Goal: Task Accomplishment & Management: Manage account settings

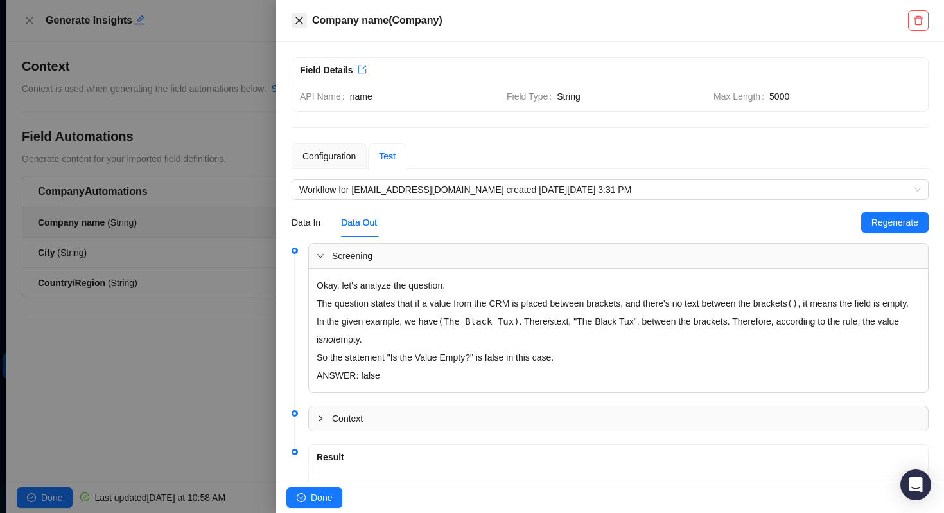
click at [295, 19] on icon "close" at bounding box center [299, 20] width 10 height 10
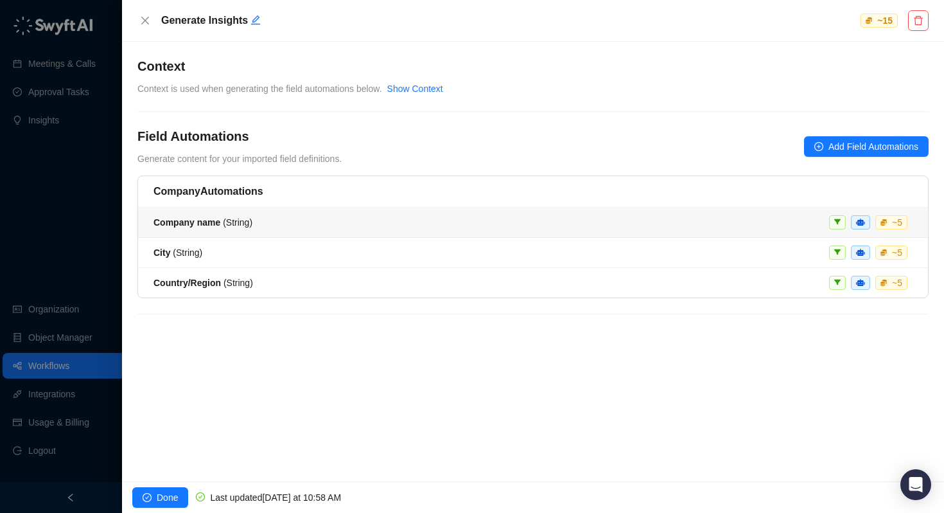
click at [265, 220] on div "Company name ( String ) ~ 5" at bounding box center [533, 222] width 759 height 14
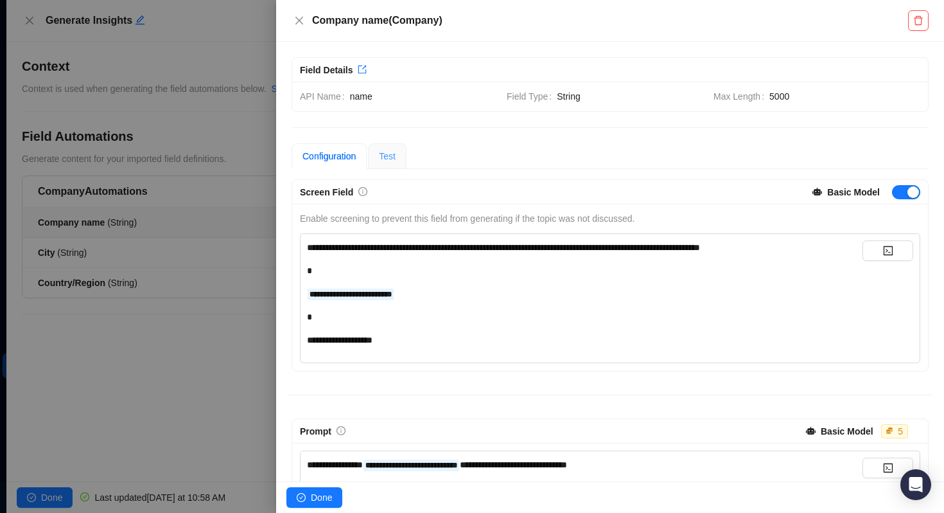
click at [400, 157] on div "Test" at bounding box center [387, 156] width 39 height 26
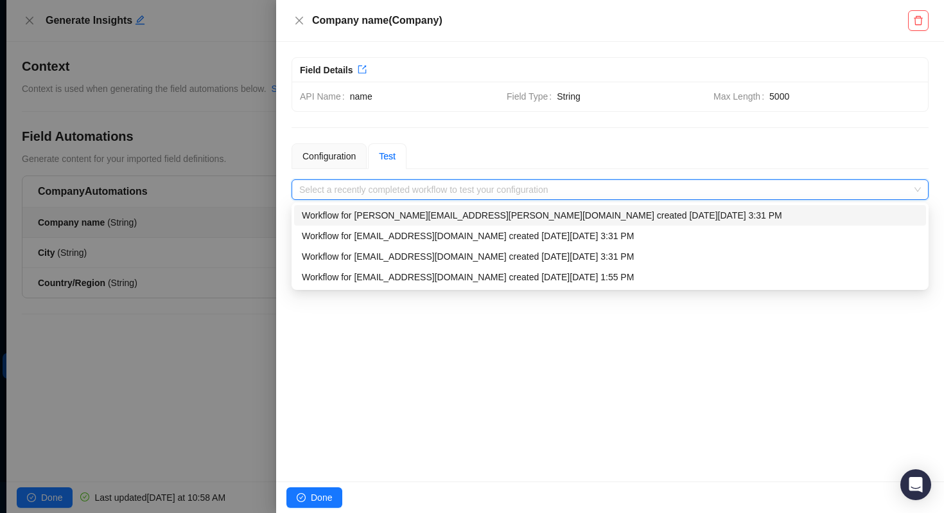
click at [425, 180] on input "search" at bounding box center [606, 189] width 614 height 19
click at [423, 233] on div "Workflow for [EMAIL_ADDRESS][DOMAIN_NAME] created [DATE][DATE] 3:31 PM" at bounding box center [610, 236] width 617 height 14
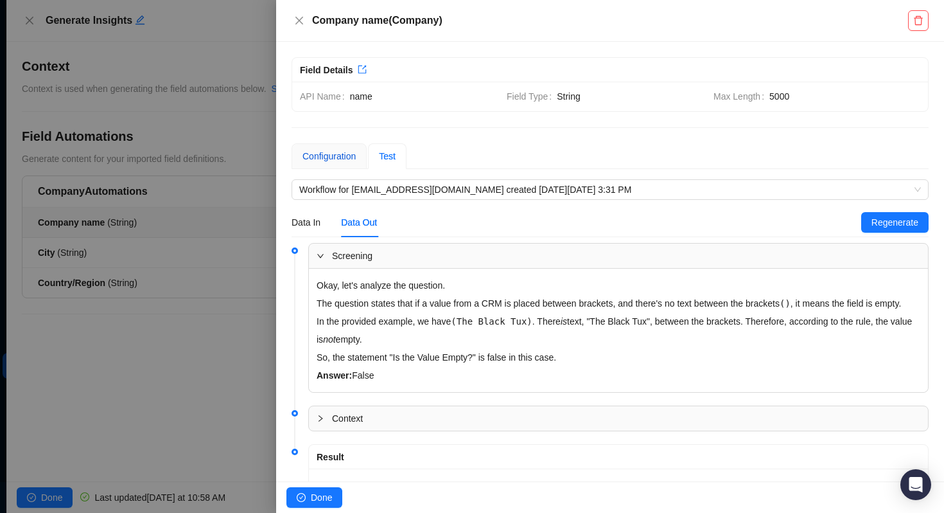
click at [337, 160] on div "Configuration" at bounding box center [329, 156] width 53 height 14
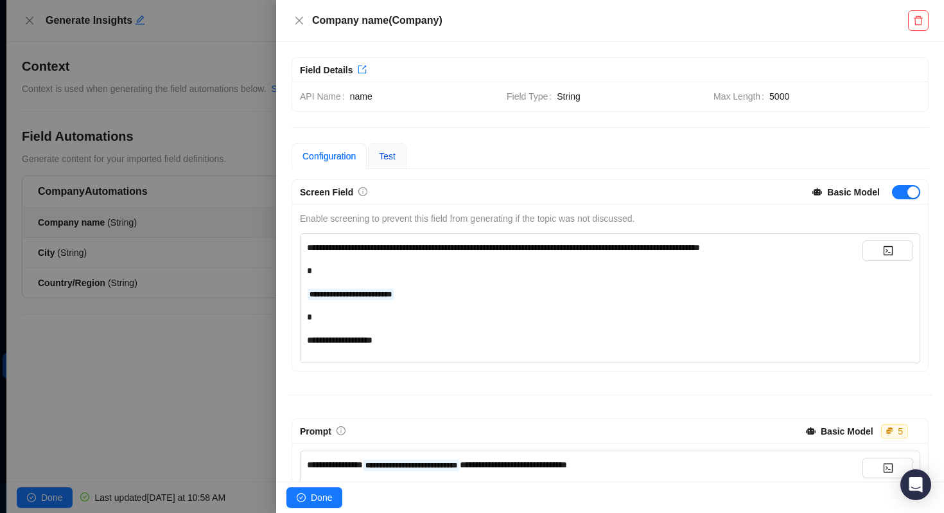
click at [390, 159] on span "Test" at bounding box center [387, 156] width 17 height 10
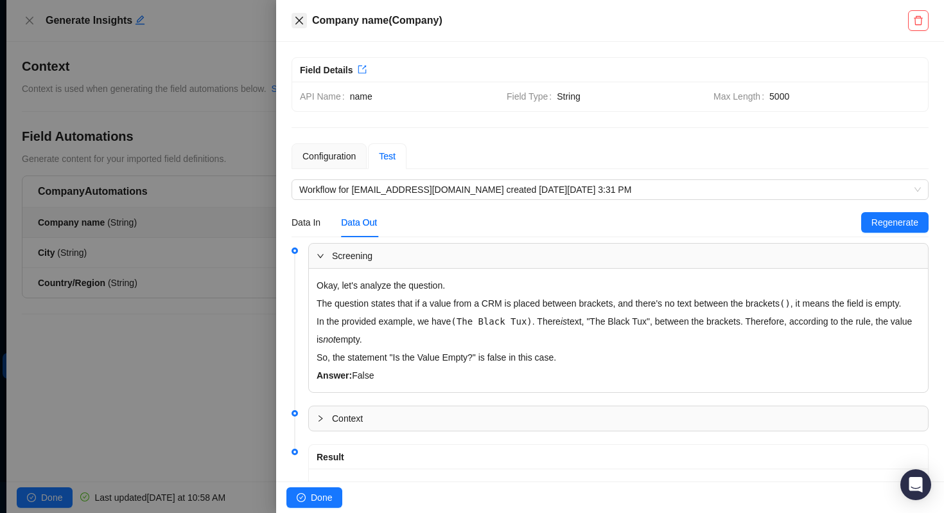
click at [294, 25] on button "Close" at bounding box center [299, 20] width 15 height 15
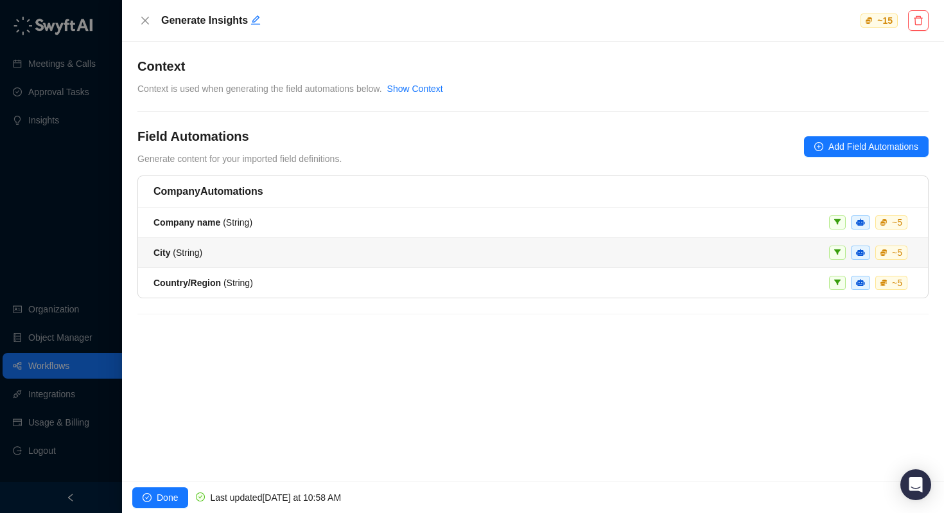
click at [211, 249] on div "City ( String ) ~ 5" at bounding box center [533, 252] width 759 height 14
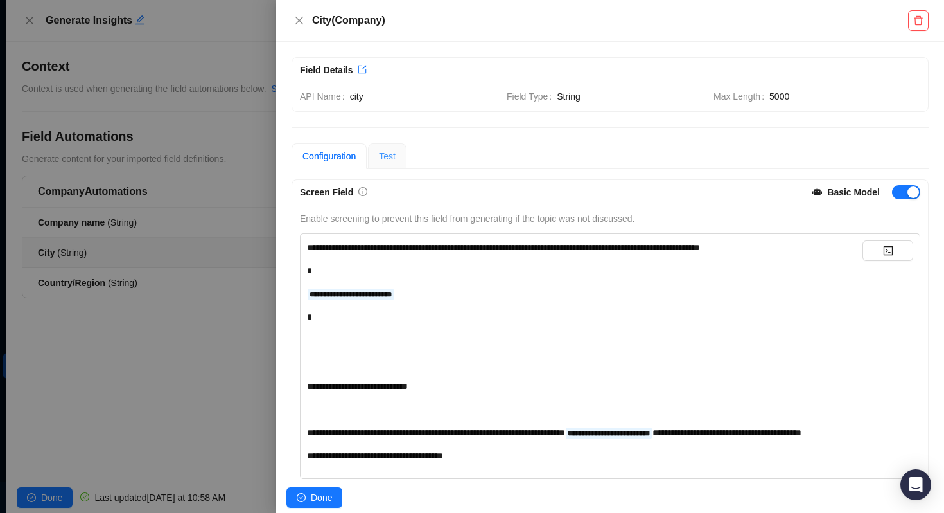
click at [401, 154] on div "Test" at bounding box center [387, 156] width 39 height 26
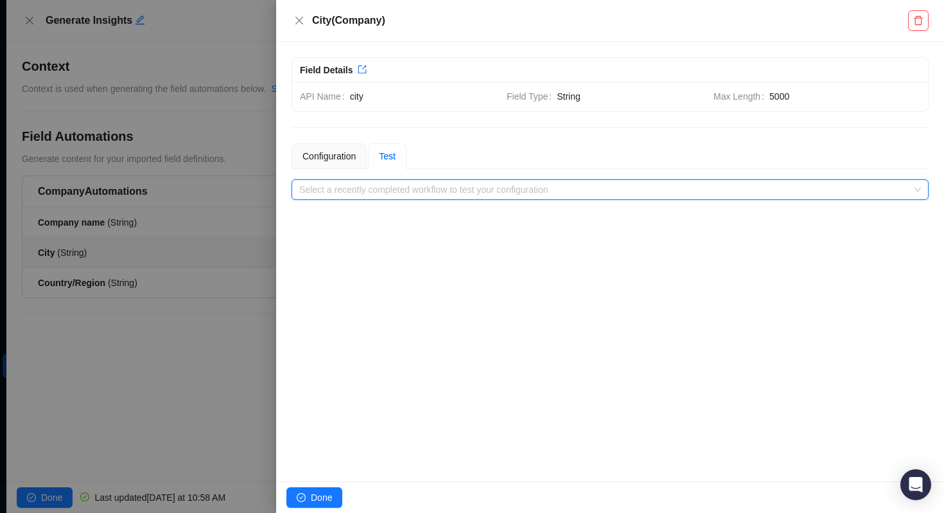
click at [407, 187] on input "search" at bounding box center [606, 189] width 614 height 19
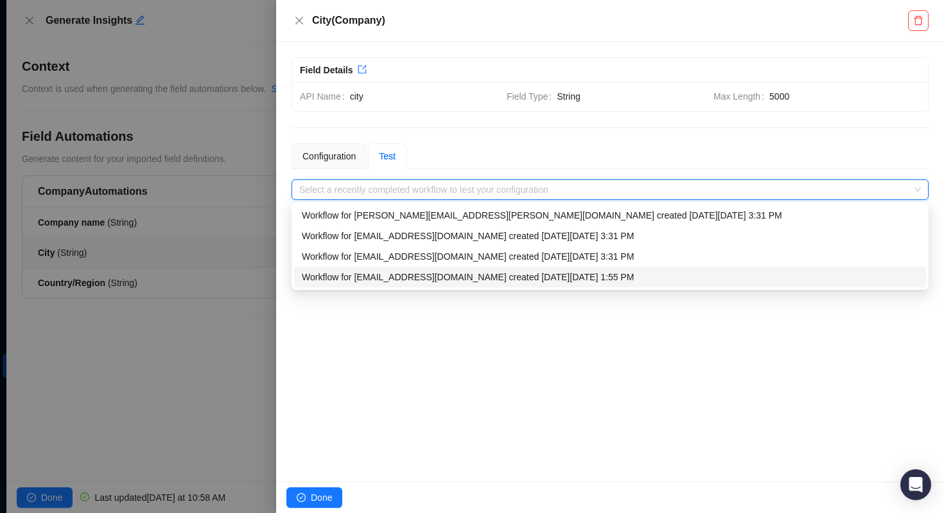
click at [394, 281] on div "Workflow for matt.bruno@laivly.com created on Tuesday, 09/23/25, 1:55 PM" at bounding box center [610, 277] width 617 height 14
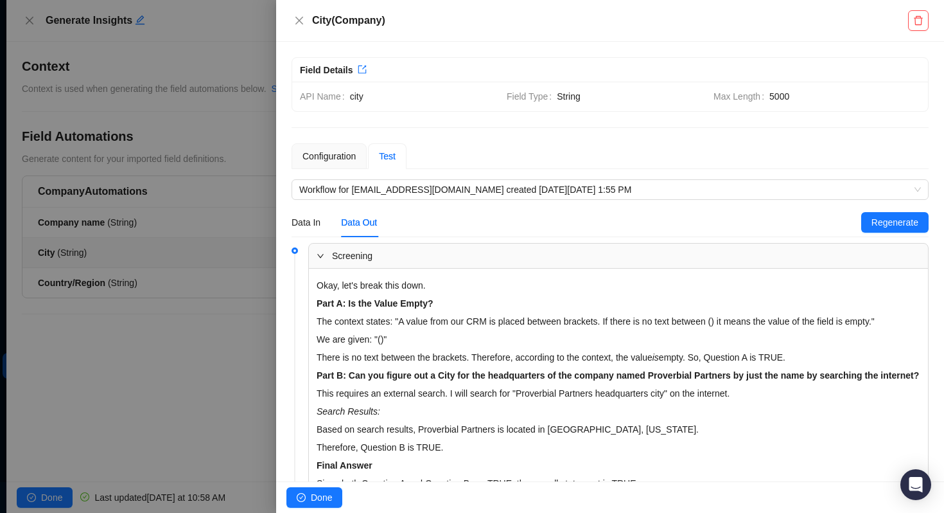
click at [173, 268] on div at bounding box center [472, 256] width 944 height 513
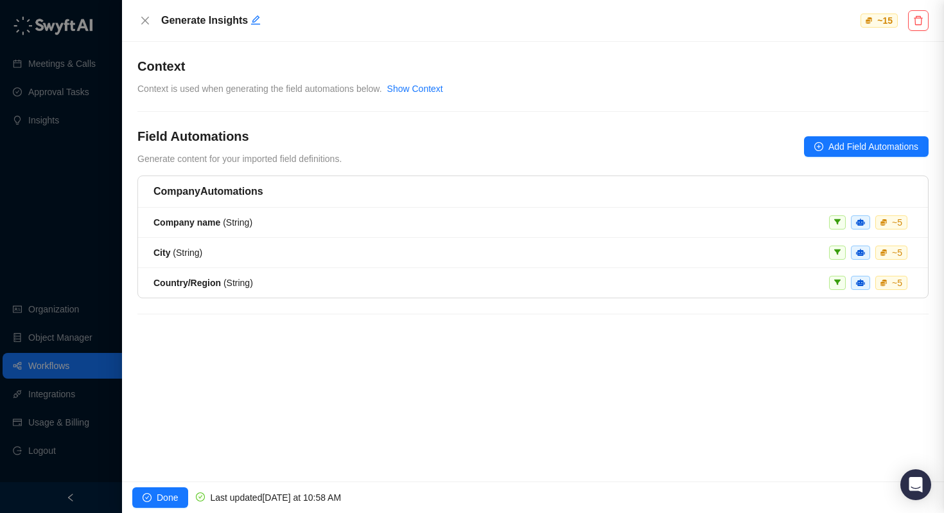
click at [141, 282] on div at bounding box center [472, 256] width 944 height 513
click at [187, 281] on strong "Country/Region" at bounding box center [187, 282] width 67 height 10
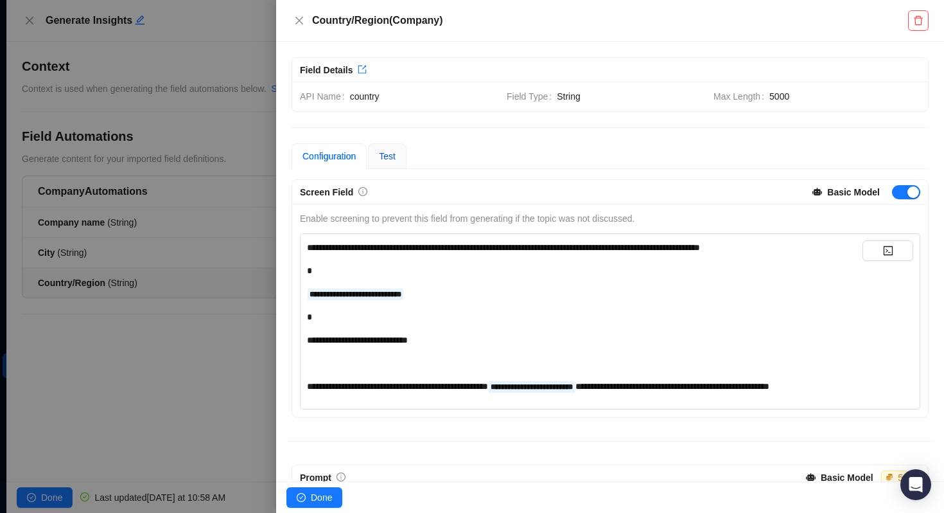
click at [385, 158] on span "Test" at bounding box center [387, 156] width 17 height 10
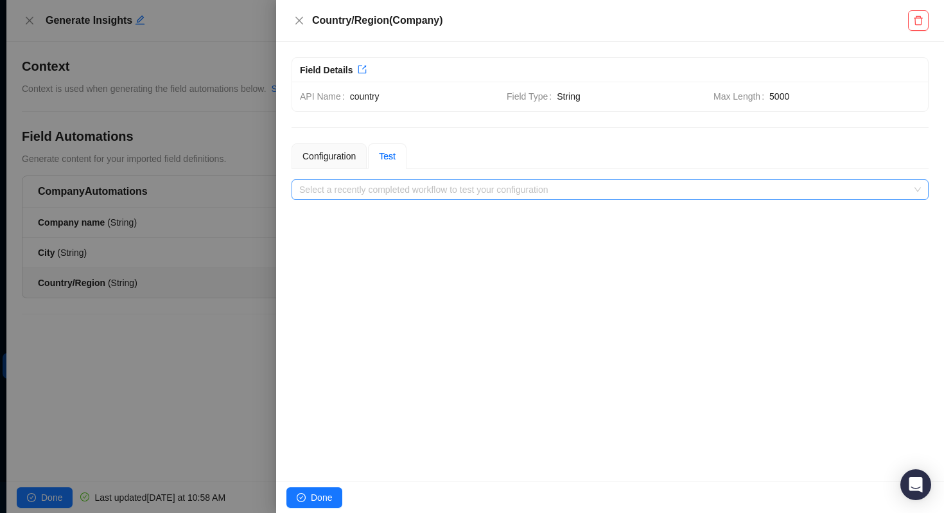
click at [385, 195] on input "search" at bounding box center [606, 189] width 614 height 19
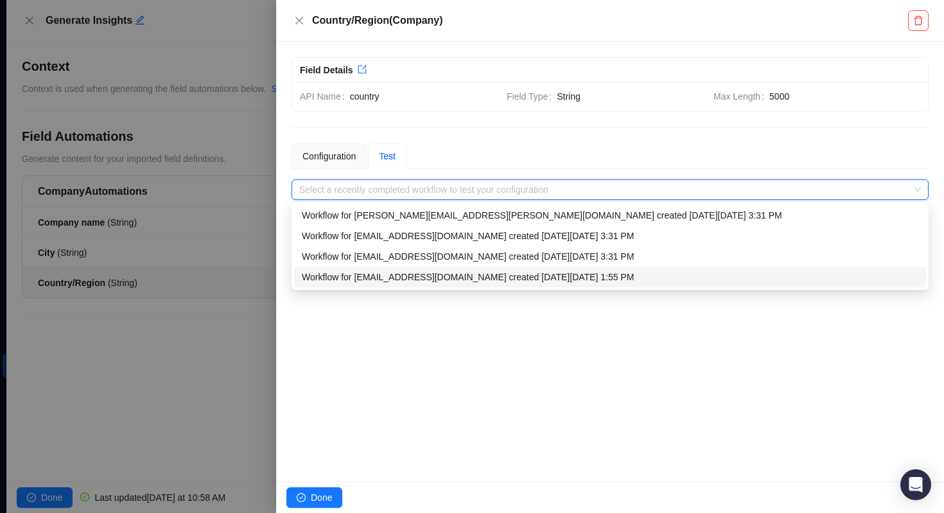
click at [378, 283] on div "Workflow for matt.bruno@laivly.com created on Tuesday, 09/23/25, 1:55 PM" at bounding box center [610, 277] width 617 height 14
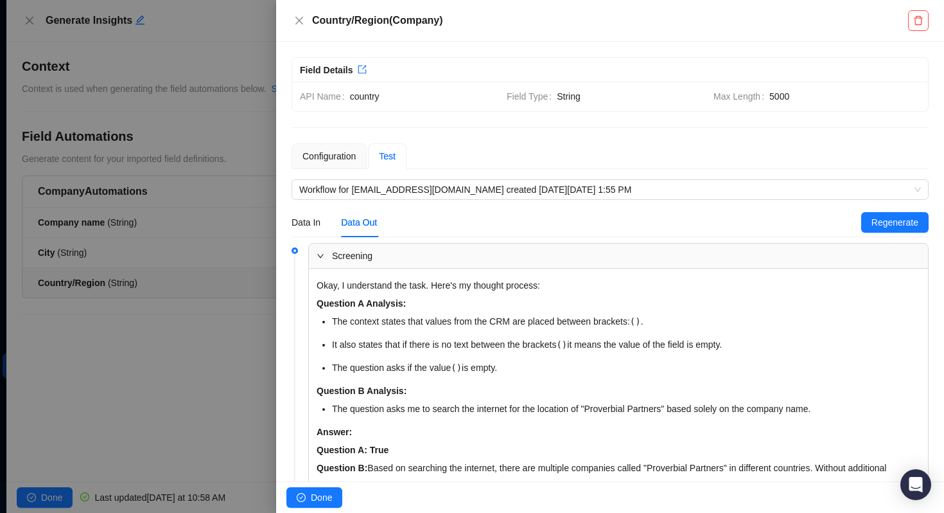
scroll to position [170, 0]
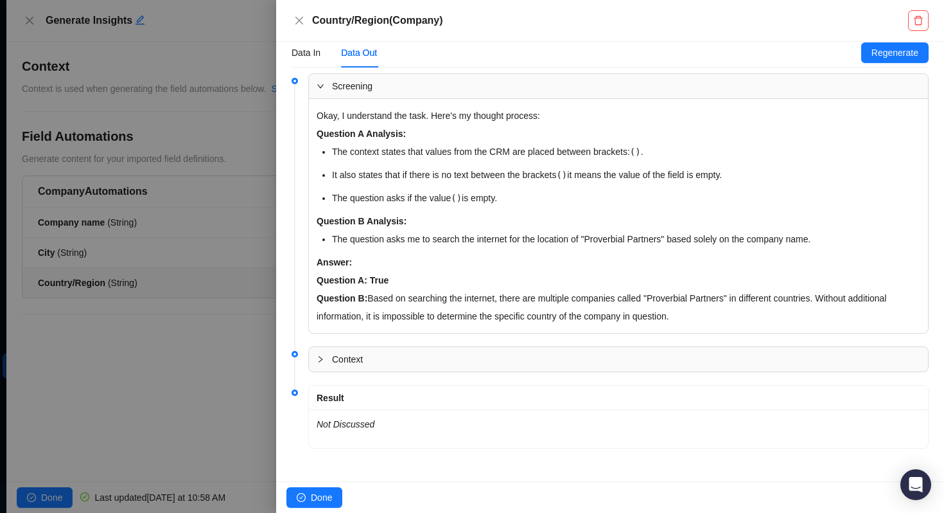
click at [108, 278] on div at bounding box center [472, 256] width 944 height 513
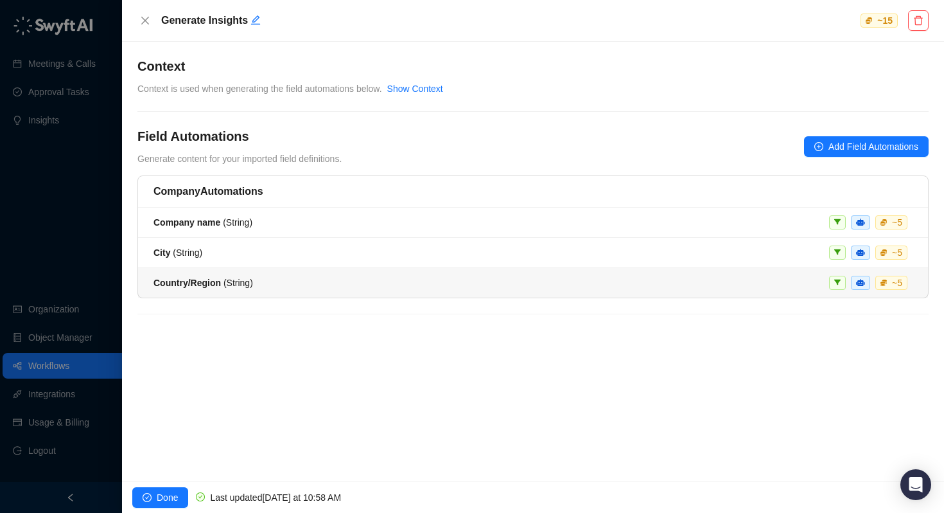
click at [250, 288] on div "Country/Region ( String )" at bounding box center [204, 283] width 100 height 14
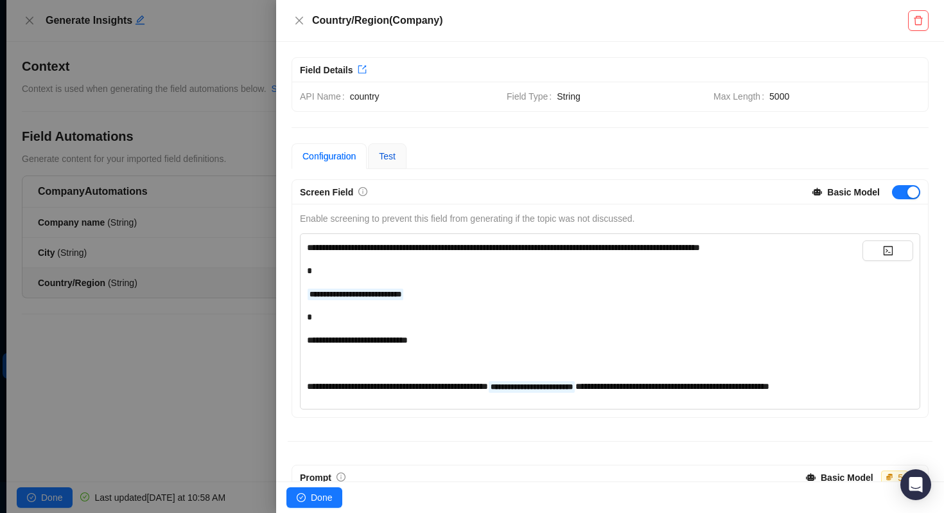
click at [387, 150] on div "Test" at bounding box center [387, 156] width 17 height 14
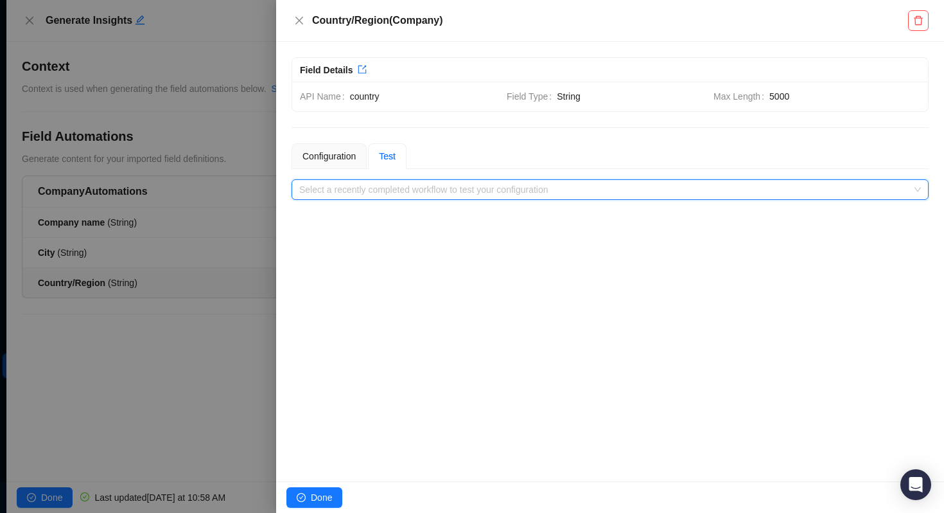
click at [372, 190] on input "search" at bounding box center [606, 189] width 614 height 19
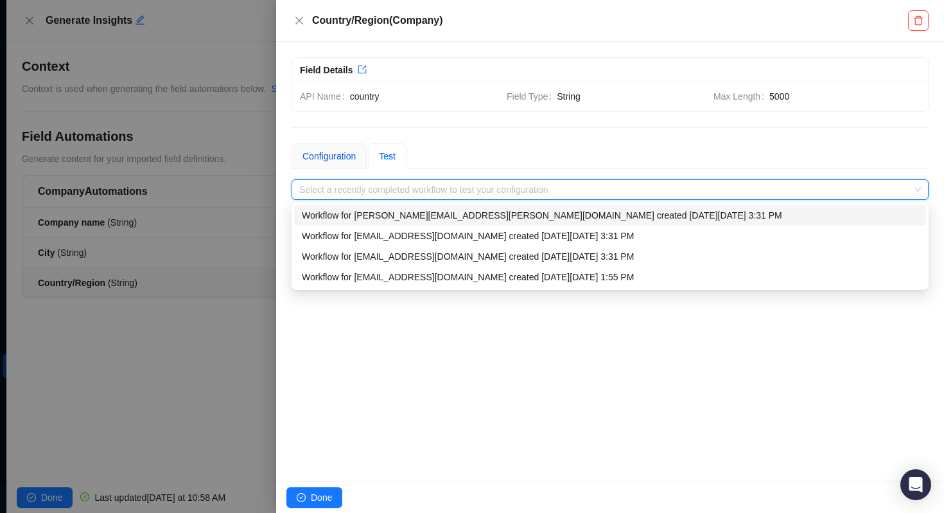
click at [335, 157] on div "Configuration" at bounding box center [329, 156] width 53 height 14
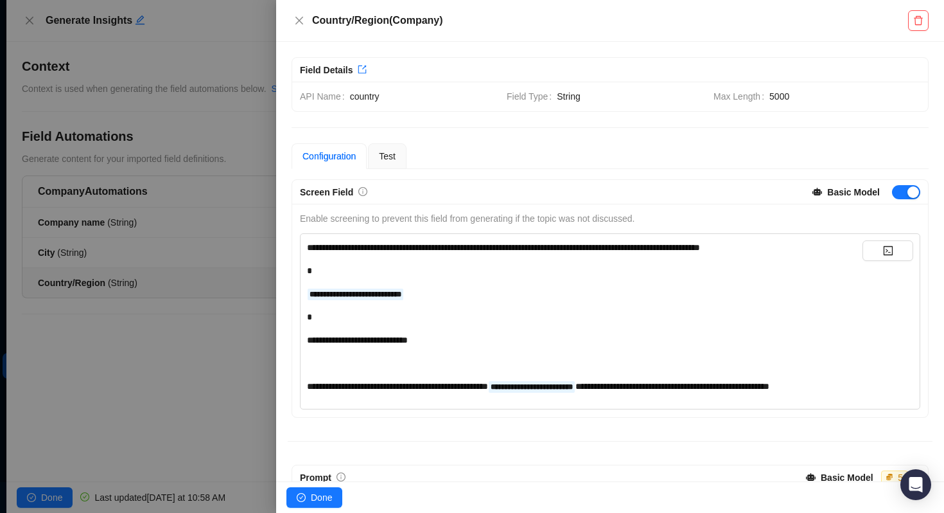
scroll to position [236, 0]
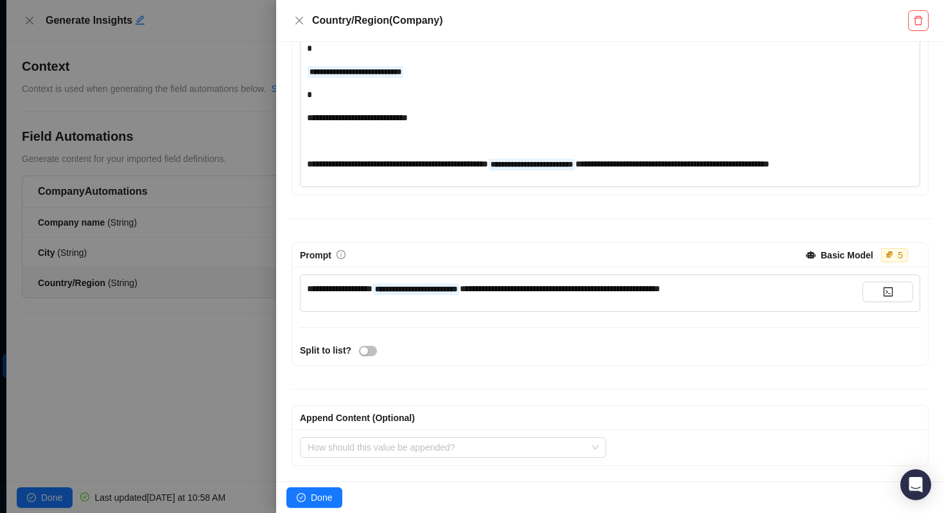
click at [503, 286] on span "**********" at bounding box center [560, 288] width 200 height 9
click at [303, 500] on icon "check-circle" at bounding box center [301, 497] width 9 height 9
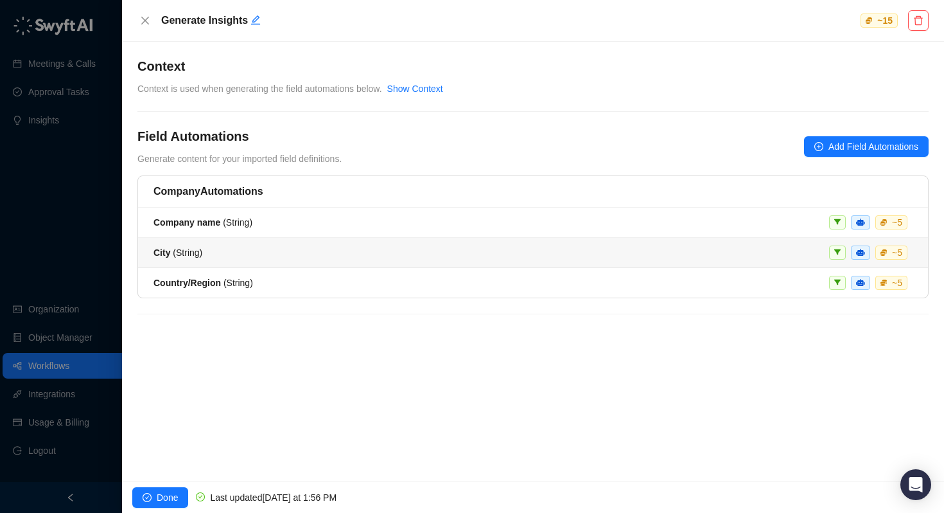
click at [178, 258] on div "City ( String )" at bounding box center [178, 252] width 49 height 14
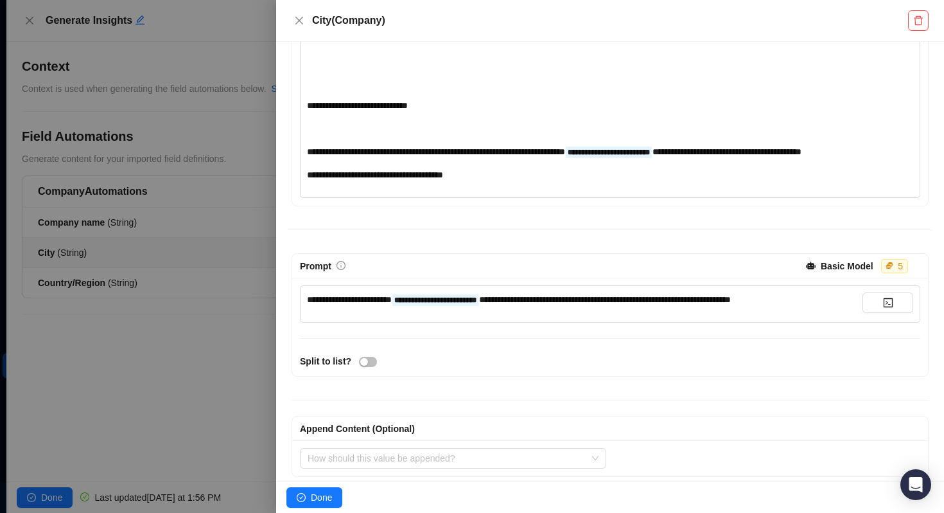
scroll to position [306, 0]
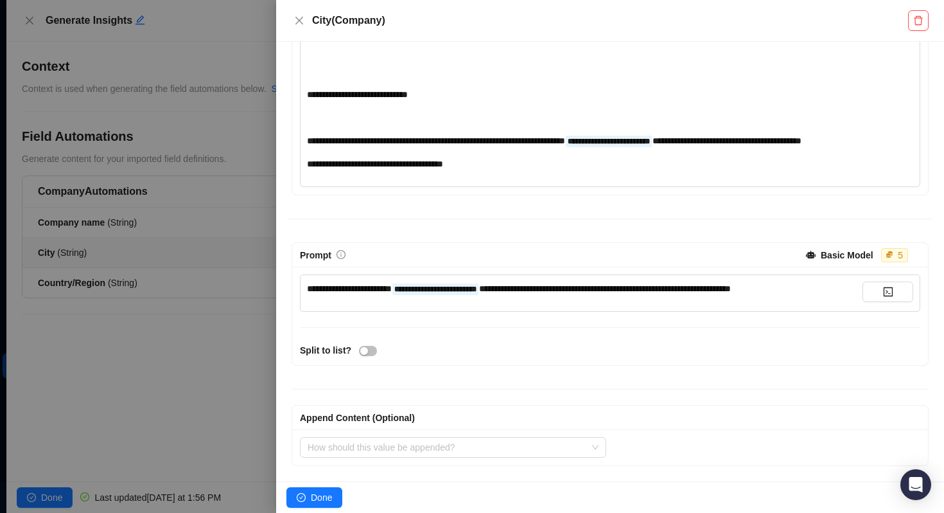
click at [374, 290] on span "**********" at bounding box center [349, 288] width 85 height 9
click at [327, 496] on span "Done" at bounding box center [321, 497] width 21 height 14
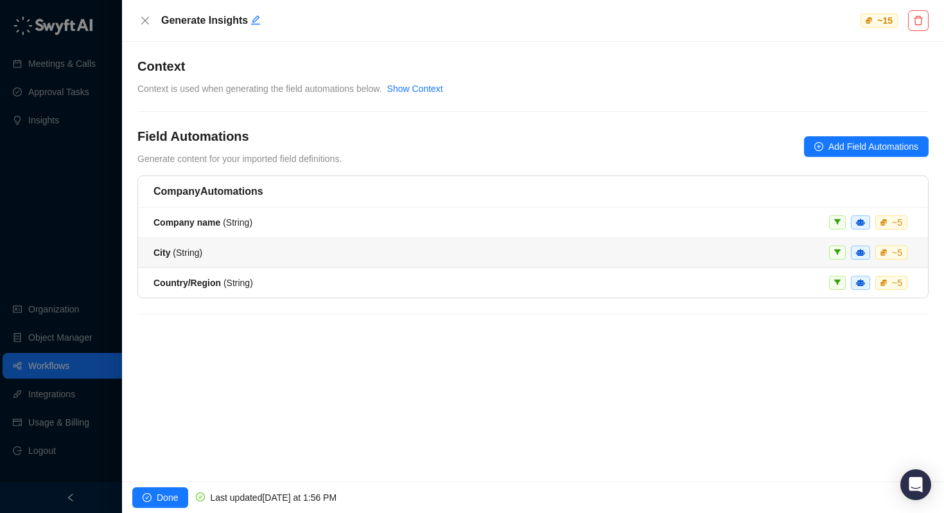
click at [204, 290] on li "Country/Region ( String ) ~ 5" at bounding box center [533, 283] width 790 height 30
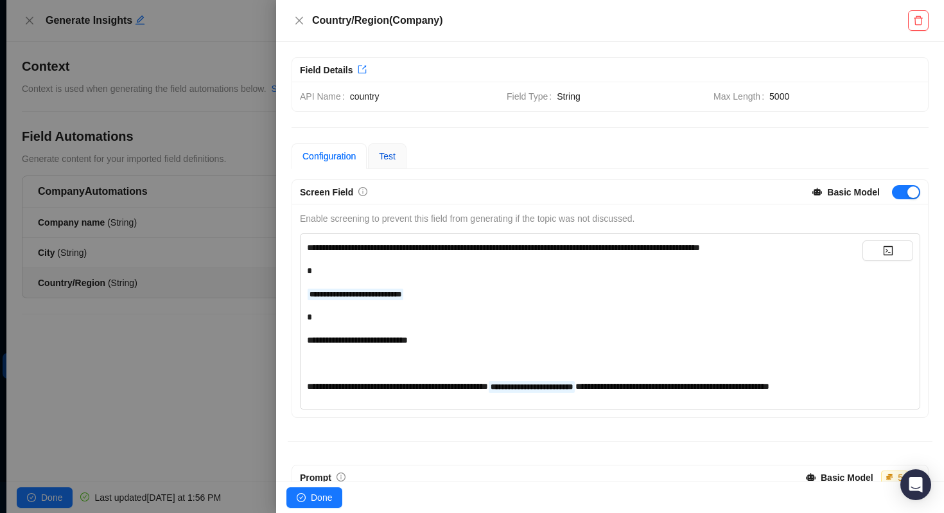
click at [396, 151] on span "Test" at bounding box center [387, 156] width 17 height 10
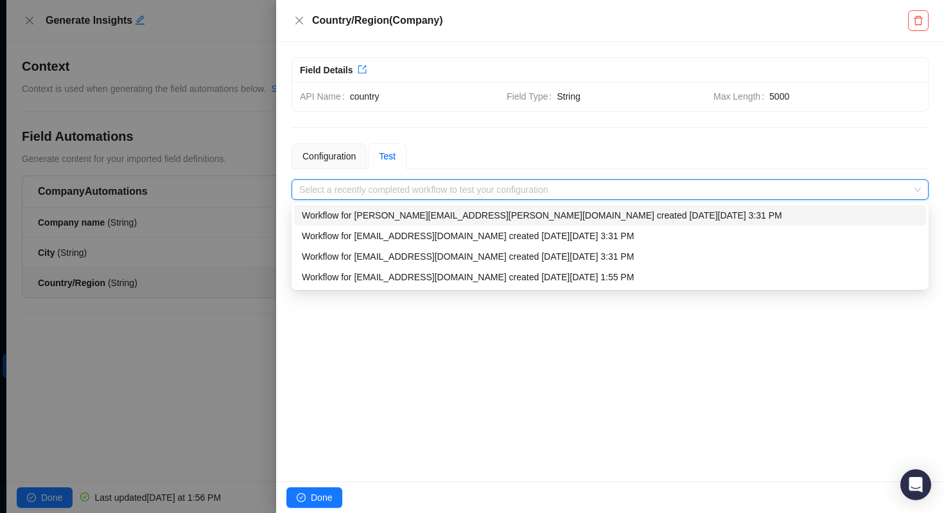
click at [381, 182] on input "search" at bounding box center [606, 189] width 614 height 19
click at [368, 274] on div "Workflow for matt.bruno@laivly.com created on Tuesday, 09/23/25, 1:55 PM" at bounding box center [610, 277] width 617 height 14
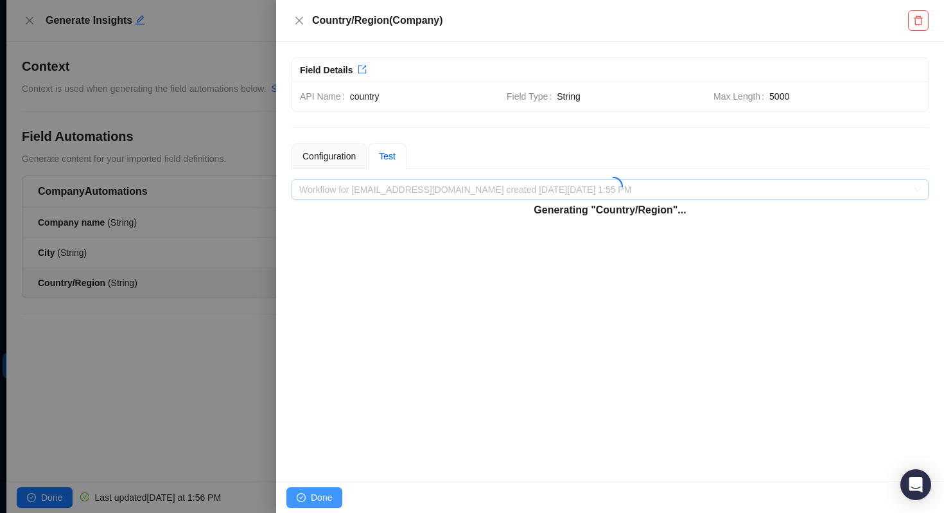
click at [323, 498] on span "Done" at bounding box center [321, 497] width 21 height 14
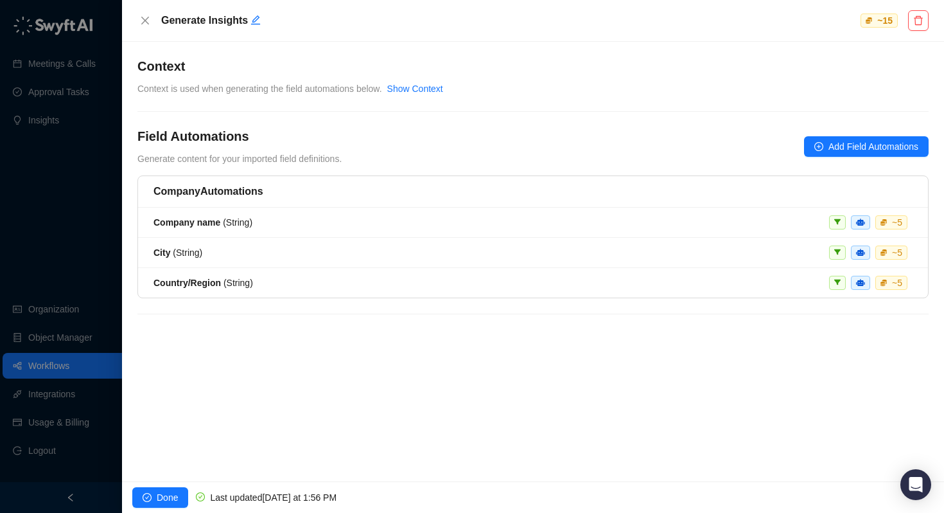
click at [262, 298] on div "Company Automations Company name ( String ) ~ 5 City ( String ) ~ 5 Country/Reg…" at bounding box center [532, 252] width 791 height 154
click at [260, 283] on div "Country/Region ( String ) ~ 5" at bounding box center [533, 283] width 759 height 14
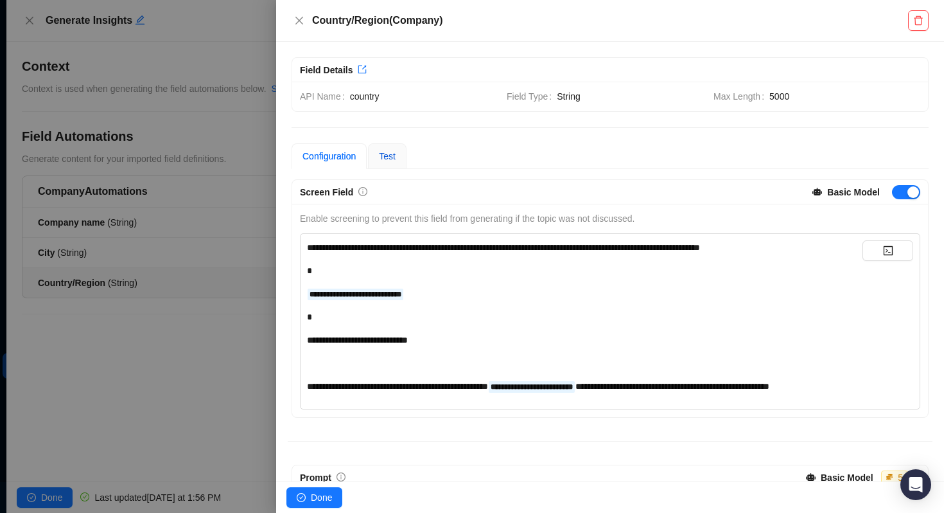
click at [389, 156] on span "Test" at bounding box center [387, 156] width 17 height 10
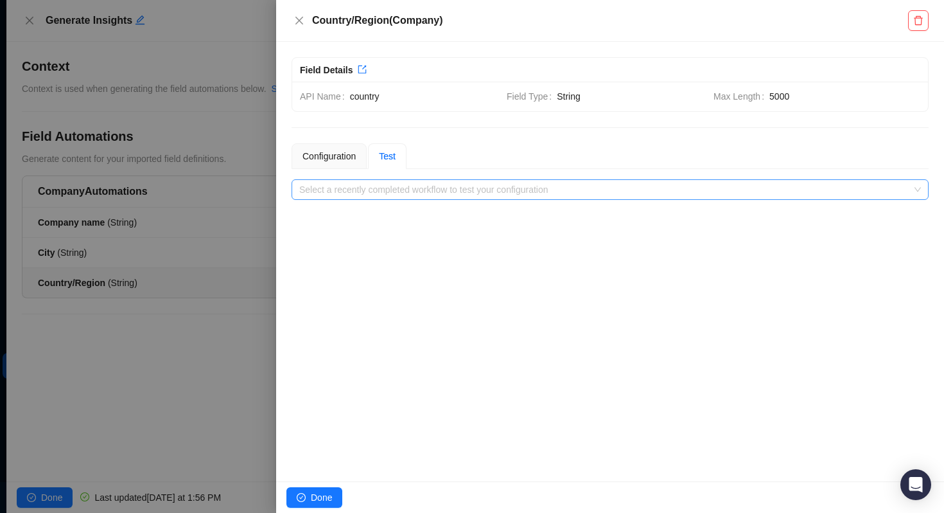
click at [352, 182] on input "search" at bounding box center [606, 189] width 614 height 19
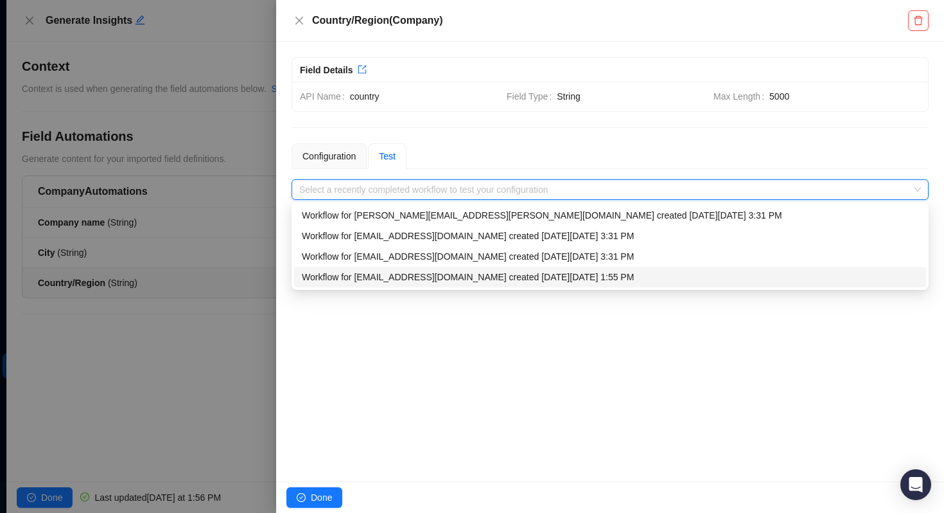
click at [349, 279] on div "Workflow for matt.bruno@laivly.com created on Tuesday, 09/23/25, 1:55 PM" at bounding box center [610, 277] width 617 height 14
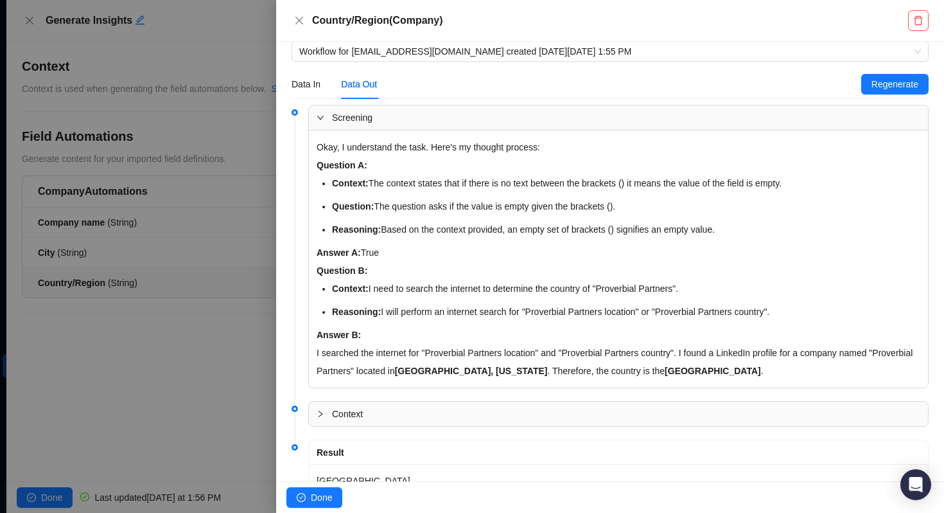
scroll to position [188, 0]
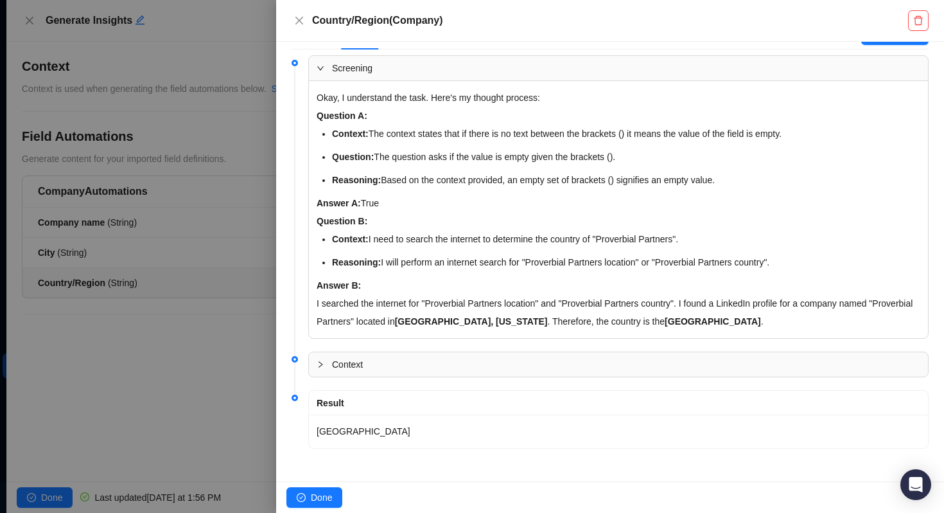
click at [152, 259] on div at bounding box center [472, 256] width 944 height 513
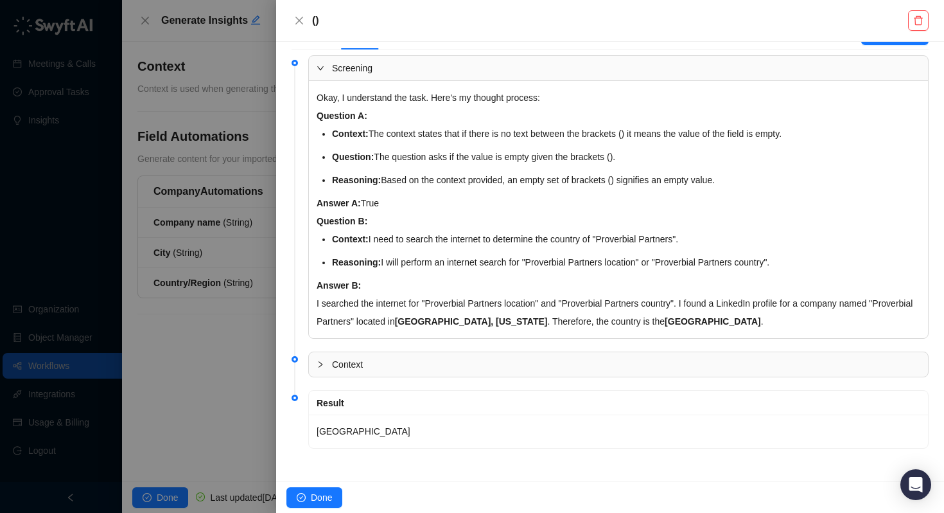
click at [123, 255] on div at bounding box center [472, 256] width 944 height 513
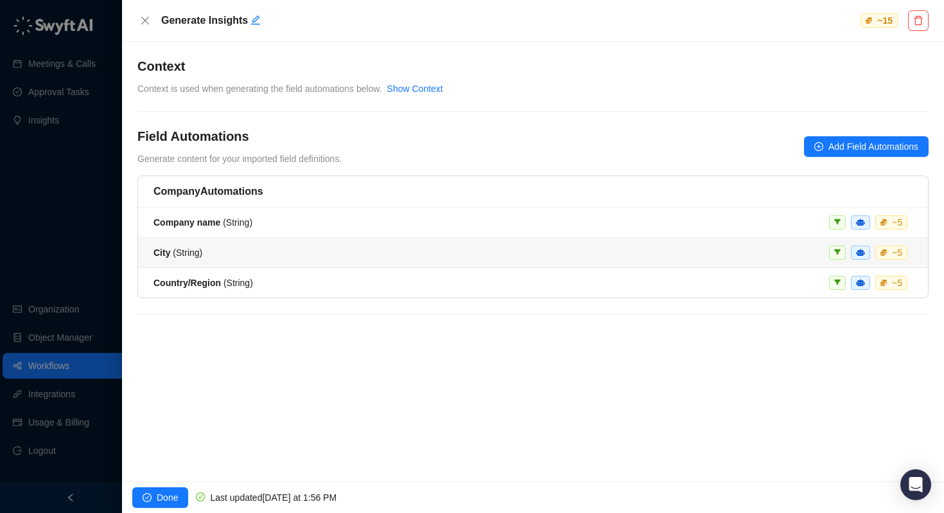
click at [188, 252] on span "City ( String )" at bounding box center [178, 252] width 49 height 10
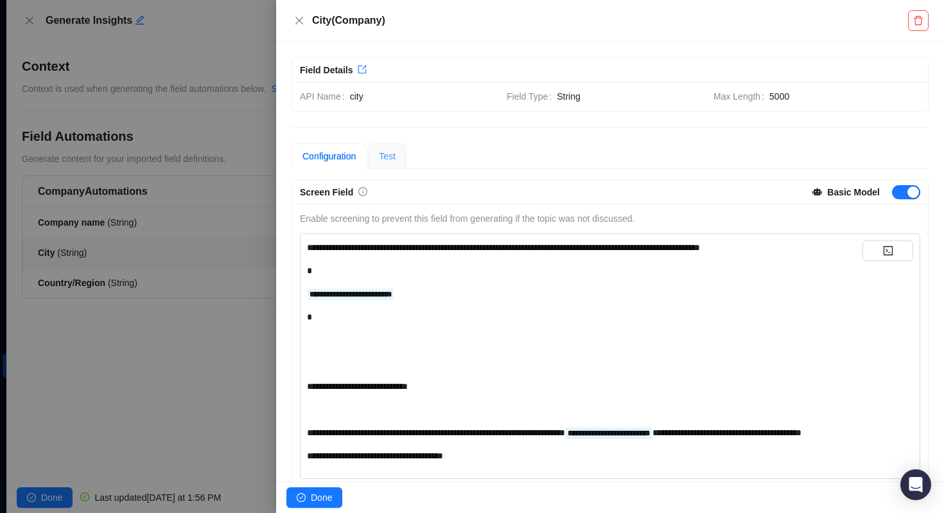
click at [401, 159] on div "Test" at bounding box center [387, 156] width 39 height 26
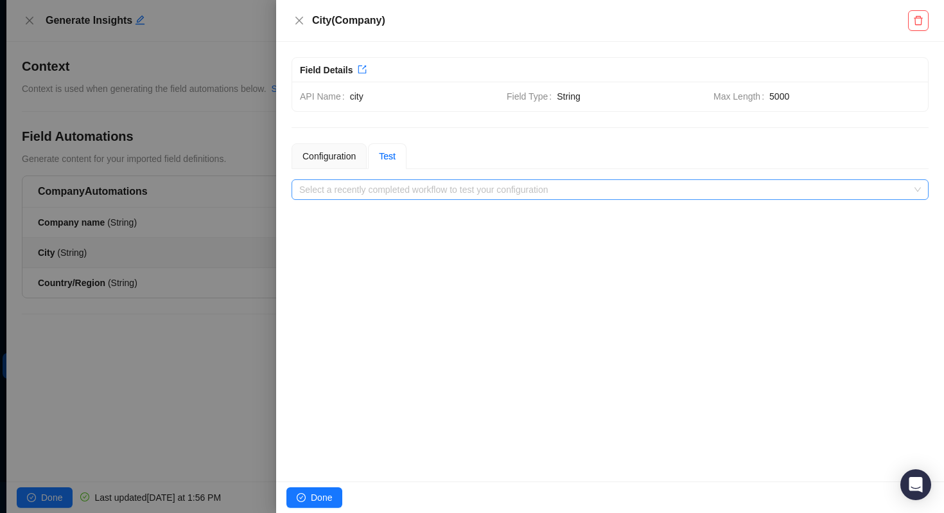
click at [369, 184] on input "search" at bounding box center [606, 189] width 614 height 19
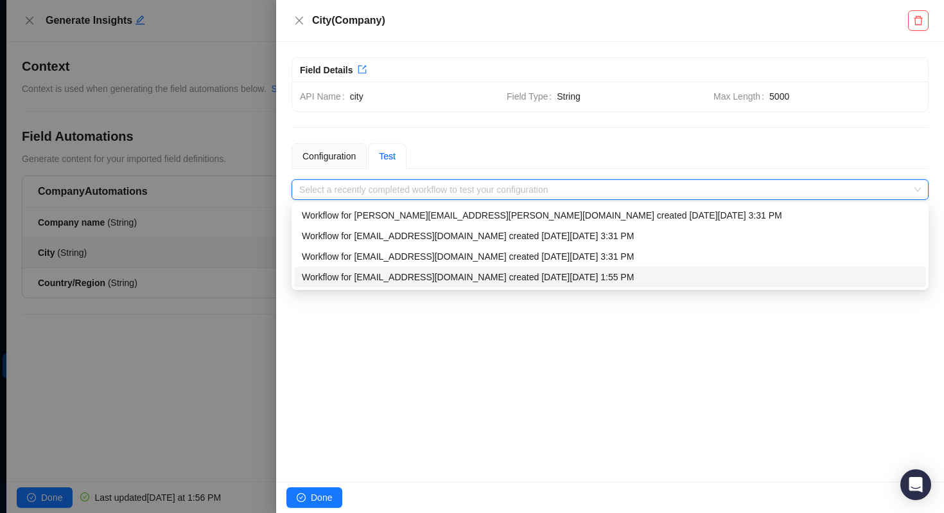
click at [355, 277] on div "Workflow for matt.bruno@laivly.com created on Tuesday, 09/23/25, 1:55 PM" at bounding box center [610, 277] width 617 height 14
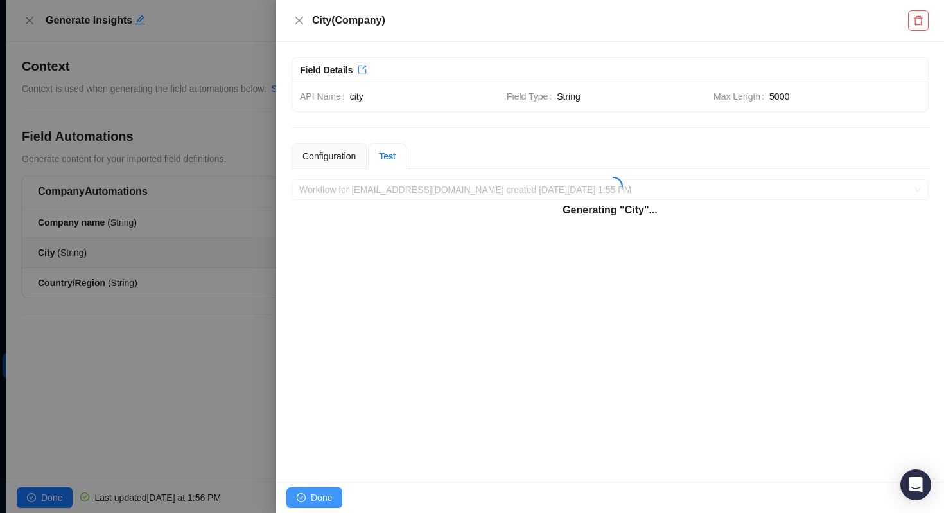
click at [328, 496] on span "Done" at bounding box center [321, 497] width 21 height 14
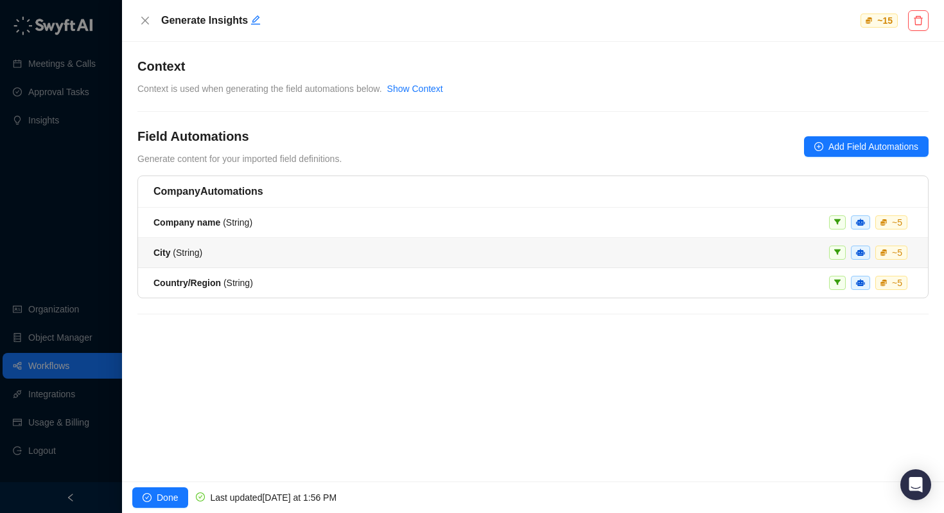
click at [305, 250] on div "City ( String ) ~ 5" at bounding box center [533, 252] width 759 height 14
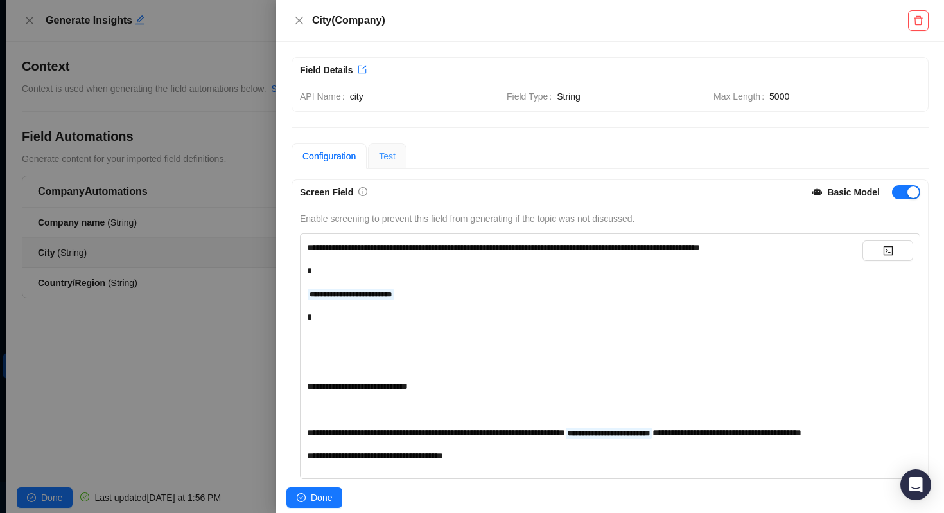
click at [399, 148] on div "Test" at bounding box center [387, 156] width 39 height 26
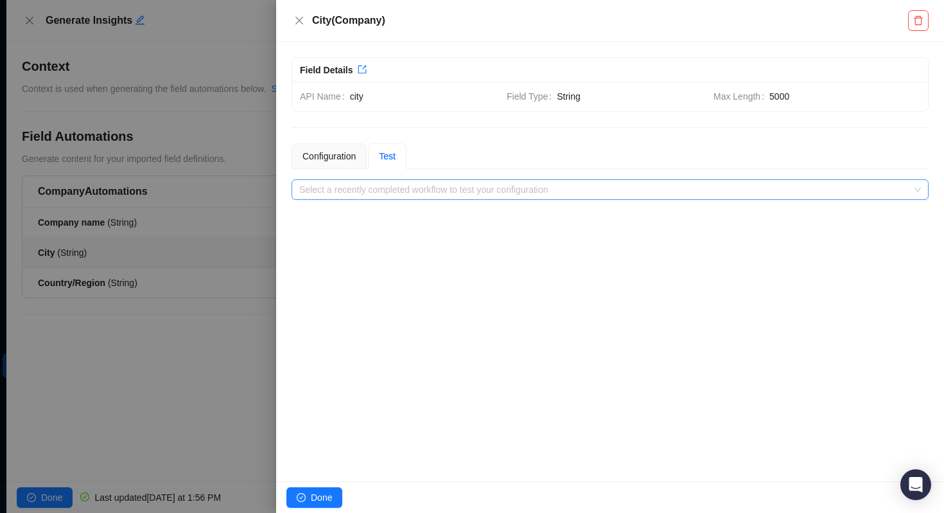
click at [382, 195] on input "search" at bounding box center [606, 189] width 614 height 19
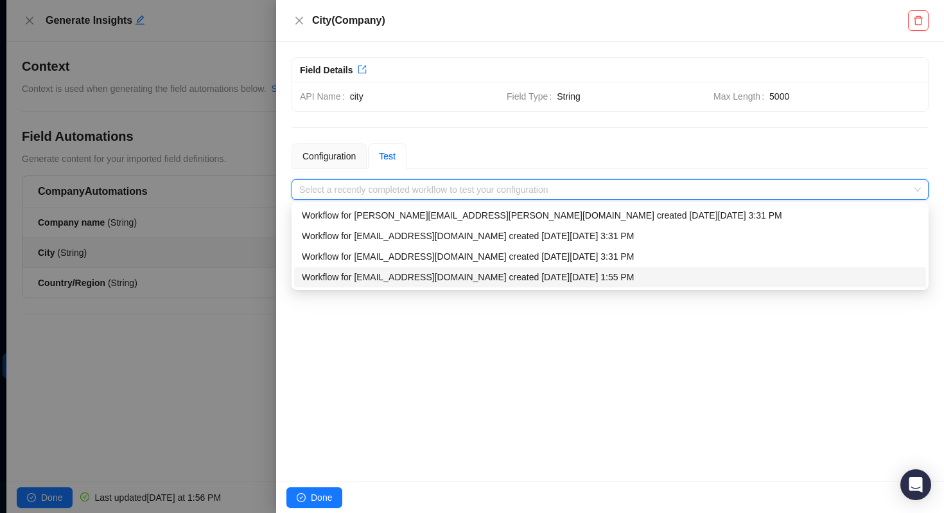
click at [377, 281] on div "Workflow for matt.bruno@laivly.com created on Tuesday, 09/23/25, 1:55 PM" at bounding box center [610, 277] width 617 height 14
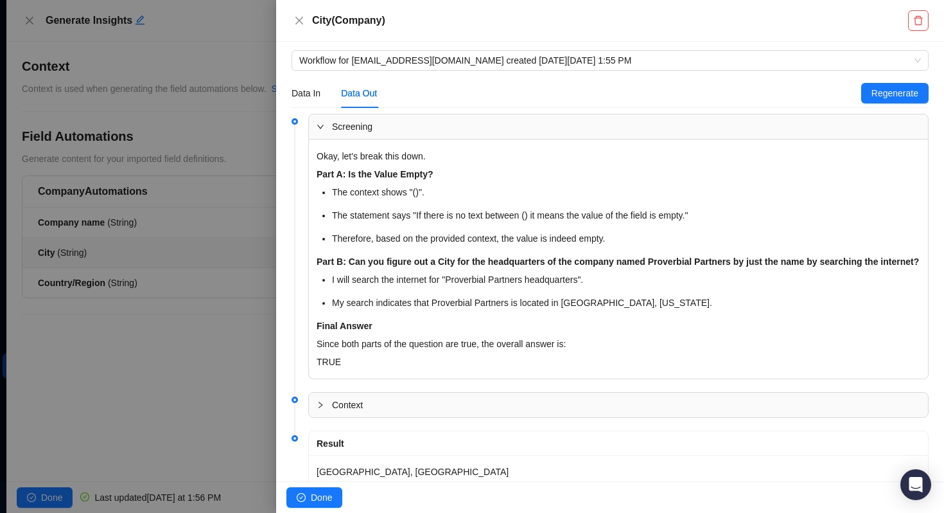
scroll to position [188, 0]
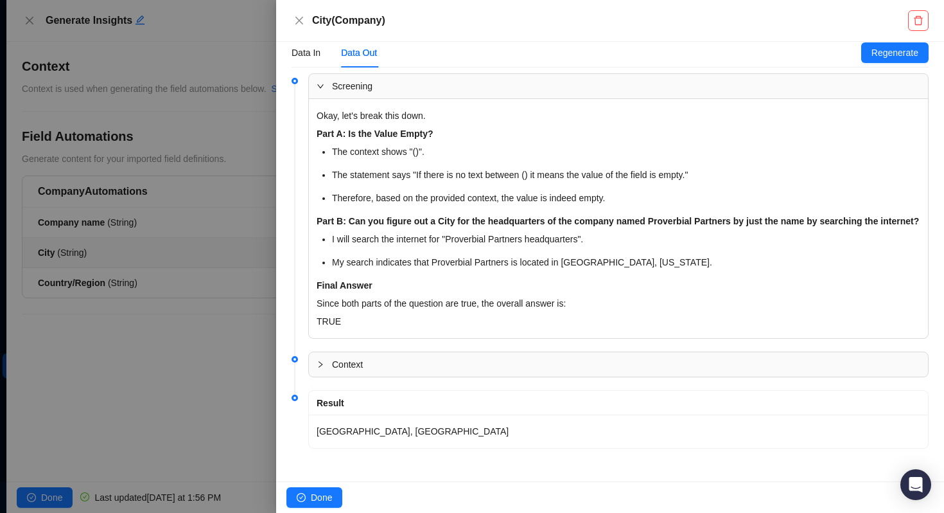
click at [357, 434] on p "Toronto, Ontario" at bounding box center [619, 431] width 604 height 18
click at [345, 361] on span "Context" at bounding box center [626, 364] width 588 height 14
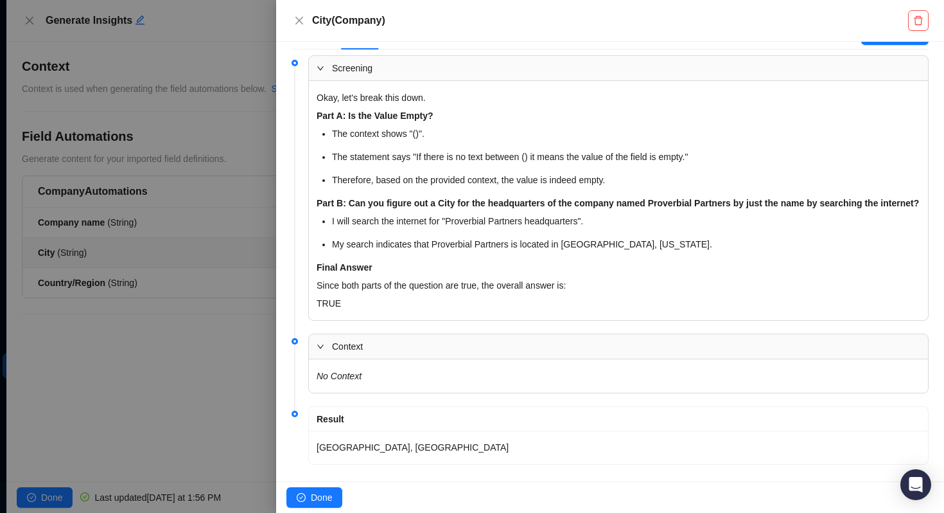
click at [345, 353] on span "Context" at bounding box center [626, 346] width 588 height 14
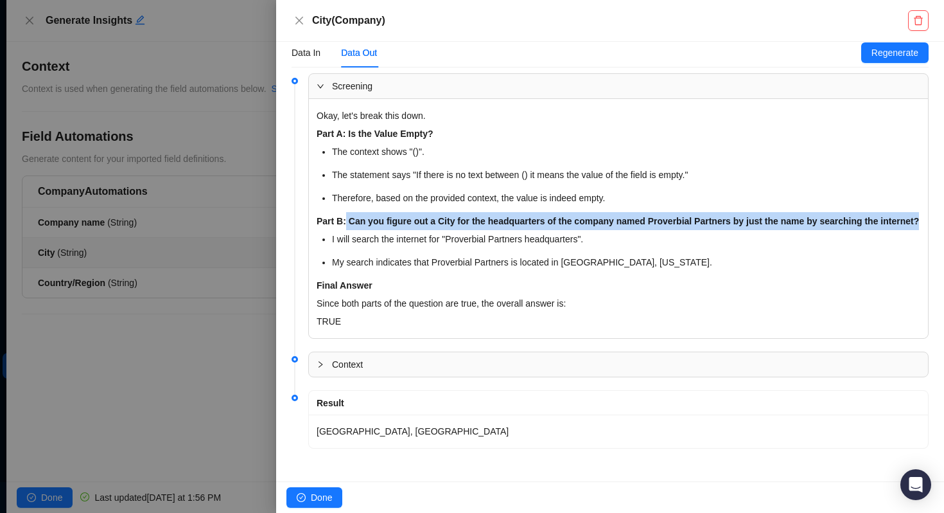
drag, startPoint x: 362, startPoint y: 224, endPoint x: 347, endPoint y: 202, distance: 26.9
click at [347, 212] on p "Part B: Can you figure out a City for the headquarters of the company named Pro…" at bounding box center [619, 221] width 604 height 18
copy strong "Can you figure out a City for the headquarters of the company named Proverbial …"
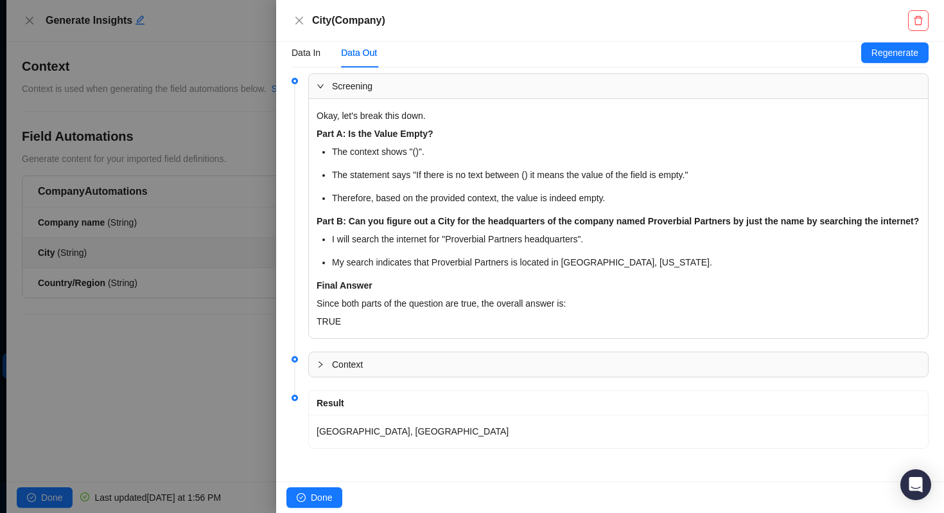
click at [83, 257] on div at bounding box center [472, 256] width 944 height 513
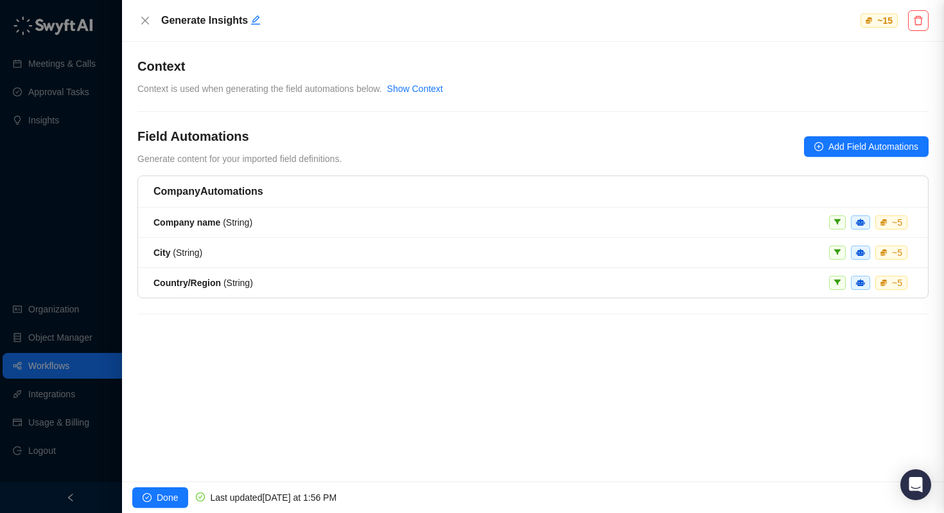
click at [78, 249] on div at bounding box center [472, 256] width 944 height 513
click at [147, 251] on li "City ( String ) ~ 5" at bounding box center [533, 253] width 790 height 30
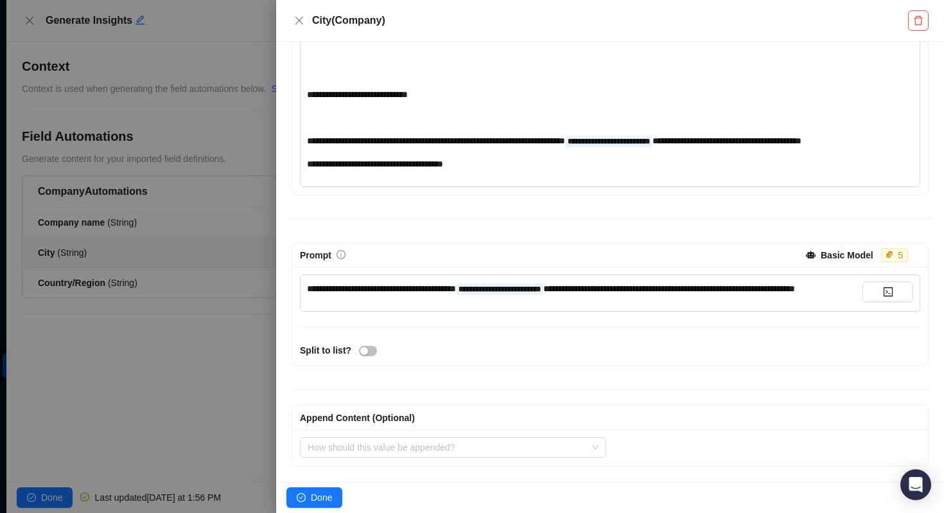
scroll to position [302, 0]
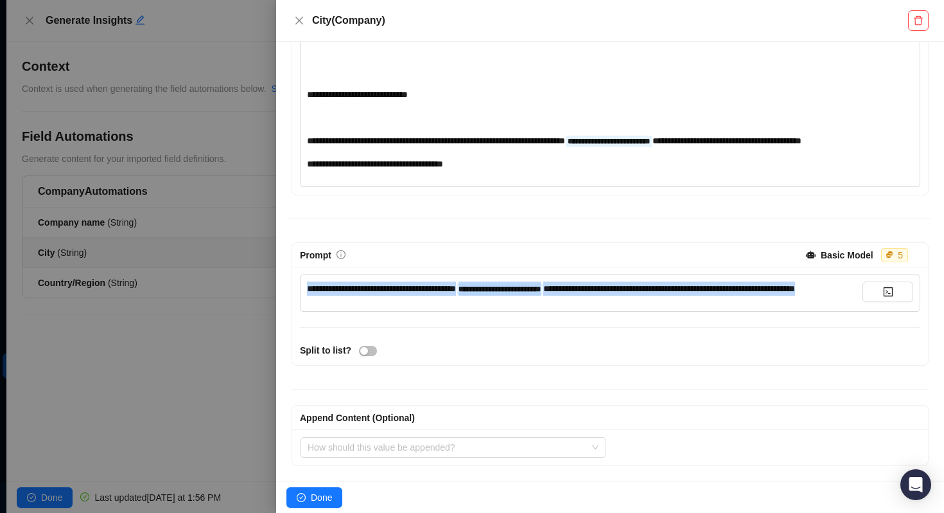
drag, startPoint x: 416, startPoint y: 305, endPoint x: 246, endPoint y: 277, distance: 171.8
click at [246, 277] on div "**********" at bounding box center [472, 256] width 944 height 513
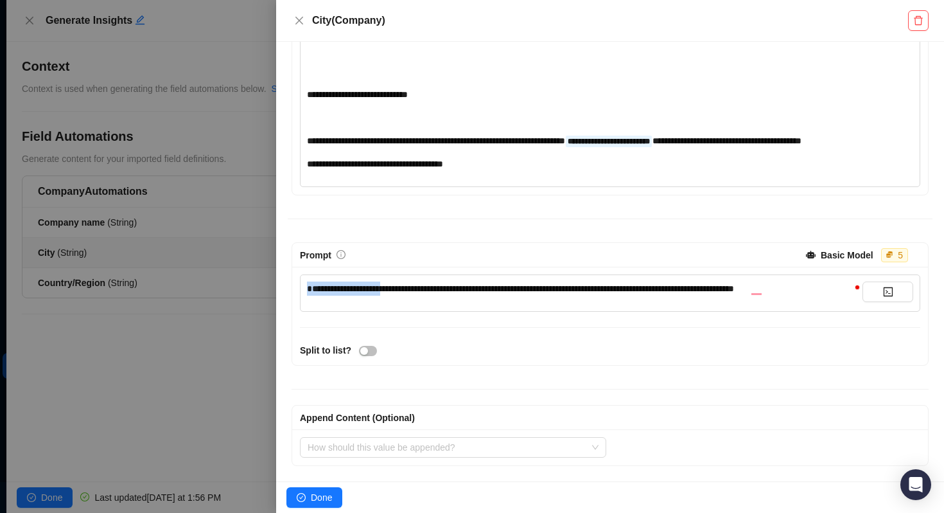
drag, startPoint x: 394, startPoint y: 293, endPoint x: 305, endPoint y: 289, distance: 89.4
click at [305, 289] on div "**********" at bounding box center [610, 292] width 620 height 37
click at [313, 498] on span "Done" at bounding box center [321, 497] width 21 height 14
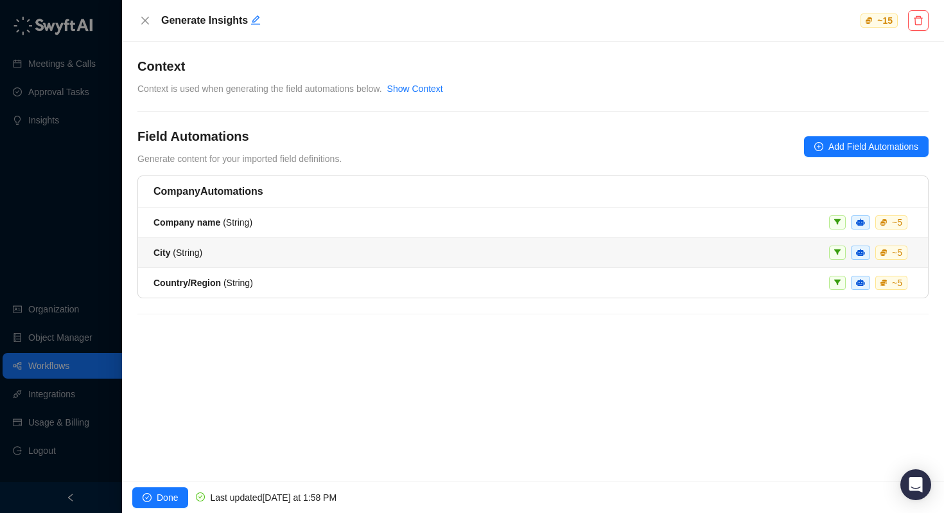
click at [231, 257] on div "City ( String ) ~ 5" at bounding box center [533, 252] width 759 height 14
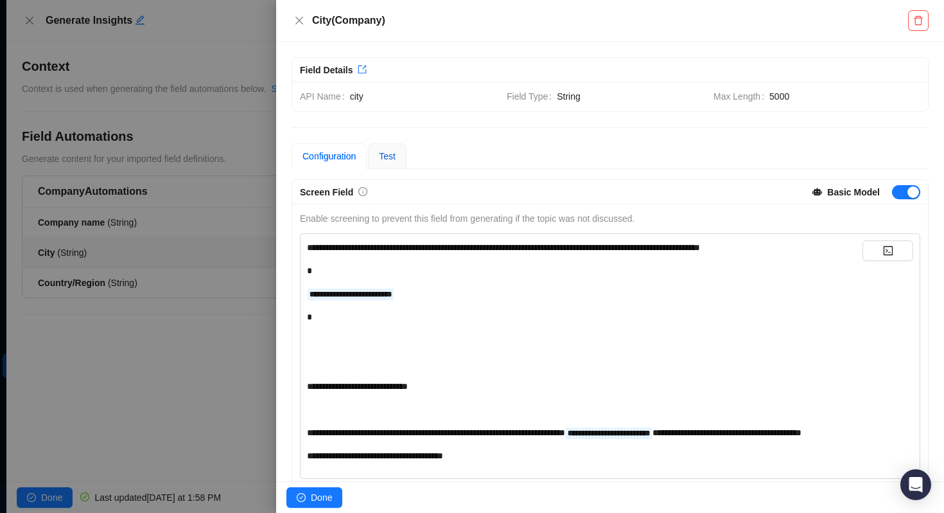
click at [394, 154] on span "Test" at bounding box center [387, 156] width 17 height 10
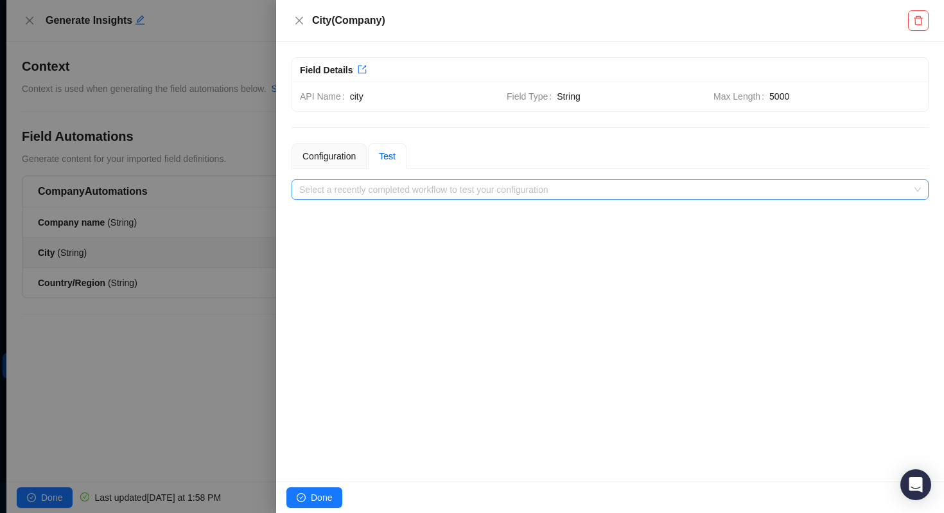
click at [391, 189] on input "search" at bounding box center [606, 189] width 614 height 19
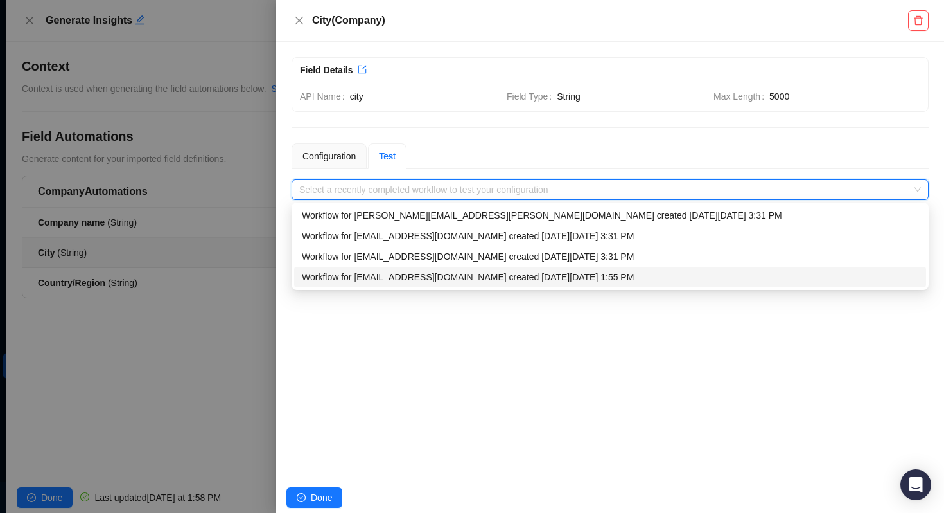
click at [365, 277] on div "Workflow for matt.bruno@laivly.com created on Tuesday, 09/23/25, 1:55 PM" at bounding box center [610, 277] width 617 height 14
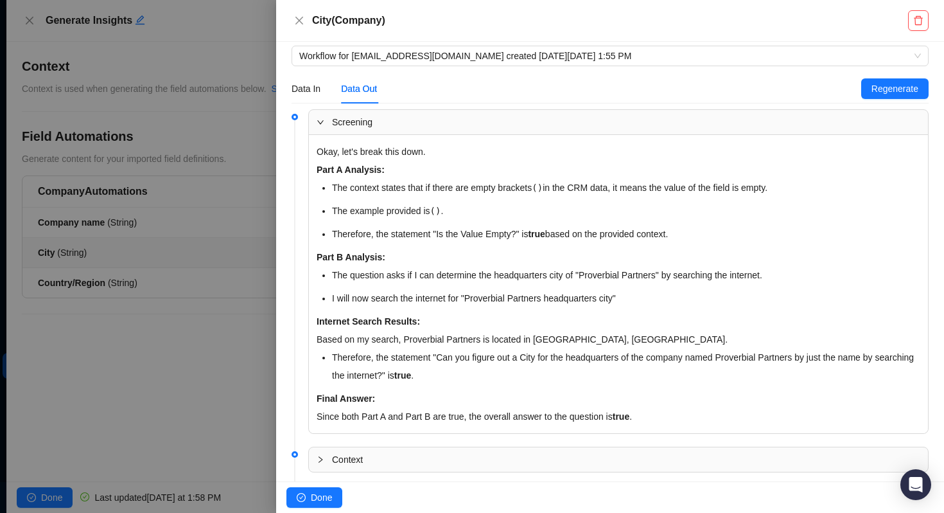
scroll to position [229, 0]
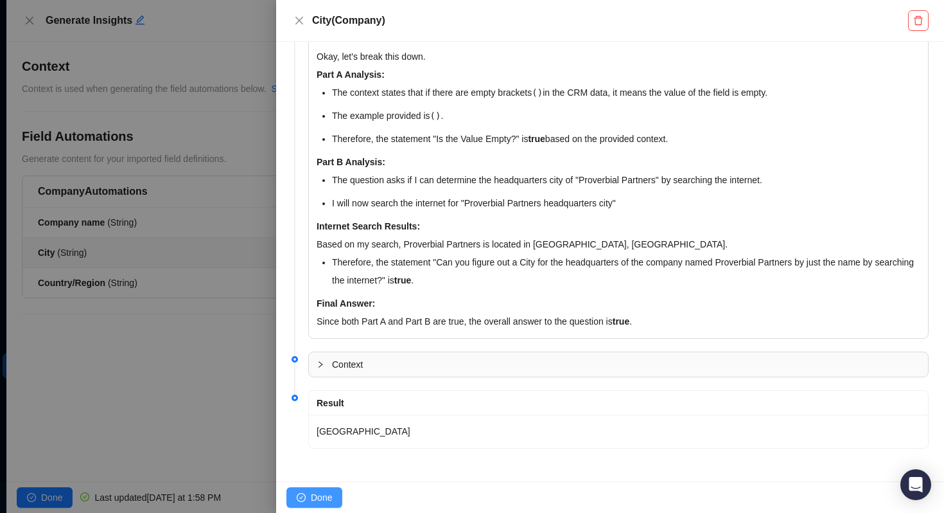
click at [323, 493] on span "Done" at bounding box center [321, 497] width 21 height 14
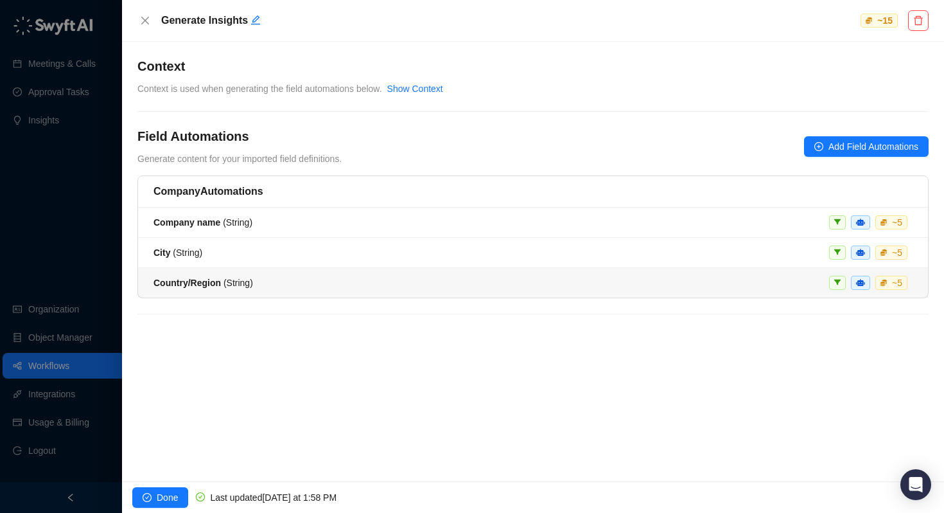
click at [196, 285] on strong "Country/Region" at bounding box center [187, 282] width 67 height 10
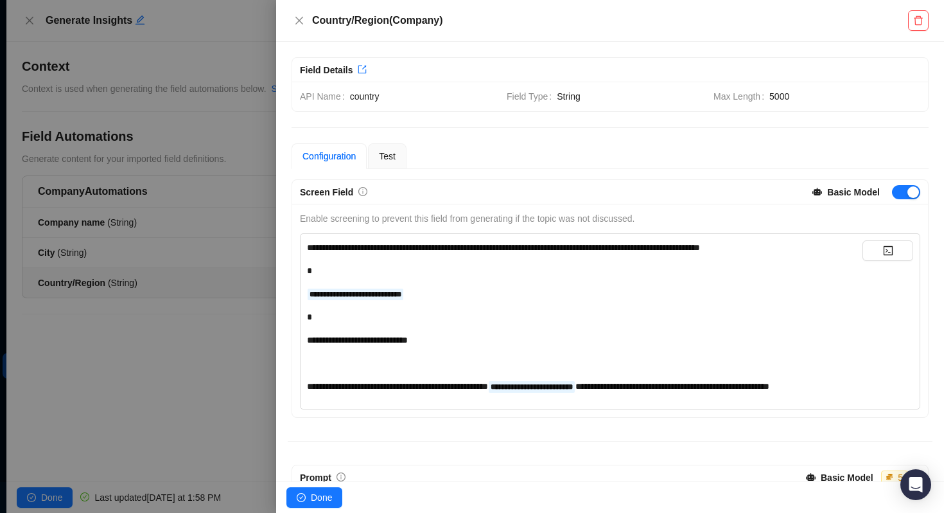
scroll to position [236, 0]
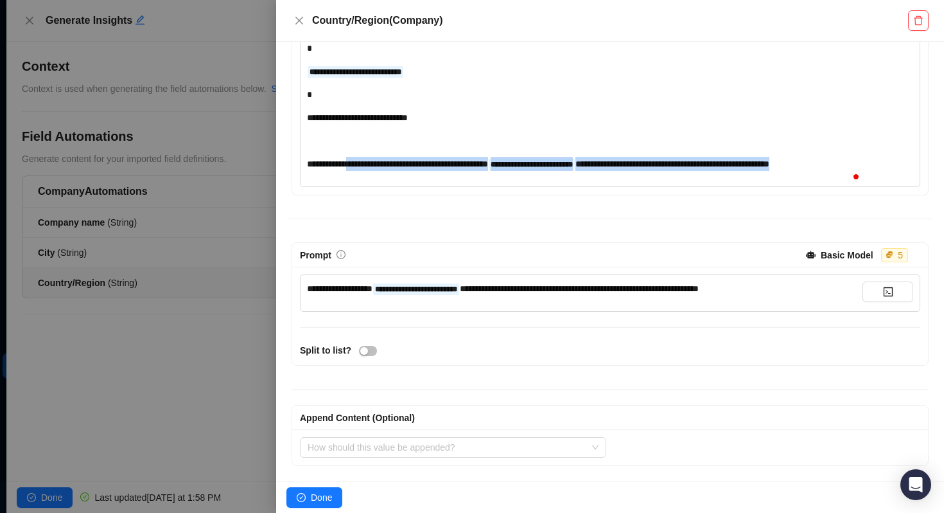
drag, startPoint x: 356, startPoint y: 149, endPoint x: 366, endPoint y: 170, distance: 22.7
click at [366, 170] on div "**********" at bounding box center [585, 164] width 556 height 14
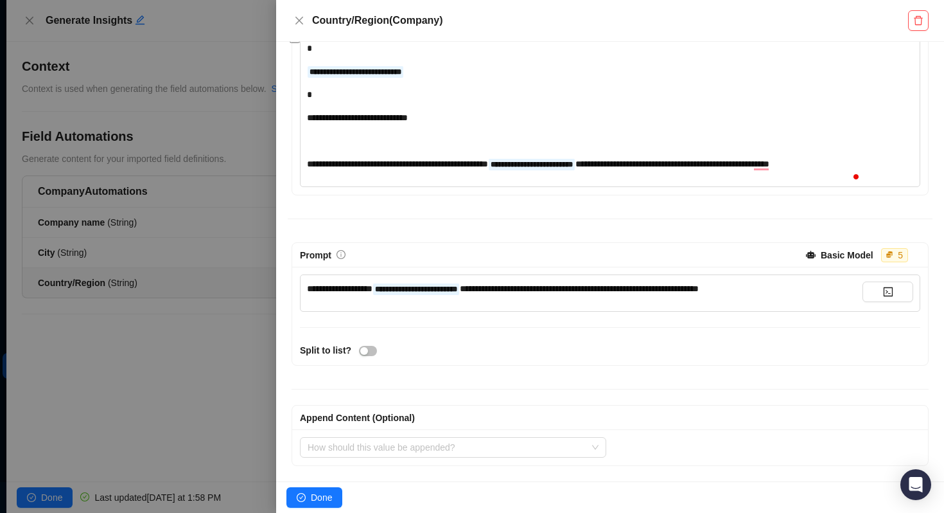
click at [176, 244] on div at bounding box center [472, 256] width 944 height 513
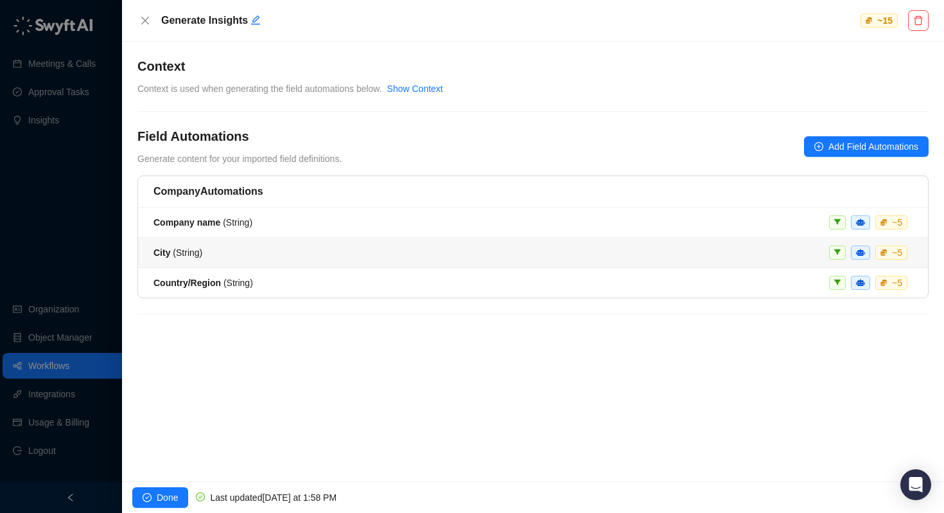
click at [174, 247] on span "City ( String )" at bounding box center [178, 252] width 49 height 10
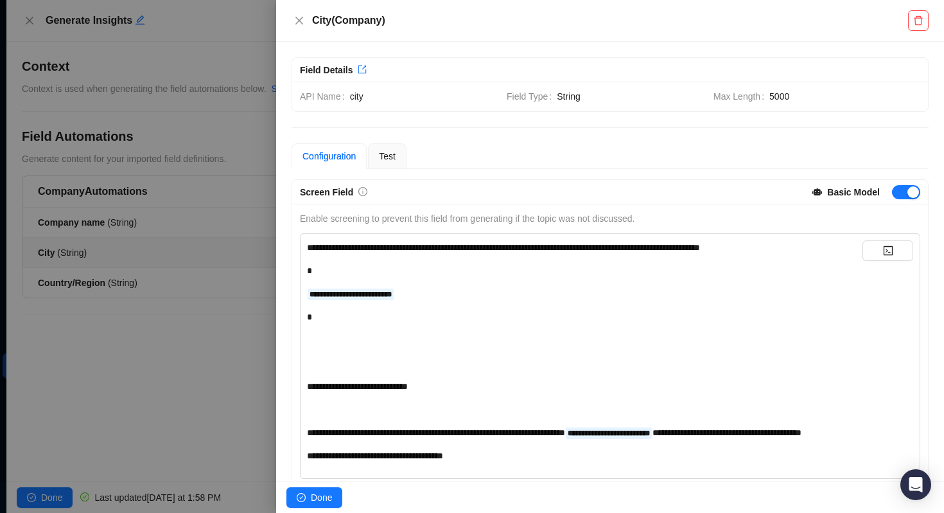
scroll to position [306, 0]
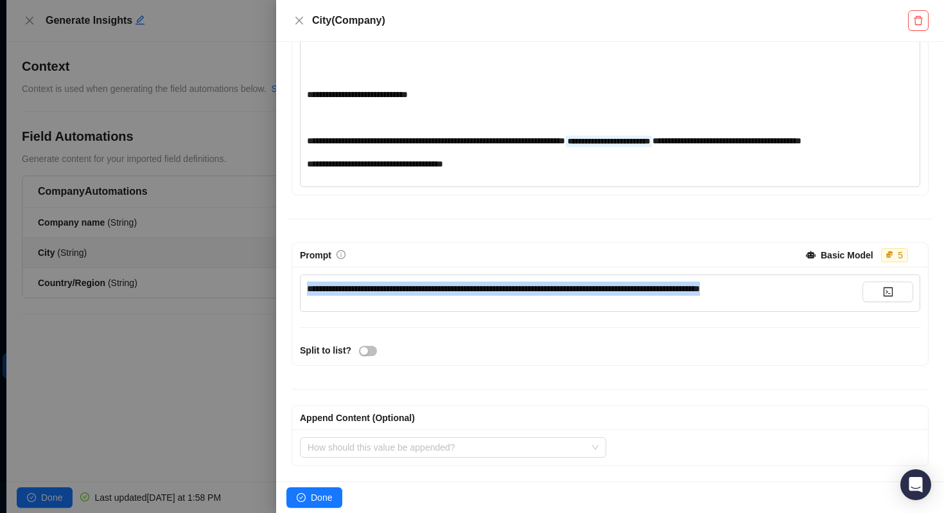
drag, startPoint x: 832, startPoint y: 294, endPoint x: 296, endPoint y: 286, distance: 535.7
click at [296, 286] on div "**********" at bounding box center [610, 316] width 636 height 98
click at [598, 291] on span "**********" at bounding box center [503, 288] width 393 height 9
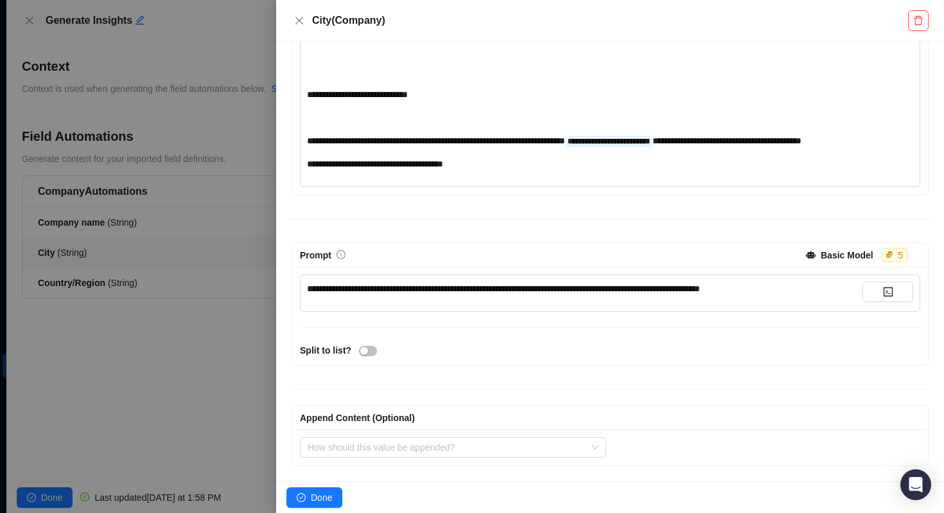
scroll to position [0, 0]
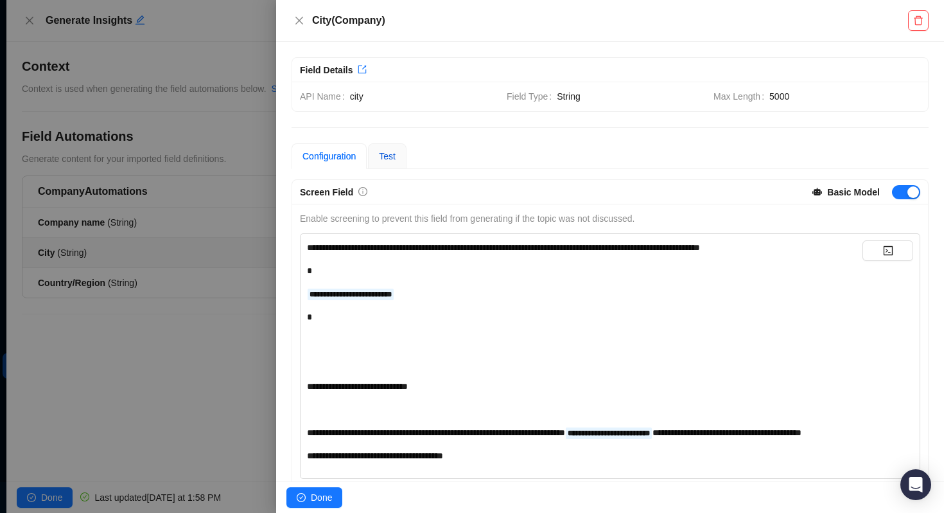
click at [390, 158] on span "Test" at bounding box center [387, 156] width 17 height 10
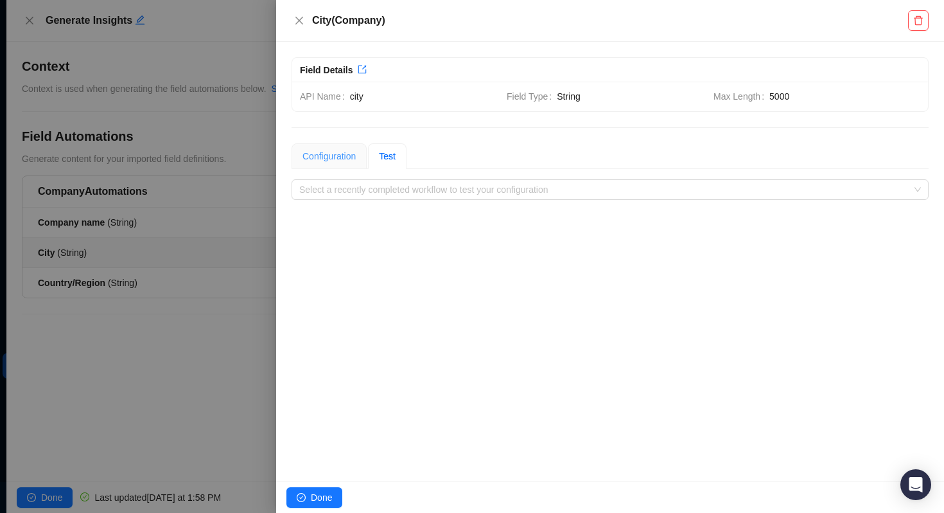
click at [338, 146] on div "Configuration" at bounding box center [329, 156] width 75 height 26
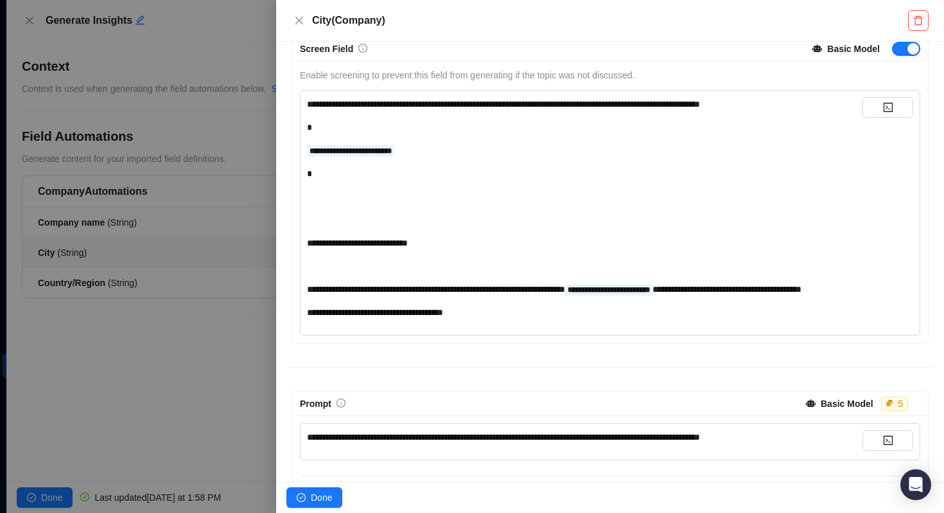
scroll to position [306, 0]
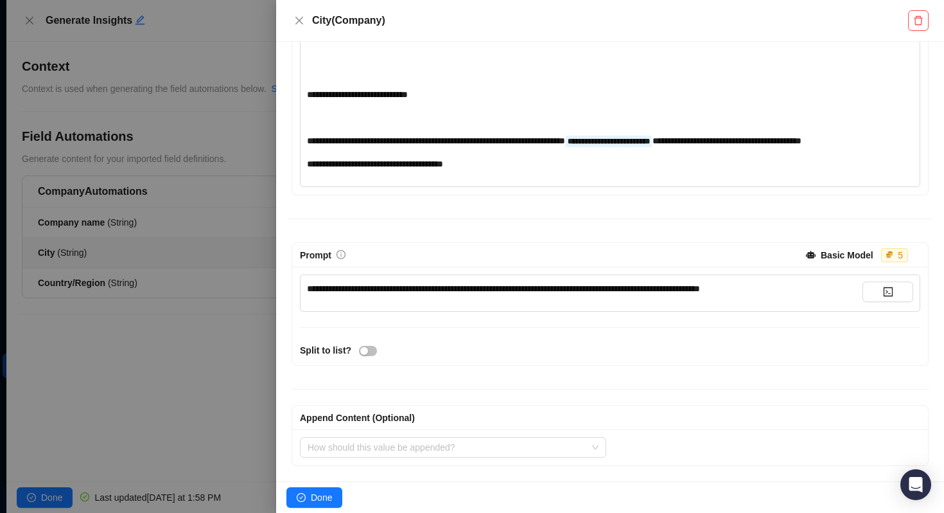
click at [421, 298] on div "**********" at bounding box center [585, 292] width 556 height 23
click at [654, 279] on div "**********" at bounding box center [610, 292] width 620 height 37
click at [638, 289] on span "**********" at bounding box center [503, 288] width 393 height 9
click at [643, 287] on span "**********" at bounding box center [503, 288] width 393 height 9
drag, startPoint x: 641, startPoint y: 290, endPoint x: 566, endPoint y: 287, distance: 74.5
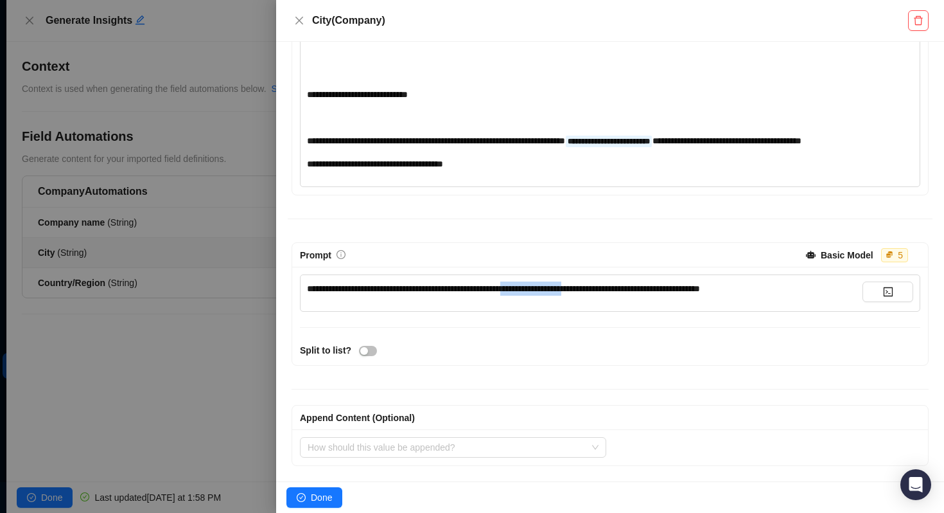
click at [566, 287] on span "**********" at bounding box center [503, 288] width 393 height 9
click at [749, 149] on div "**********" at bounding box center [585, 60] width 556 height 222
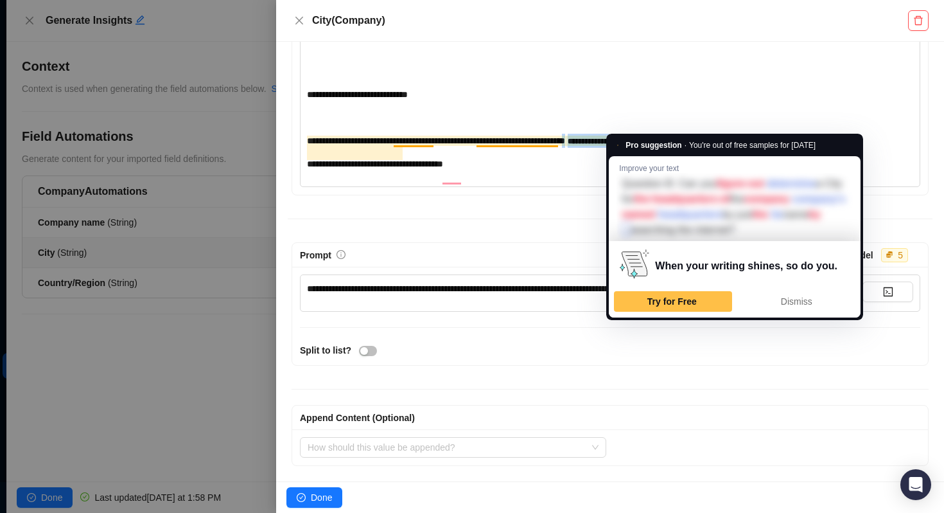
drag, startPoint x: 761, startPoint y: 128, endPoint x: 643, endPoint y: 129, distance: 118.2
click at [643, 134] on div "**********" at bounding box center [585, 141] width 556 height 14
click at [581, 148] on div "**********" at bounding box center [585, 60] width 556 height 222
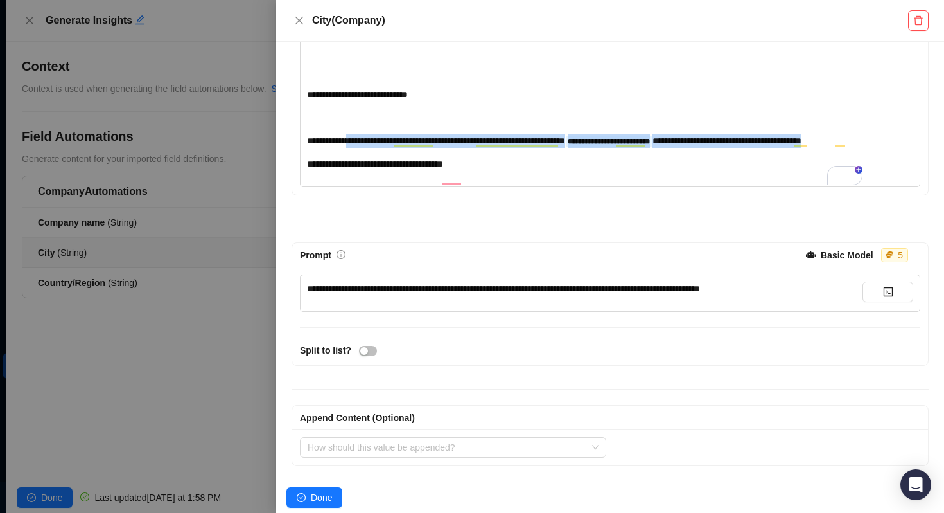
drag, startPoint x: 493, startPoint y: 139, endPoint x: 357, endPoint y: 125, distance: 136.9
click at [357, 134] on div "**********" at bounding box center [585, 141] width 556 height 14
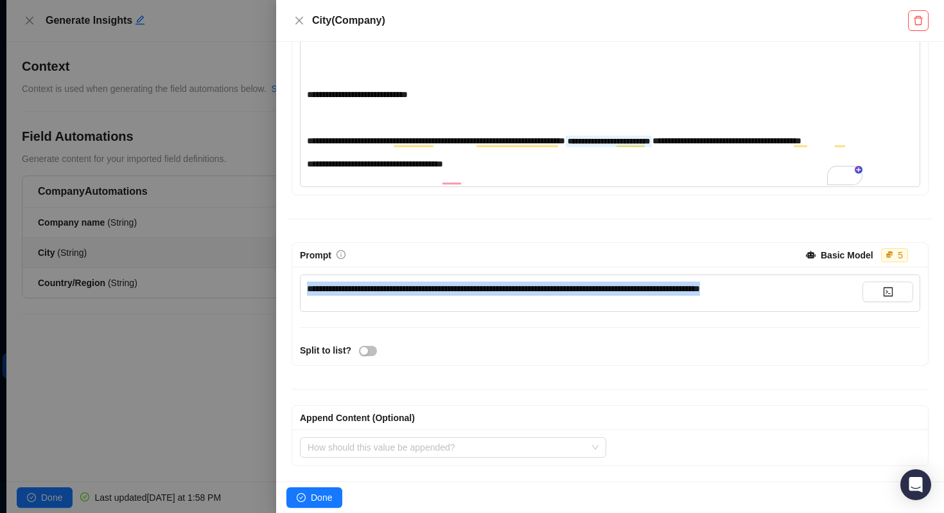
drag, startPoint x: 837, startPoint y: 291, endPoint x: 318, endPoint y: 264, distance: 519.7
click at [318, 264] on div "**********" at bounding box center [610, 303] width 637 height 123
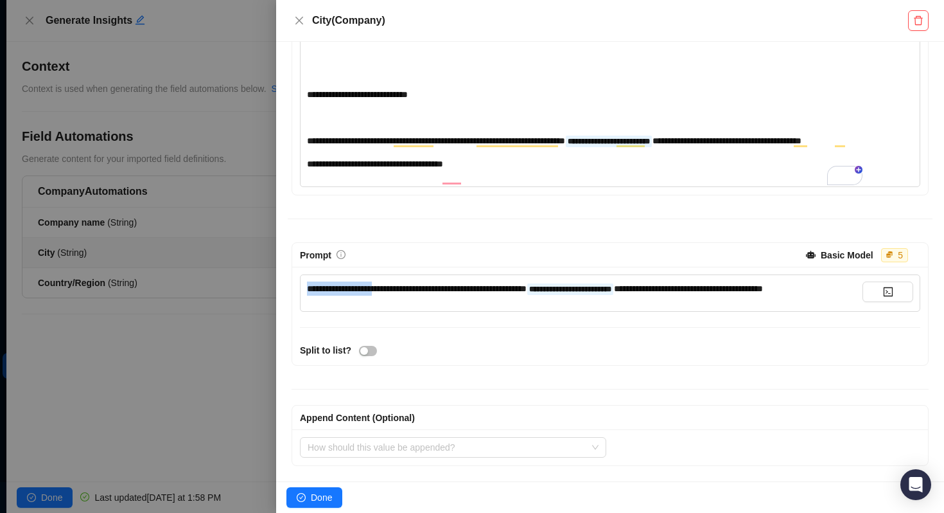
drag, startPoint x: 391, startPoint y: 288, endPoint x: 288, endPoint y: 289, distance: 102.8
click at [288, 289] on div "**********" at bounding box center [610, 303] width 645 height 123
click at [324, 498] on span "Done" at bounding box center [321, 497] width 21 height 14
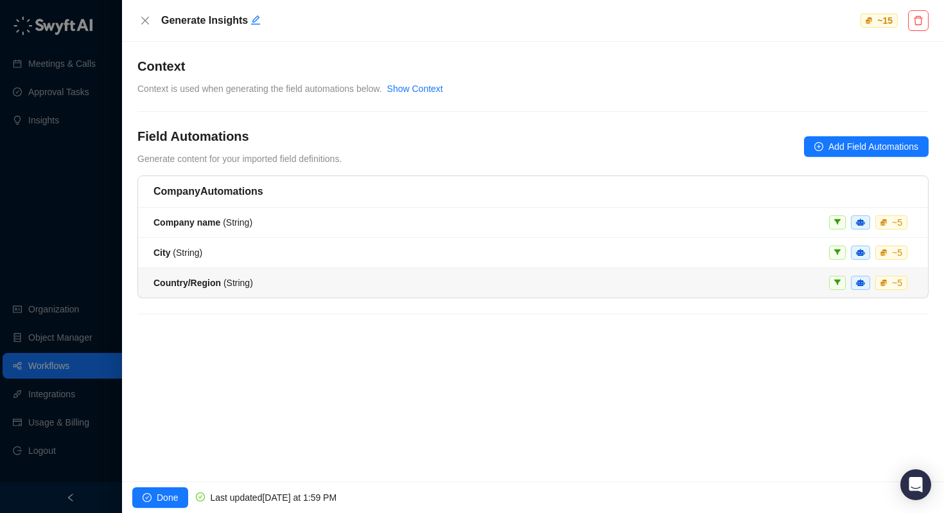
click at [215, 271] on li "Country/Region ( String ) ~ 5" at bounding box center [533, 283] width 790 height 30
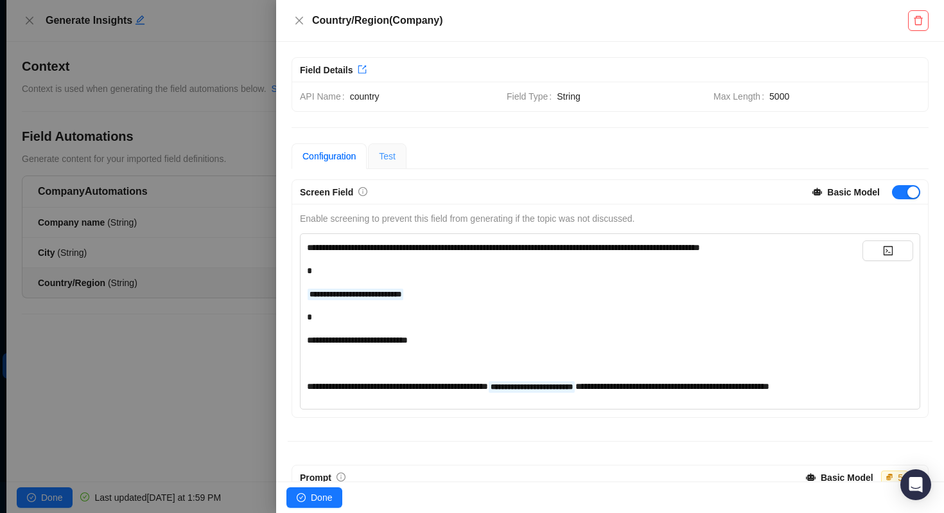
click at [382, 161] on div "Test" at bounding box center [387, 156] width 39 height 26
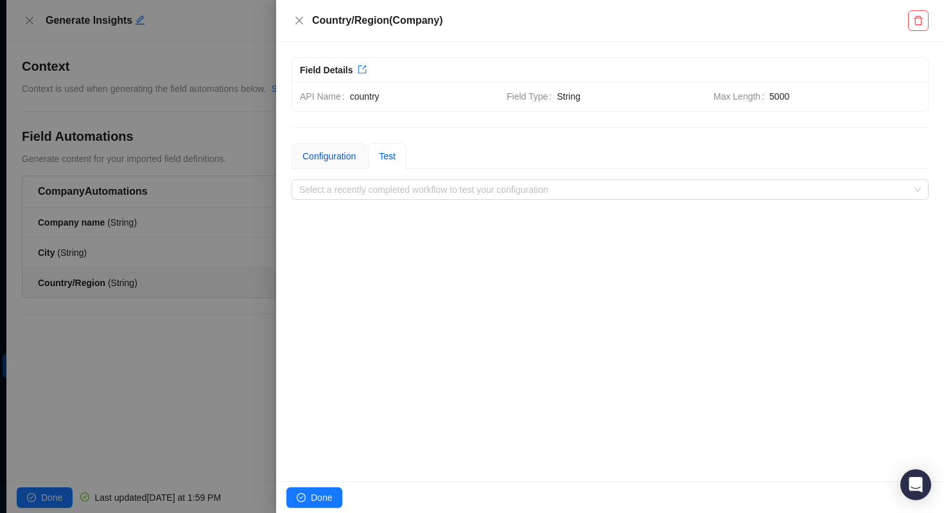
click at [342, 161] on div "Configuration" at bounding box center [329, 156] width 53 height 14
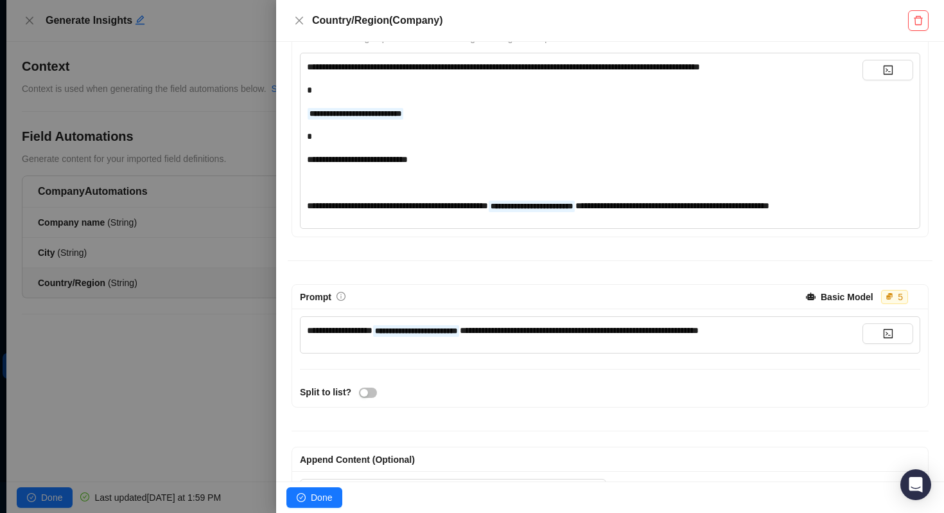
scroll to position [166, 0]
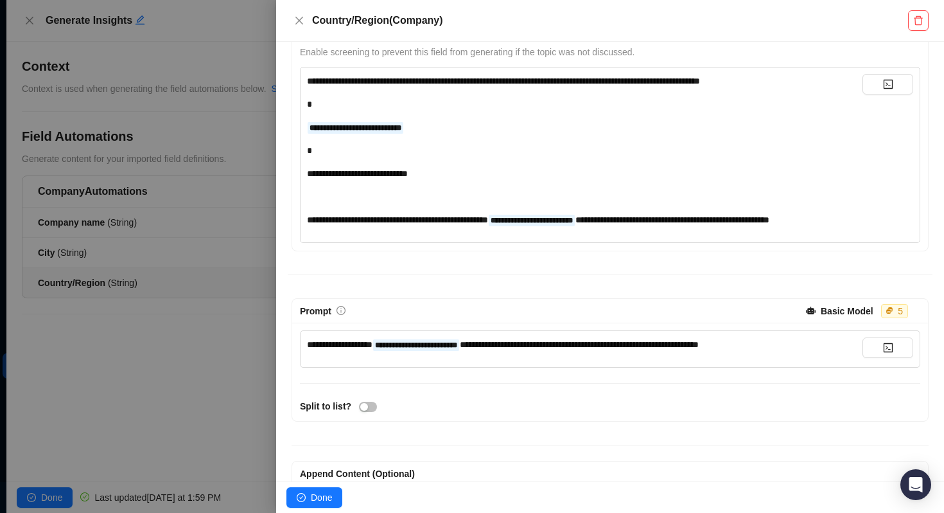
click at [119, 248] on div at bounding box center [472, 256] width 944 height 513
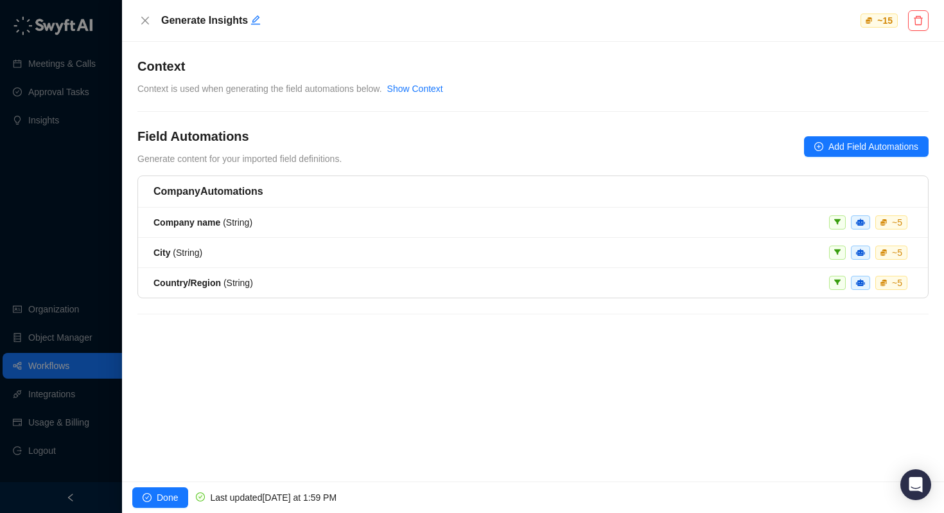
click at [197, 251] on span "City ( String )" at bounding box center [178, 252] width 49 height 10
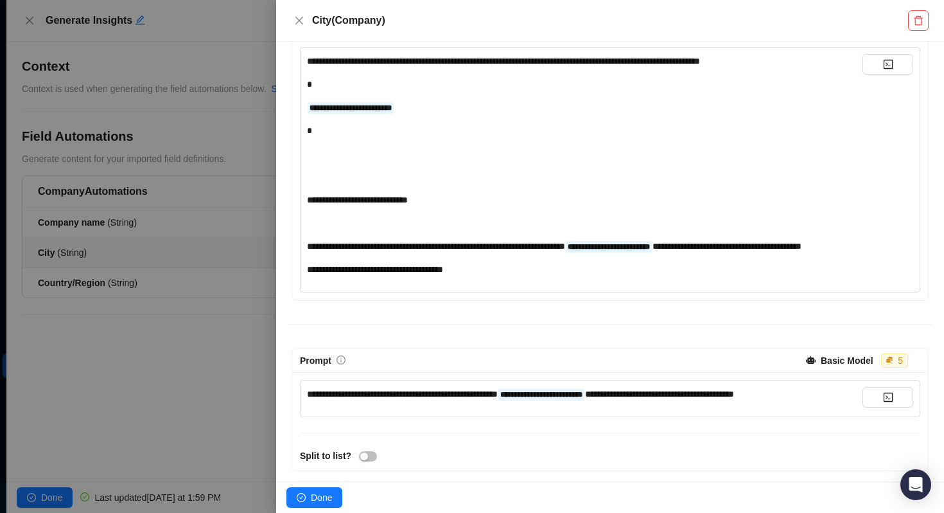
scroll to position [229, 0]
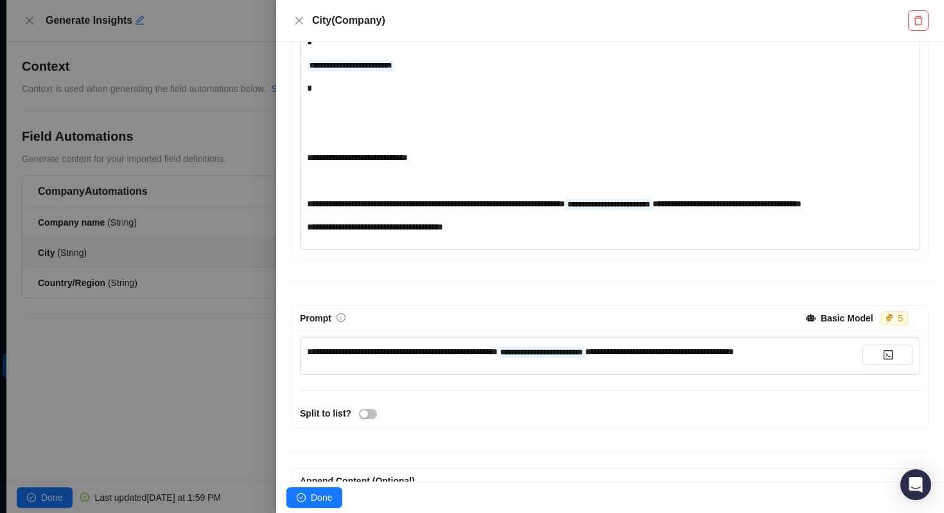
click at [454, 356] on span "**********" at bounding box center [402, 351] width 191 height 9
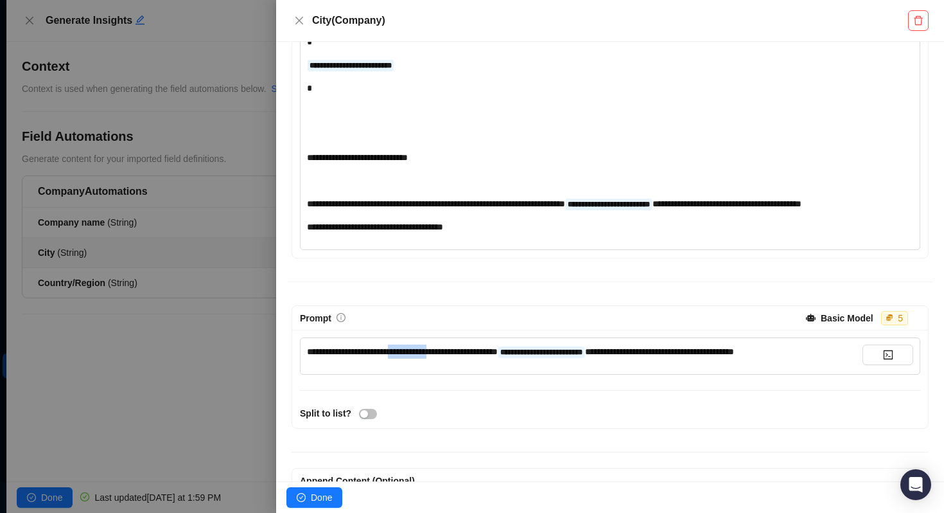
click at [454, 356] on span "**********" at bounding box center [402, 351] width 191 height 9
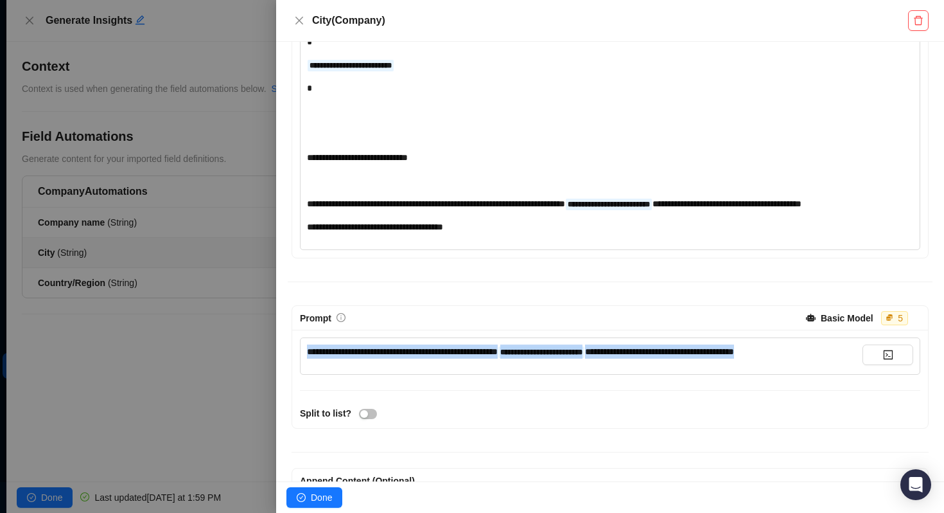
copy span "**********"
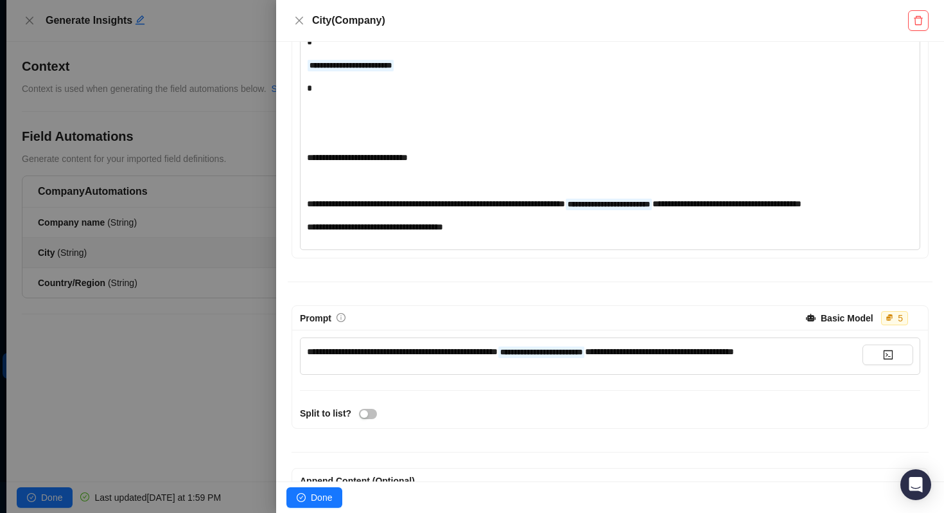
click at [235, 259] on div at bounding box center [472, 256] width 944 height 513
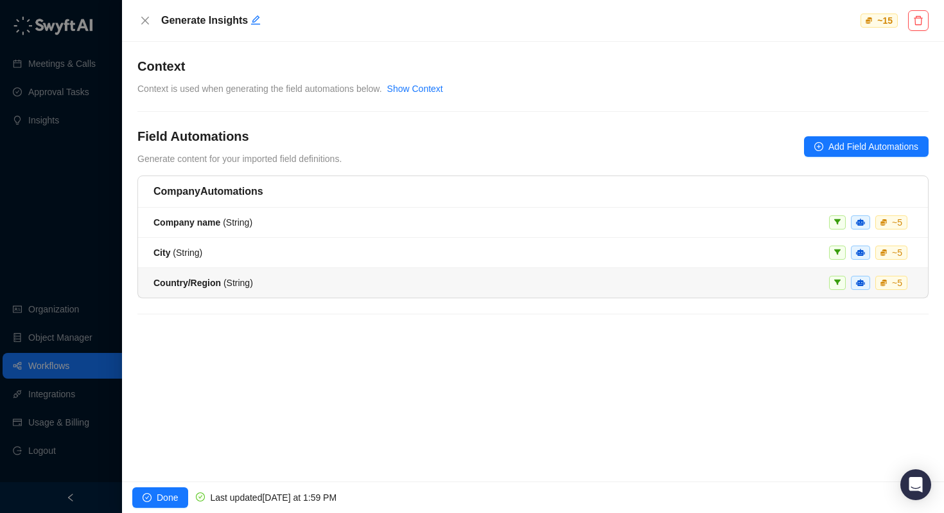
click at [227, 283] on span "Country/Region ( String )" at bounding box center [204, 282] width 100 height 10
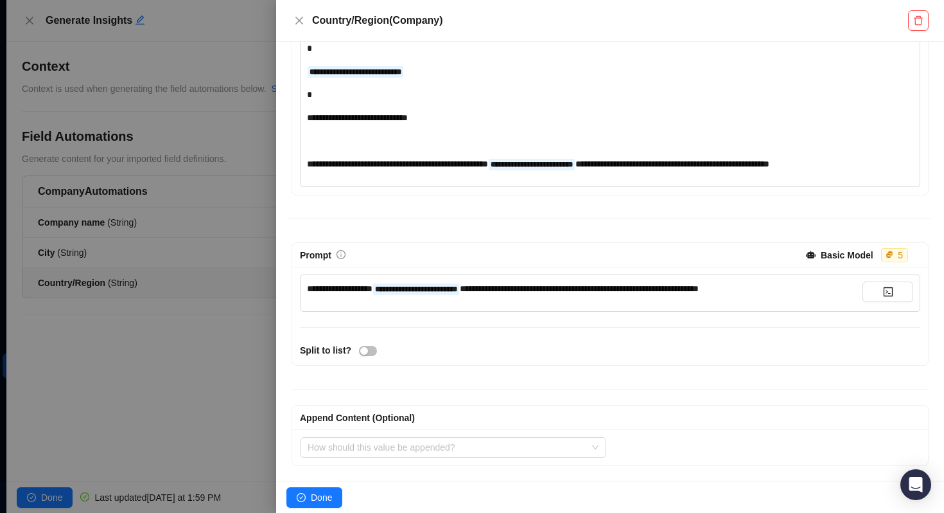
scroll to position [236, 0]
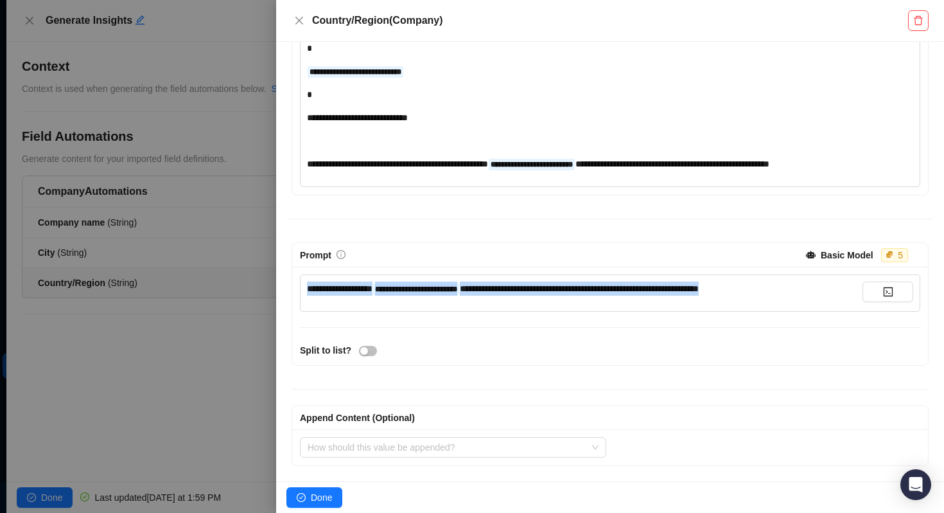
drag, startPoint x: 830, startPoint y: 290, endPoint x: 249, endPoint y: 243, distance: 583.2
click at [249, 243] on div "**********" at bounding box center [472, 256] width 944 height 513
paste div
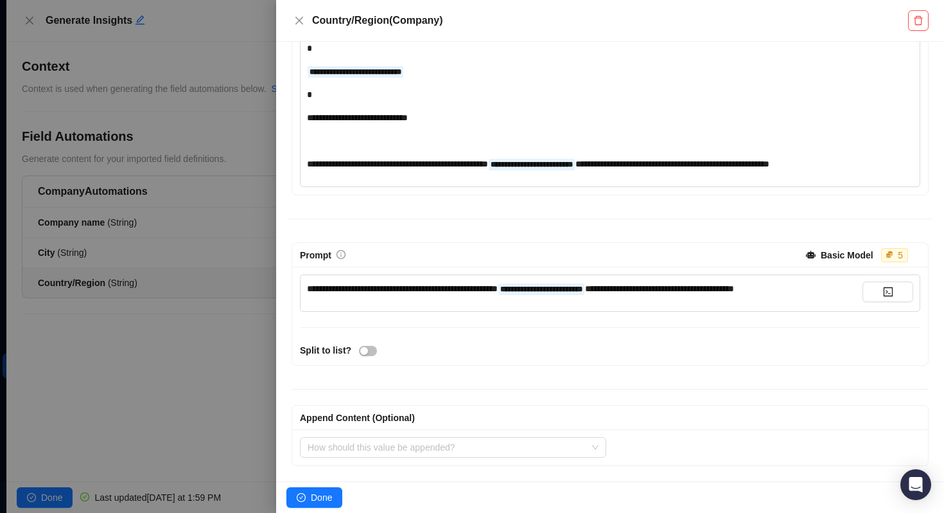
click at [373, 290] on span "**********" at bounding box center [402, 288] width 191 height 9
click at [316, 496] on span "Done" at bounding box center [321, 497] width 21 height 14
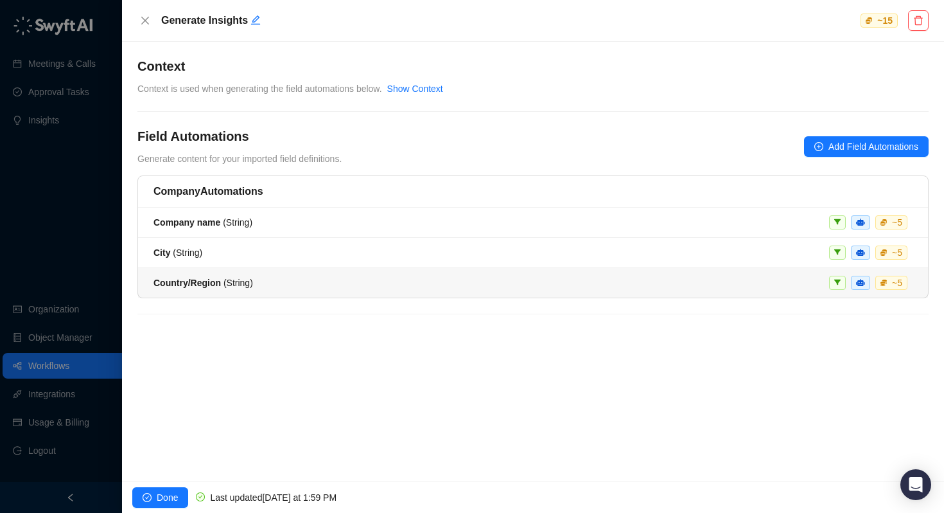
click at [222, 281] on span "Country/Region ( String )" at bounding box center [204, 282] width 100 height 10
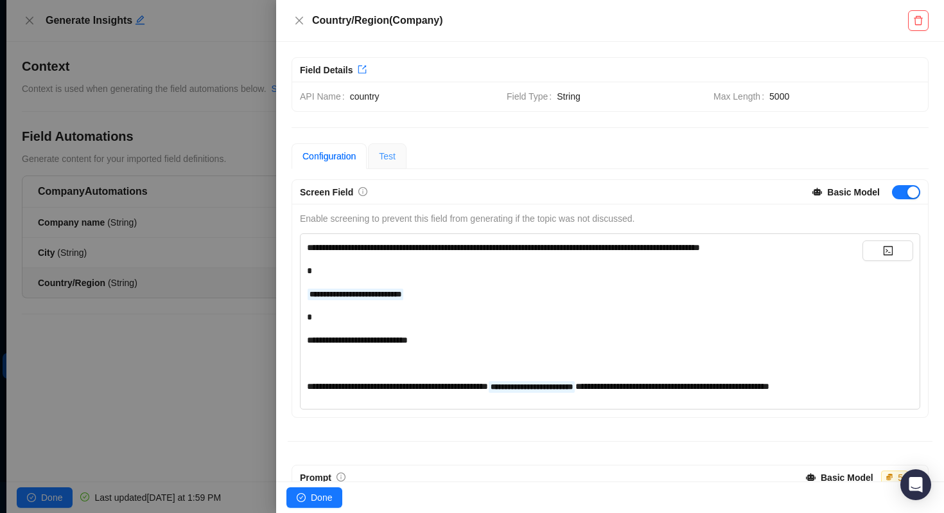
click at [375, 147] on div "Test" at bounding box center [387, 156] width 39 height 26
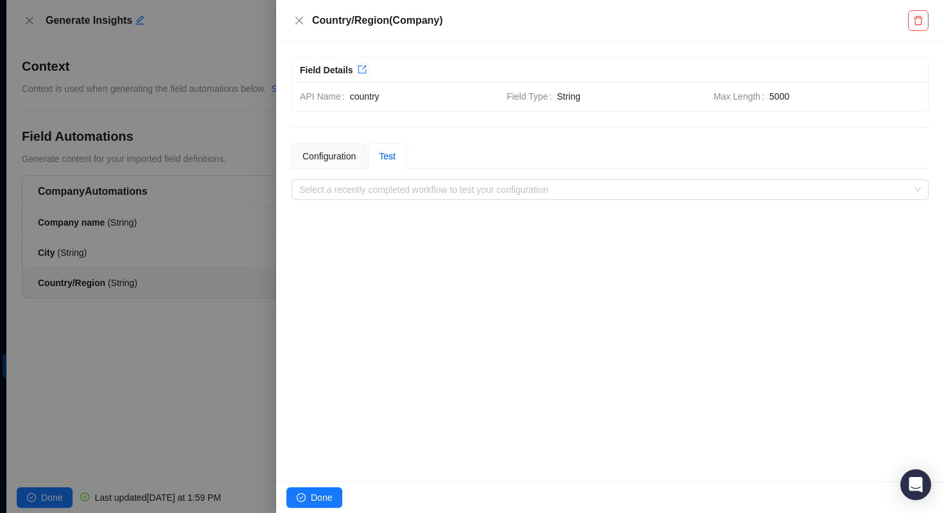
click at [369, 204] on div "**********" at bounding box center [610, 261] width 668 height 439
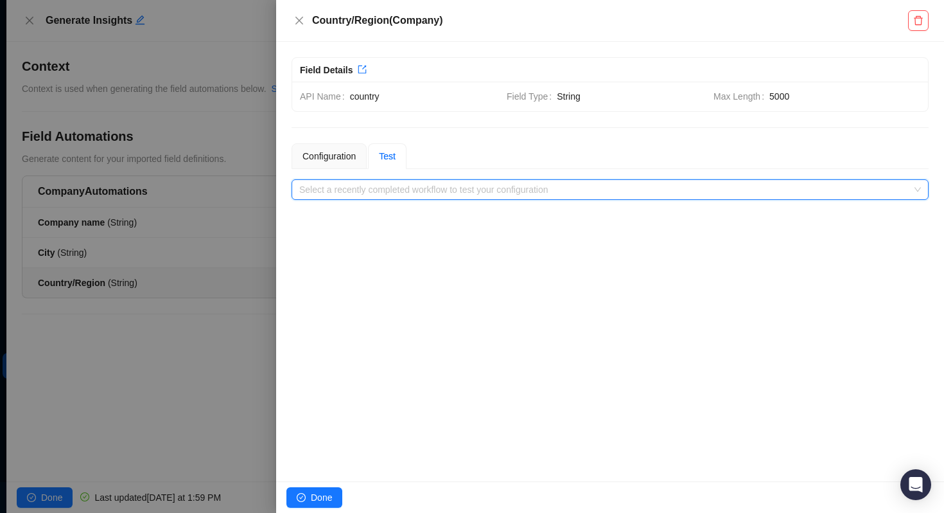
click at [370, 189] on input "search" at bounding box center [606, 189] width 614 height 19
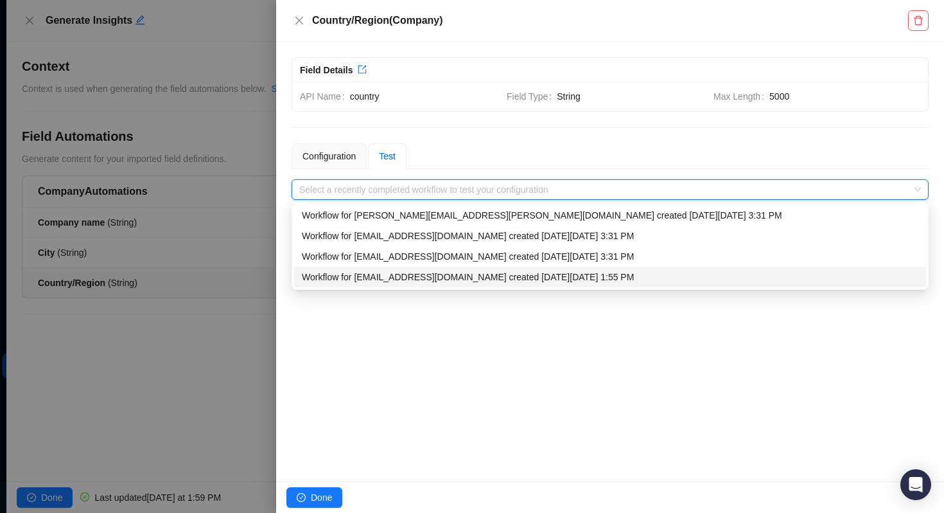
click at [363, 275] on div "Workflow for matt.bruno@laivly.com created on Tuesday, 09/23/25, 1:55 PM" at bounding box center [610, 277] width 617 height 14
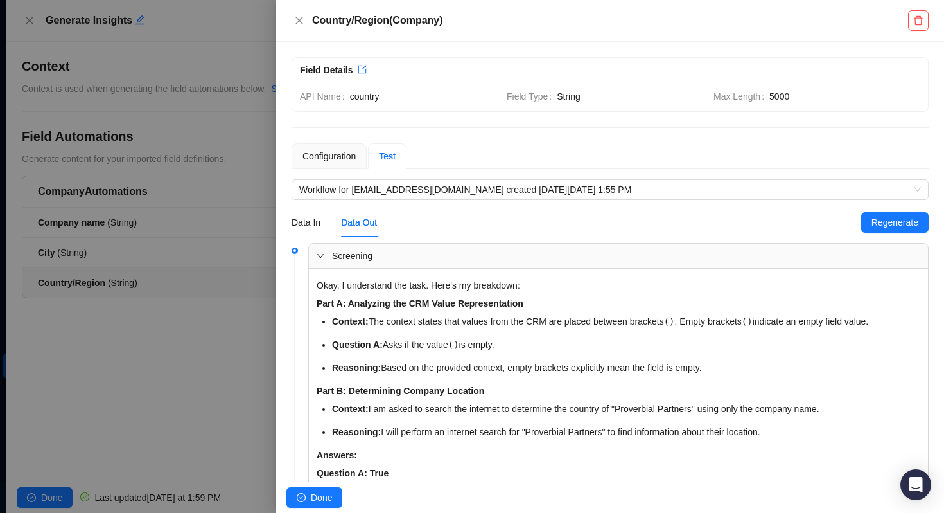
scroll to position [175, 0]
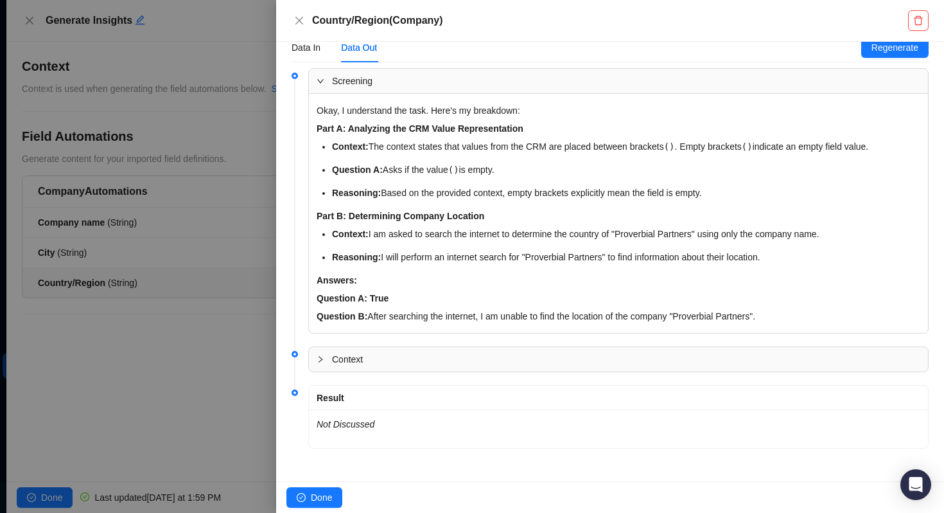
click at [350, 368] on div "Context" at bounding box center [618, 359] width 619 height 24
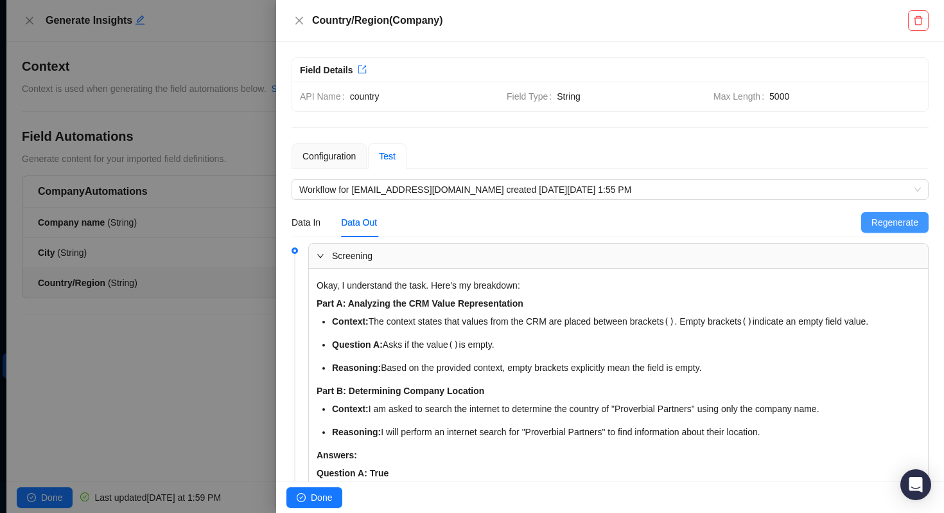
click at [880, 221] on span "Regenerate" at bounding box center [895, 222] width 47 height 14
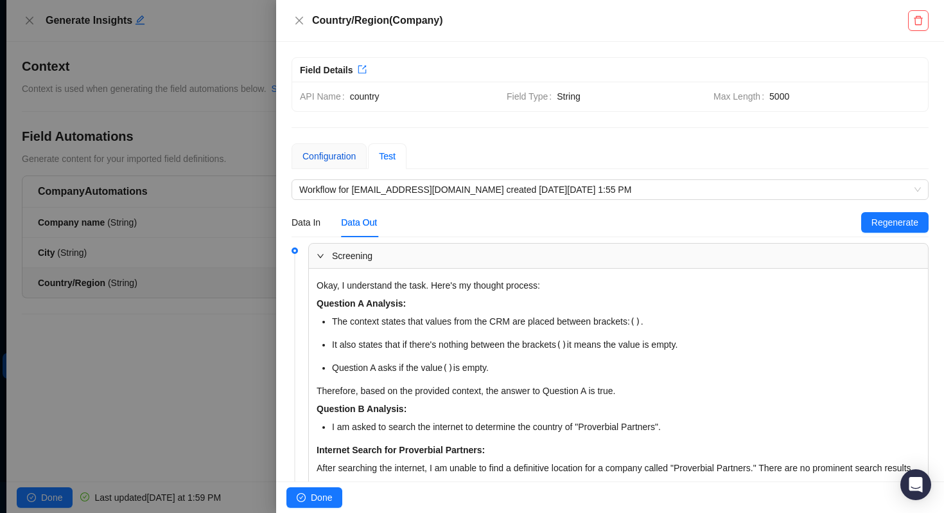
click at [333, 155] on div "Configuration" at bounding box center [329, 156] width 53 height 14
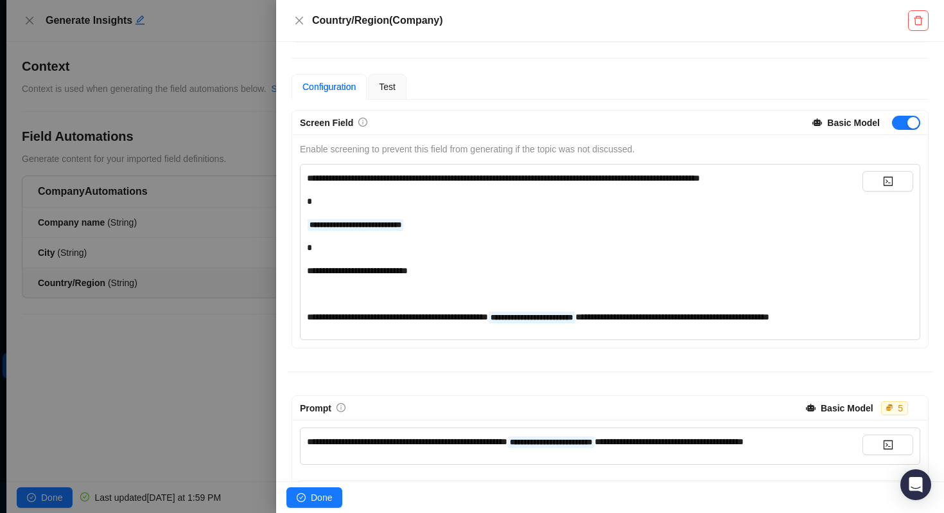
scroll to position [105, 0]
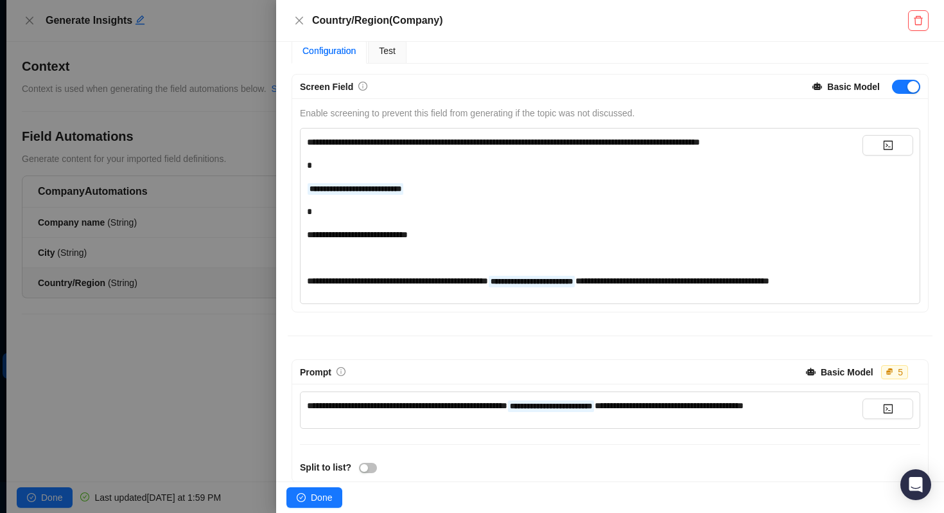
click at [744, 410] on span "**********" at bounding box center [669, 405] width 149 height 9
drag, startPoint x: 777, startPoint y: 419, endPoint x: 775, endPoint y: 427, distance: 7.9
click at [744, 410] on span "**********" at bounding box center [669, 405] width 149 height 9
click at [315, 496] on span "Done" at bounding box center [321, 497] width 21 height 14
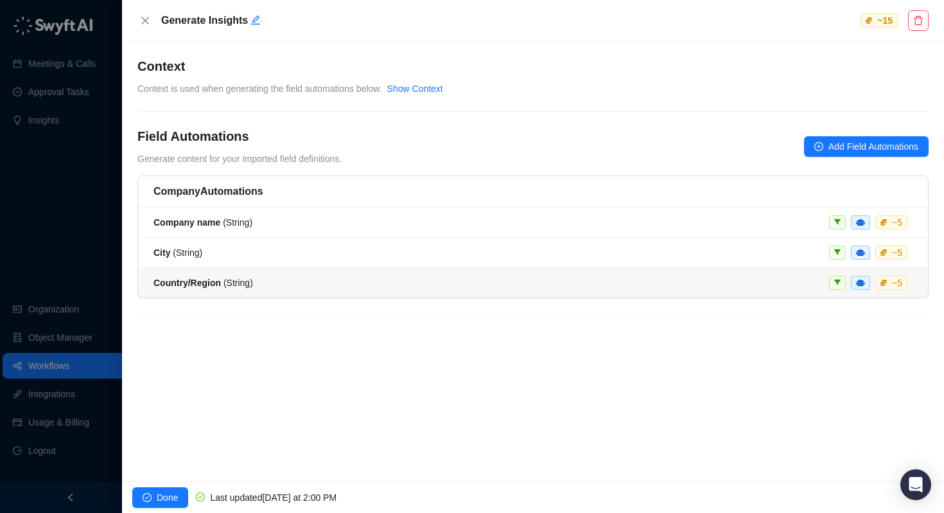
click at [197, 290] on li "Country/Region ( String ) ~ 5" at bounding box center [533, 283] width 790 height 30
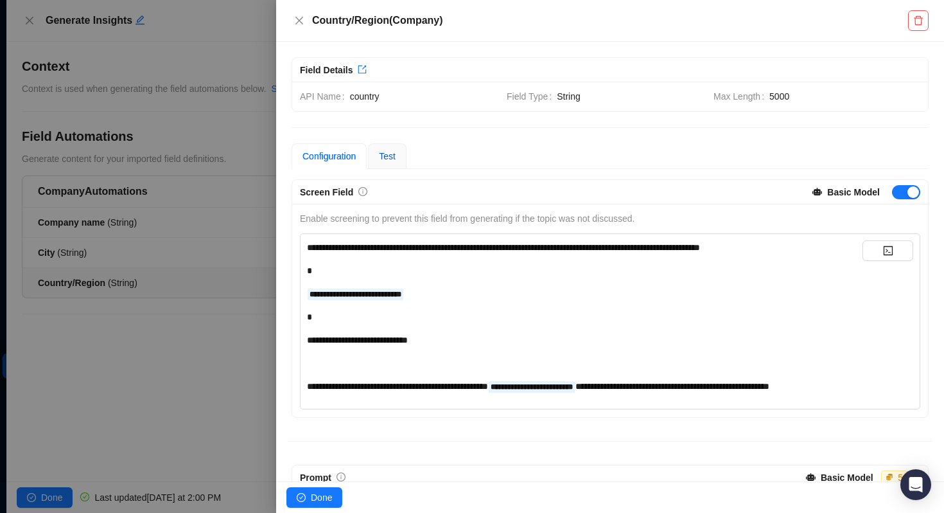
click at [391, 152] on span "Test" at bounding box center [387, 156] width 17 height 10
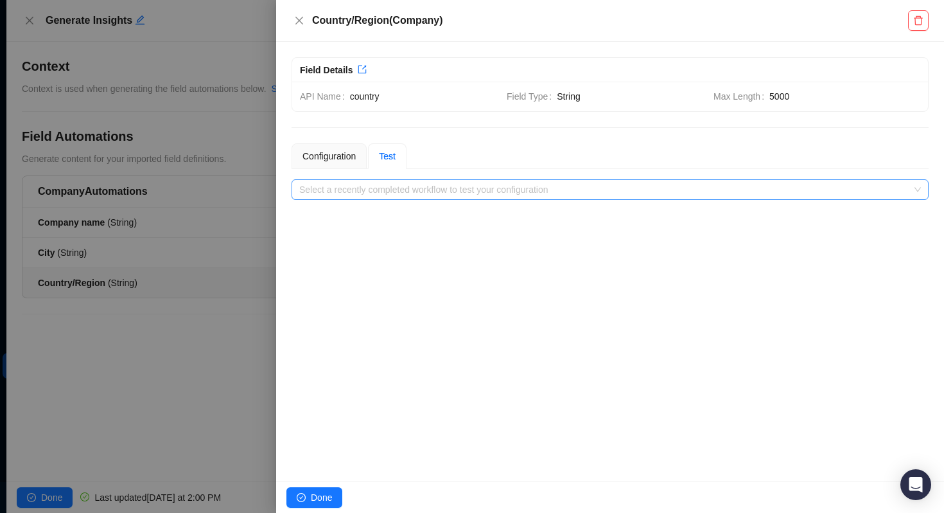
click at [399, 189] on input "search" at bounding box center [606, 189] width 614 height 19
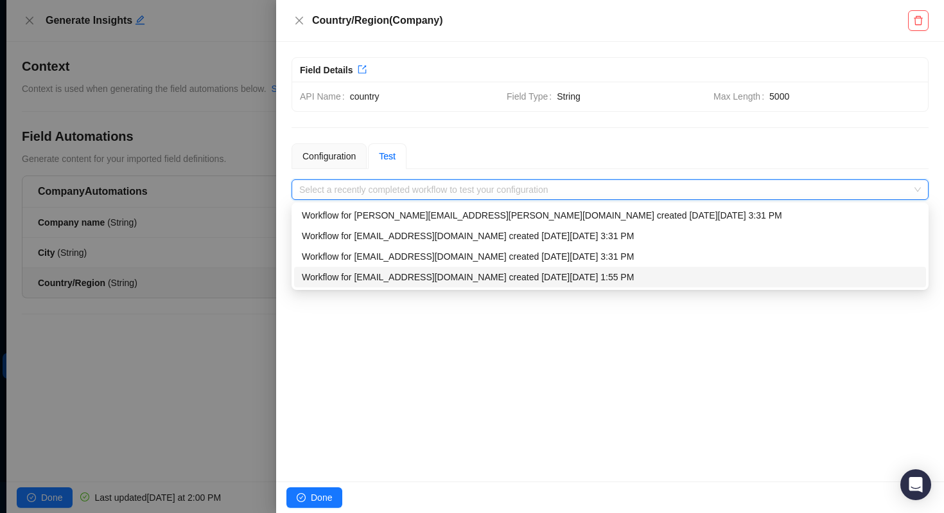
click at [382, 281] on div "Workflow for matt.bruno@laivly.com created on Tuesday, 09/23/25, 1:55 PM" at bounding box center [610, 277] width 617 height 14
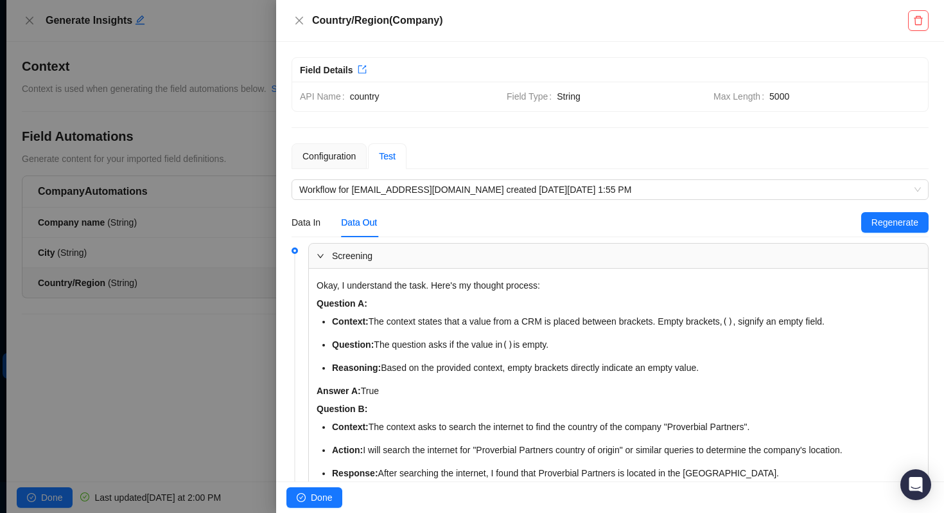
click at [166, 256] on div at bounding box center [472, 256] width 944 height 513
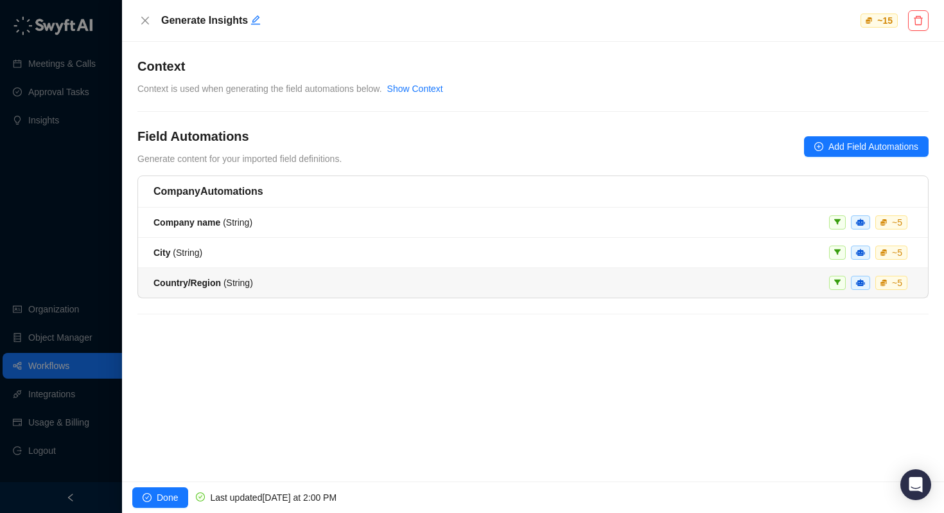
click at [230, 281] on span "Country/Region ( String )" at bounding box center [204, 282] width 100 height 10
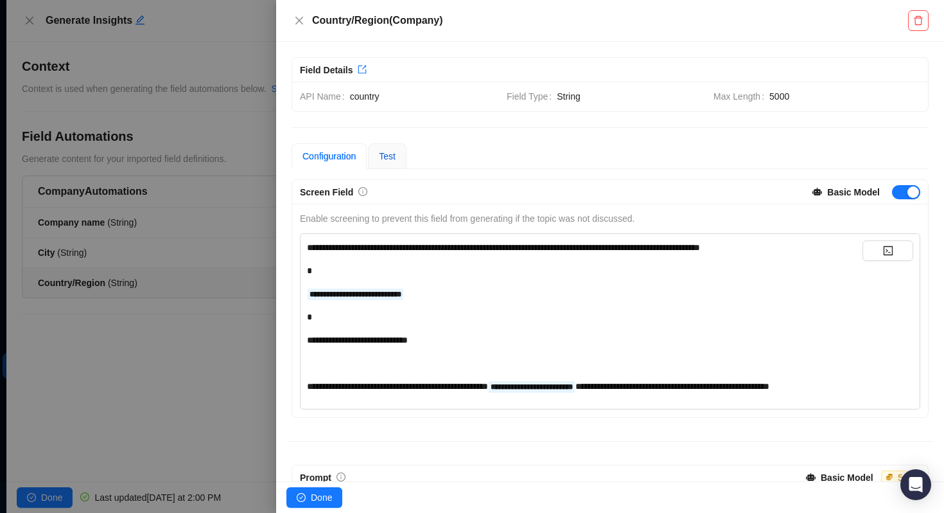
click at [392, 157] on span "Test" at bounding box center [387, 156] width 17 height 10
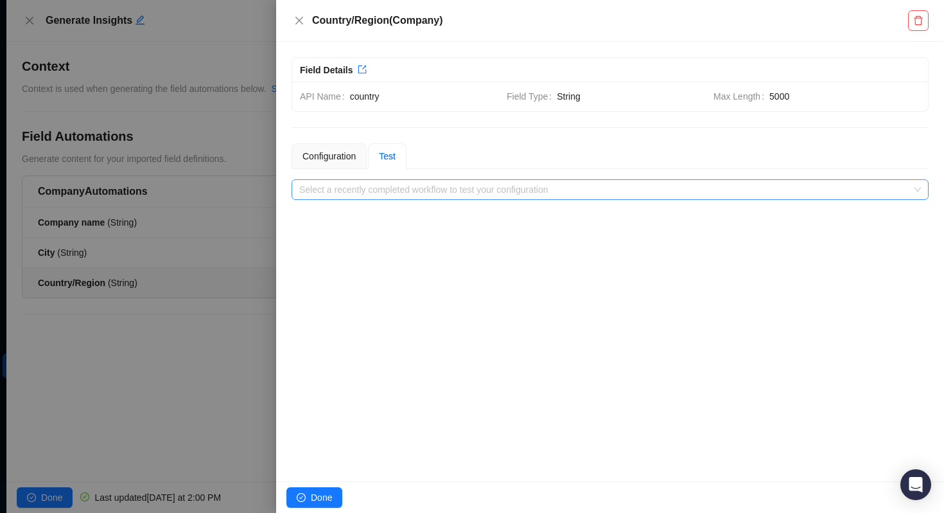
click at [395, 185] on input "search" at bounding box center [606, 189] width 614 height 19
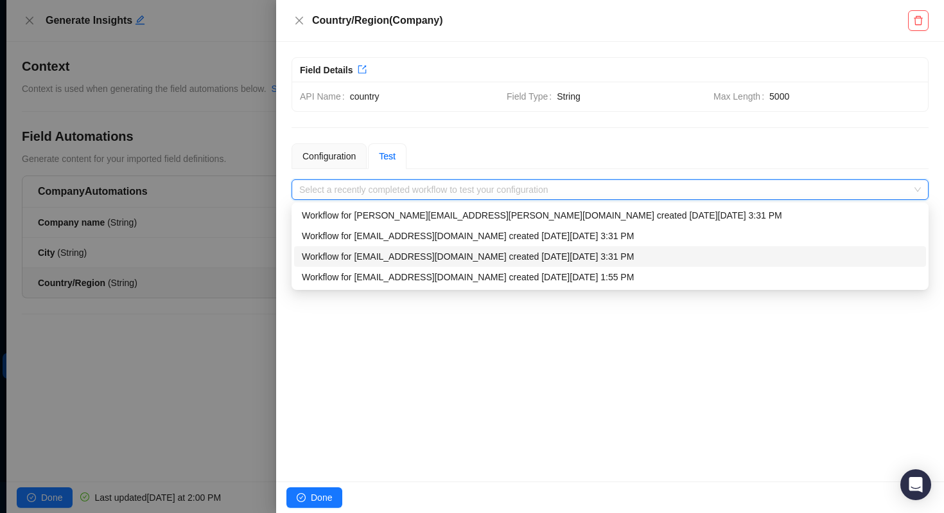
click at [381, 251] on div "Workflow for matt.bruno@laivly.com created on Tuesday, 09/23/25, 3:31 PM" at bounding box center [610, 256] width 617 height 14
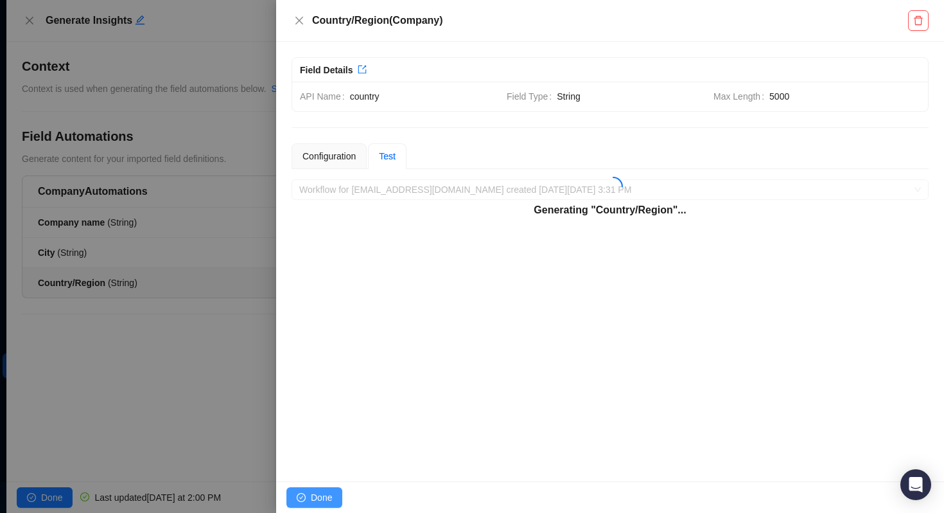
click at [326, 494] on span "Done" at bounding box center [321, 497] width 21 height 14
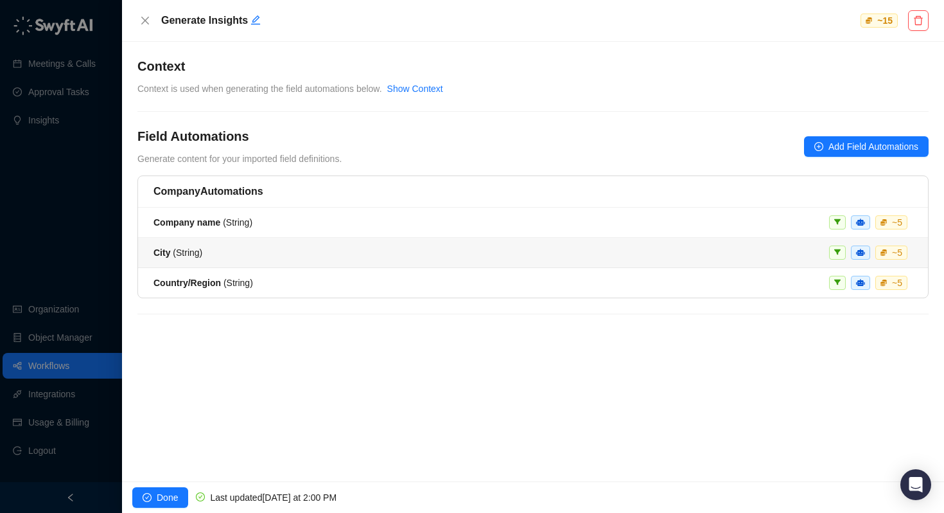
click at [241, 258] on div "City ( String ) ~ 5" at bounding box center [533, 252] width 759 height 14
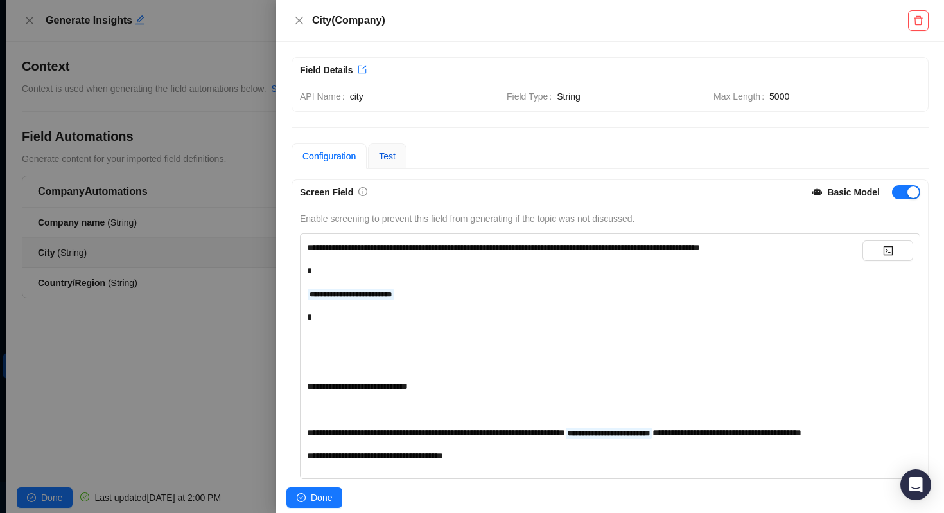
click at [396, 154] on span "Test" at bounding box center [387, 156] width 17 height 10
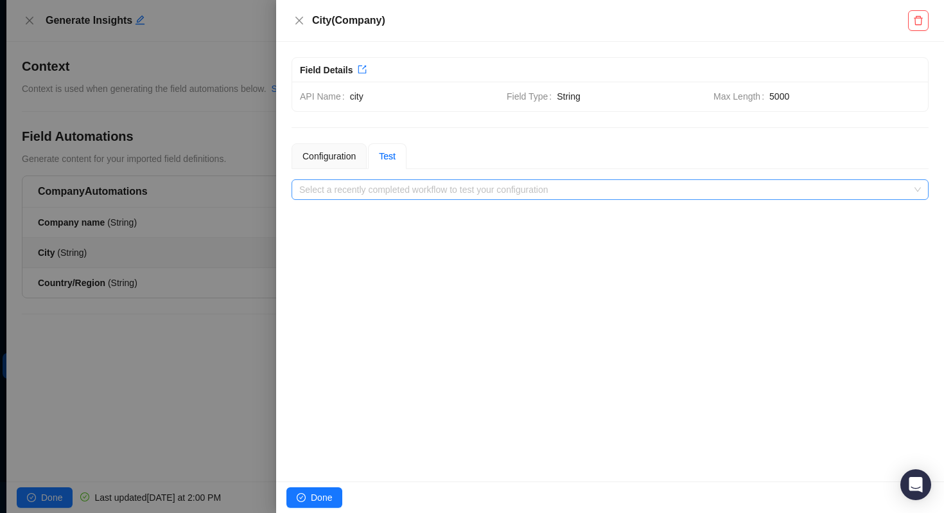
click at [395, 195] on input "search" at bounding box center [606, 189] width 614 height 19
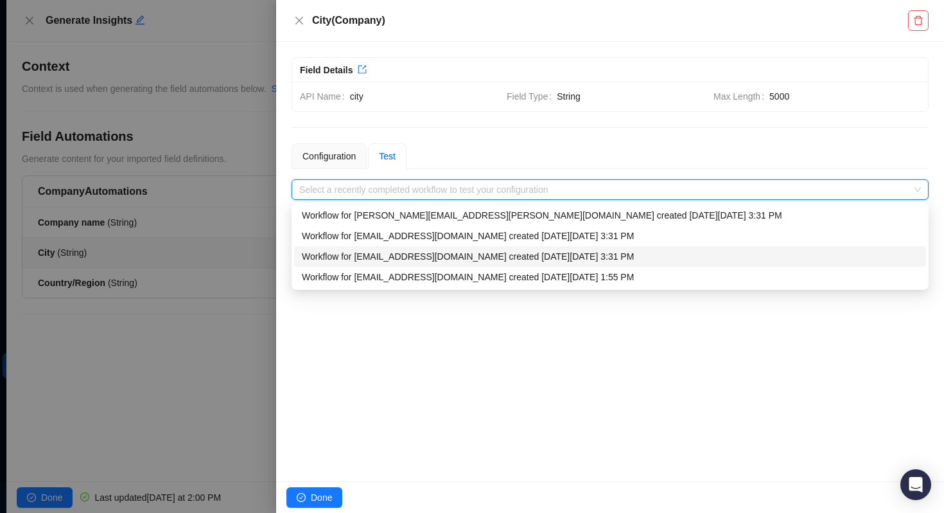
click at [392, 260] on div "Workflow for matt.bruno@laivly.com created on Tuesday, 09/23/25, 3:31 PM" at bounding box center [610, 256] width 617 height 14
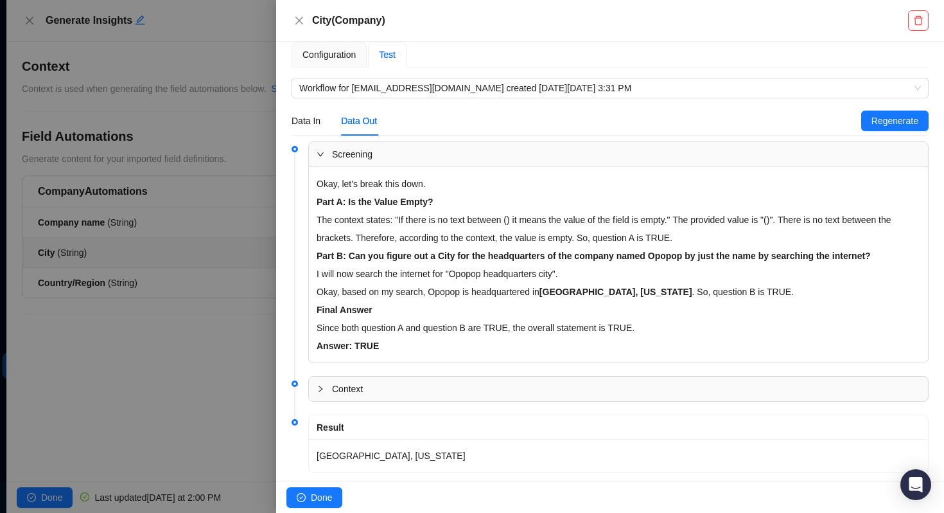
scroll to position [126, 0]
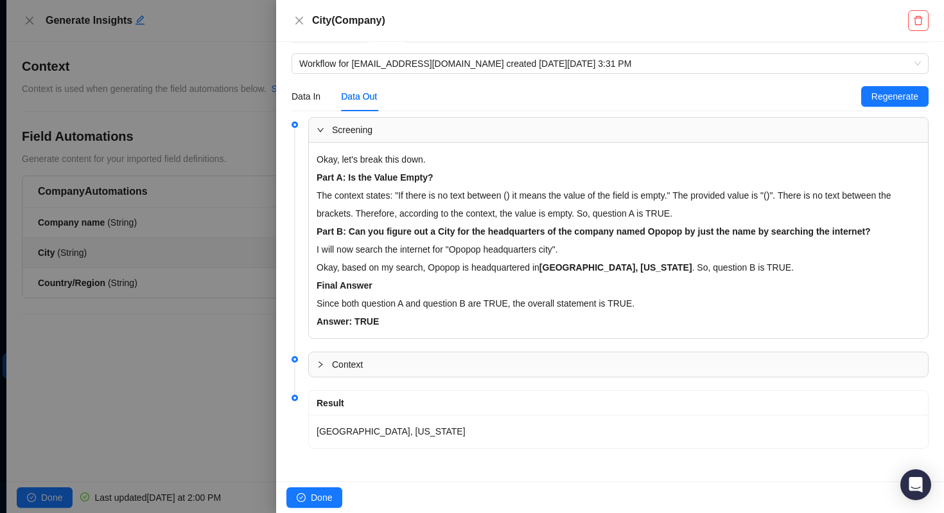
drag, startPoint x: 310, startPoint y: 497, endPoint x: 371, endPoint y: 103, distance: 398.4
click at [371, 103] on div "**********" at bounding box center [610, 256] width 668 height 513
click at [373, 63] on span "Workflow for matt.bruno@laivly.com created on Tuesday, 09/23/25, 3:31 PM" at bounding box center [610, 63] width 622 height 19
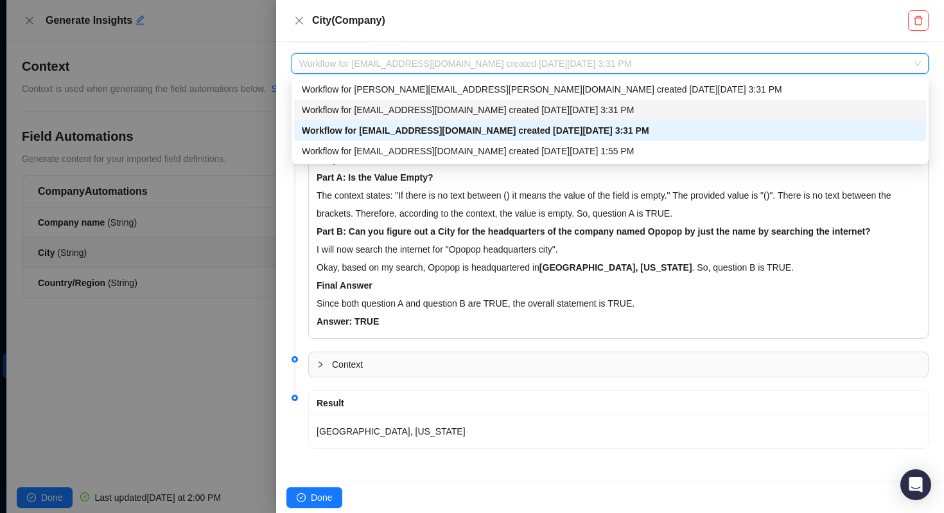
click at [362, 112] on div "Workflow for matt.bruno@laivly.com created on Tuesday, 09/23/25, 3:31 PM" at bounding box center [610, 110] width 617 height 14
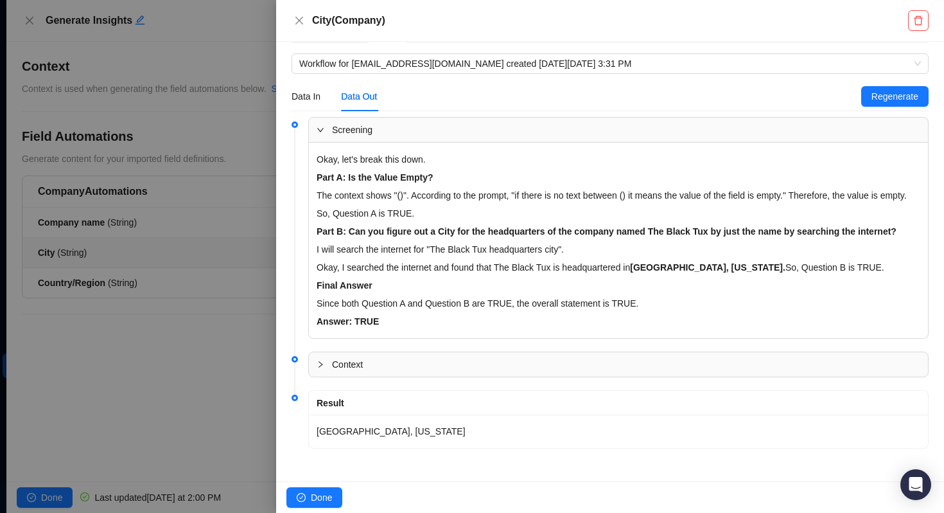
click at [201, 275] on div at bounding box center [472, 256] width 944 height 513
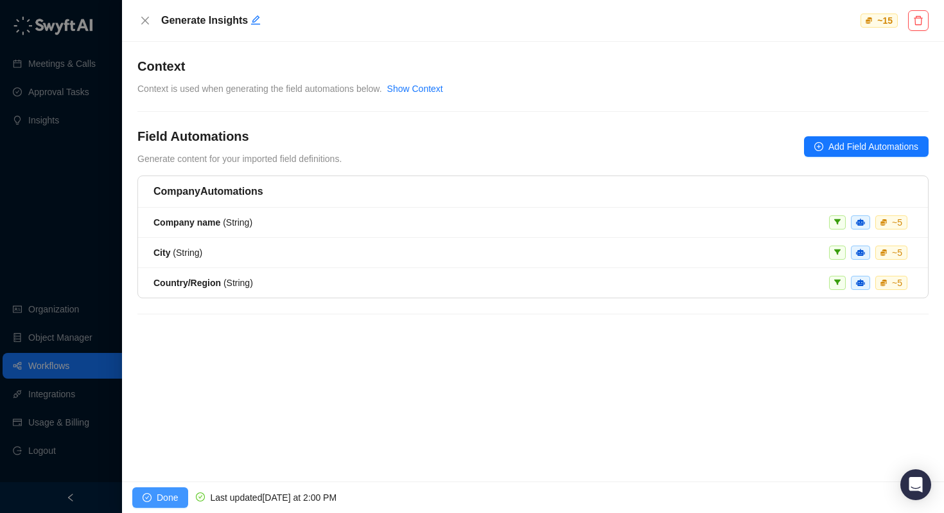
click at [175, 495] on span "Done" at bounding box center [167, 497] width 21 height 14
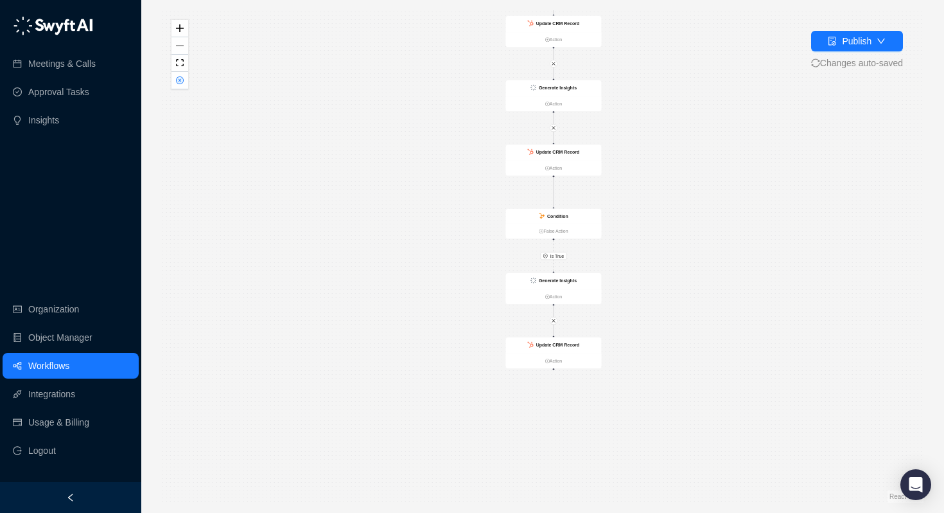
drag, startPoint x: 629, startPoint y: 428, endPoint x: 640, endPoint y: 267, distance: 161.6
click at [640, 267] on div "Is True Is True CRM Record Created Action Condition False Action Generate Insig…" at bounding box center [543, 256] width 762 height 492
click at [554, 281] on strong "Generate Insights" at bounding box center [558, 279] width 38 height 5
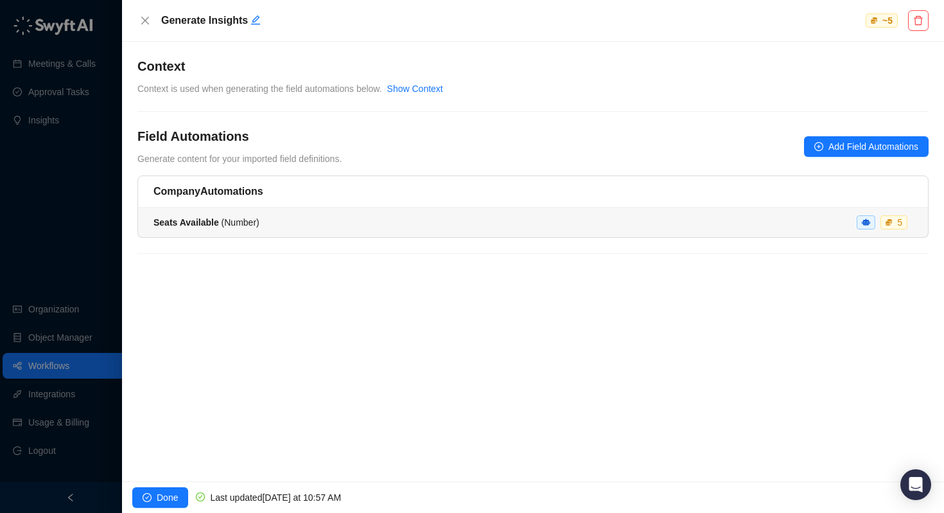
click at [219, 224] on span "Seats Available ( Number )" at bounding box center [207, 222] width 106 height 10
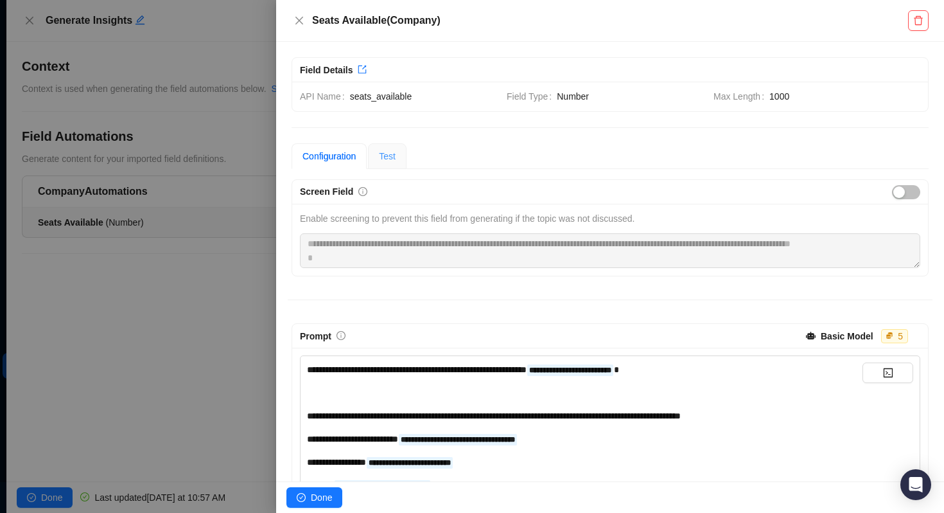
click at [403, 149] on div "Test" at bounding box center [387, 156] width 39 height 26
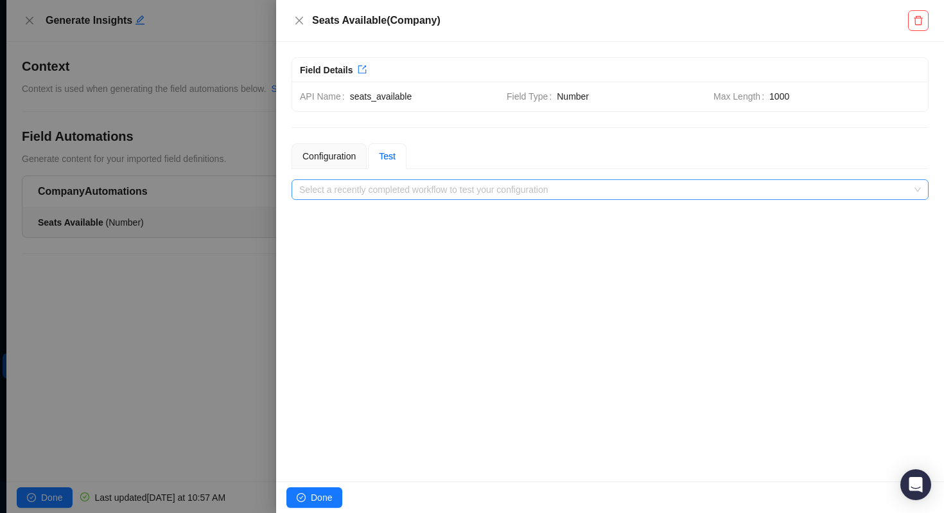
click at [383, 190] on input "search" at bounding box center [606, 189] width 614 height 19
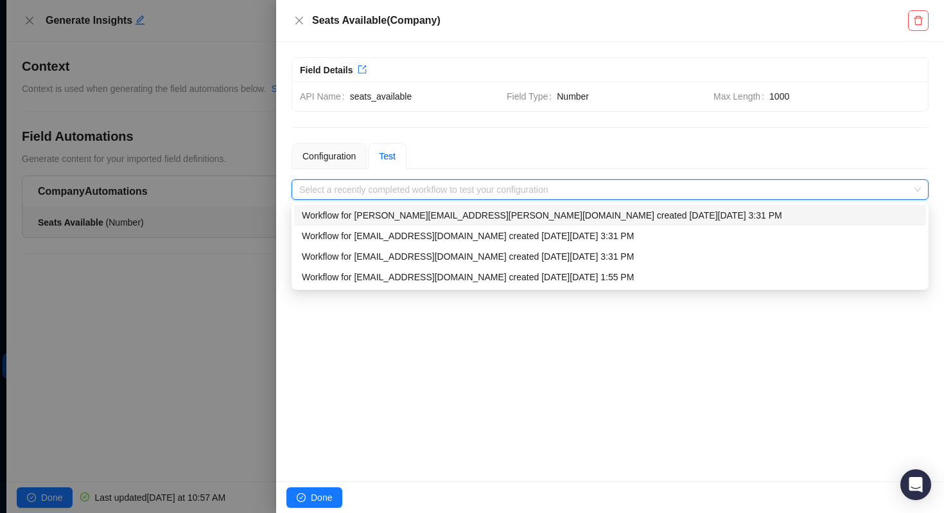
click at [378, 218] on div "Workflow for [PERSON_NAME][EMAIL_ADDRESS][PERSON_NAME][DOMAIN_NAME] created [DA…" at bounding box center [610, 215] width 617 height 14
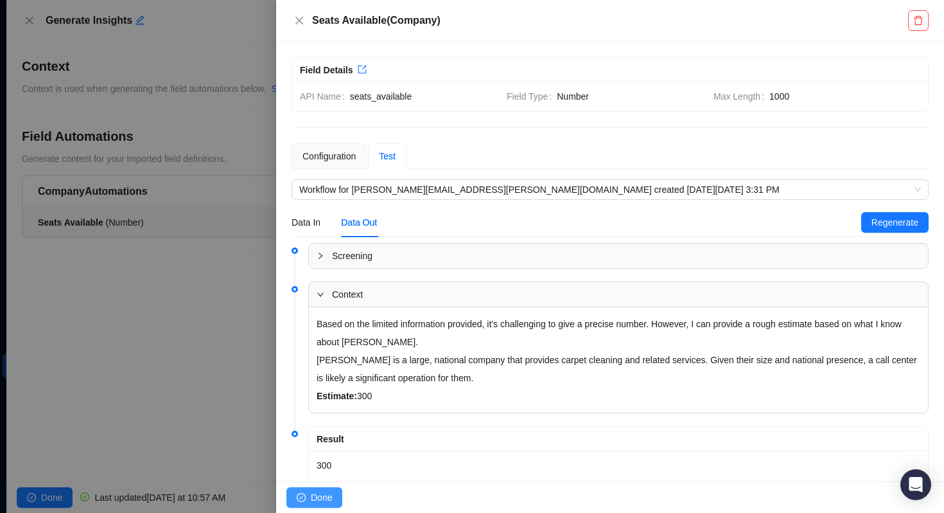
click at [305, 497] on icon "check-circle" at bounding box center [301, 497] width 9 height 9
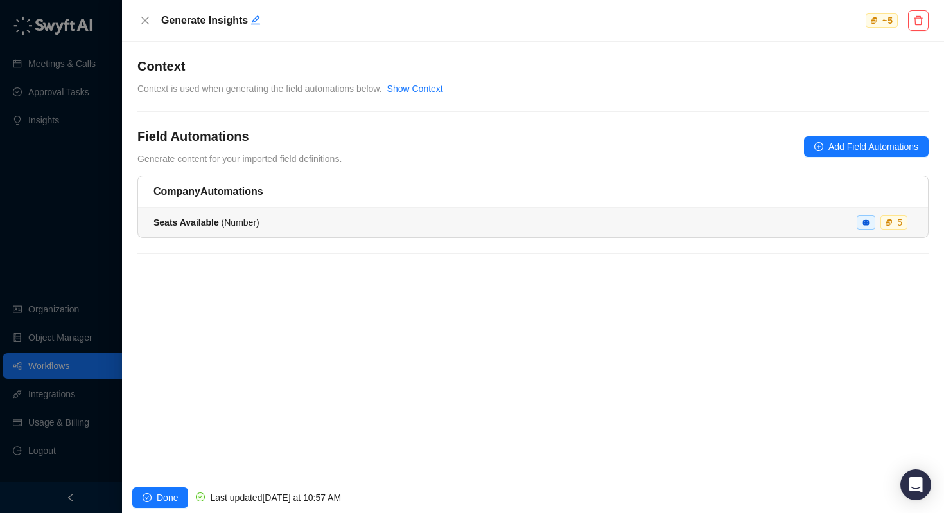
click at [360, 220] on div "Seats Available ( Number ) 5" at bounding box center [533, 222] width 759 height 14
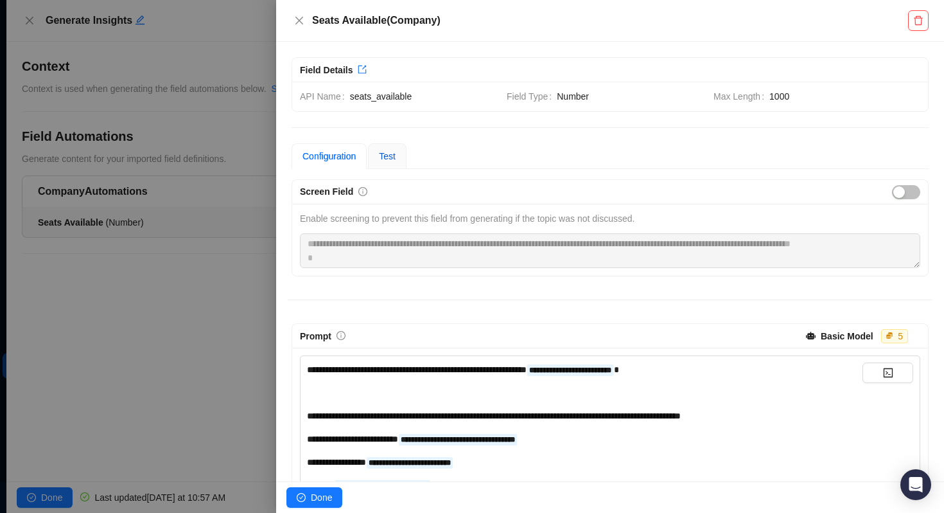
click at [396, 158] on span "Test" at bounding box center [387, 156] width 17 height 10
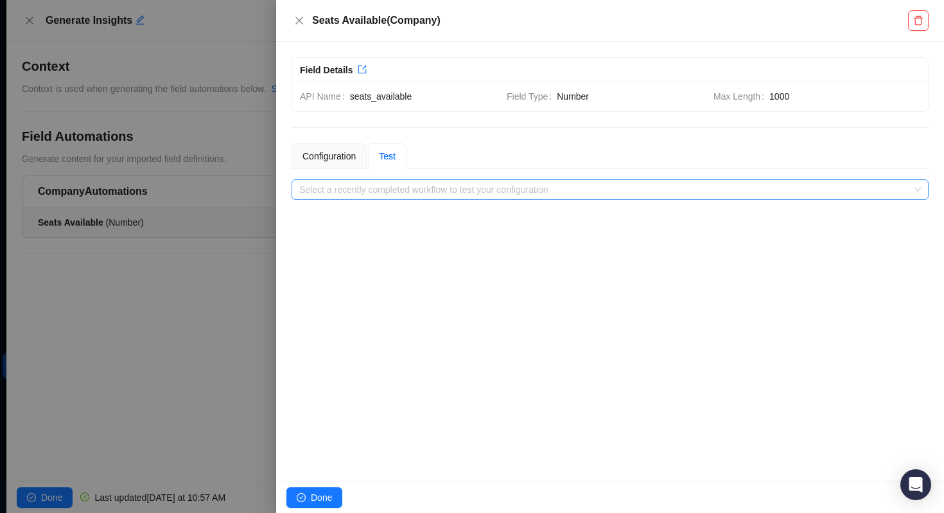
click at [394, 190] on input "search" at bounding box center [606, 189] width 614 height 19
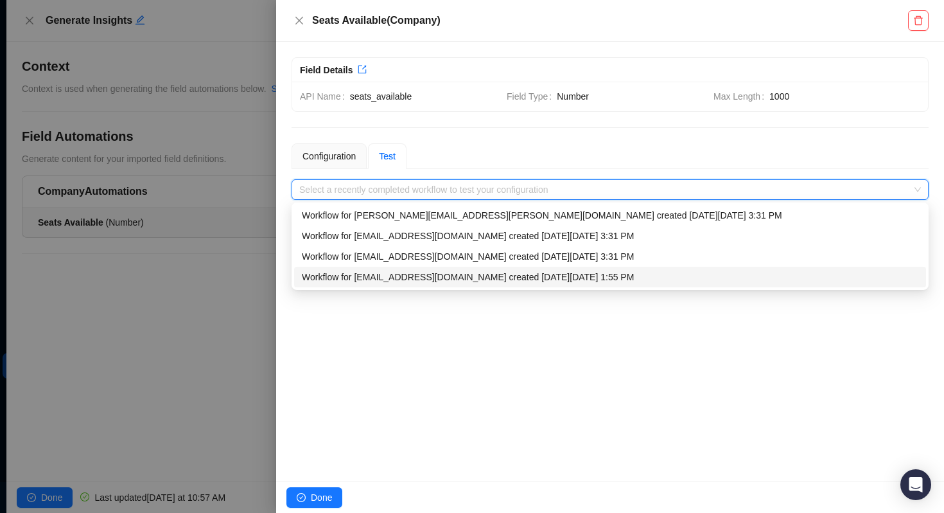
click at [382, 285] on div "Workflow for matt.bruno@laivly.com created on Tuesday, 09/23/25, 1:55 PM" at bounding box center [610, 277] width 632 height 21
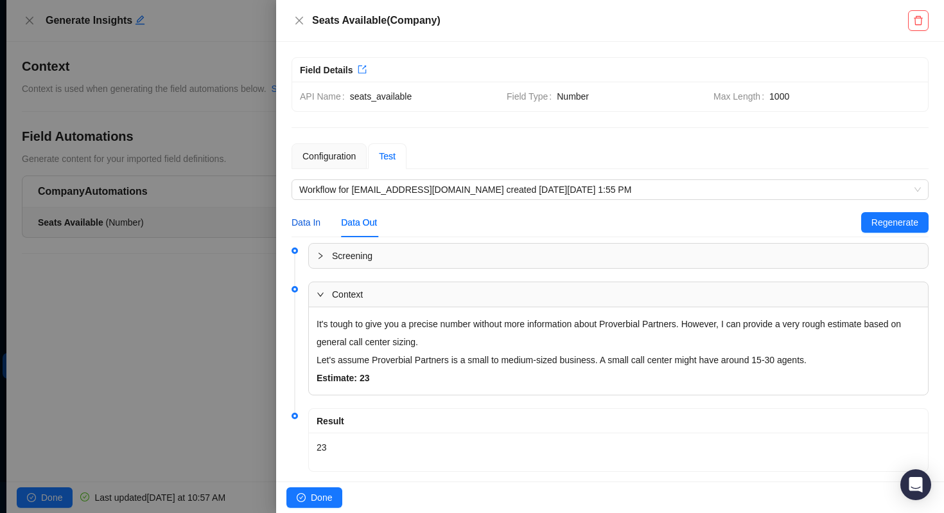
click at [309, 222] on div "Data In" at bounding box center [306, 222] width 29 height 14
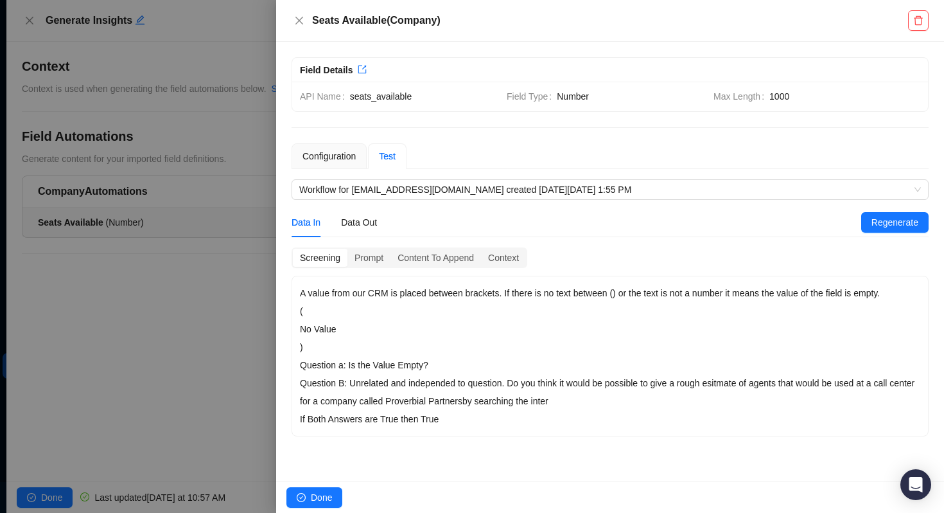
click at [412, 406] on p "Question B: Unrelated and independed to question. Do you think it would be poss…" at bounding box center [610, 392] width 620 height 36
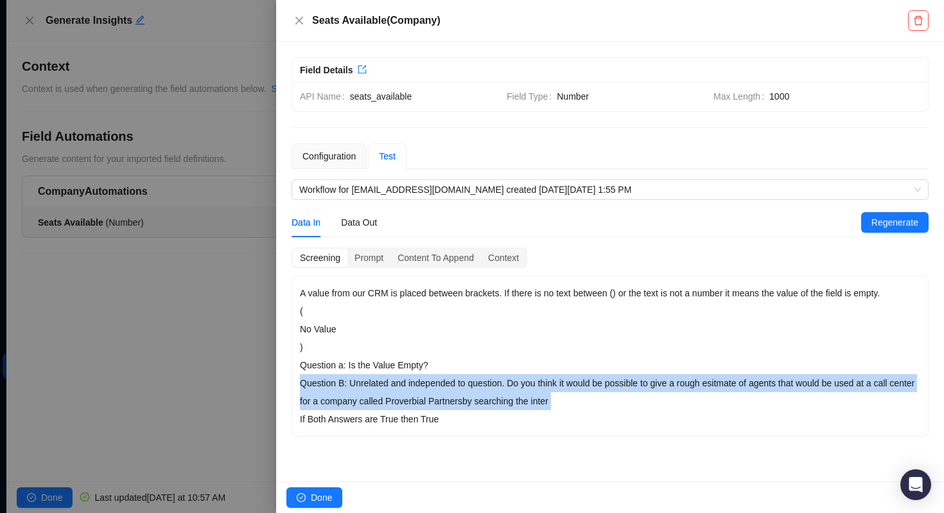
click at [412, 406] on p "Question B: Unrelated and independed to question. Do you think it would be poss…" at bounding box center [610, 392] width 620 height 36
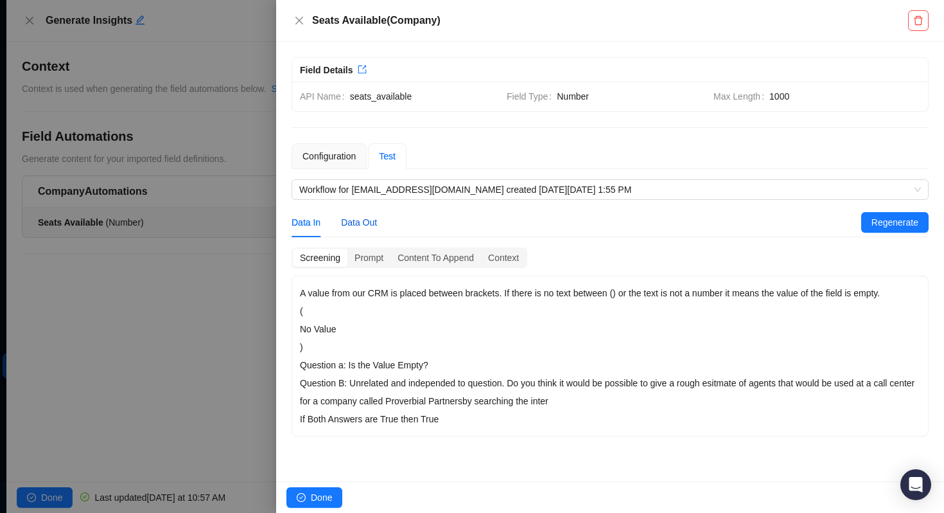
click at [362, 219] on div "Data Out" at bounding box center [359, 222] width 36 height 14
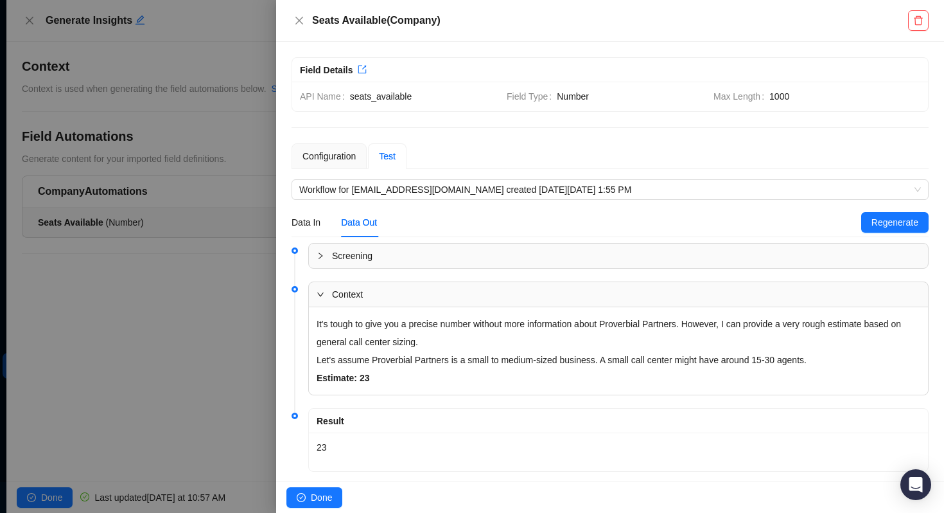
scroll to position [23, 0]
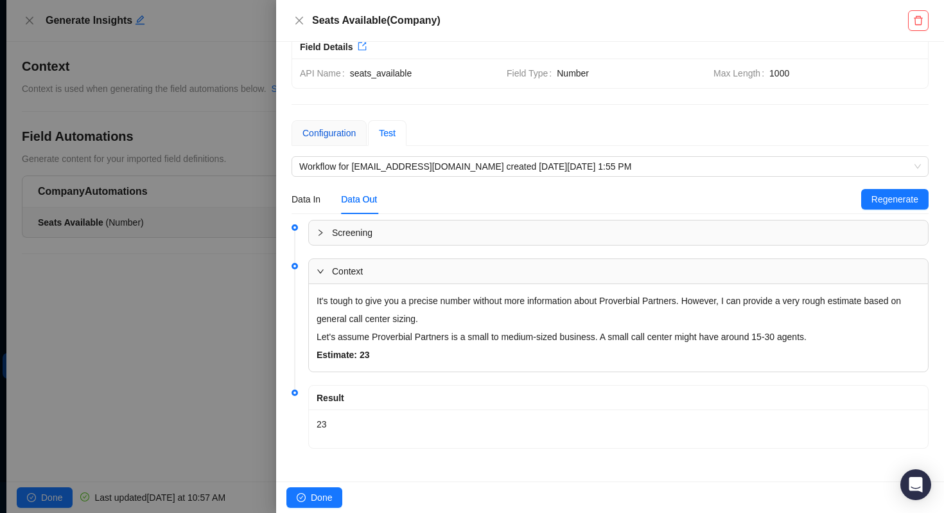
click at [346, 136] on div "Configuration" at bounding box center [329, 133] width 53 height 14
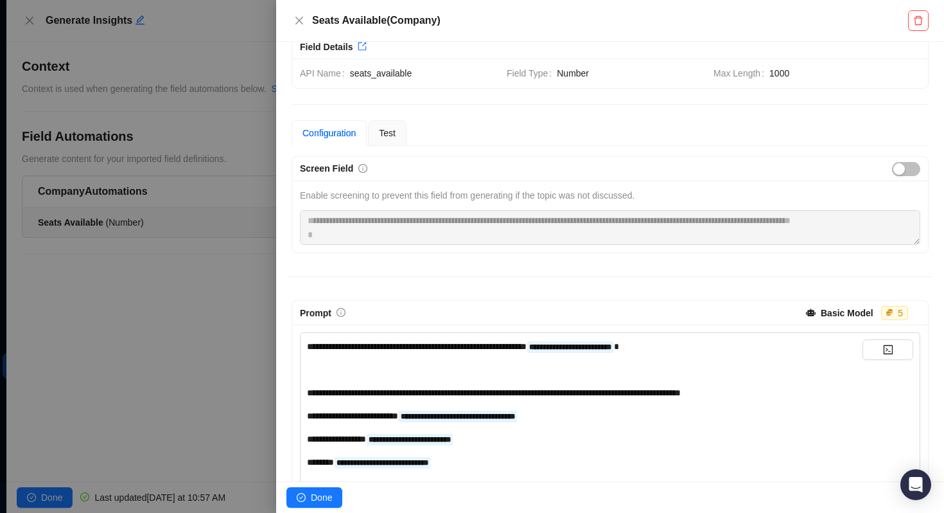
scroll to position [111, 0]
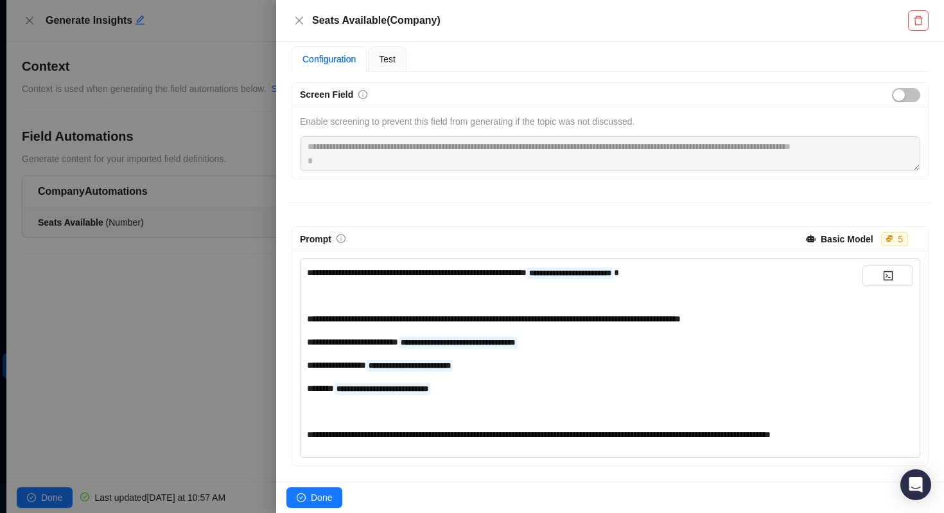
click at [182, 291] on div at bounding box center [472, 256] width 944 height 513
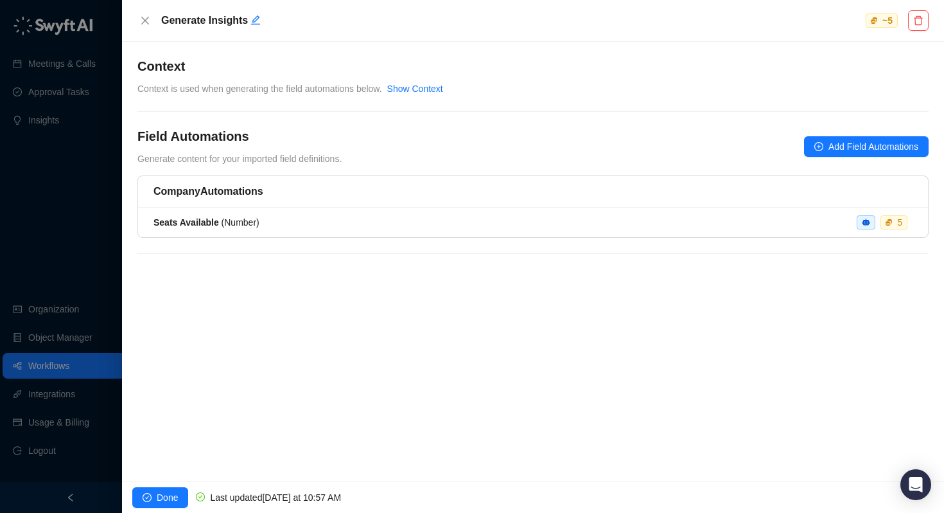
click at [209, 224] on strong "Seats Available" at bounding box center [187, 222] width 66 height 10
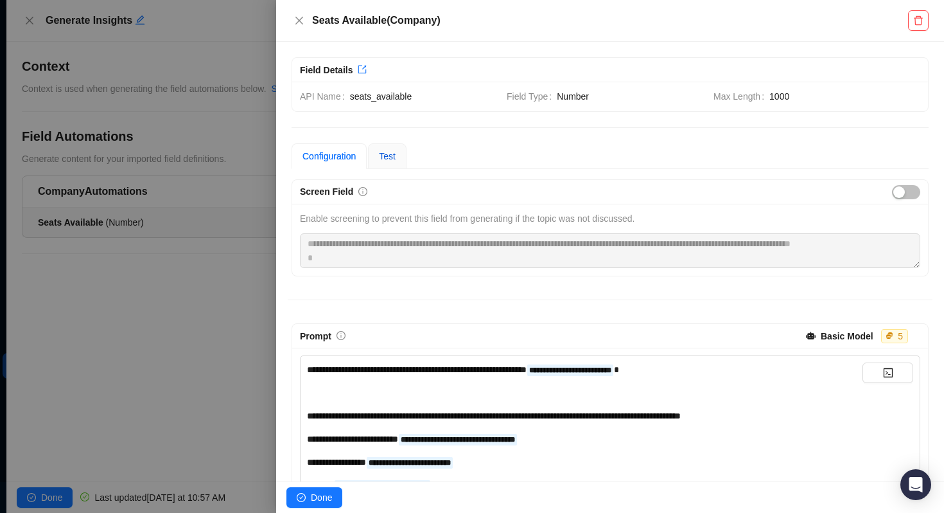
click at [396, 150] on div "Test" at bounding box center [387, 156] width 17 height 14
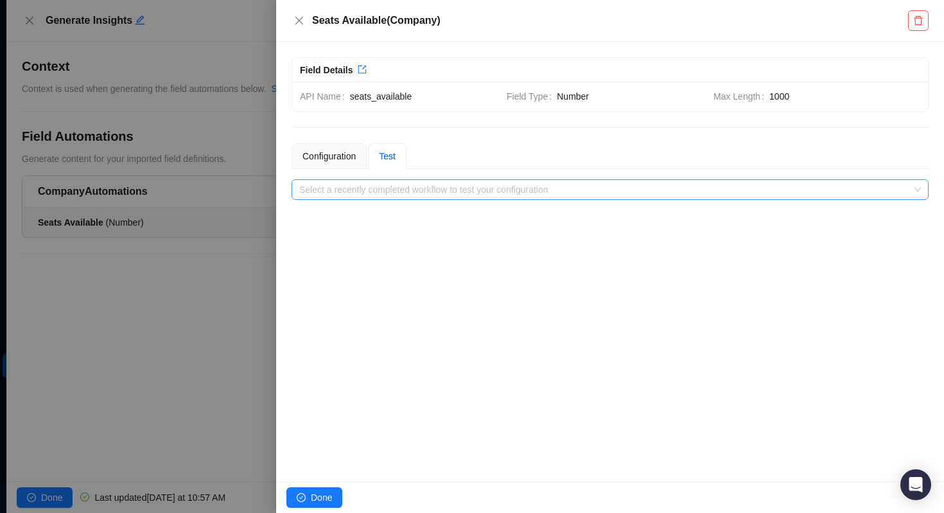
click at [399, 185] on input "search" at bounding box center [606, 189] width 614 height 19
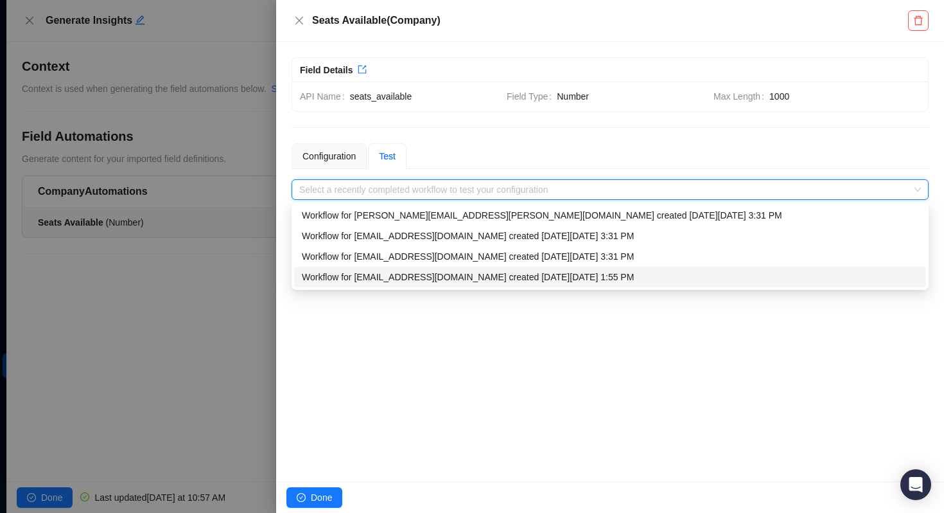
click at [391, 282] on div "Workflow for matt.bruno@laivly.com created on Tuesday, 09/23/25, 1:55 PM" at bounding box center [610, 277] width 617 height 14
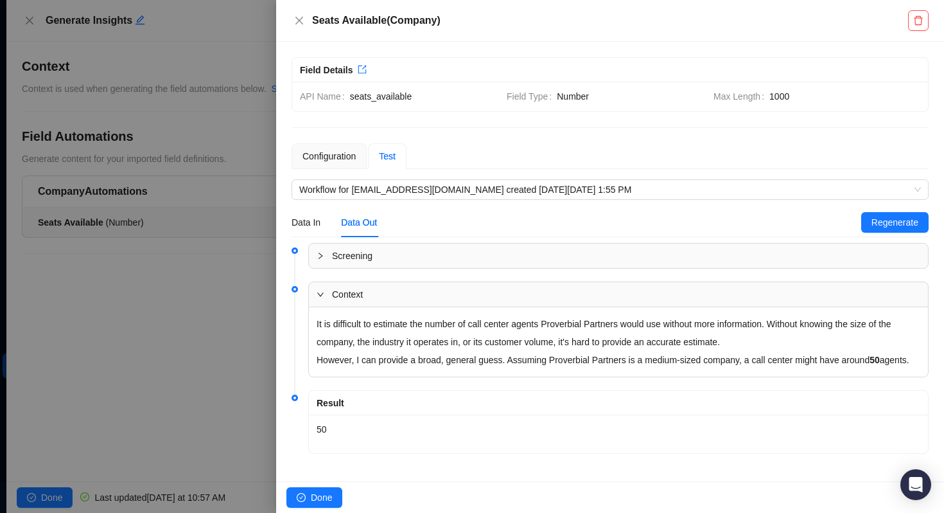
click at [48, 502] on div at bounding box center [472, 256] width 944 height 513
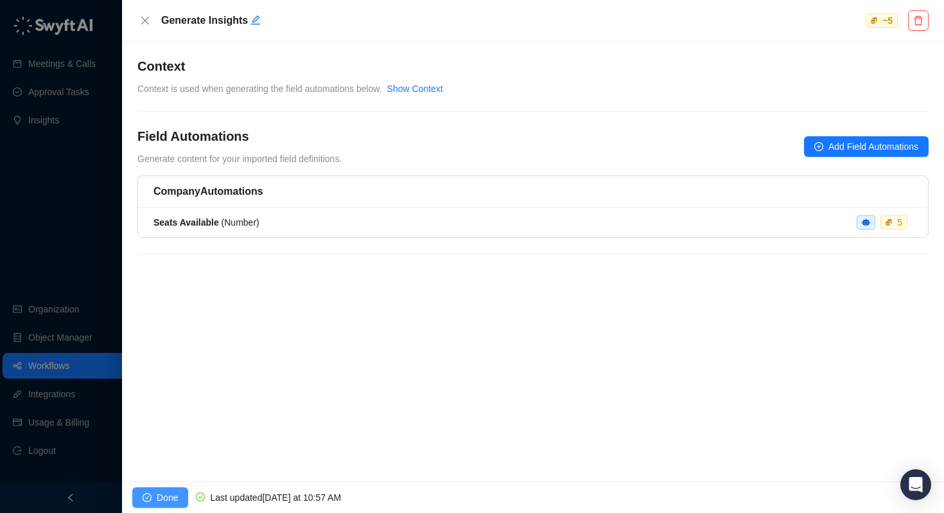
click at [164, 492] on span "Done" at bounding box center [167, 497] width 21 height 14
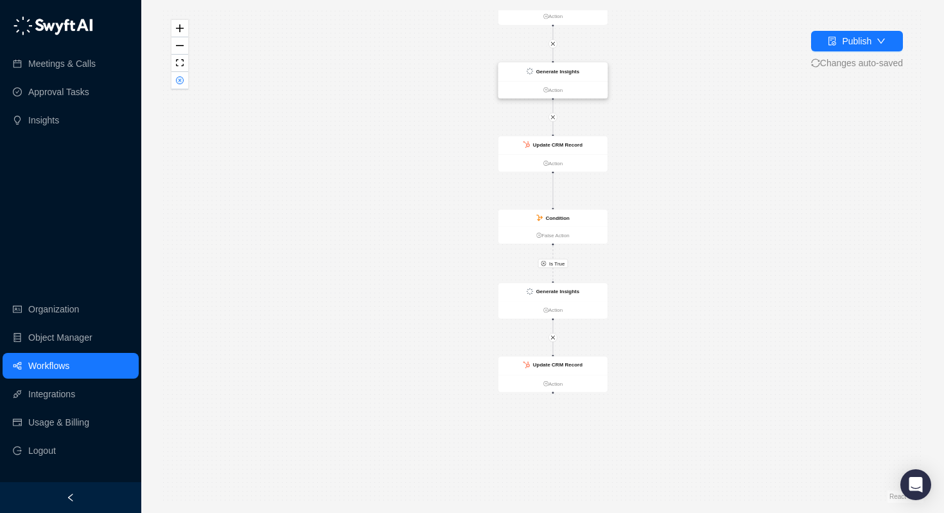
click at [557, 70] on strong "Generate Insights" at bounding box center [558, 71] width 44 height 6
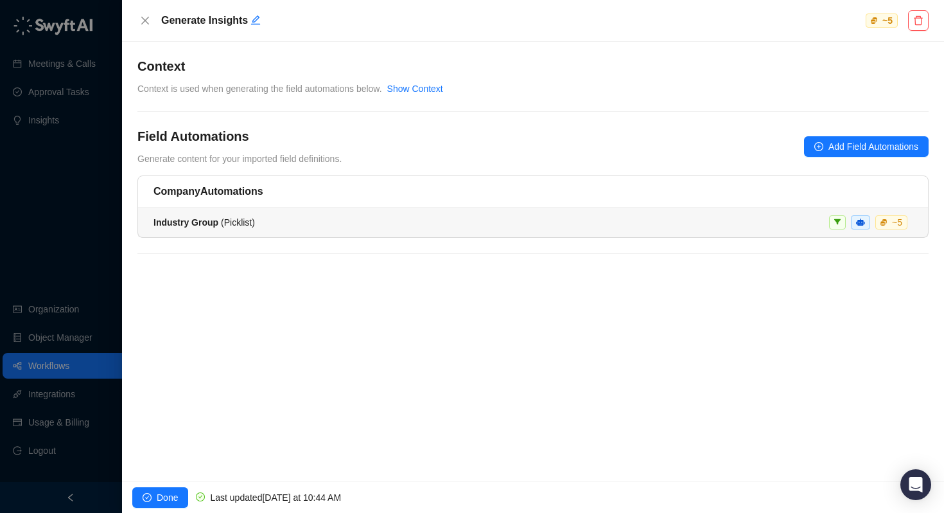
click at [281, 223] on div "Industry Group ( Picklist ) ~ 5" at bounding box center [533, 222] width 759 height 14
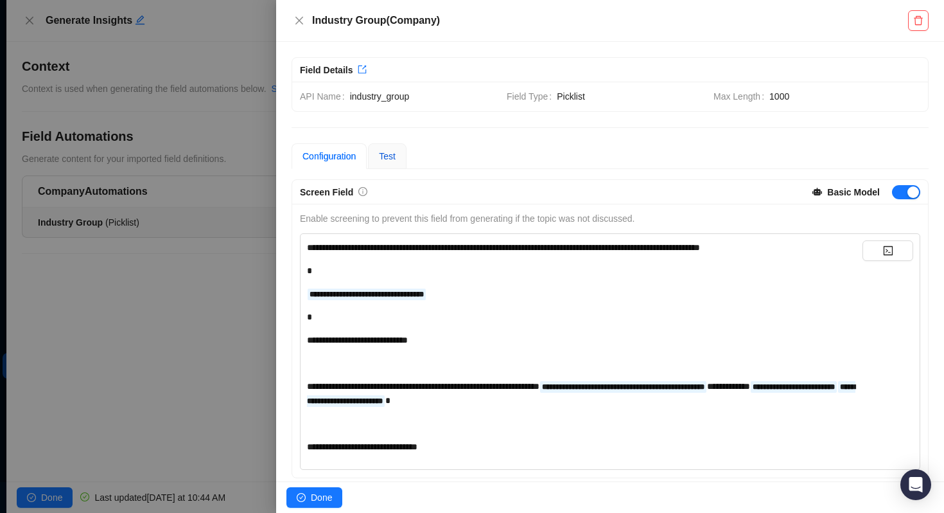
click at [387, 155] on span "Test" at bounding box center [387, 156] width 17 height 10
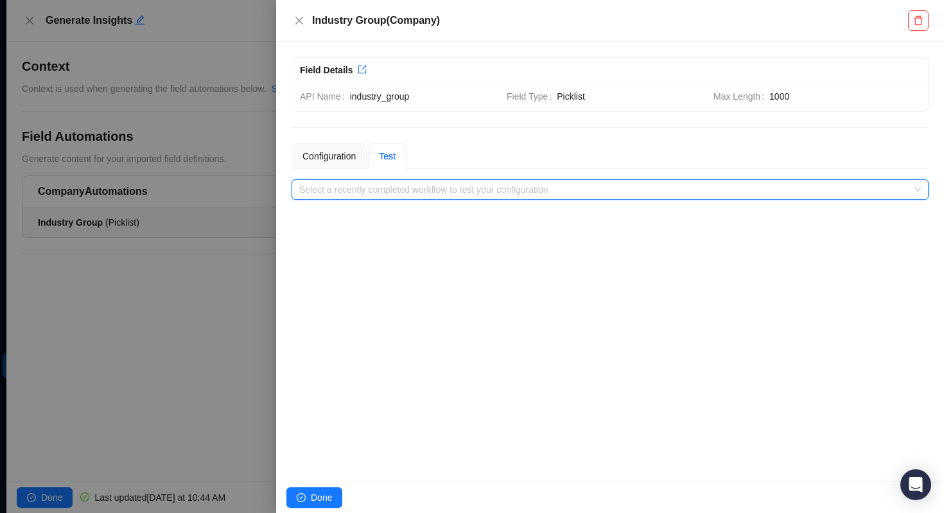
click at [380, 180] on input "search" at bounding box center [606, 189] width 614 height 19
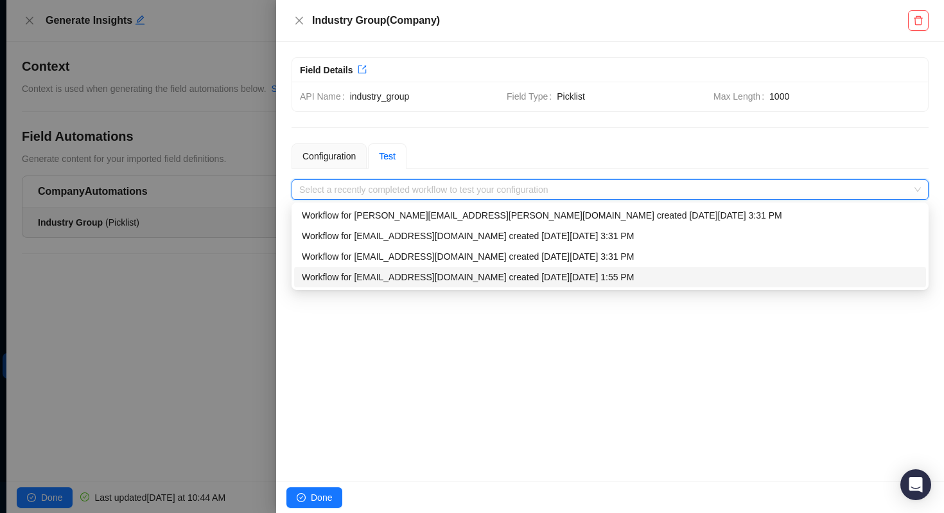
click at [367, 270] on div "Workflow for matt.bruno@laivly.com created on Tuesday, 09/23/25, 1:55 PM" at bounding box center [610, 277] width 617 height 14
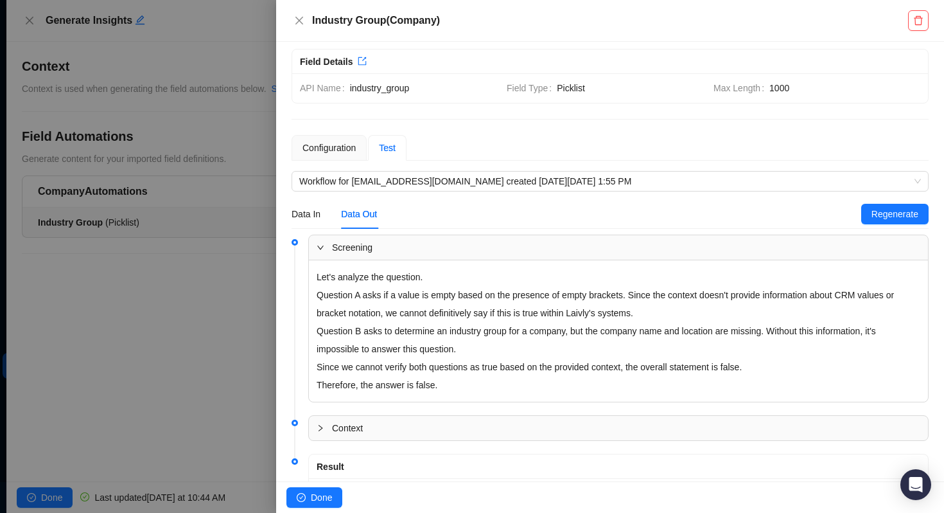
scroll to position [77, 0]
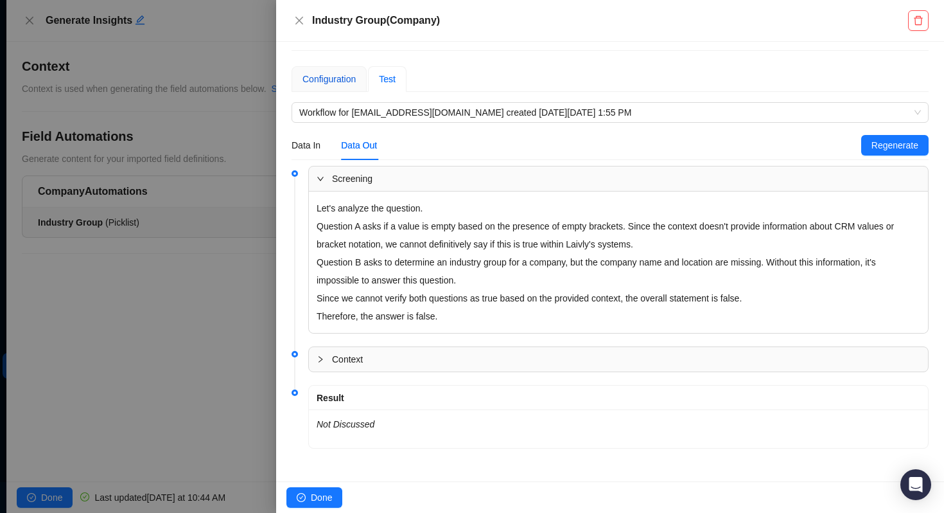
click at [319, 82] on div "Configuration" at bounding box center [329, 79] width 53 height 14
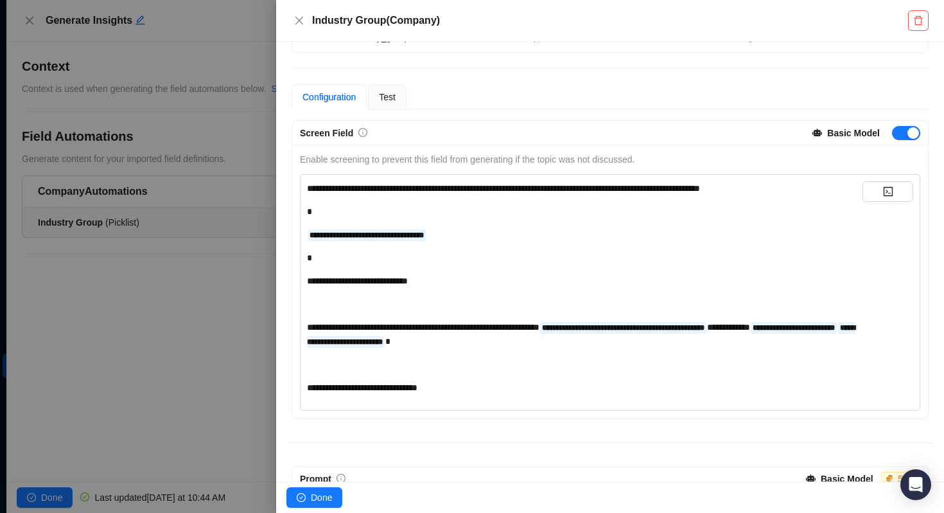
scroll to position [57, 0]
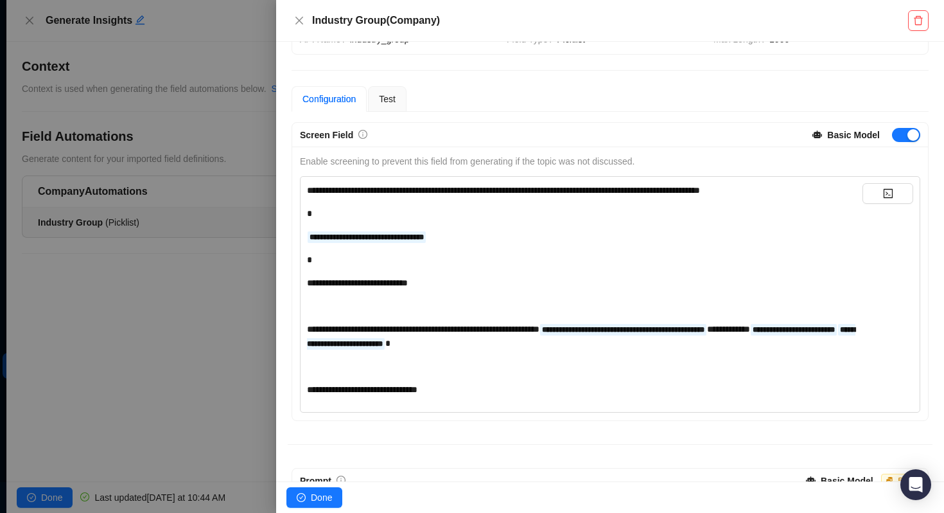
click at [405, 265] on div "*" at bounding box center [585, 259] width 556 height 14
click at [838, 328] on div "**********" at bounding box center [585, 336] width 556 height 28
click at [848, 330] on div "**********" at bounding box center [585, 336] width 556 height 28
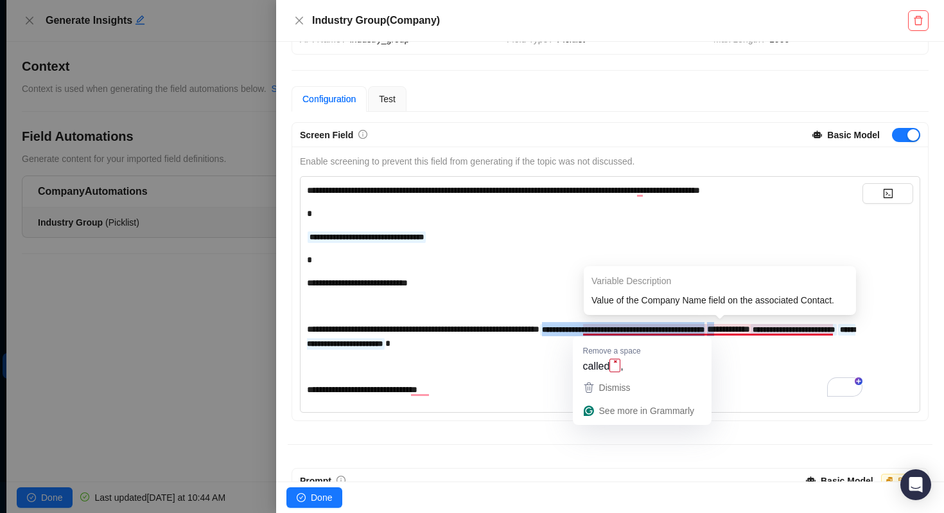
drag, startPoint x: 839, startPoint y: 329, endPoint x: 611, endPoint y: 327, distance: 228.0
click at [611, 327] on div "**********" at bounding box center [585, 336] width 556 height 28
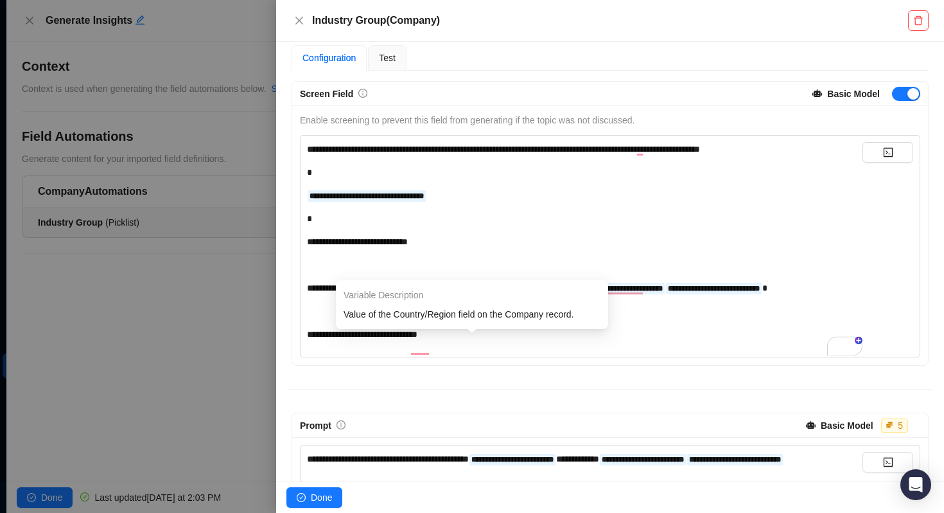
scroll to position [105, 0]
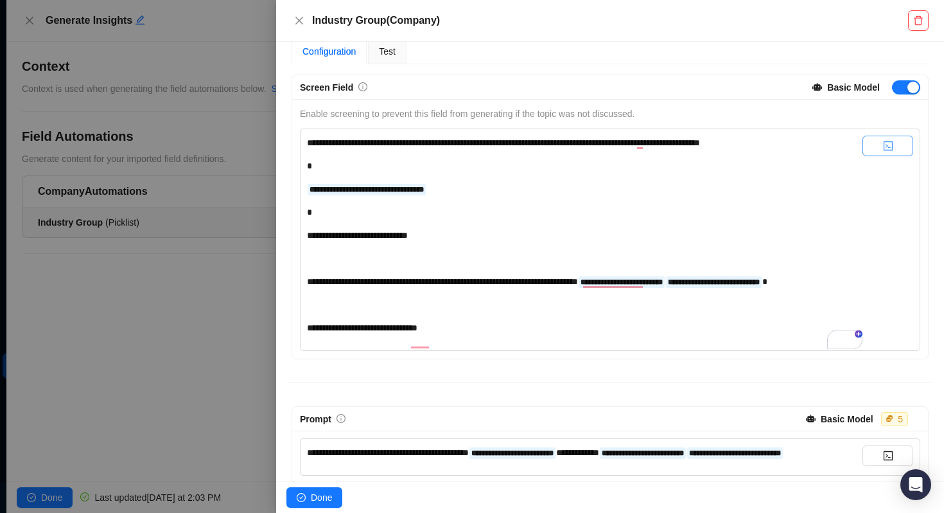
click at [887, 143] on icon "code" at bounding box center [888, 146] width 10 height 10
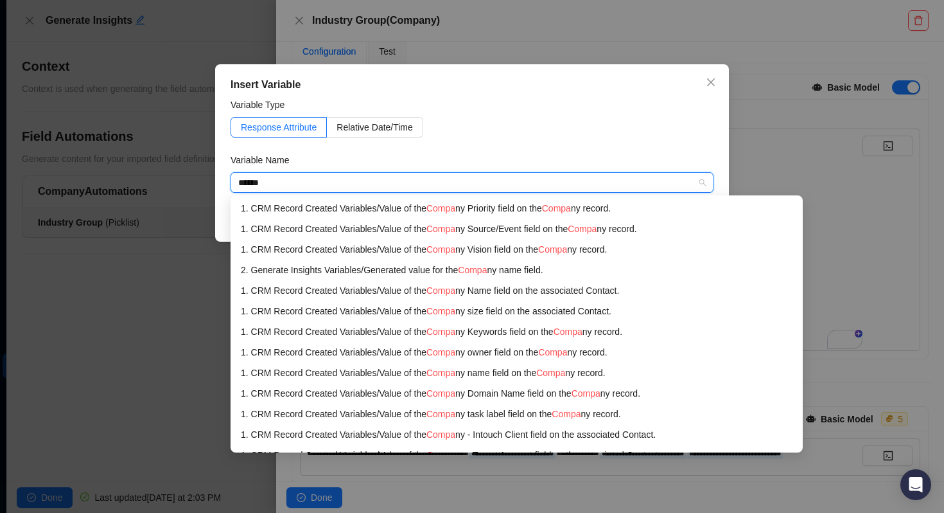
type input "*******"
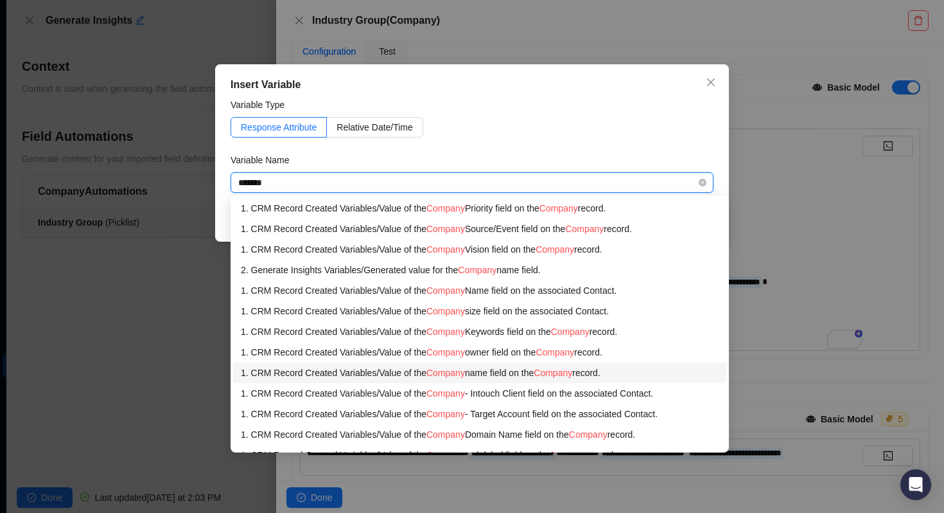
click at [536, 376] on div "1. CRM Record Created Variables / Value of the Company name field on the Compan…" at bounding box center [480, 372] width 478 height 14
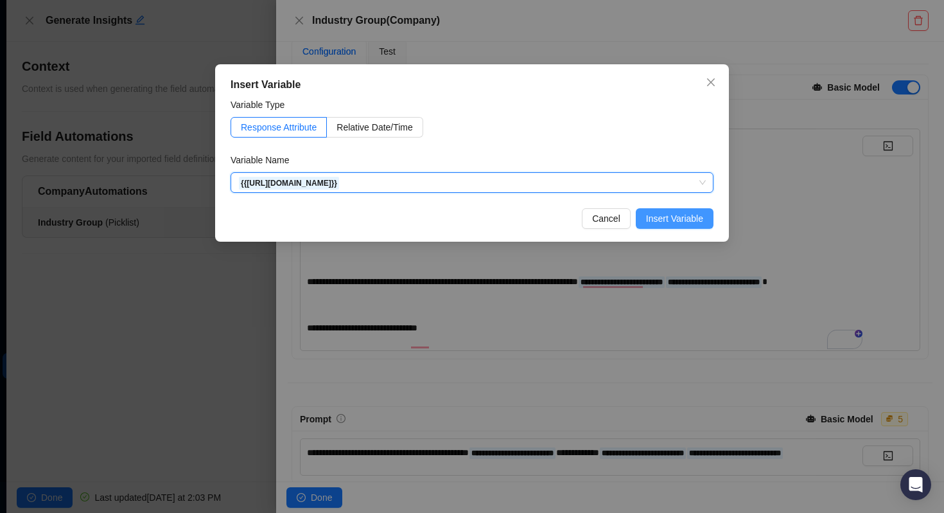
click at [661, 215] on span "Insert Variable" at bounding box center [674, 218] width 57 height 14
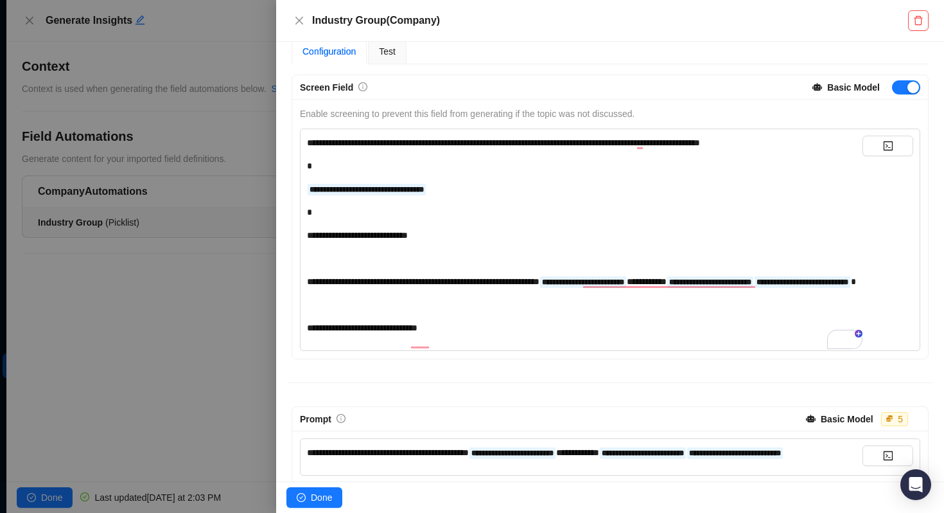
click at [556, 334] on div "**********" at bounding box center [585, 235] width 556 height 199
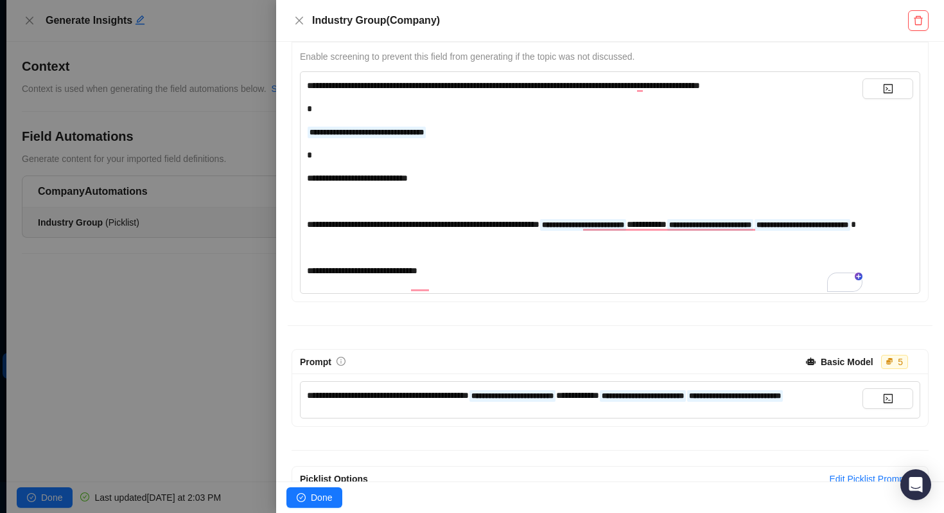
scroll to position [224, 0]
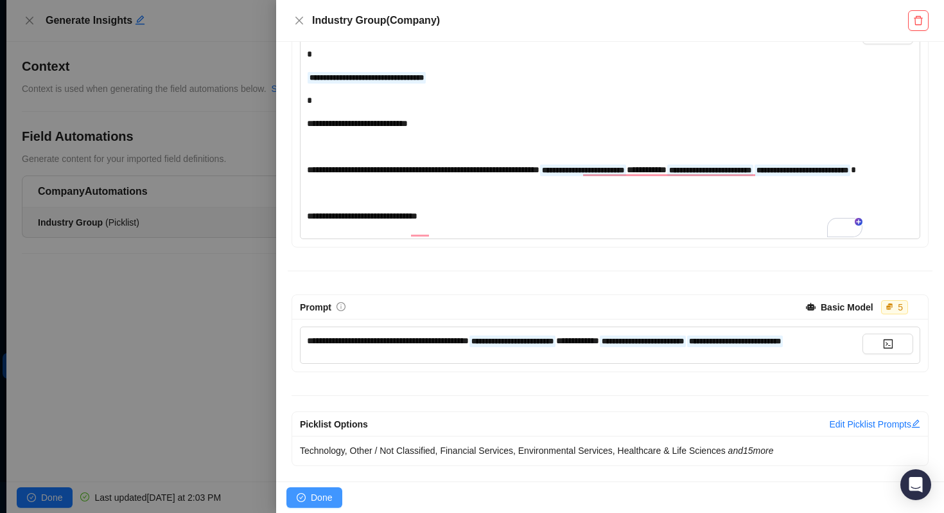
click at [315, 495] on span "Done" at bounding box center [321, 497] width 21 height 14
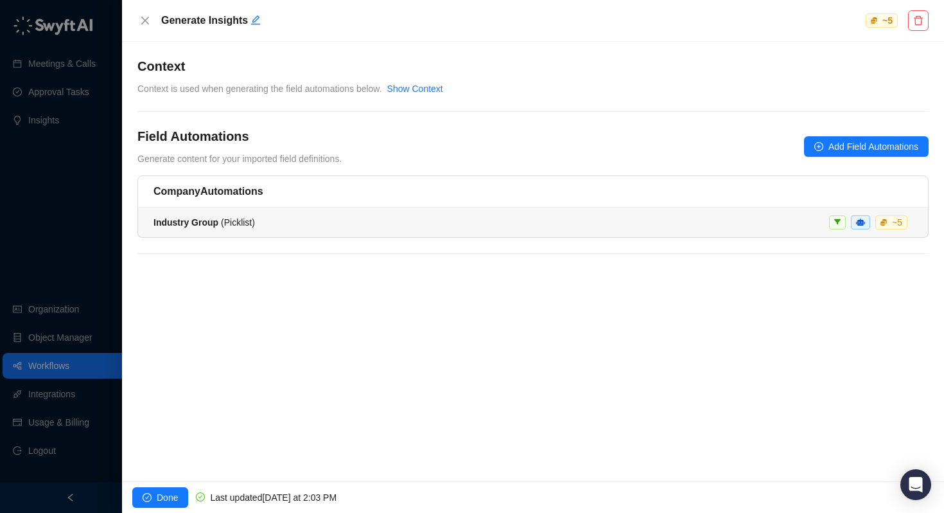
click at [268, 224] on div "Industry Group ( Picklist ) ~ 5" at bounding box center [533, 222] width 759 height 14
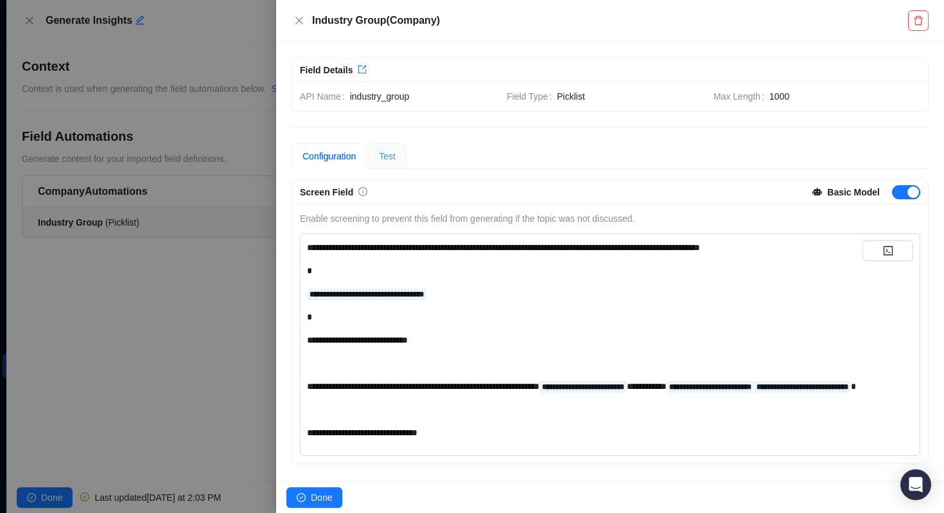
click at [399, 164] on div "Test" at bounding box center [387, 156] width 39 height 26
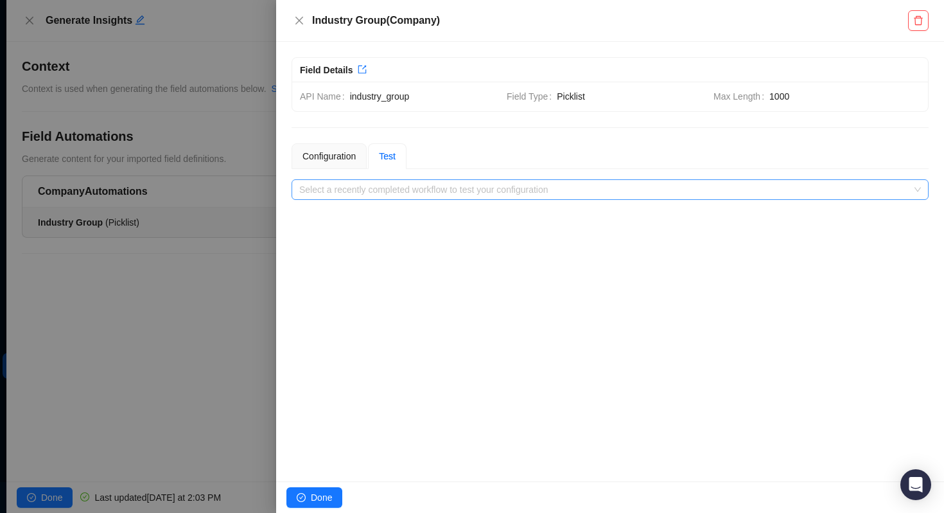
click at [387, 191] on input "search" at bounding box center [606, 189] width 614 height 19
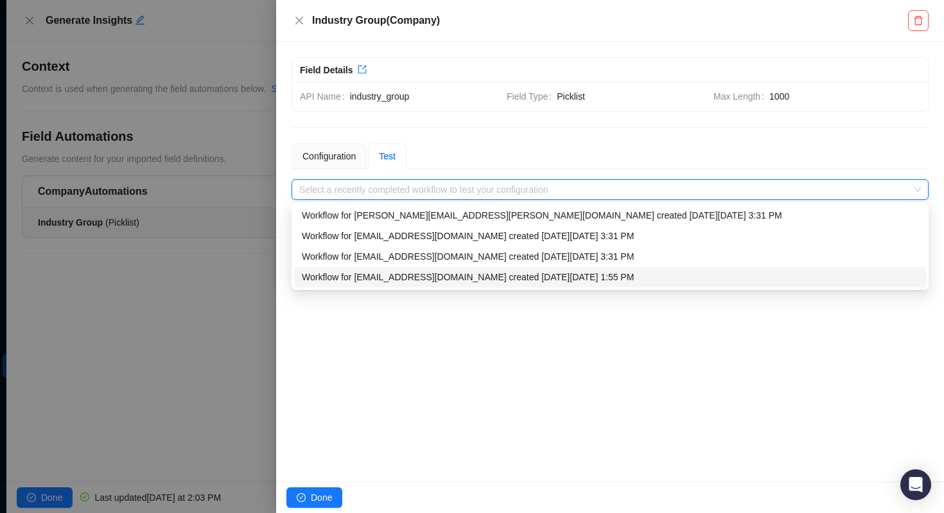
click at [369, 274] on div "Workflow for matt.bruno@laivly.com created on Tuesday, 09/23/25, 1:55 PM" at bounding box center [610, 277] width 617 height 14
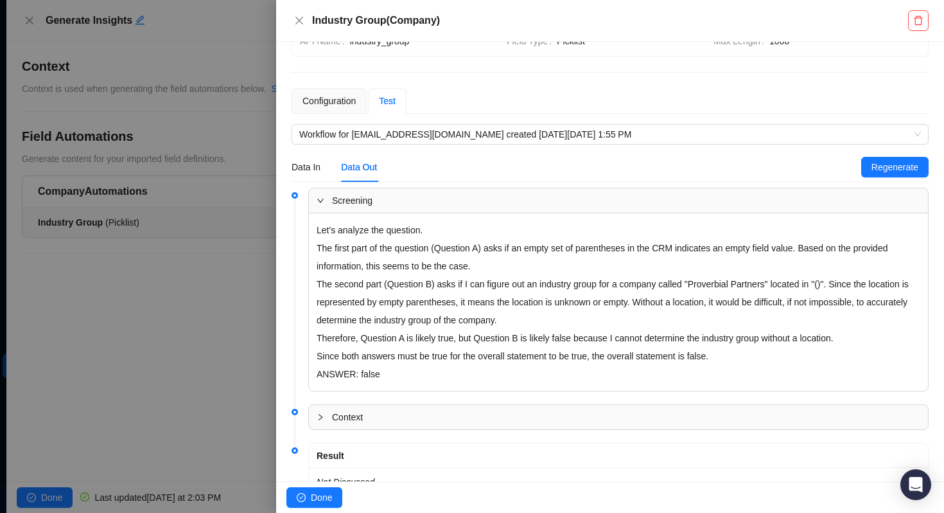
scroll to position [113, 0]
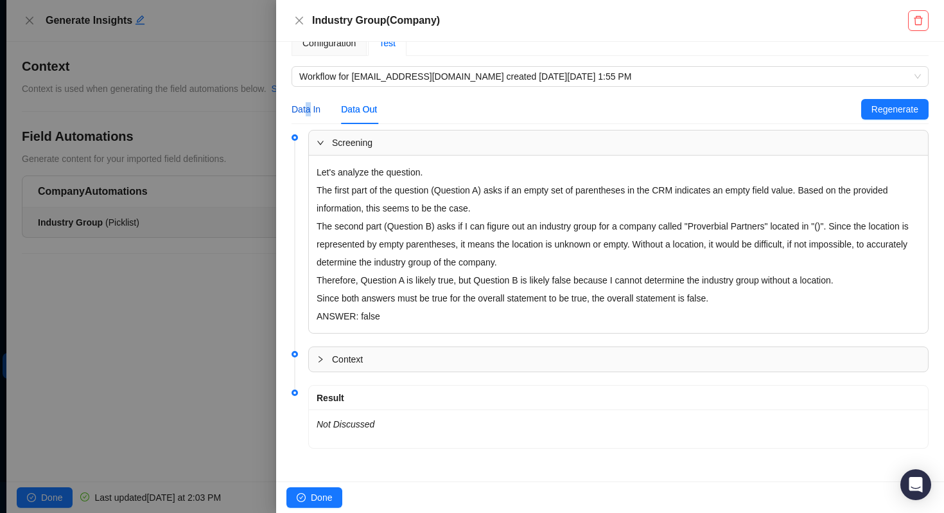
click at [308, 113] on div "Data In" at bounding box center [306, 109] width 29 height 14
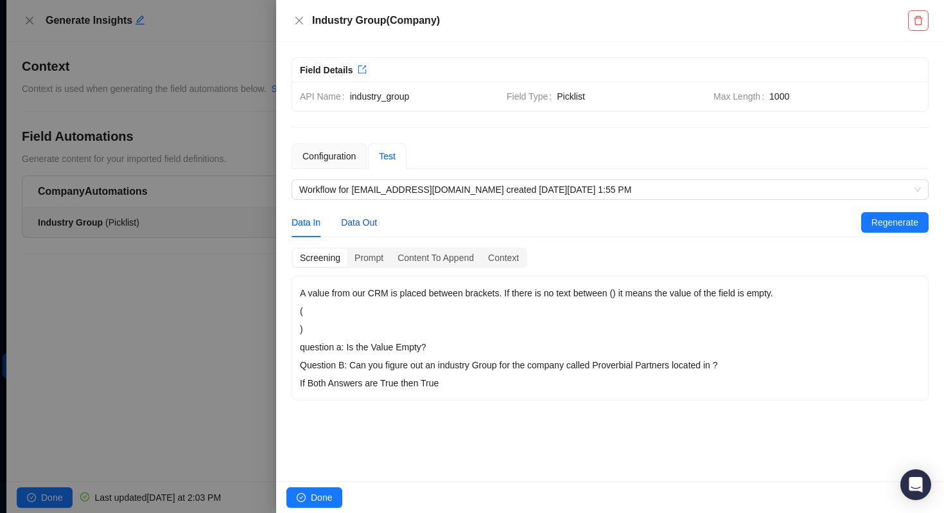
click at [369, 224] on div "Data Out" at bounding box center [359, 222] width 36 height 14
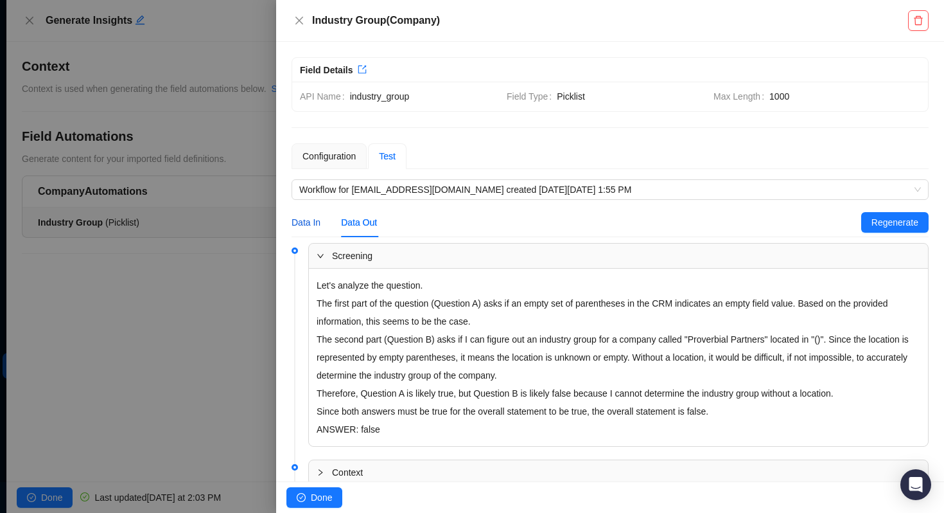
click at [316, 225] on div "Data In" at bounding box center [306, 222] width 29 height 14
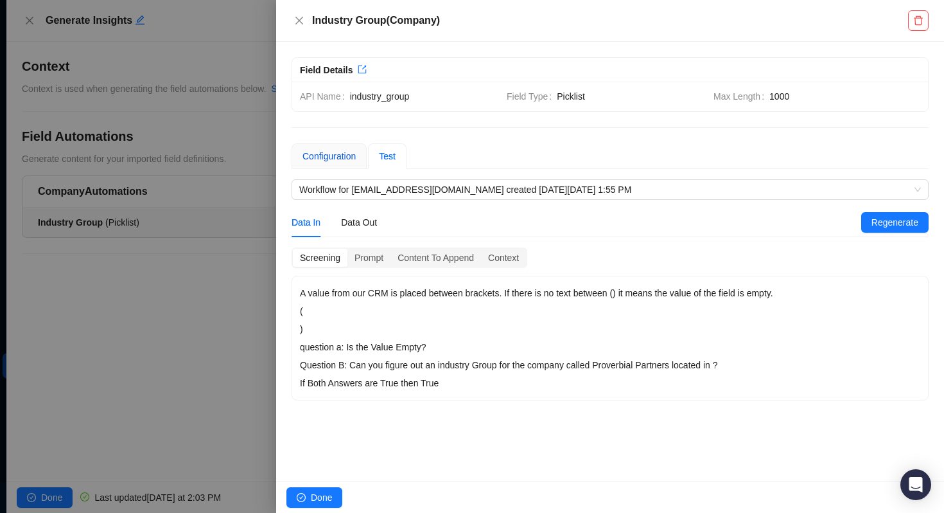
click at [322, 158] on div "Configuration" at bounding box center [329, 156] width 53 height 14
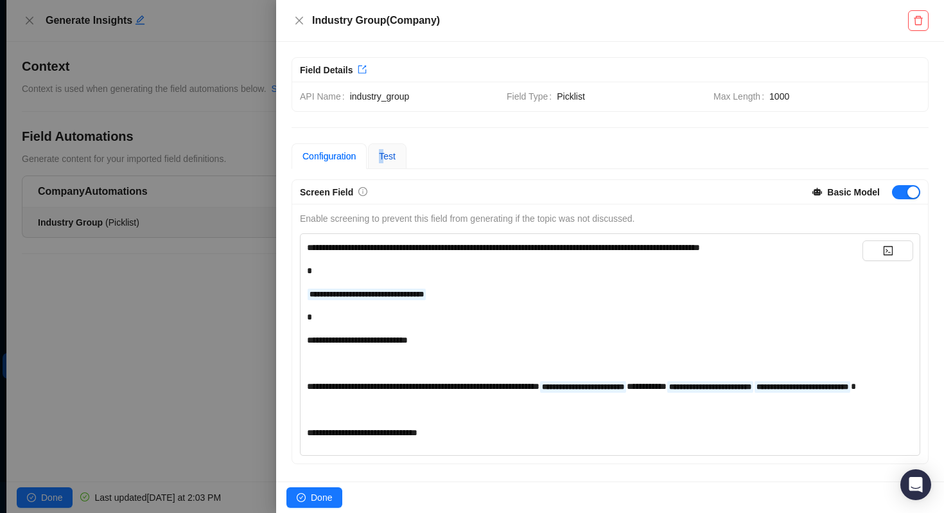
click at [384, 151] on span "Test" at bounding box center [387, 156] width 17 height 10
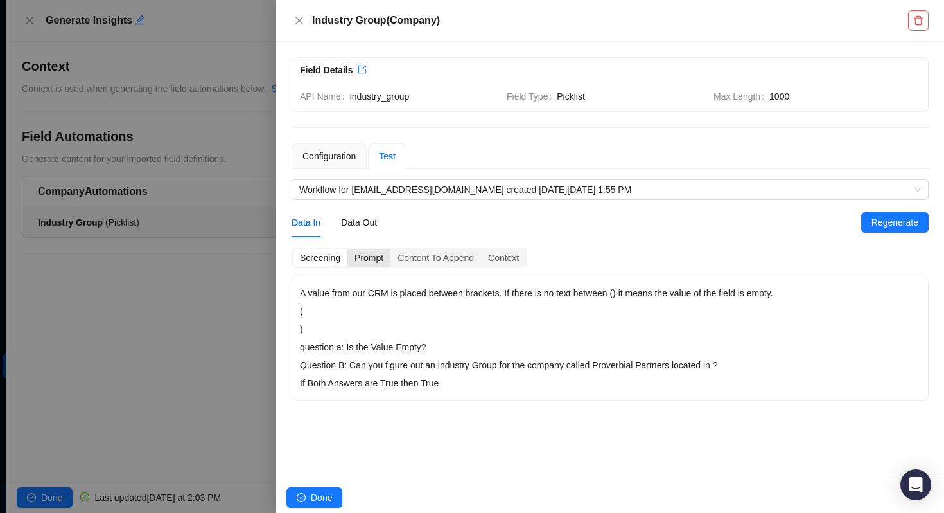
click at [379, 252] on div "Prompt" at bounding box center [368, 258] width 43 height 18
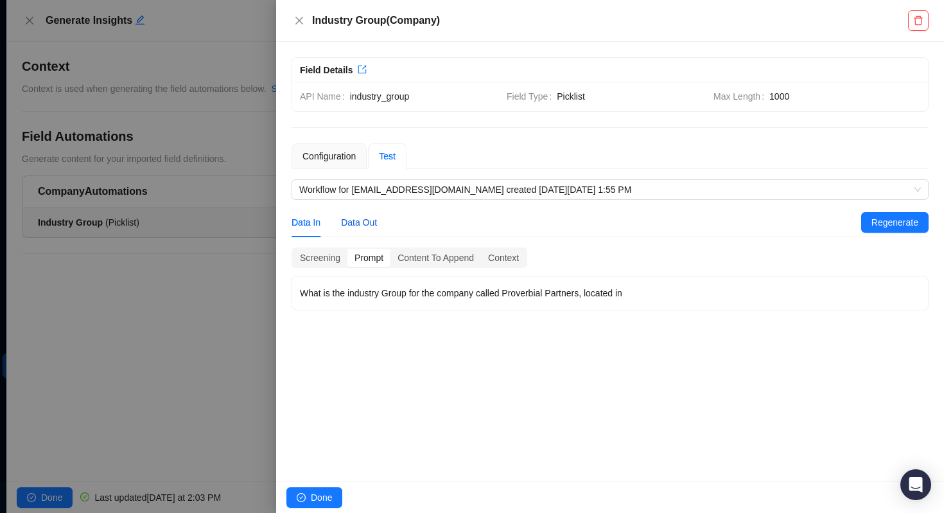
click at [365, 222] on div "Data Out" at bounding box center [359, 222] width 36 height 14
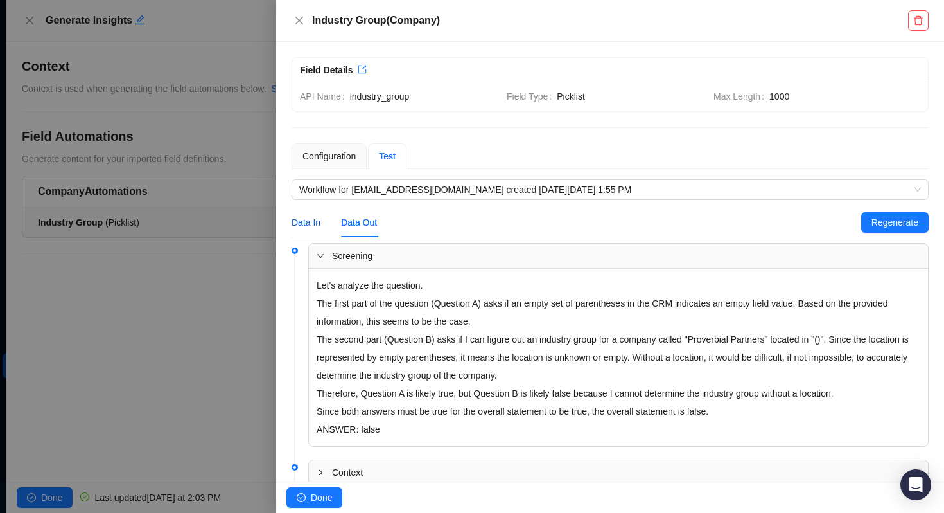
click at [301, 218] on div "Data In" at bounding box center [306, 222] width 29 height 14
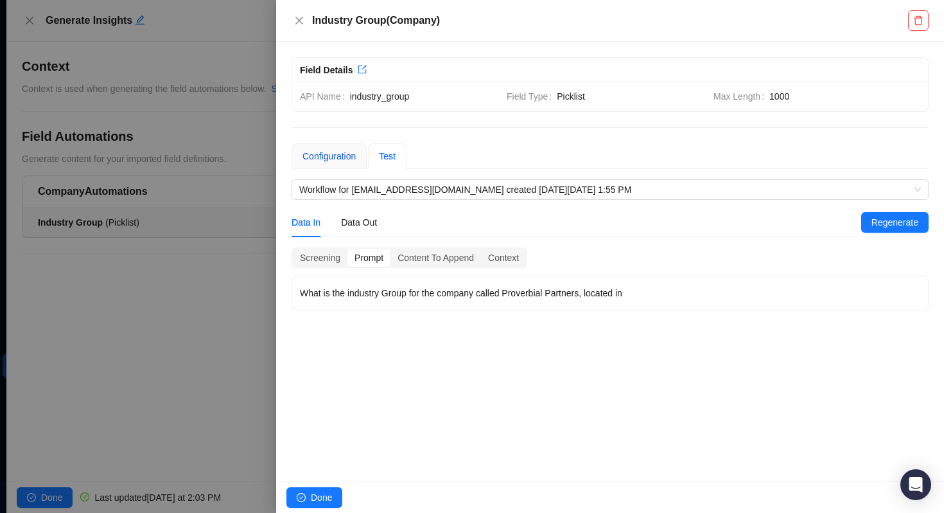
click at [329, 155] on div "Configuration" at bounding box center [329, 156] width 53 height 14
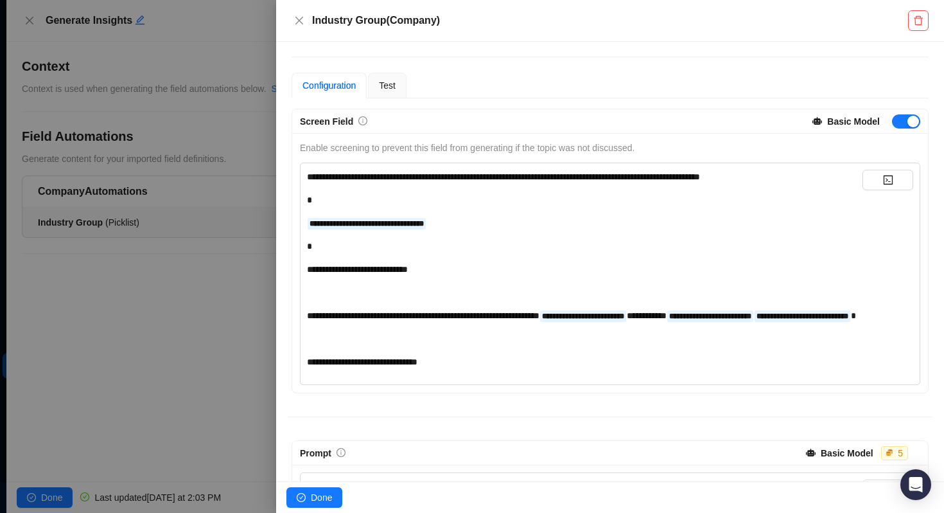
scroll to position [120, 0]
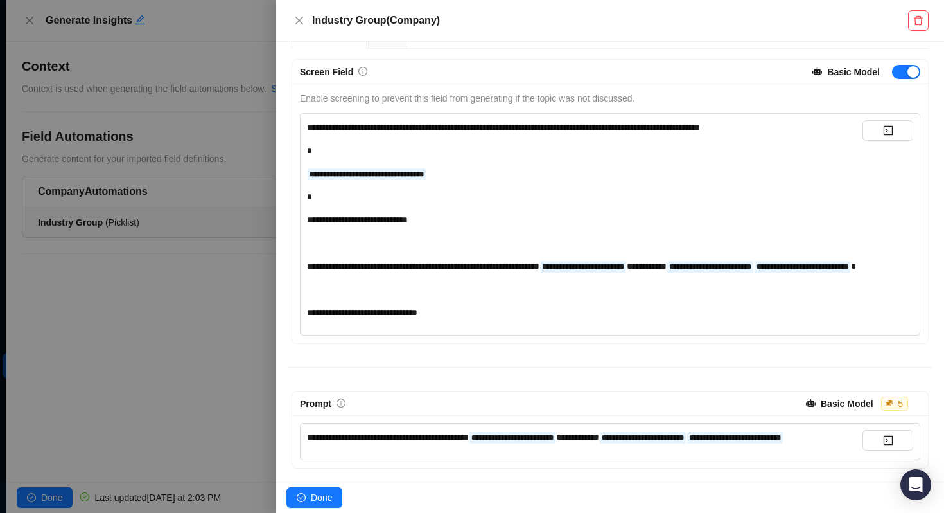
click at [771, 264] on div "**********" at bounding box center [585, 266] width 556 height 14
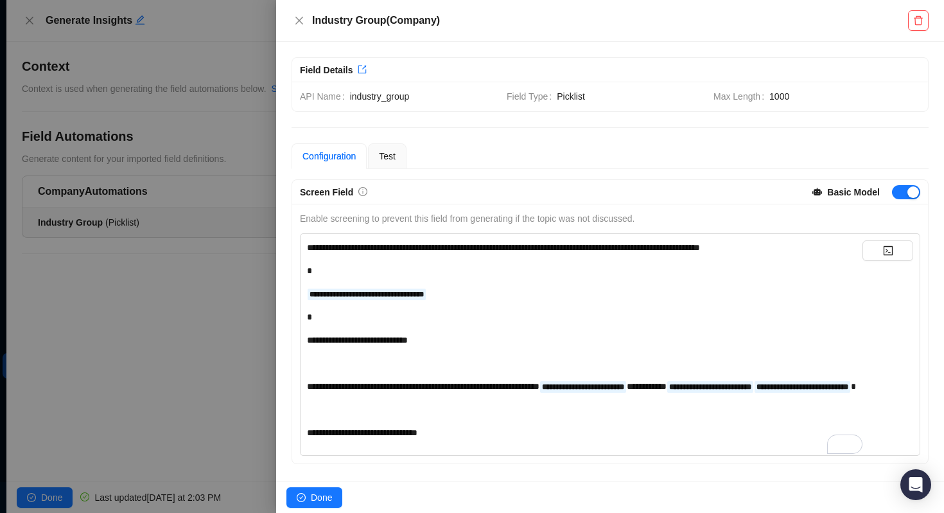
scroll to position [120, 0]
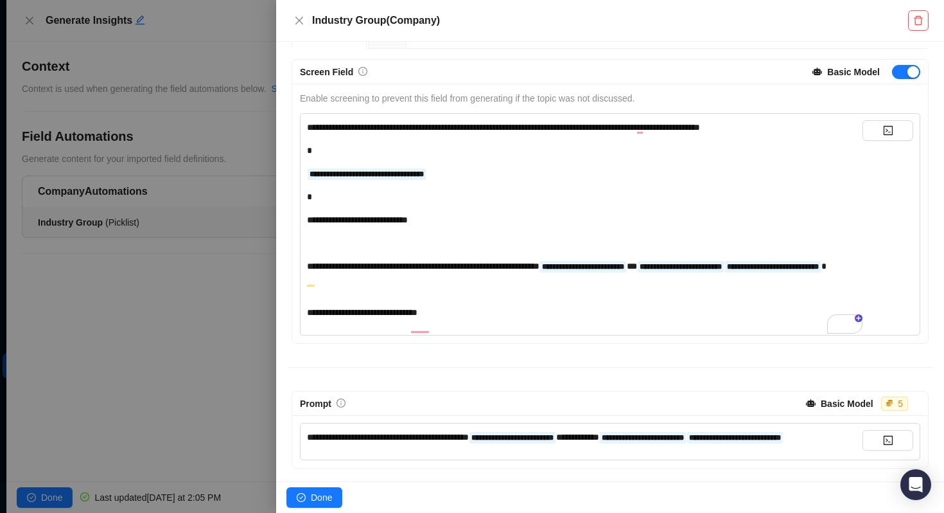
click at [507, 270] on span "**********" at bounding box center [423, 265] width 233 height 9
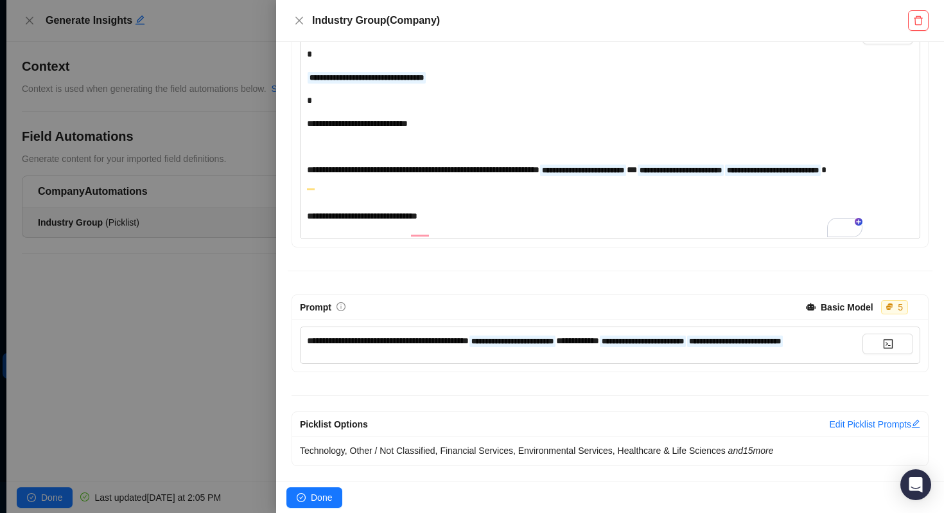
scroll to position [228, 0]
click at [510, 165] on span "**********" at bounding box center [423, 169] width 233 height 9
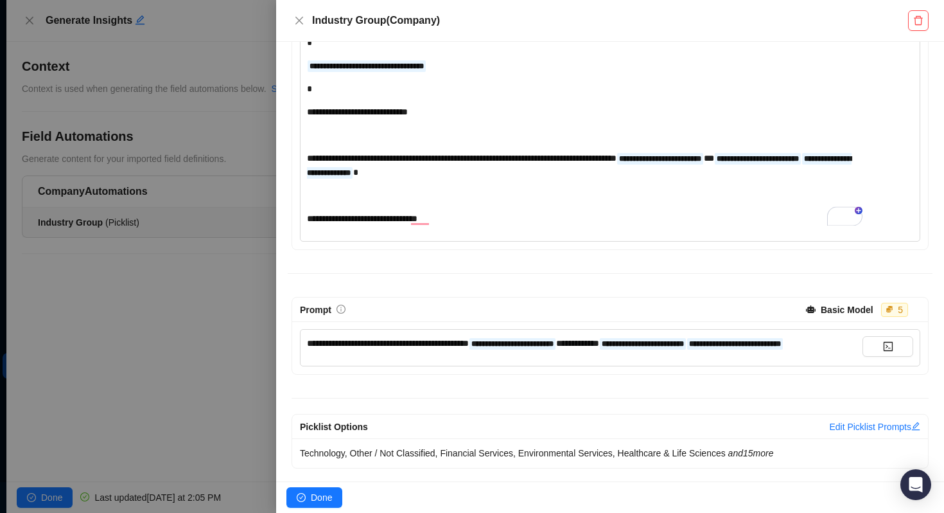
click at [704, 162] on span "**" at bounding box center [709, 158] width 10 height 9
click at [417, 220] on span "**********" at bounding box center [362, 218] width 110 height 9
click at [315, 496] on span "Done" at bounding box center [321, 497] width 21 height 14
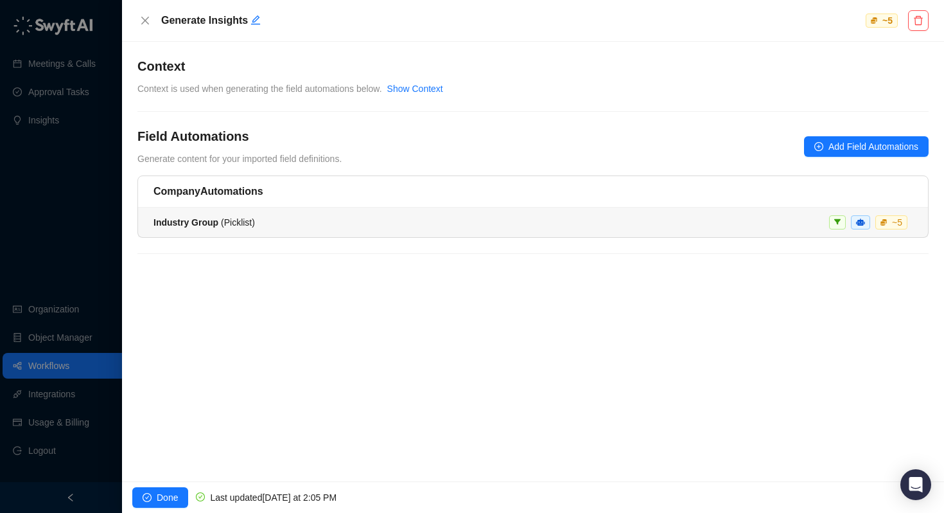
click at [242, 222] on span "Industry Group ( Picklist )" at bounding box center [204, 222] width 101 height 10
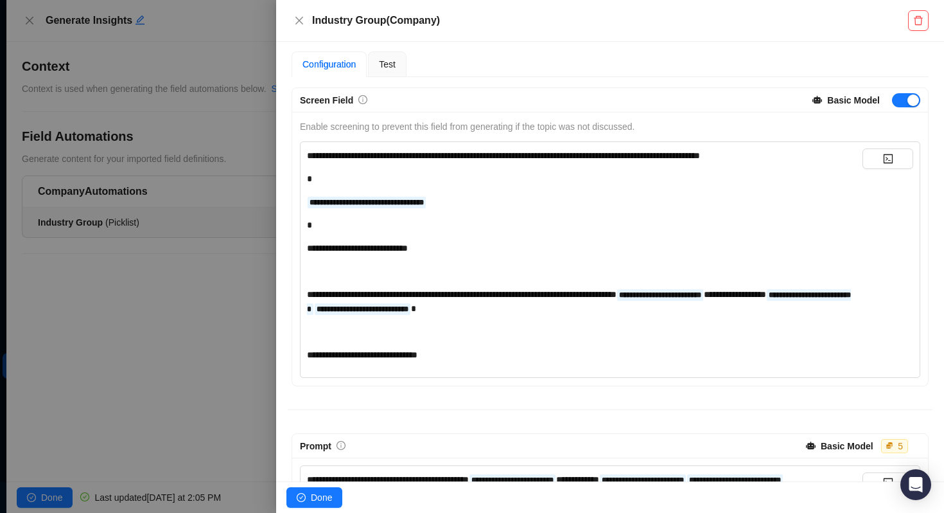
scroll to position [27, 0]
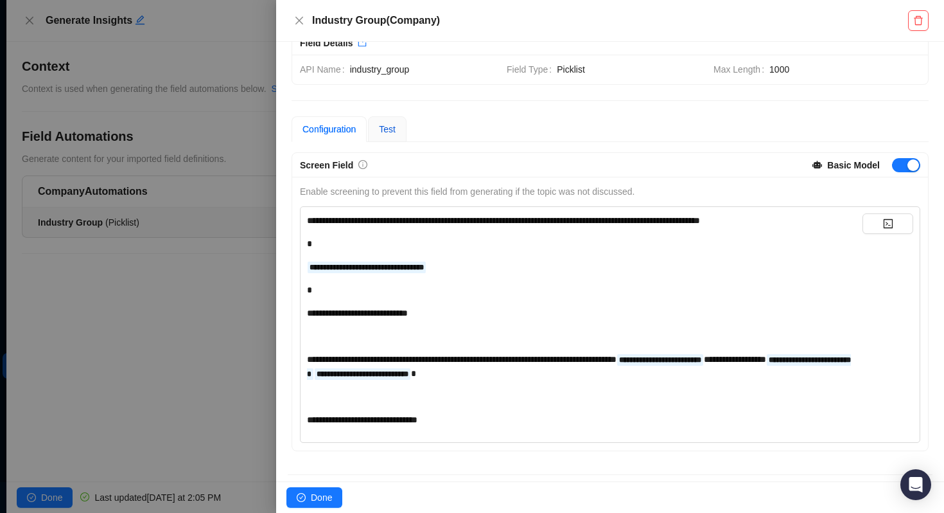
click at [385, 126] on span "Test" at bounding box center [387, 129] width 17 height 10
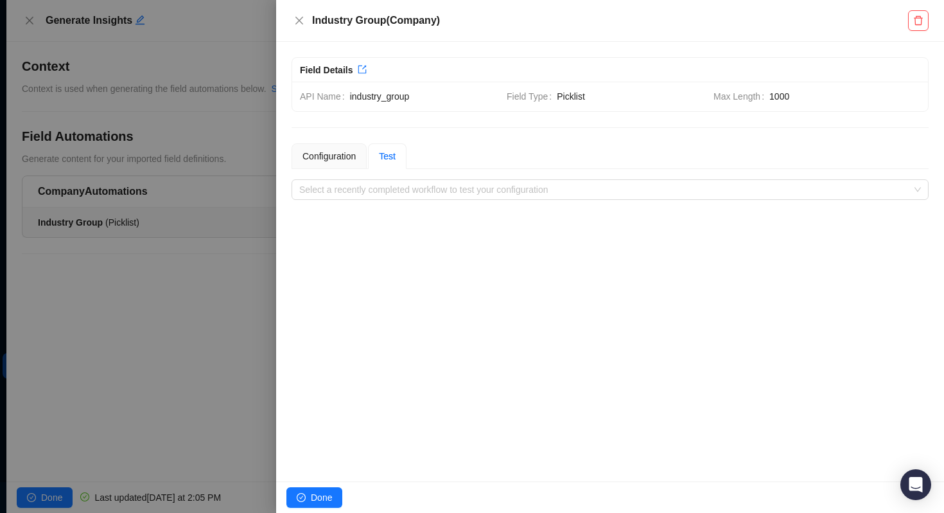
scroll to position [0, 0]
click at [386, 178] on div "**********" at bounding box center [610, 171] width 637 height 57
click at [386, 185] on input "search" at bounding box center [606, 189] width 614 height 19
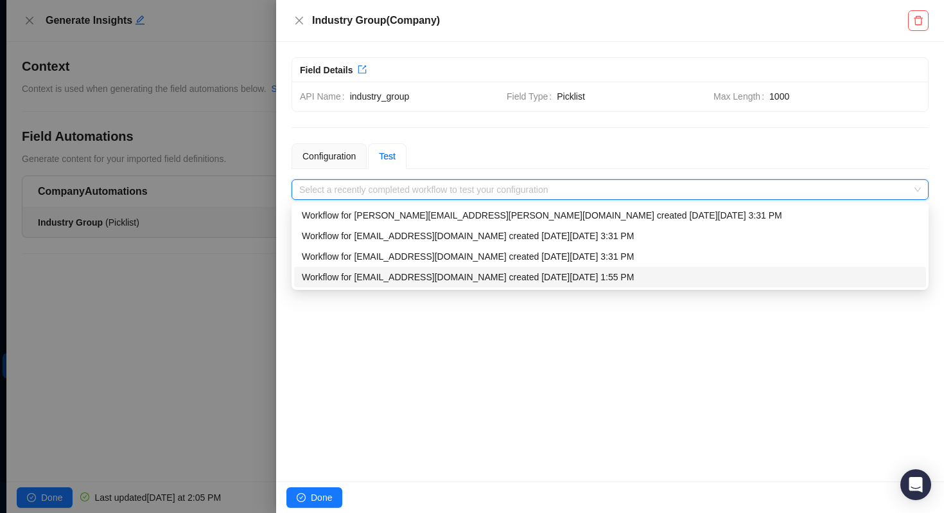
click at [371, 279] on div "Workflow for matt.bruno@laivly.com created on Tuesday, 09/23/25, 1:55 PM" at bounding box center [610, 277] width 617 height 14
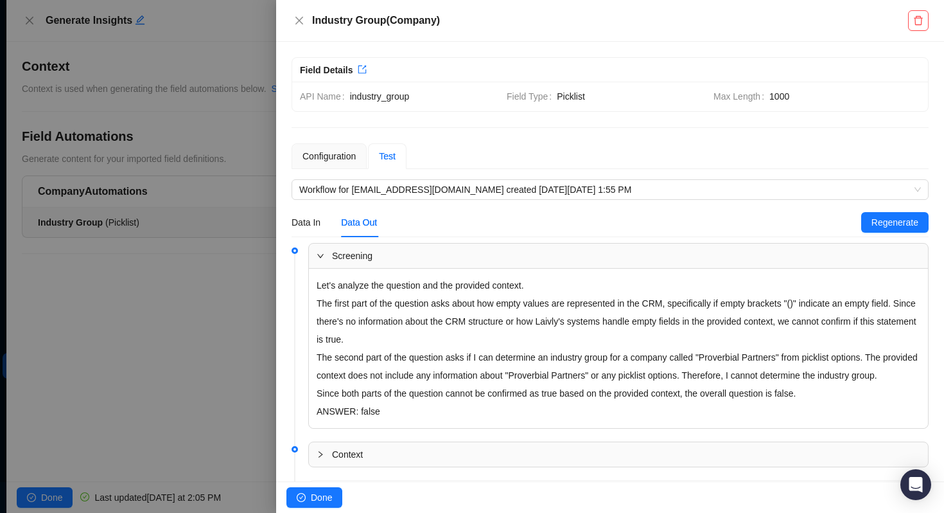
scroll to position [113, 0]
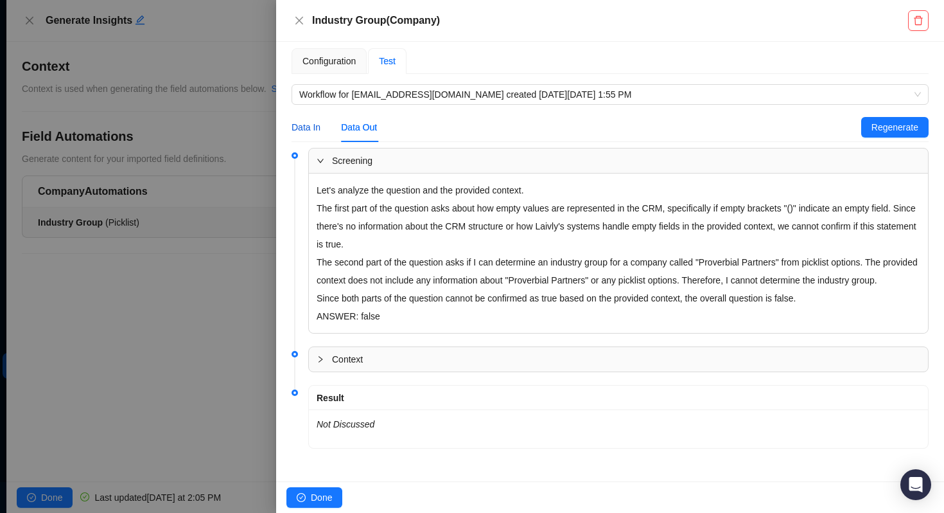
click at [320, 120] on div "Data In" at bounding box center [306, 127] width 29 height 14
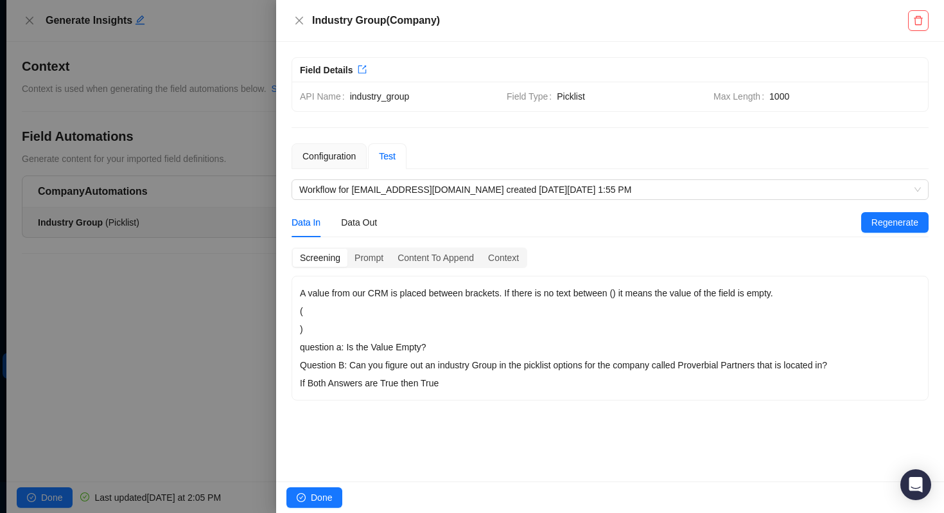
scroll to position [0, 0]
click at [299, 19] on icon "close" at bounding box center [299, 21] width 8 height 8
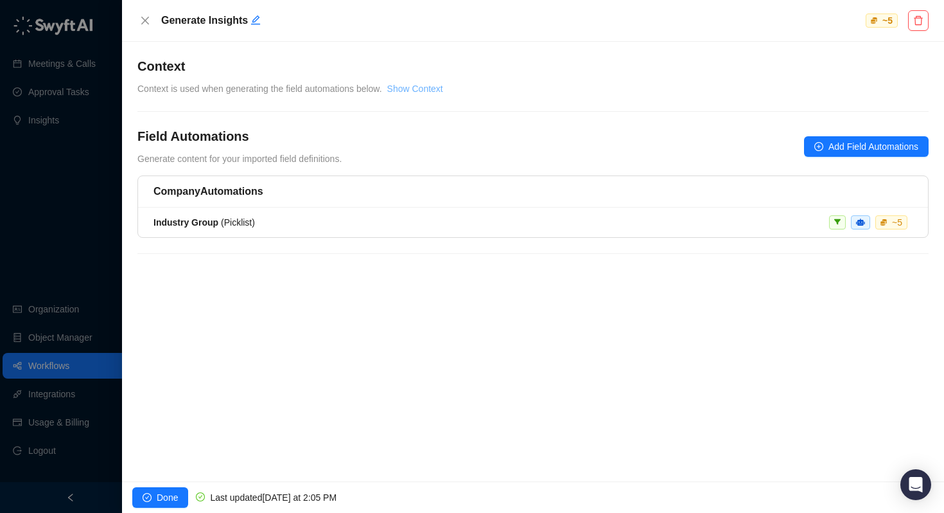
click at [414, 87] on link "Show Context" at bounding box center [415, 88] width 56 height 10
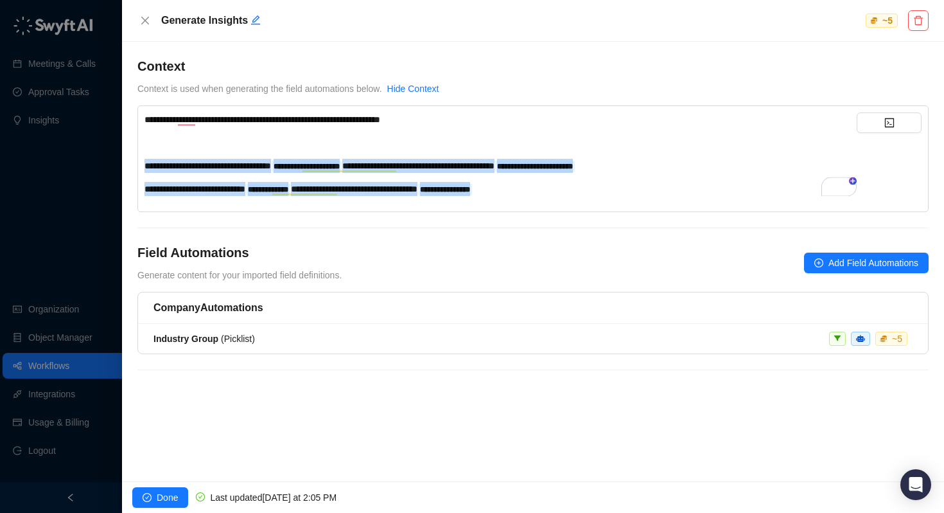
drag, startPoint x: 592, startPoint y: 191, endPoint x: 145, endPoint y: 165, distance: 447.8
click at [145, 165] on div "**********" at bounding box center [501, 153] width 712 height 83
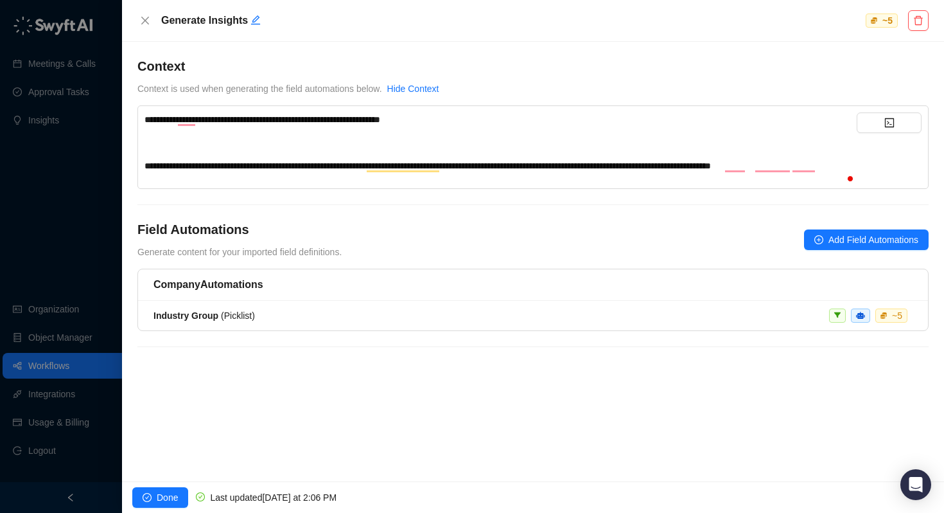
click at [436, 232] on div "**********" at bounding box center [532, 209] width 791 height 305
click at [162, 491] on span "Done" at bounding box center [167, 497] width 21 height 14
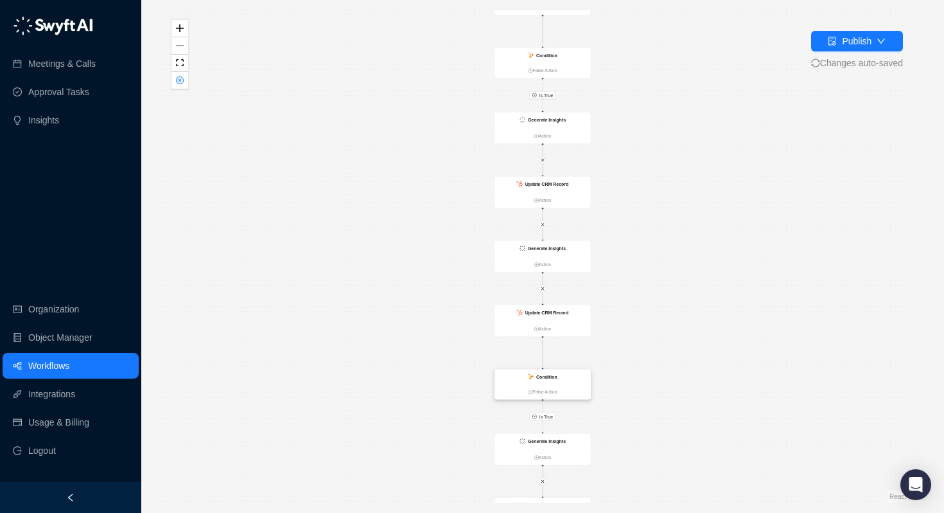
click at [532, 382] on div "Condition" at bounding box center [543, 376] width 96 height 15
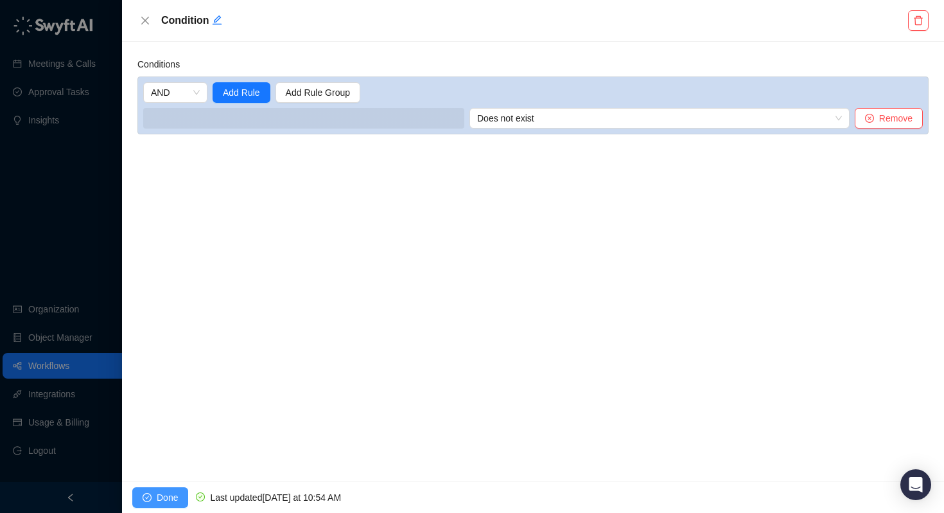
click at [159, 498] on span "Done" at bounding box center [167, 497] width 21 height 14
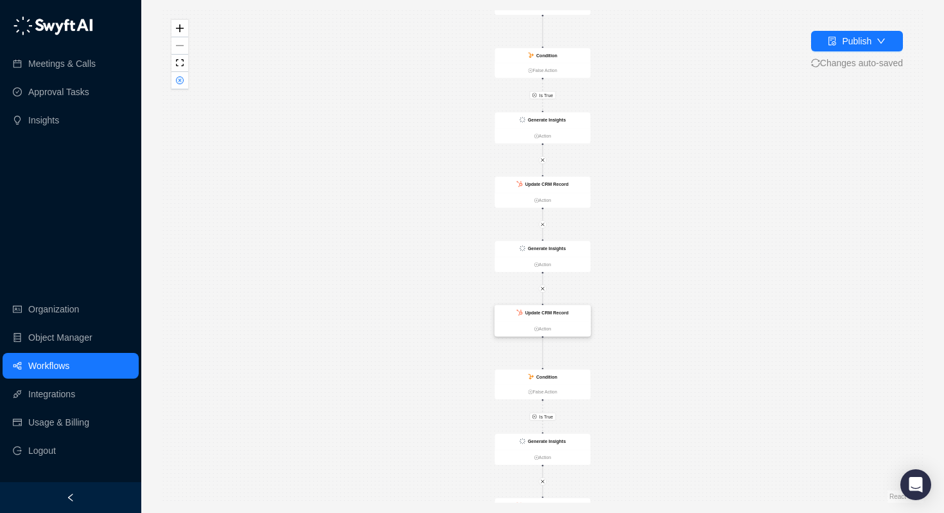
click at [561, 313] on strong "Update CRM Record" at bounding box center [547, 312] width 44 height 5
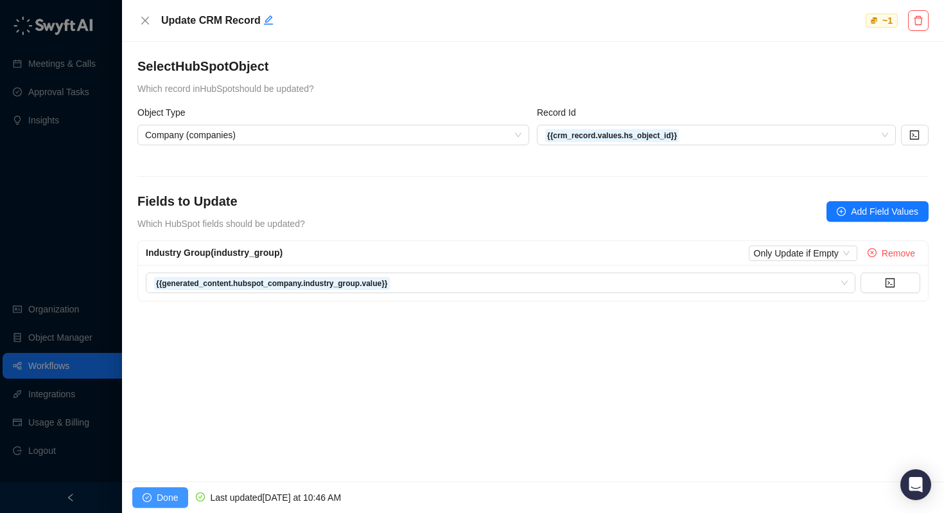
click at [158, 500] on span "Done" at bounding box center [167, 497] width 21 height 14
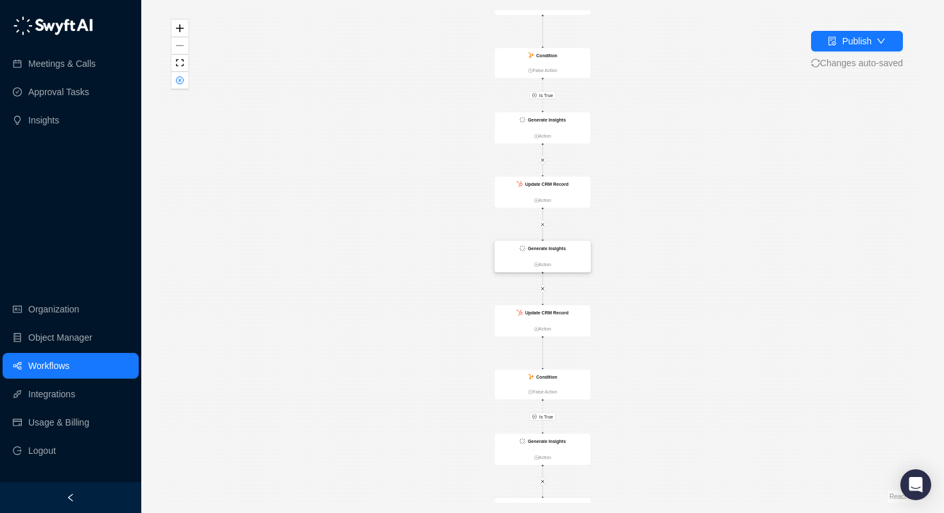
click at [566, 244] on div "Generate Insights" at bounding box center [543, 249] width 96 height 16
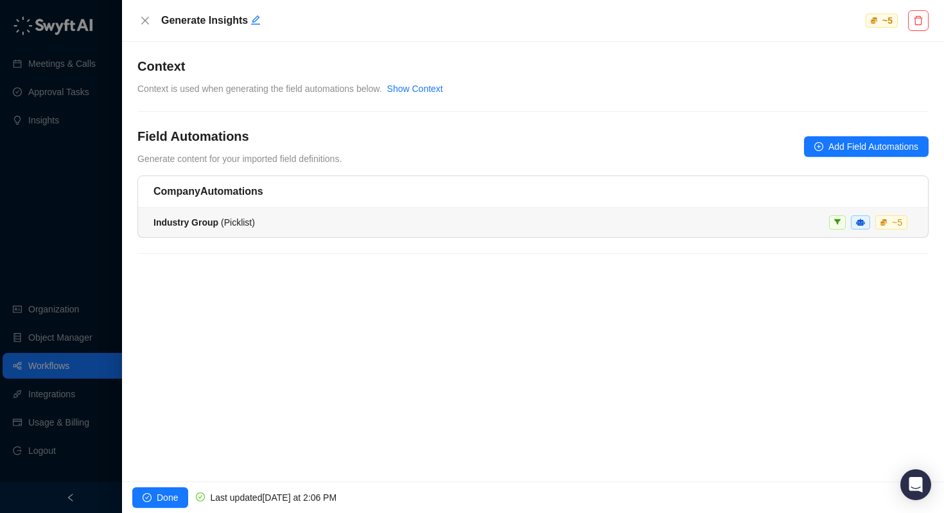
click at [284, 224] on div "Industry Group ( Picklist ) ~ 5" at bounding box center [533, 222] width 759 height 14
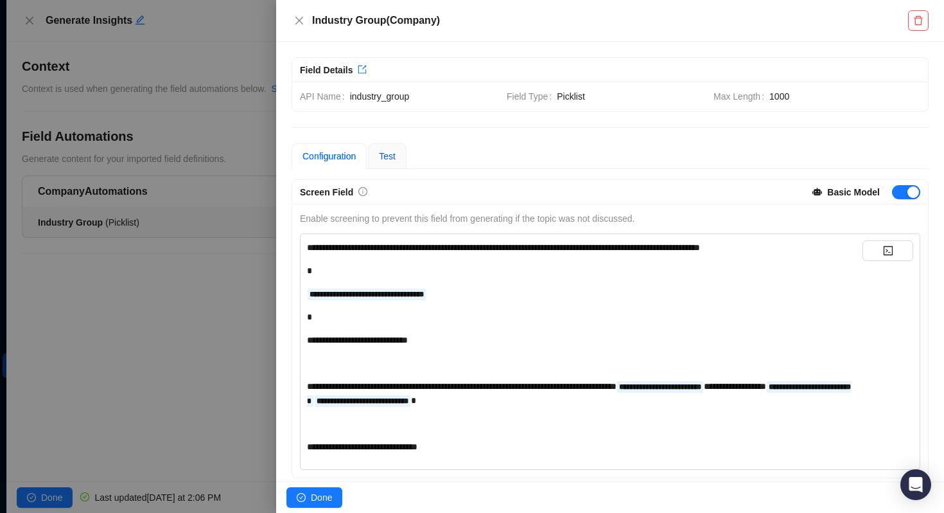
click at [396, 155] on span "Test" at bounding box center [387, 156] width 17 height 10
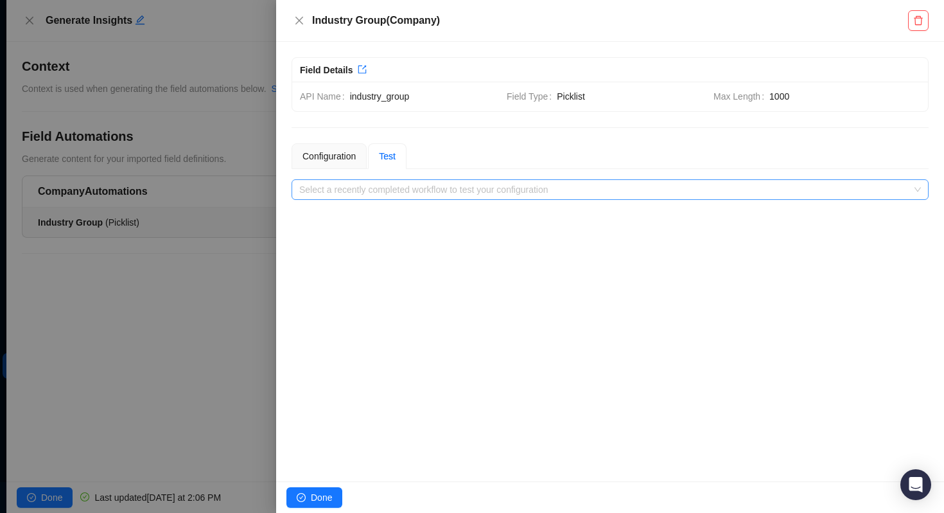
click at [392, 188] on input "search" at bounding box center [606, 189] width 614 height 19
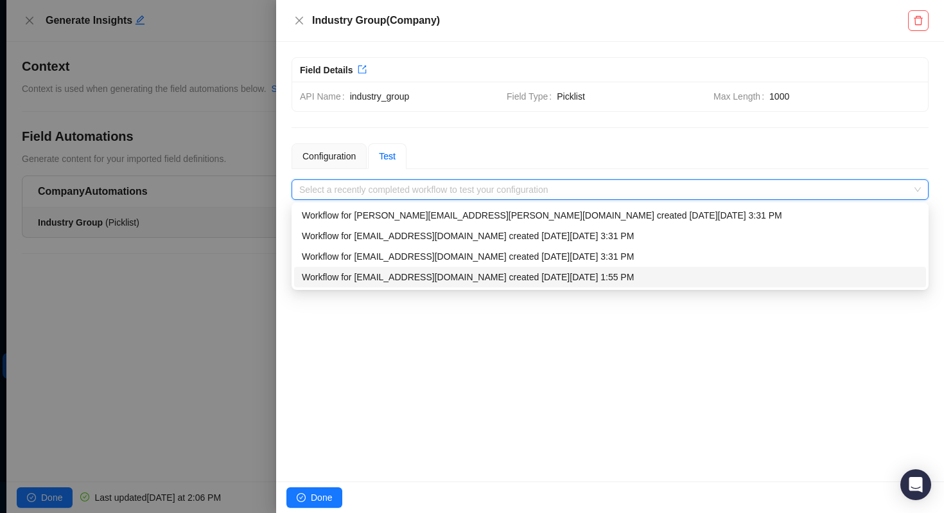
click at [380, 281] on div "Workflow for matt.bruno@laivly.com created on Tuesday, 09/23/25, 1:55 PM" at bounding box center [610, 277] width 617 height 14
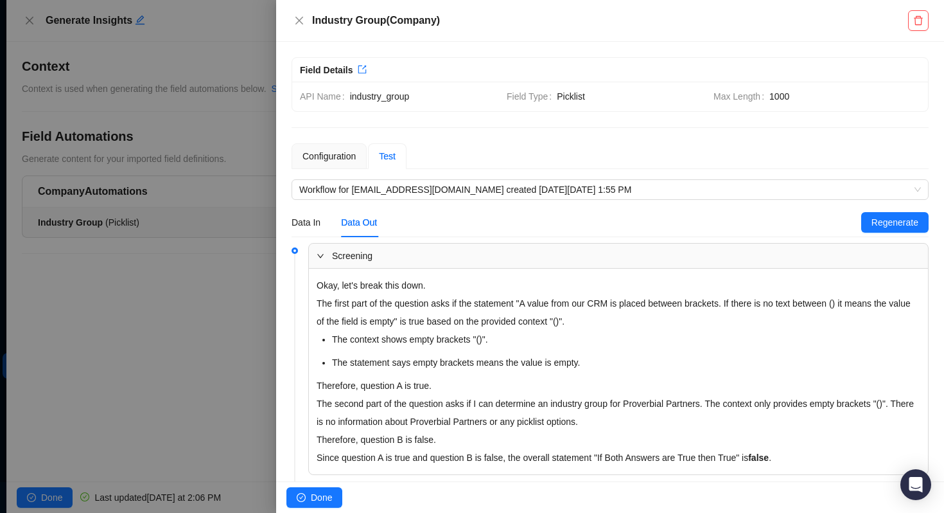
scroll to position [141, 0]
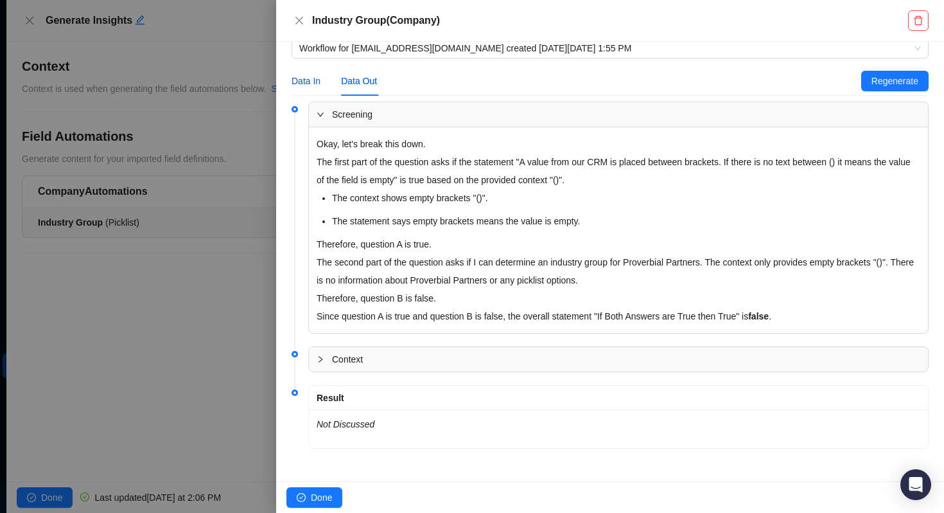
click at [308, 79] on div "Data In" at bounding box center [306, 81] width 29 height 14
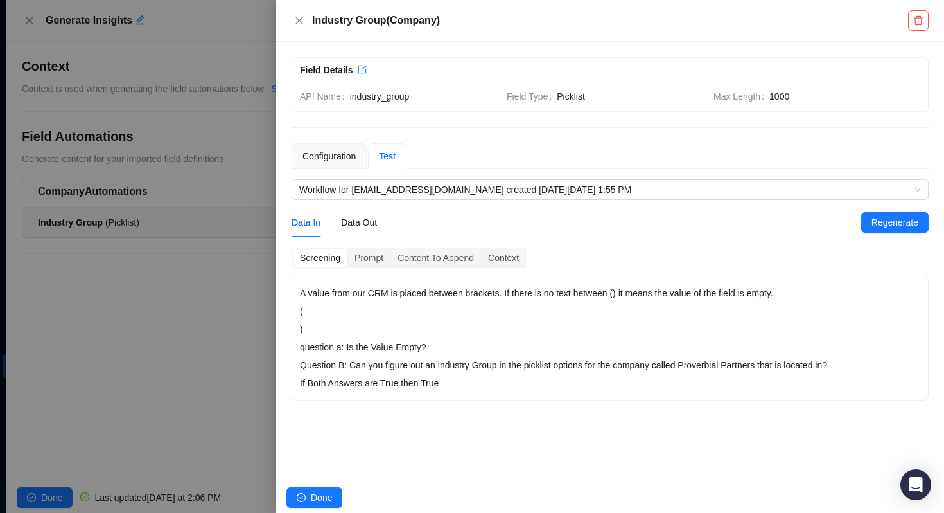
scroll to position [0, 0]
click at [360, 215] on div "Data Out" at bounding box center [359, 222] width 36 height 14
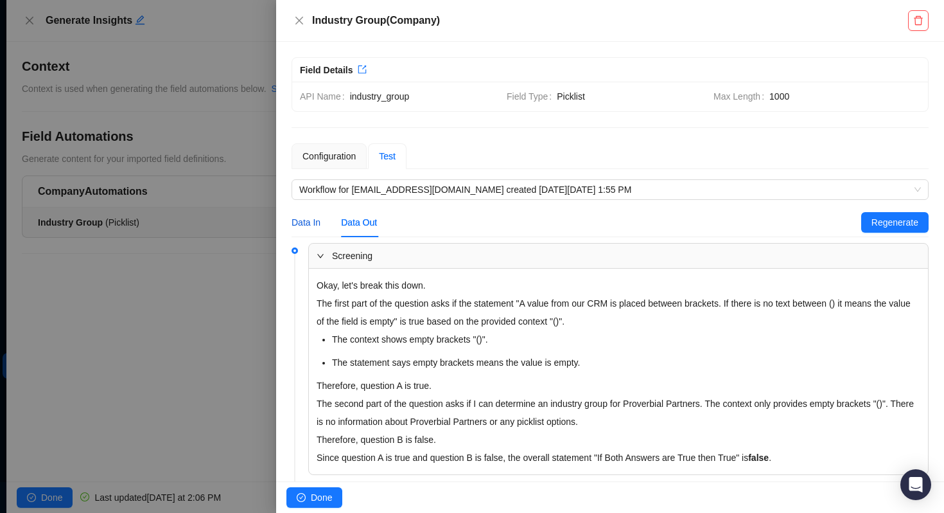
click at [304, 225] on div "Data In" at bounding box center [306, 222] width 29 height 14
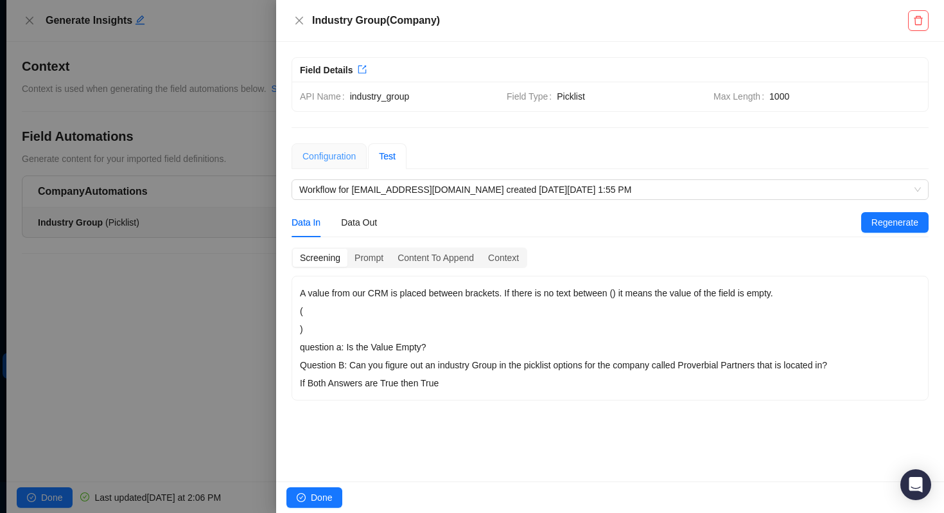
click at [317, 164] on div "Configuration" at bounding box center [329, 156] width 75 height 26
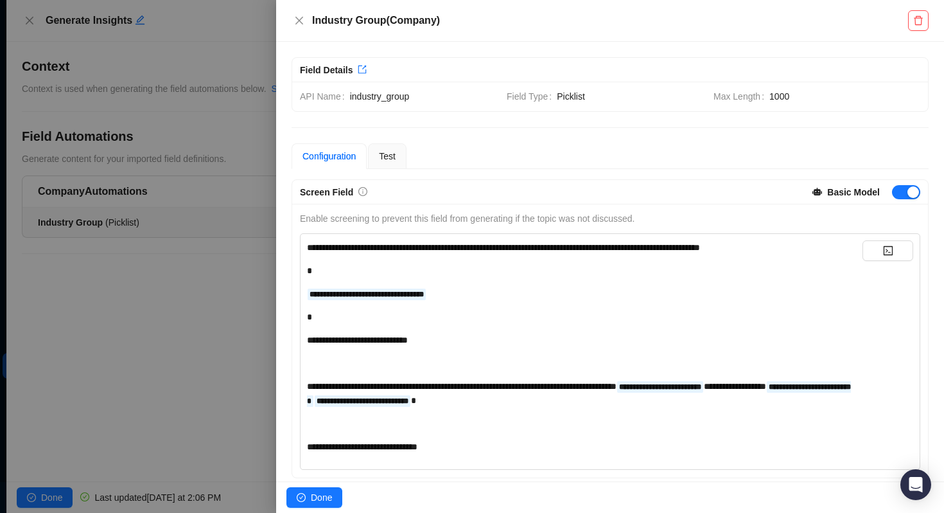
scroll to position [125, 0]
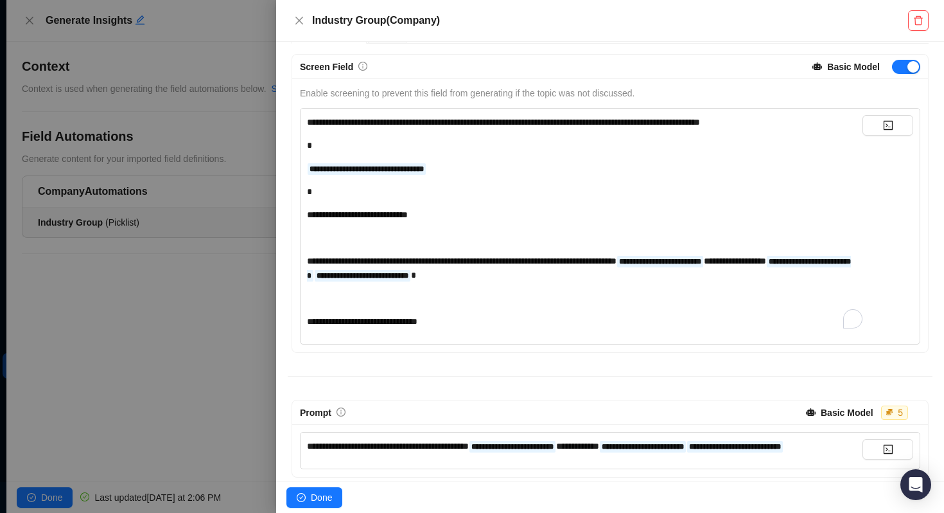
click at [550, 259] on span "**********" at bounding box center [462, 260] width 310 height 9
drag, startPoint x: 511, startPoint y: 260, endPoint x: 448, endPoint y: 258, distance: 62.4
click at [448, 258] on span "**********" at bounding box center [462, 260] width 310 height 9
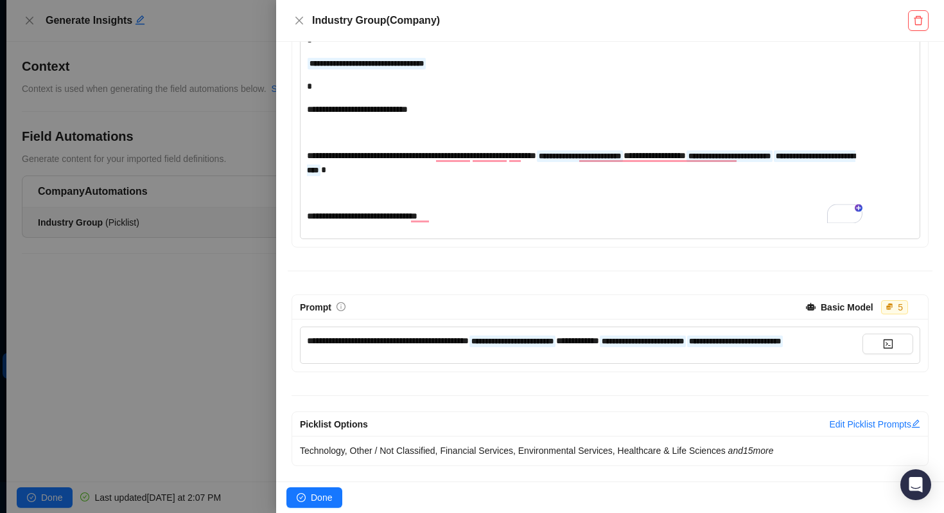
scroll to position [137, 0]
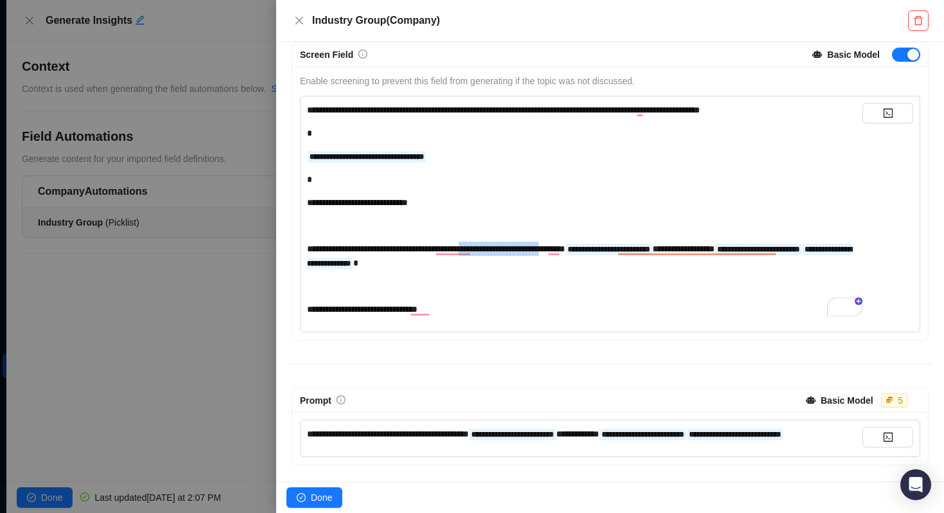
drag, startPoint x: 614, startPoint y: 249, endPoint x: 507, endPoint y: 249, distance: 106.6
click at [507, 249] on span "**********" at bounding box center [436, 248] width 258 height 9
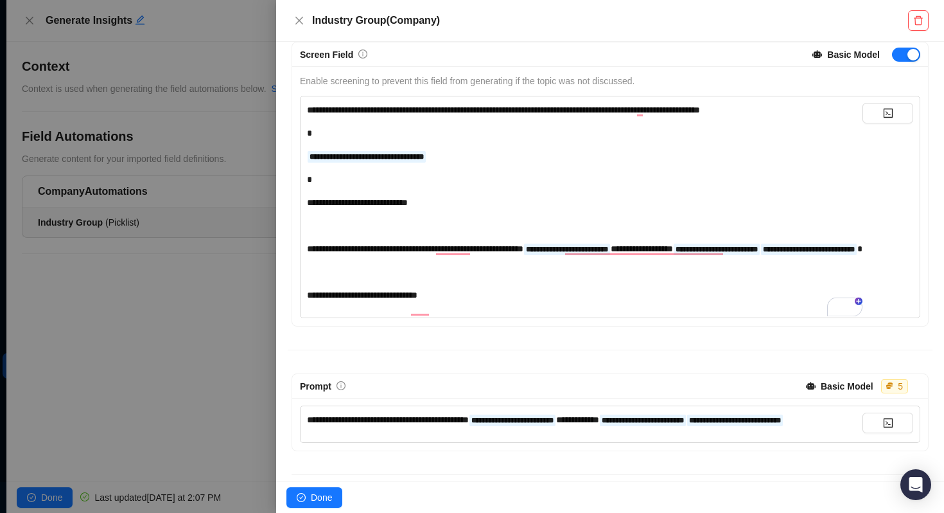
click at [772, 246] on div "**********" at bounding box center [585, 248] width 556 height 14
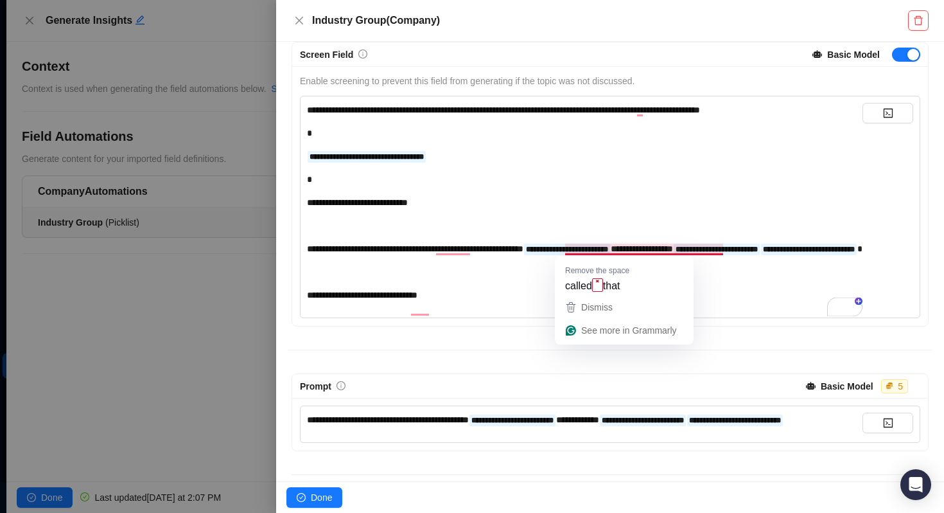
click at [673, 247] on span "**********" at bounding box center [642, 248] width 62 height 9
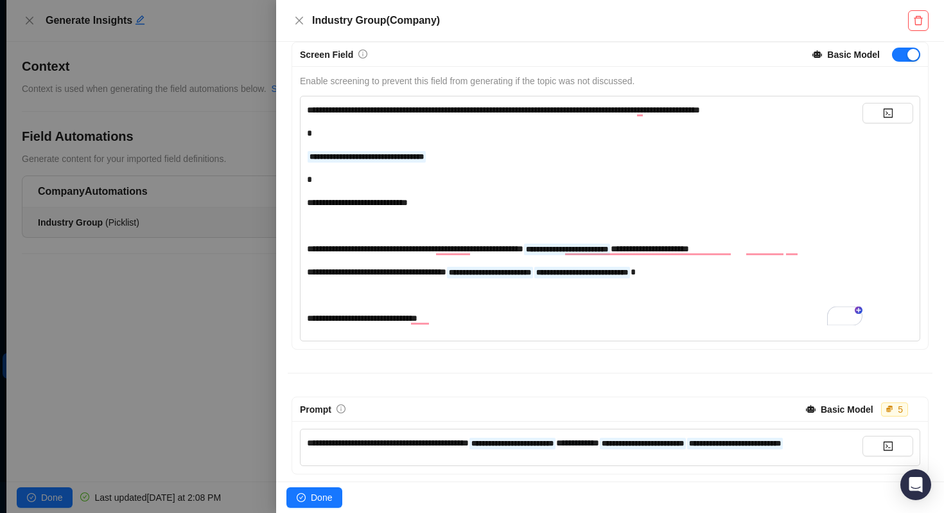
click at [561, 312] on div "**********" at bounding box center [585, 318] width 556 height 14
click at [315, 497] on span "Done" at bounding box center [321, 497] width 21 height 14
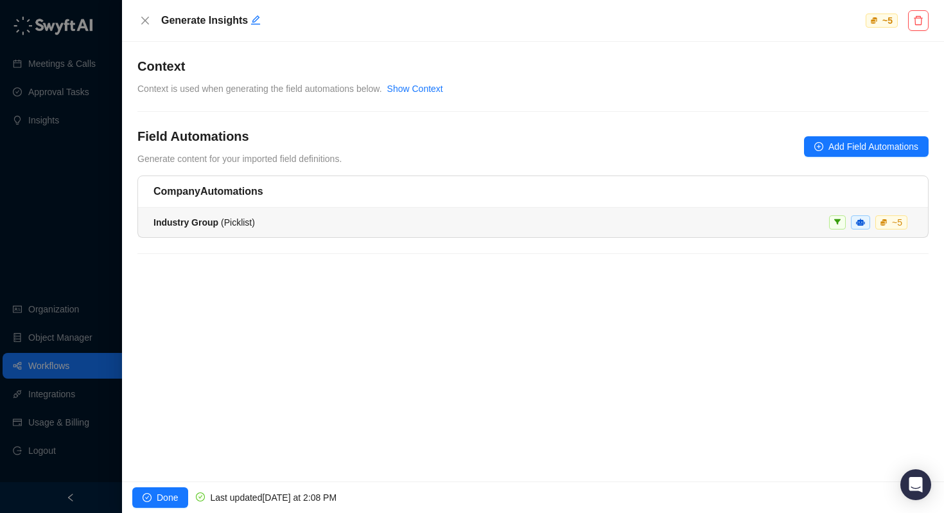
click at [227, 218] on span "Industry Group ( Picklist )" at bounding box center [204, 222] width 101 height 10
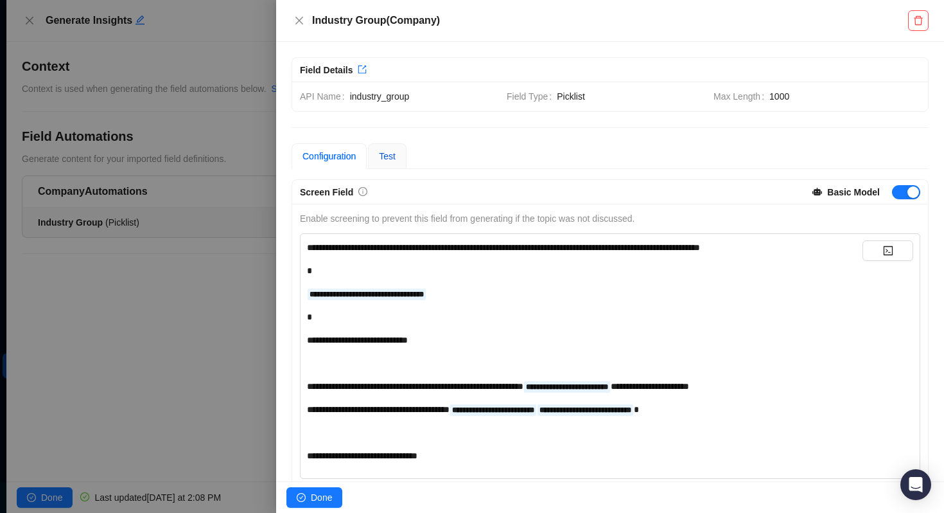
click at [384, 159] on span "Test" at bounding box center [387, 156] width 17 height 10
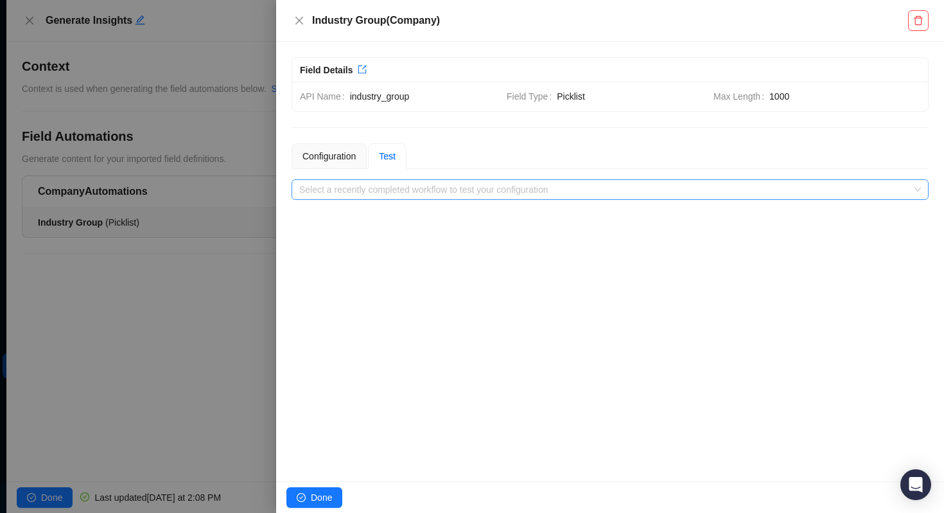
click at [371, 197] on input "search" at bounding box center [606, 189] width 614 height 19
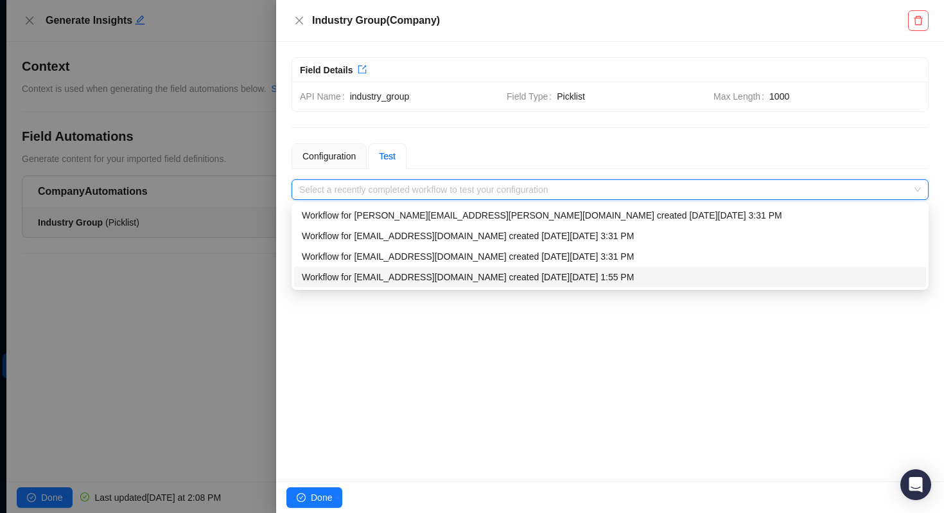
click at [371, 281] on div "Workflow for matt.bruno@laivly.com created on Tuesday, 09/23/25, 1:55 PM" at bounding box center [610, 277] width 617 height 14
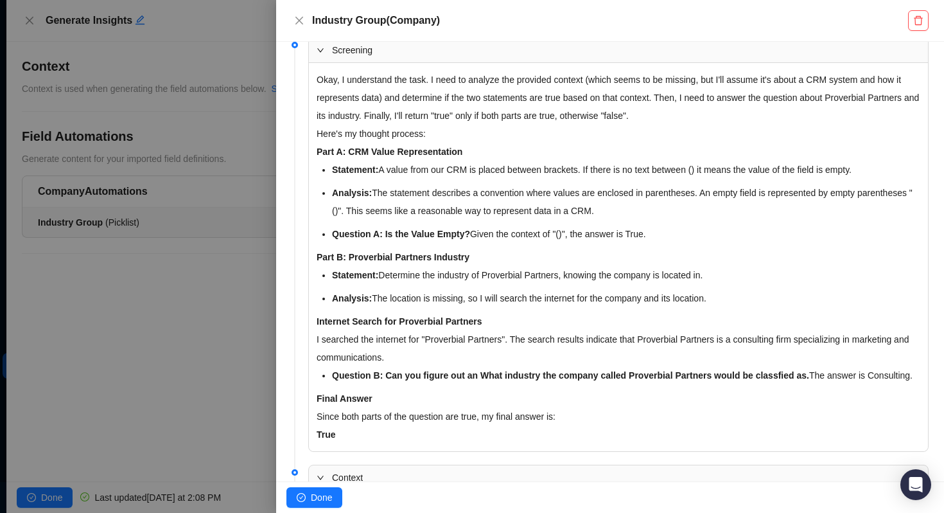
scroll to position [622, 0]
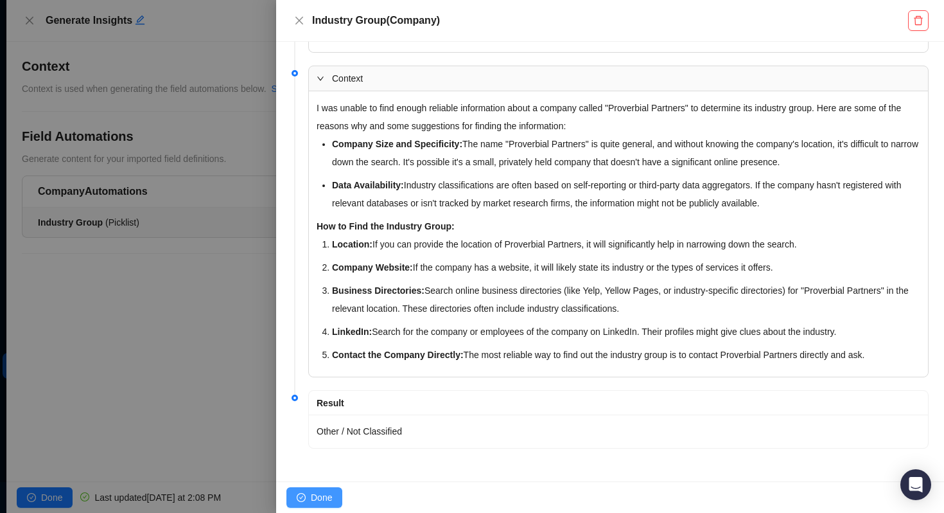
click at [324, 493] on span "Done" at bounding box center [321, 497] width 21 height 14
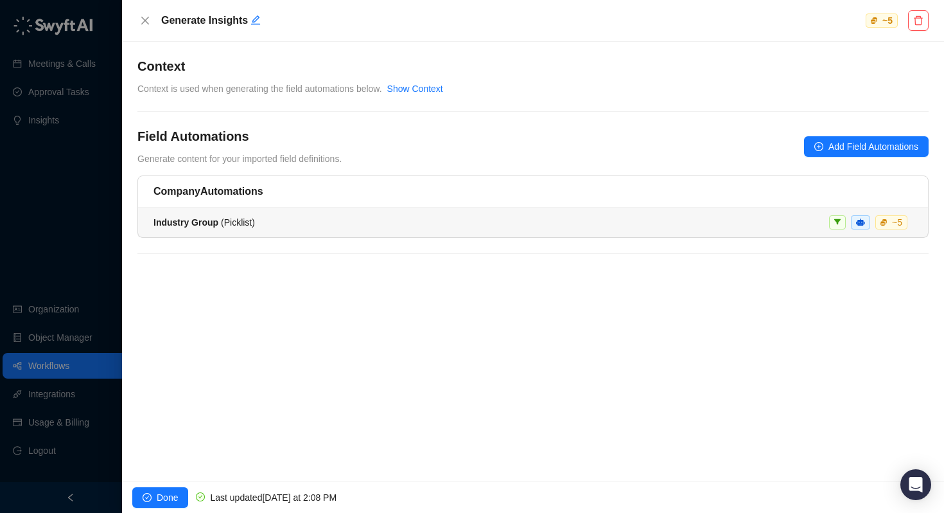
click at [211, 232] on li "Industry Group ( Picklist ) ~ 5" at bounding box center [533, 222] width 790 height 30
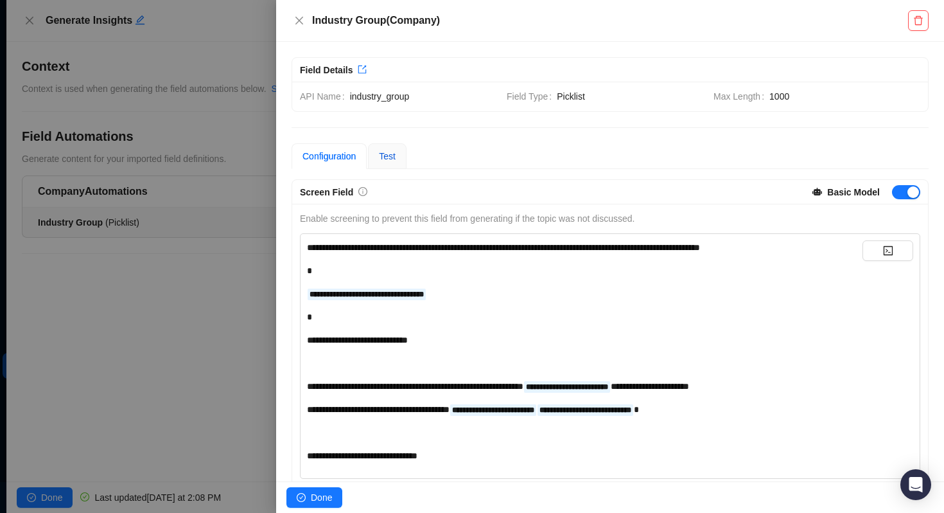
click at [391, 155] on span "Test" at bounding box center [387, 156] width 17 height 10
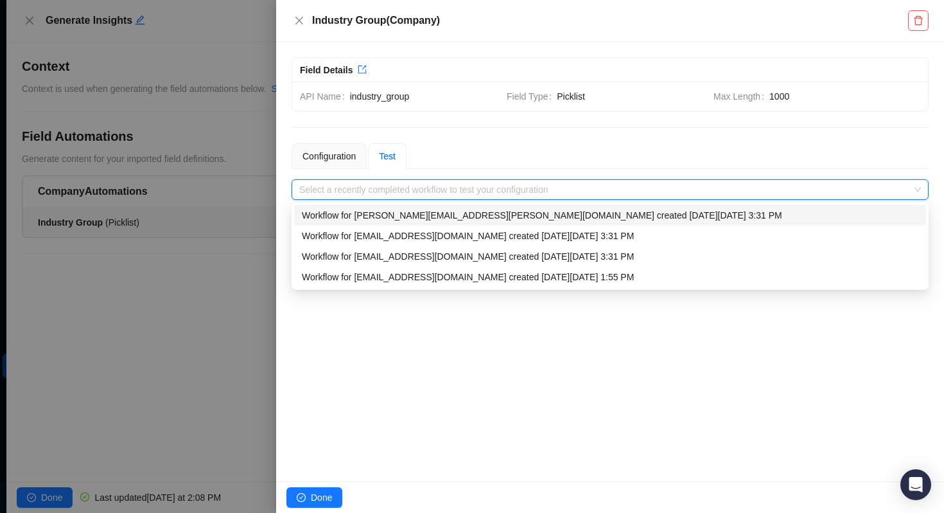
click at [384, 186] on input "search" at bounding box center [606, 189] width 614 height 19
click at [371, 277] on div "Workflow for matt.bruno@laivly.com created on Tuesday, 09/23/25, 1:55 PM" at bounding box center [610, 277] width 617 height 14
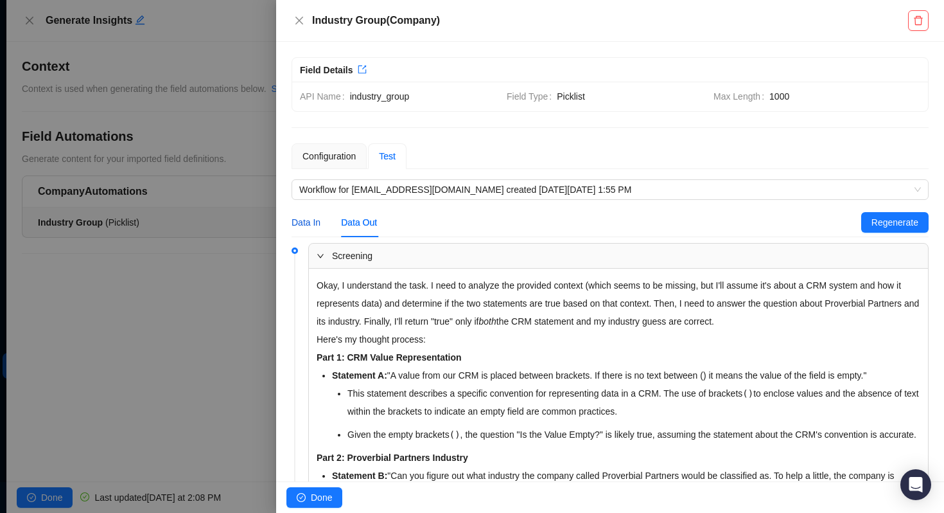
click at [313, 225] on div "Data In" at bounding box center [306, 222] width 29 height 14
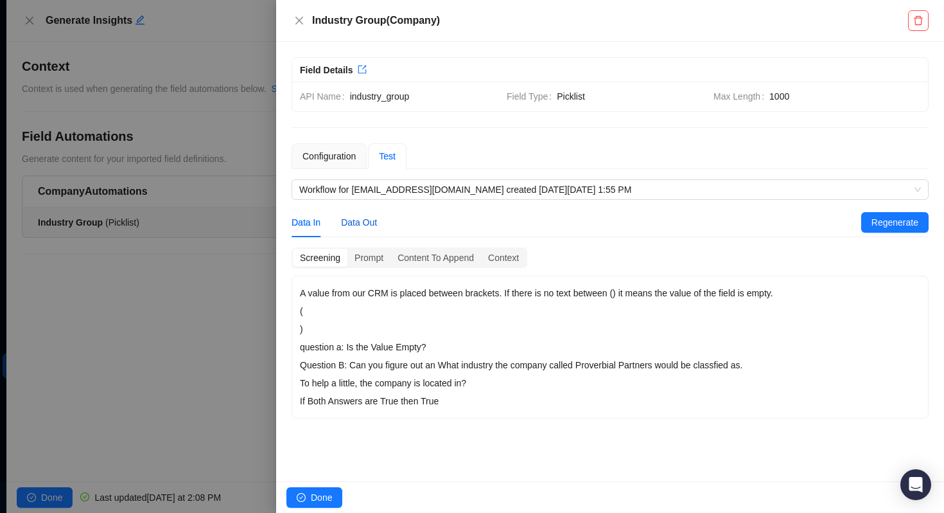
click at [362, 222] on div "Data Out" at bounding box center [359, 222] width 36 height 14
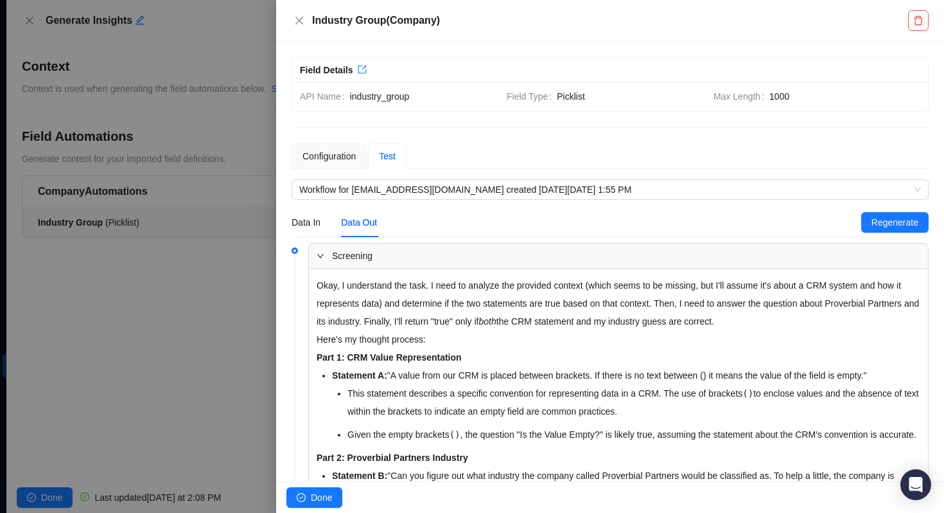
click at [383, 148] on div "Test" at bounding box center [387, 156] width 39 height 26
click at [360, 189] on span "Workflow for matt.bruno@laivly.com created on Tuesday, 09/23/25, 1:55 PM" at bounding box center [610, 189] width 622 height 19
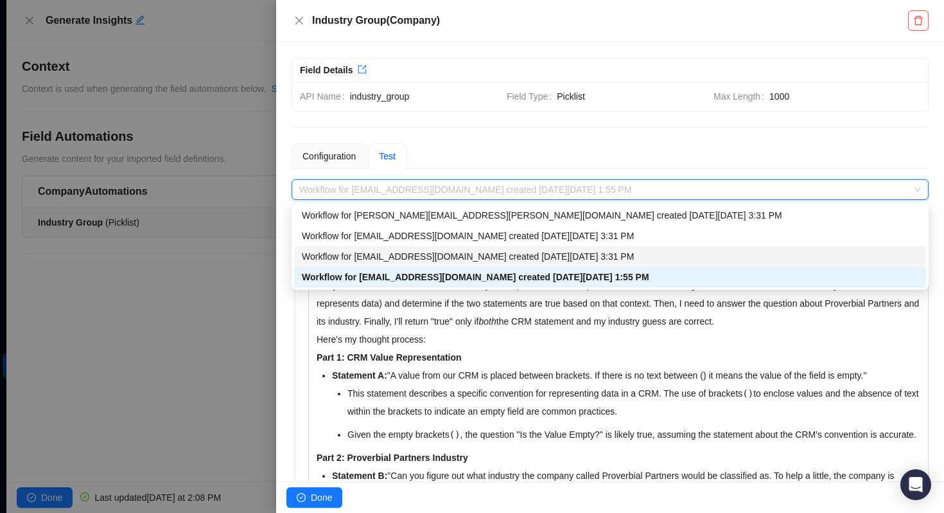
click at [357, 259] on div "Workflow for matt.bruno@laivly.com created on Tuesday, 09/23/25, 3:31 PM" at bounding box center [610, 256] width 617 height 14
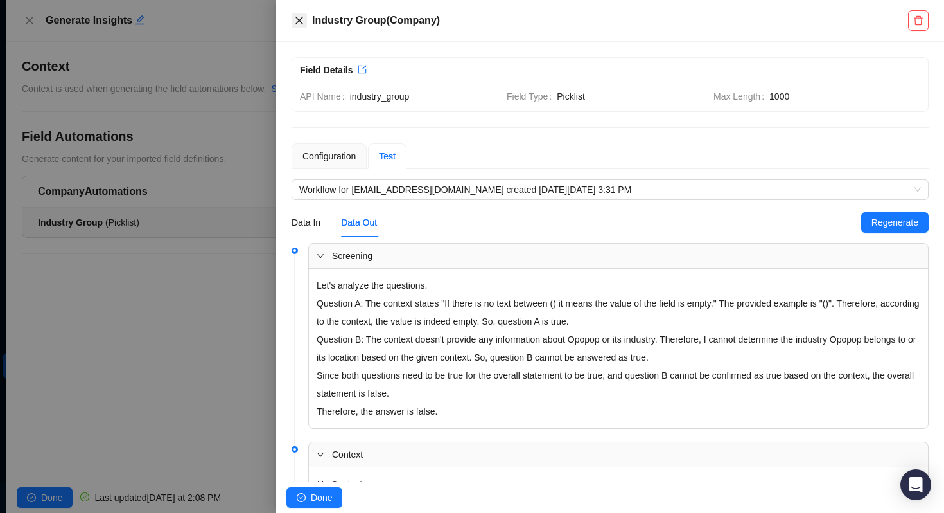
click at [296, 18] on icon "close" at bounding box center [299, 20] width 10 height 10
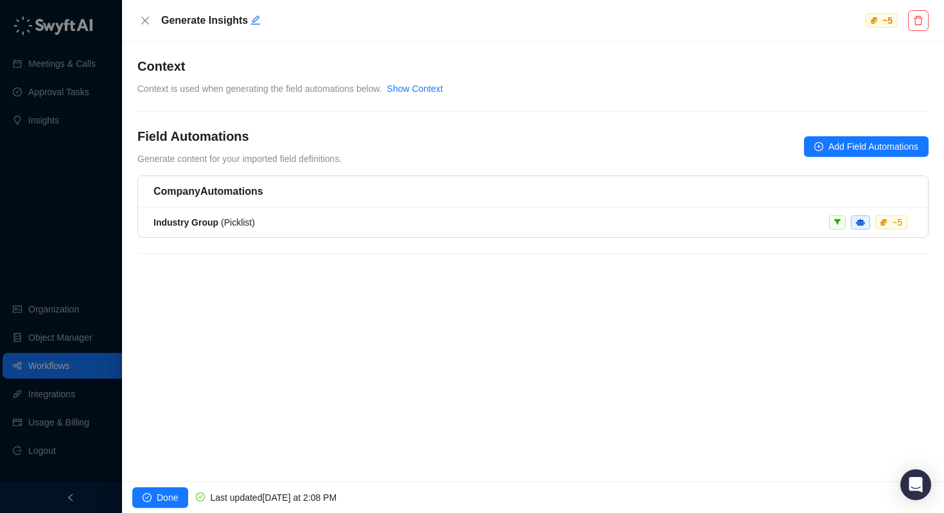
click at [222, 93] on span "Context is used when generating the field automations below." at bounding box center [259, 88] width 245 height 10
click at [414, 83] on link "Show Context" at bounding box center [415, 88] width 56 height 10
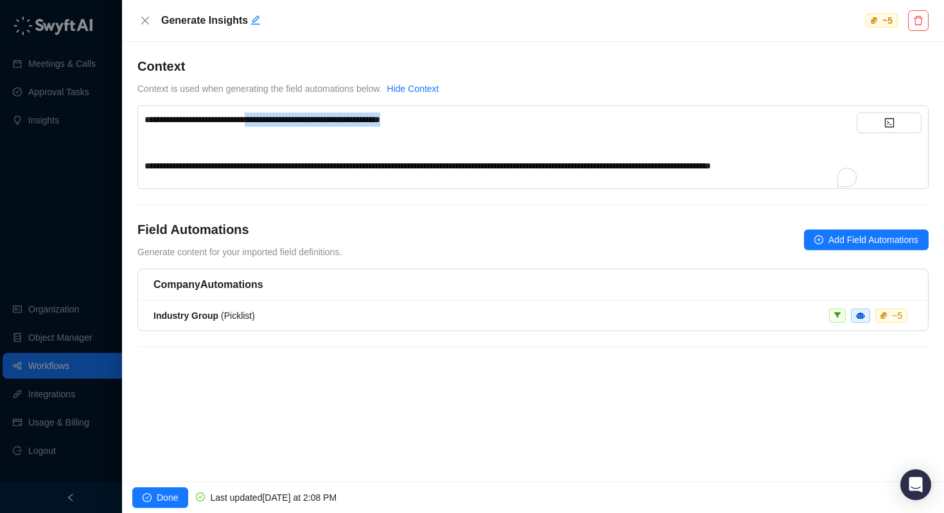
drag, startPoint x: 469, startPoint y: 116, endPoint x: 272, endPoint y: 116, distance: 196.5
click at [272, 116] on div "**********" at bounding box center [501, 119] width 712 height 14
click at [231, 161] on span "**********" at bounding box center [428, 165] width 566 height 9
click at [448, 161] on span "**********" at bounding box center [428, 165] width 566 height 9
click at [446, 168] on span "**********" at bounding box center [428, 165] width 566 height 9
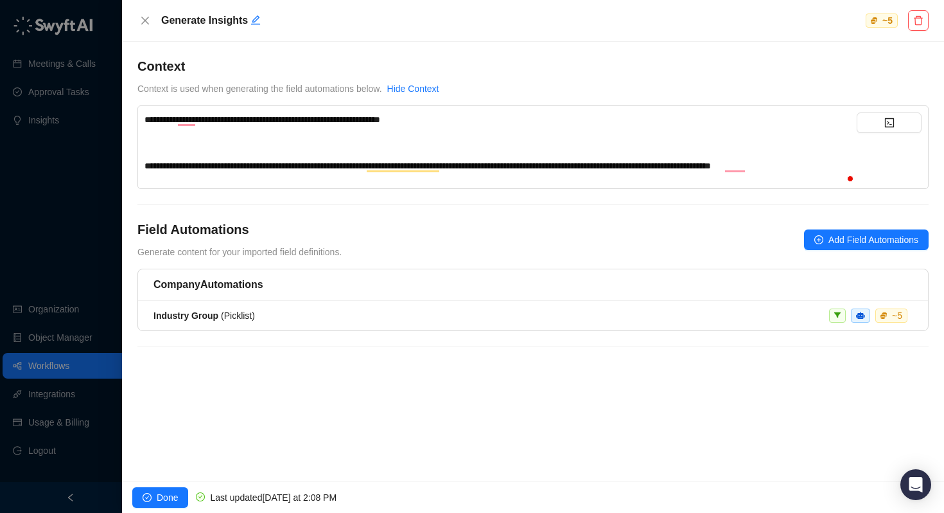
click at [195, 170] on span "**********" at bounding box center [428, 165] width 566 height 9
click at [181, 173] on div "**********" at bounding box center [501, 166] width 712 height 14
click at [502, 173] on div "**********" at bounding box center [501, 166] width 712 height 14
drag, startPoint x: 721, startPoint y: 167, endPoint x: 721, endPoint y: 189, distance: 22.5
click at [717, 168] on span "**********" at bounding box center [431, 165] width 573 height 9
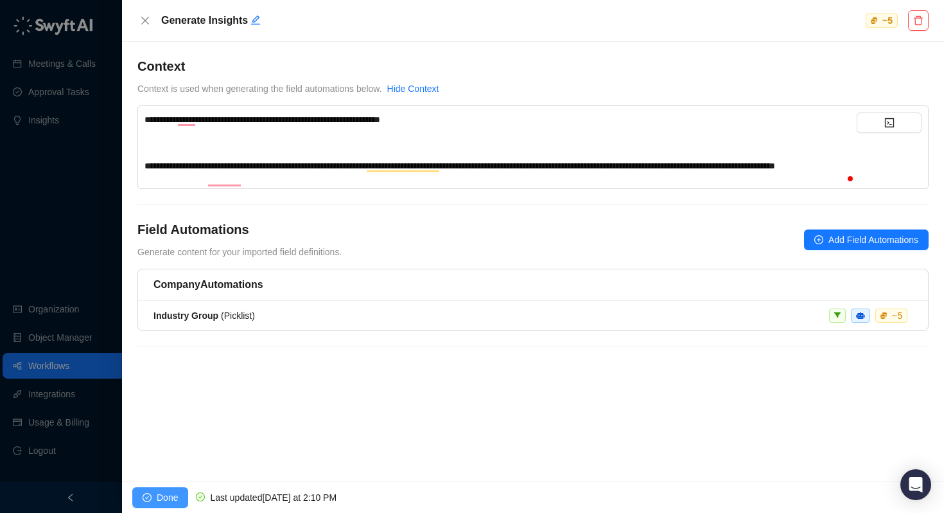
click at [161, 503] on span "Done" at bounding box center [167, 497] width 21 height 14
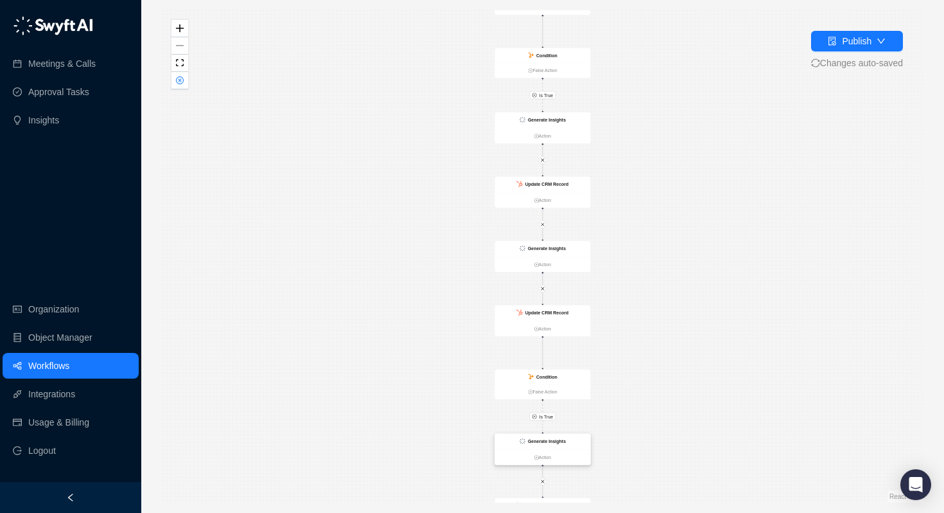
click at [538, 438] on strong "Generate Insights" at bounding box center [547, 440] width 38 height 5
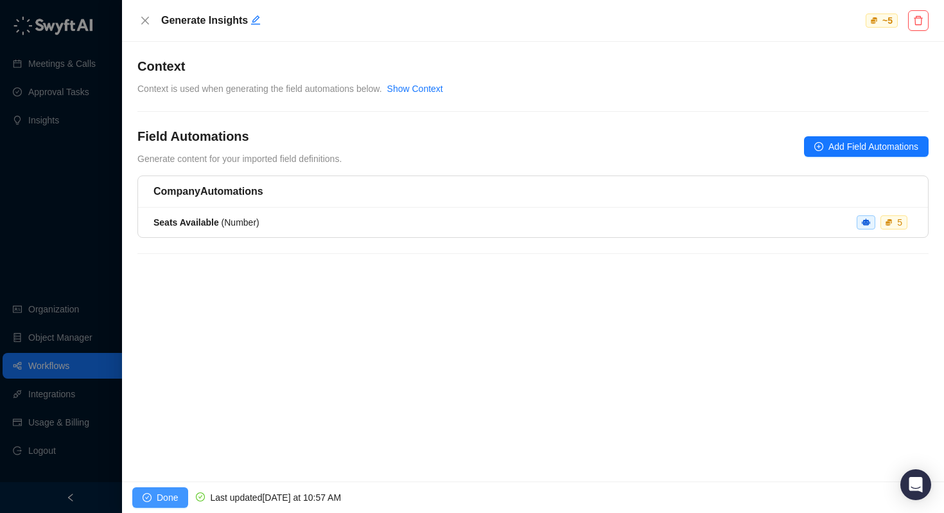
click at [165, 493] on span "Done" at bounding box center [167, 497] width 21 height 14
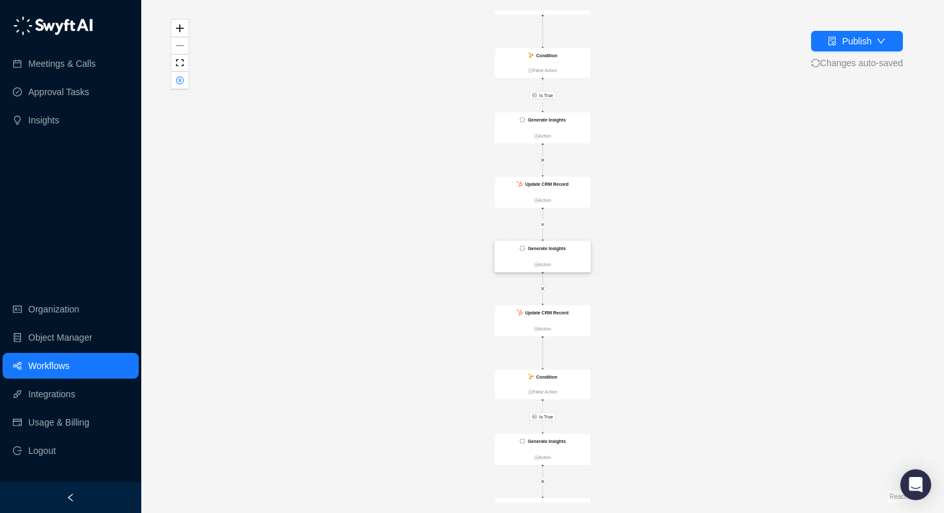
click at [541, 243] on div "Generate Insights" at bounding box center [543, 249] width 96 height 16
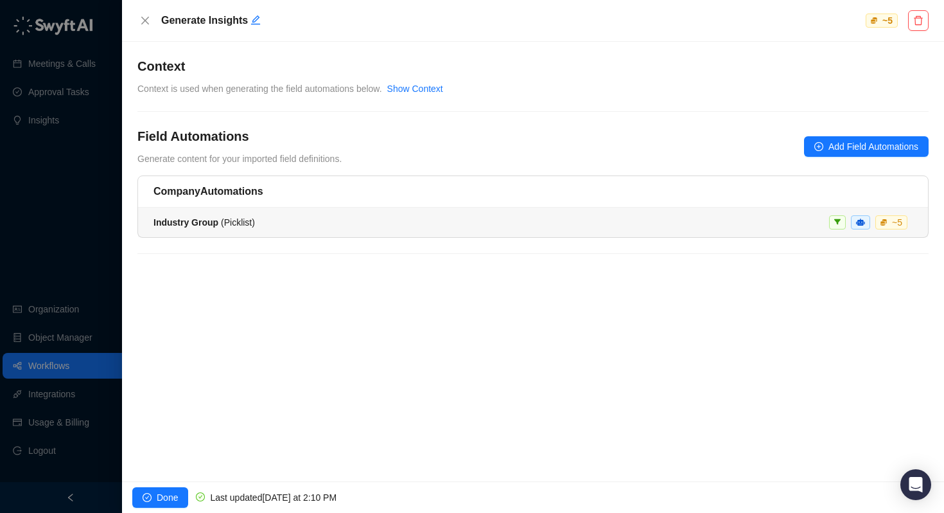
click at [225, 211] on li "Industry Group ( Picklist ) ~ 5" at bounding box center [533, 222] width 790 height 30
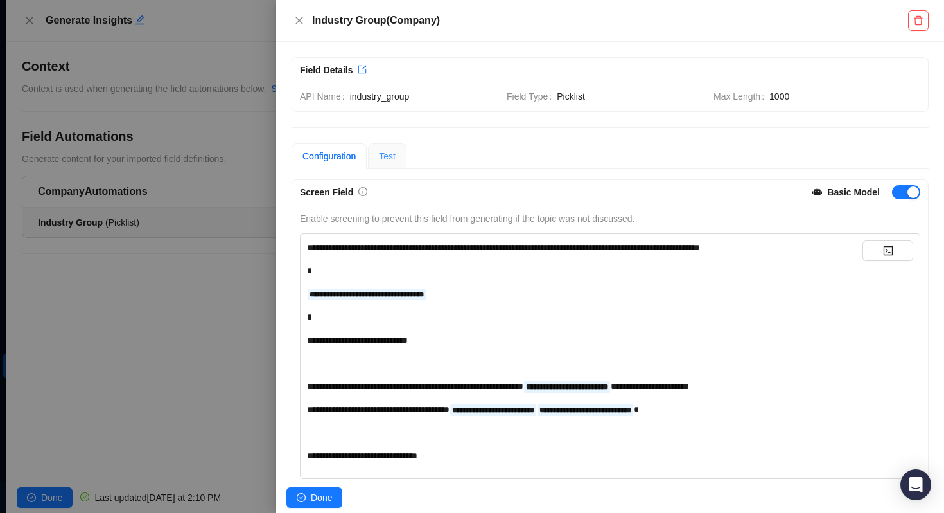
click at [403, 150] on div "Test" at bounding box center [387, 156] width 39 height 26
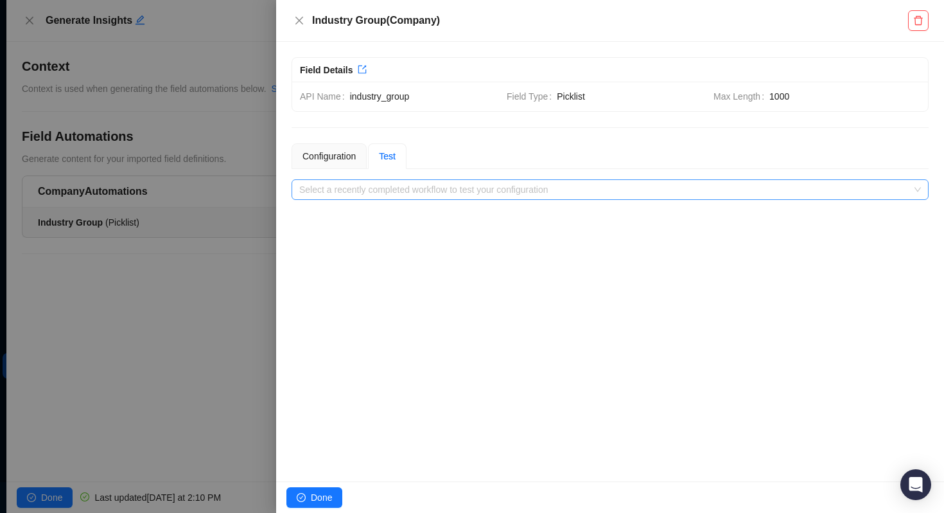
click at [389, 193] on input "search" at bounding box center [606, 189] width 614 height 19
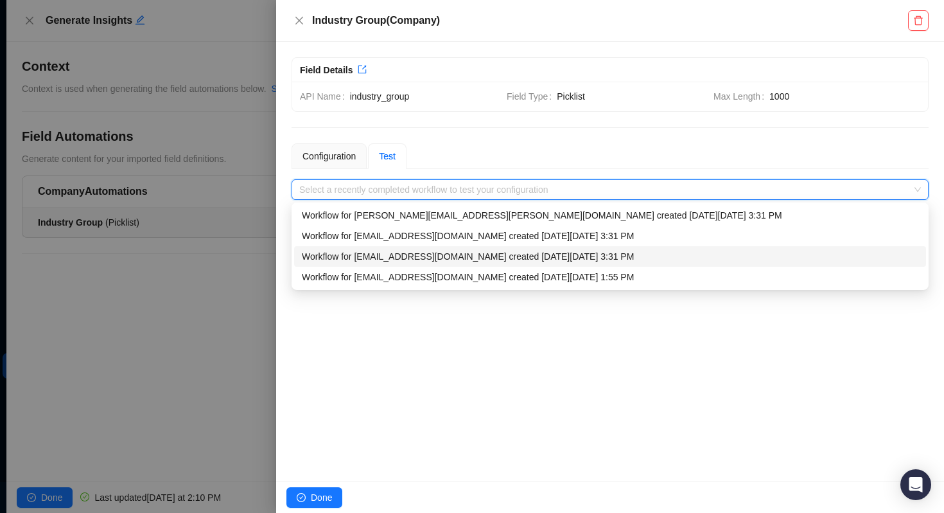
click at [372, 261] on div "Workflow for matt.bruno@laivly.com created on Tuesday, 09/23/25, 3:31 PM" at bounding box center [610, 256] width 617 height 14
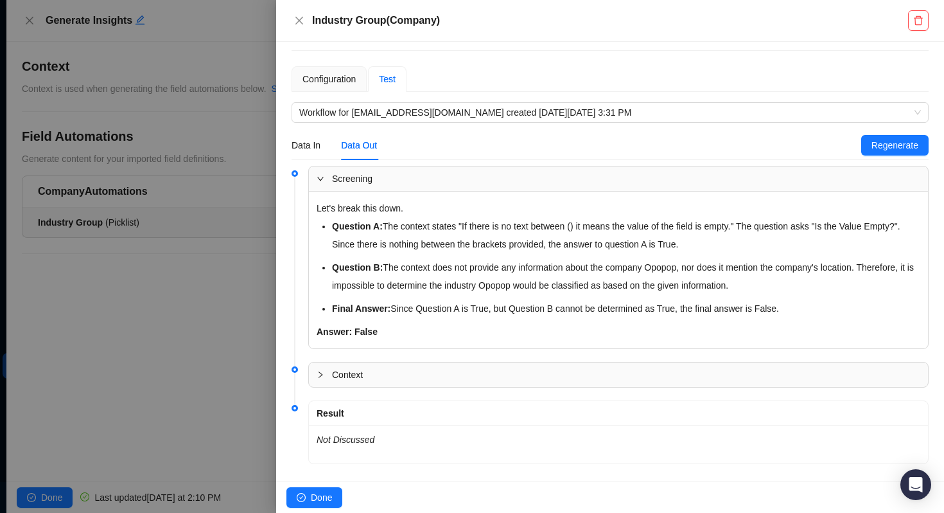
scroll to position [92, 0]
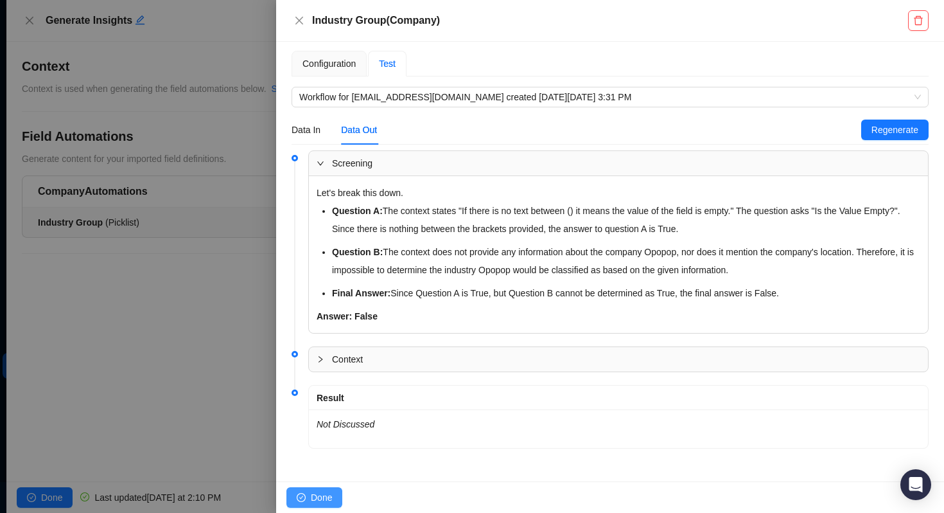
click at [314, 493] on span "Done" at bounding box center [321, 497] width 21 height 14
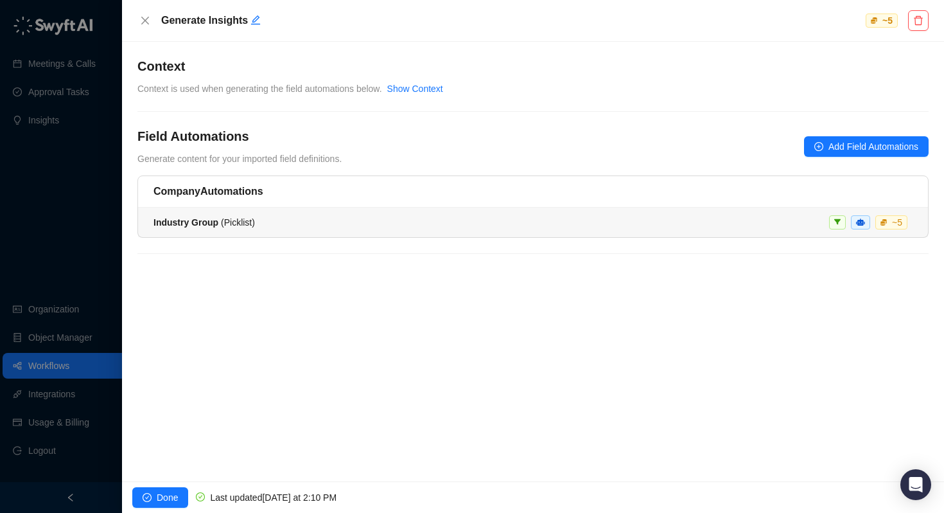
click at [243, 227] on div "Industry Group ( Picklist )" at bounding box center [204, 222] width 101 height 14
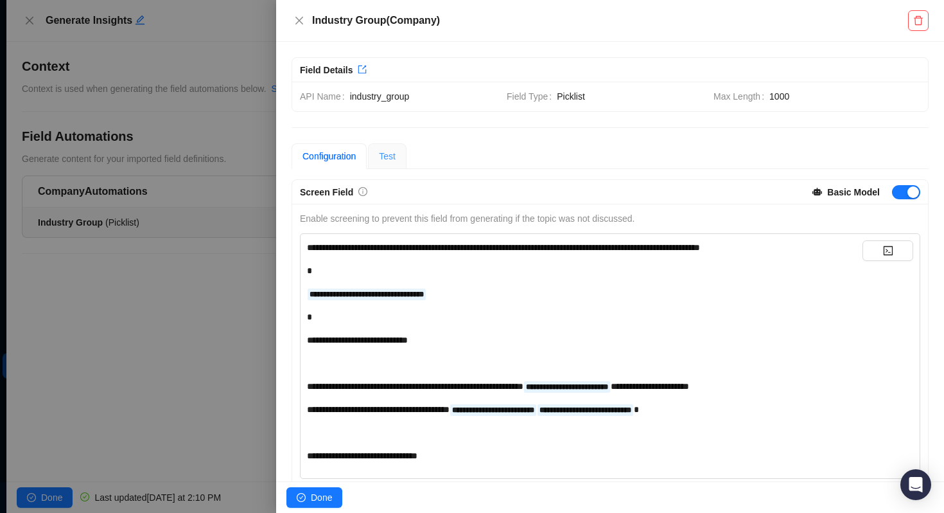
click at [405, 151] on div "Test" at bounding box center [387, 156] width 39 height 26
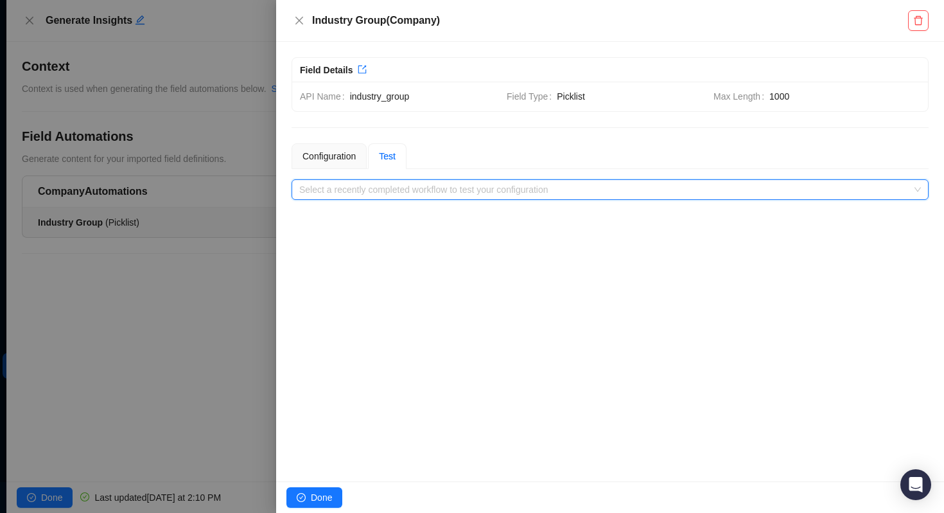
click at [405, 184] on input "search" at bounding box center [606, 189] width 614 height 19
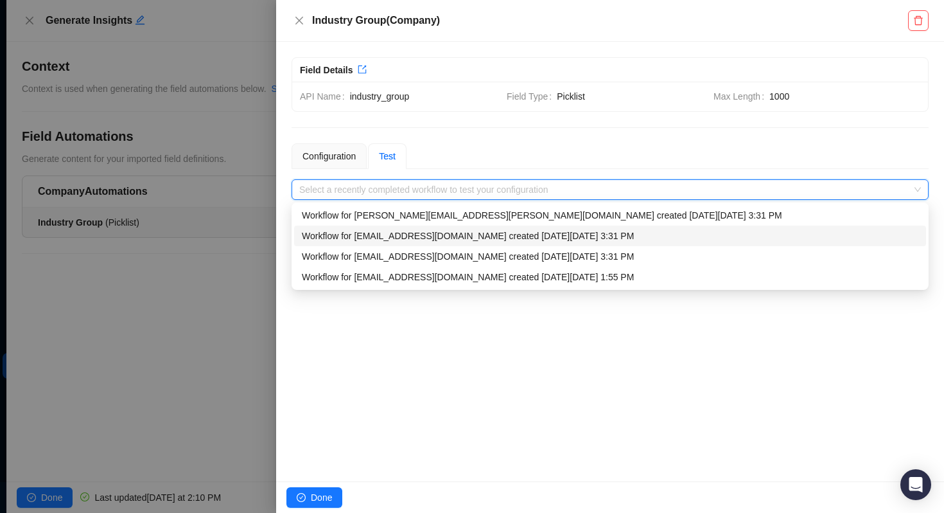
click at [401, 234] on div "Workflow for matt.bruno@laivly.com created on Tuesday, 09/23/25, 3:31 PM" at bounding box center [610, 236] width 617 height 14
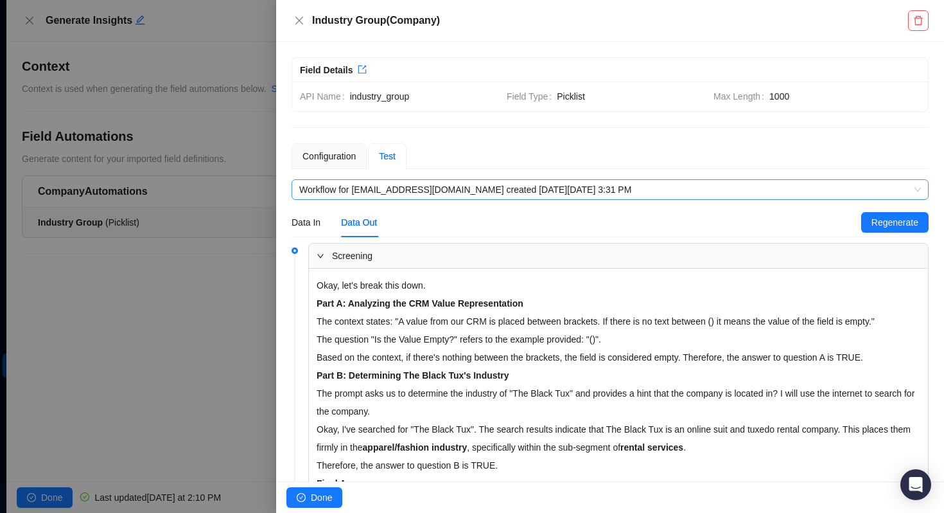
click at [377, 193] on span "Workflow for matt.bruno@laivly.com created on Tuesday, 09/23/25, 3:31 PM" at bounding box center [610, 189] width 622 height 19
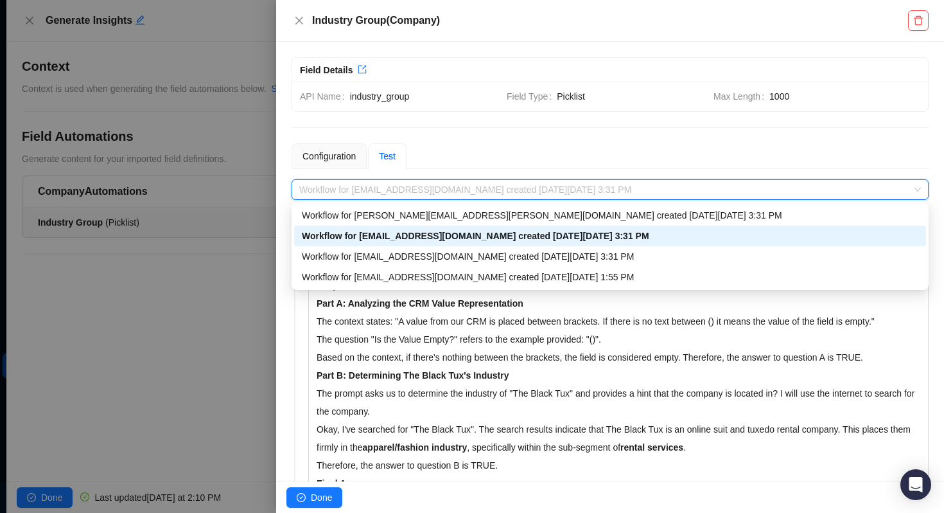
click at [382, 222] on div "Workflow for [PERSON_NAME][EMAIL_ADDRESS][PERSON_NAME][DOMAIN_NAME] created [DA…" at bounding box center [610, 215] width 617 height 14
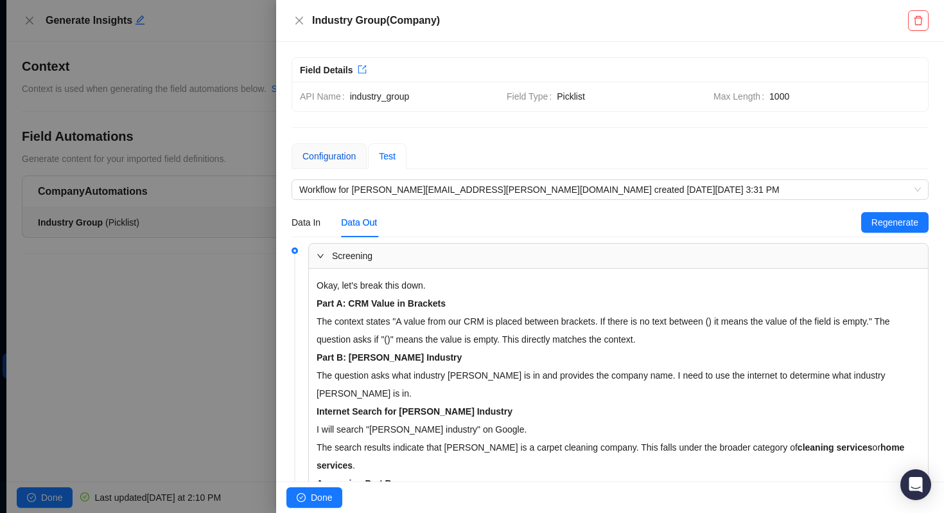
click at [340, 161] on div "Configuration" at bounding box center [329, 156] width 53 height 14
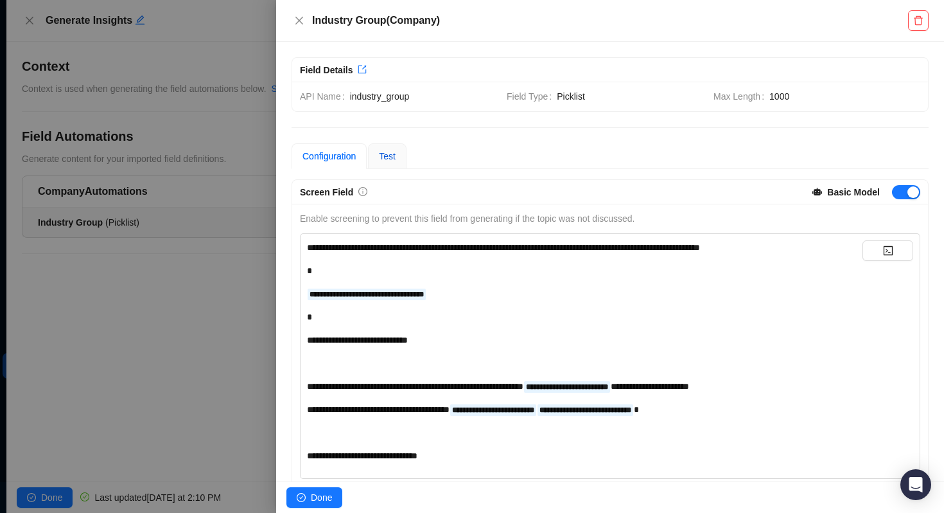
click at [394, 155] on span "Test" at bounding box center [387, 156] width 17 height 10
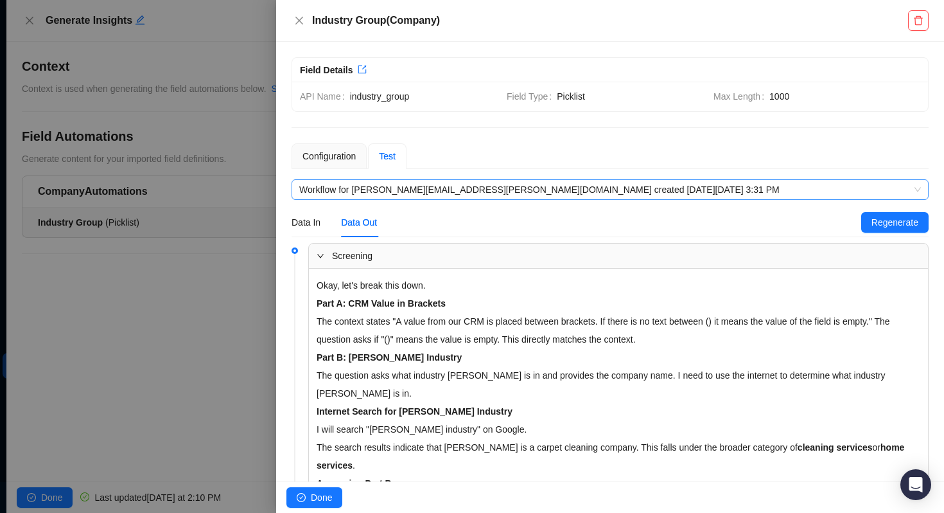
click at [374, 193] on span "Workflow for [PERSON_NAME][EMAIL_ADDRESS][PERSON_NAME][DOMAIN_NAME] created [DA…" at bounding box center [610, 189] width 622 height 19
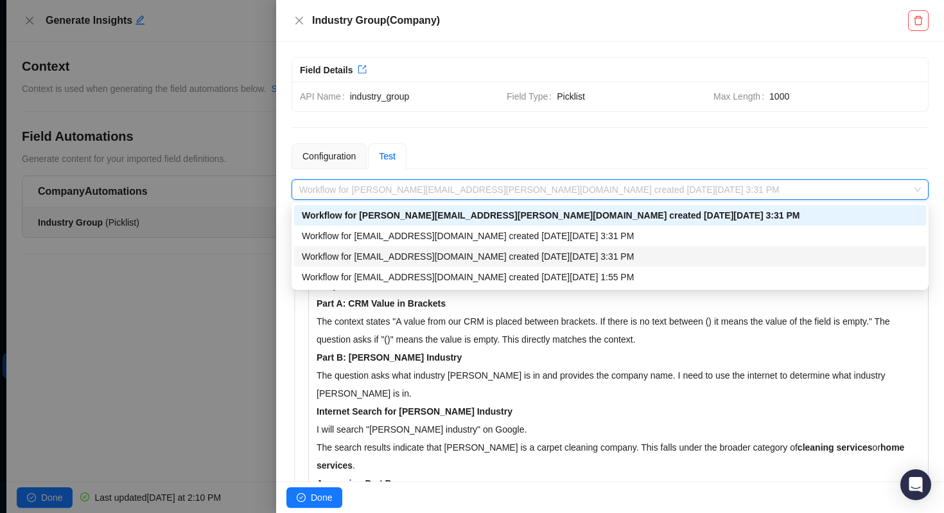
click at [369, 257] on div "Workflow for matt.bruno@laivly.com created on Tuesday, 09/23/25, 3:31 PM" at bounding box center [610, 256] width 617 height 14
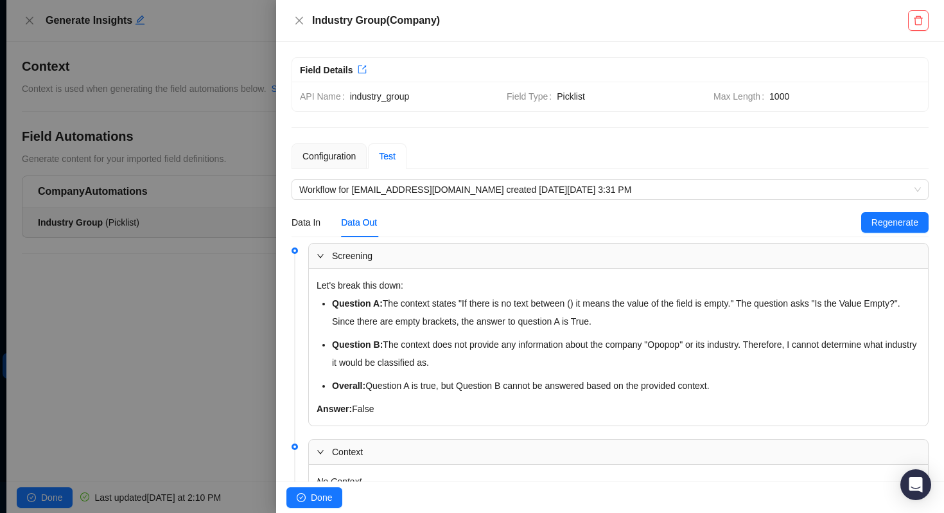
scroll to position [127, 0]
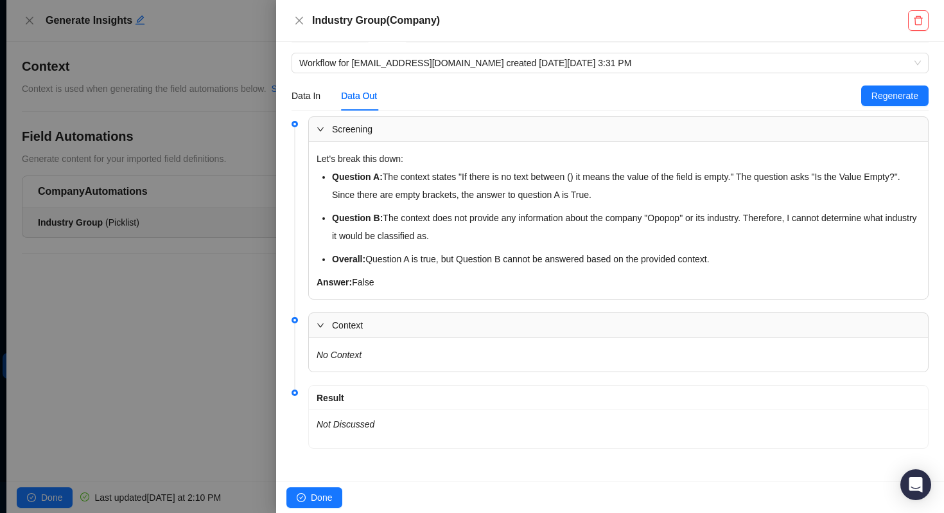
click at [151, 321] on div at bounding box center [472, 256] width 944 height 513
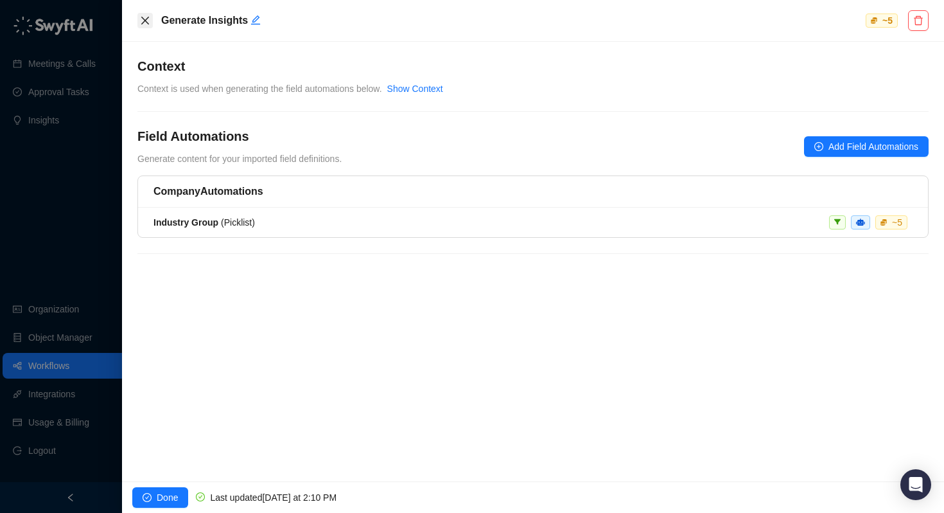
click at [139, 22] on button "Close" at bounding box center [144, 20] width 15 height 15
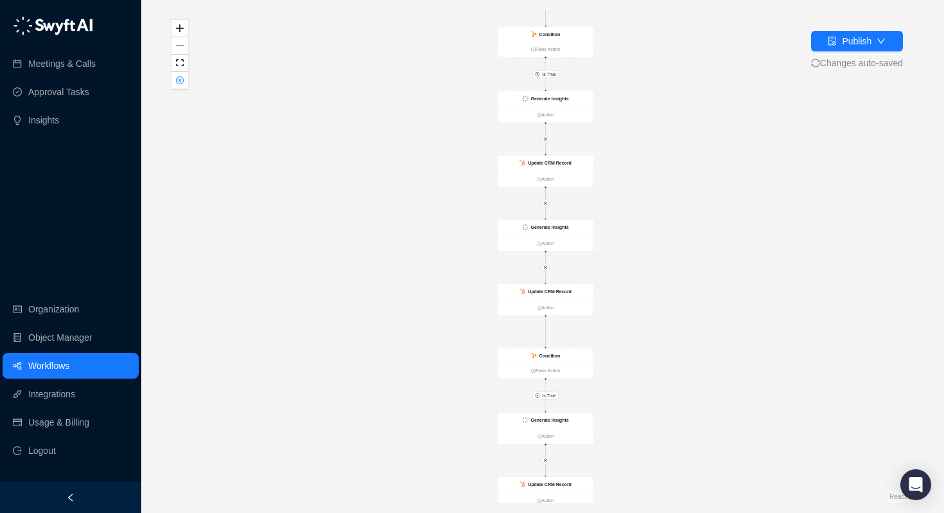
click at [623, 290] on div "Is True Is True CRM Record Created Action Condition False Action Generate Insig…" at bounding box center [543, 256] width 762 height 492
click at [556, 413] on div "Generate Insights" at bounding box center [546, 421] width 96 height 16
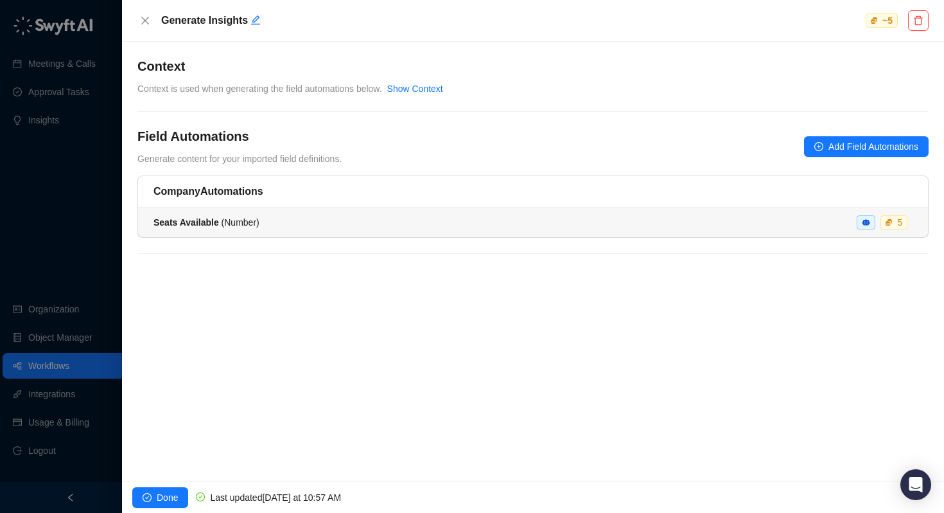
click at [247, 213] on li "Seats Available ( Number ) 5" at bounding box center [533, 222] width 790 height 30
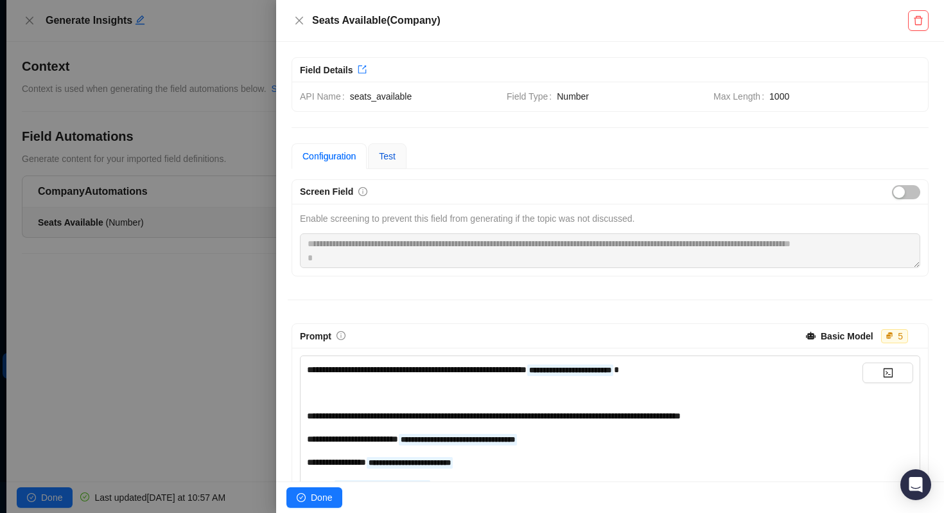
click at [388, 152] on span "Test" at bounding box center [387, 156] width 17 height 10
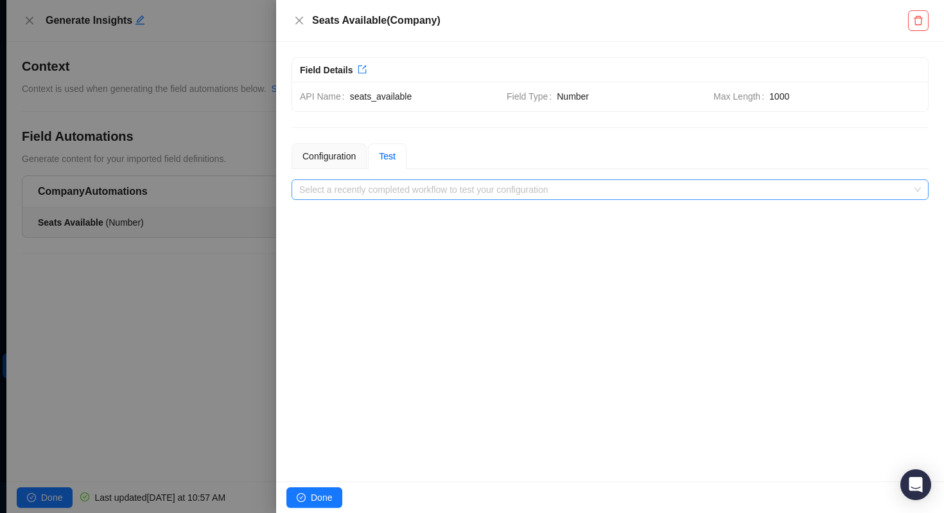
click at [388, 184] on input "search" at bounding box center [606, 189] width 614 height 19
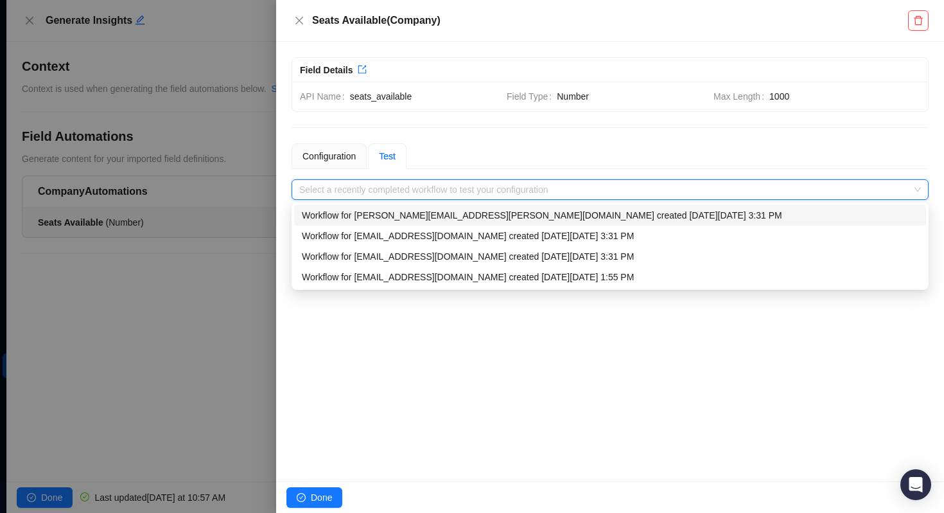
click at [386, 215] on div "Workflow for [PERSON_NAME][EMAIL_ADDRESS][PERSON_NAME][DOMAIN_NAME] created [DA…" at bounding box center [610, 215] width 617 height 14
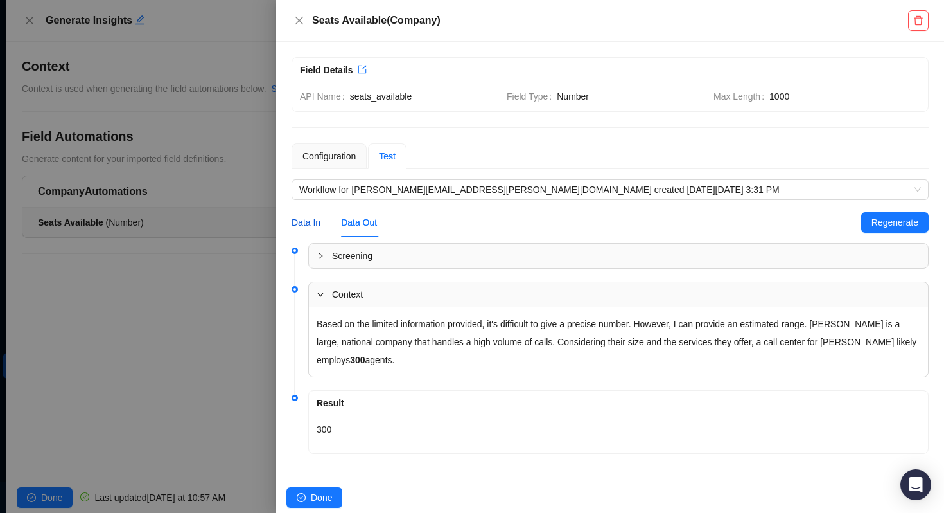
click at [312, 219] on div "Data In" at bounding box center [306, 222] width 29 height 14
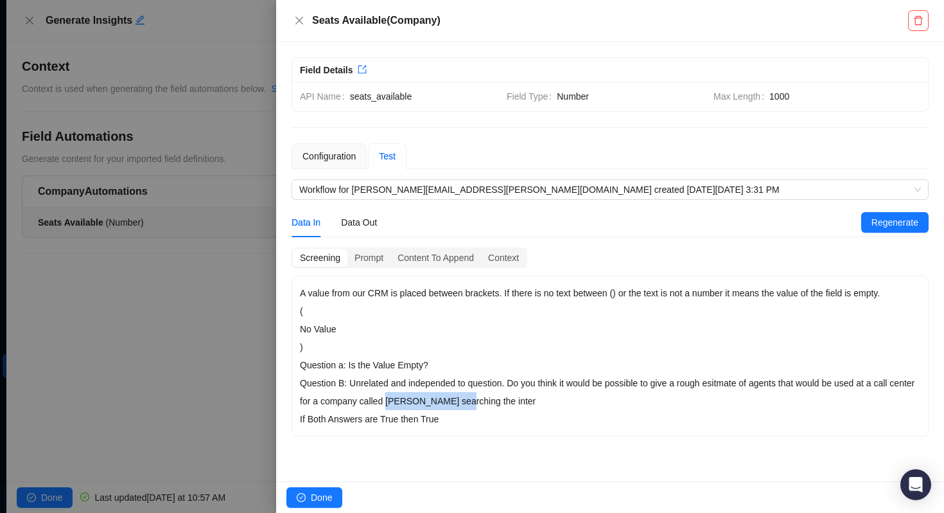
drag, startPoint x: 496, startPoint y: 402, endPoint x: 417, endPoint y: 401, distance: 78.4
click at [417, 401] on p "Question B: Unrelated and independed to question. Do you think it would be poss…" at bounding box center [610, 392] width 620 height 36
copy p "Stanley Steemerby"
click at [366, 188] on span "Workflow for [PERSON_NAME][EMAIL_ADDRESS][PERSON_NAME][DOMAIN_NAME] created [DA…" at bounding box center [610, 189] width 622 height 19
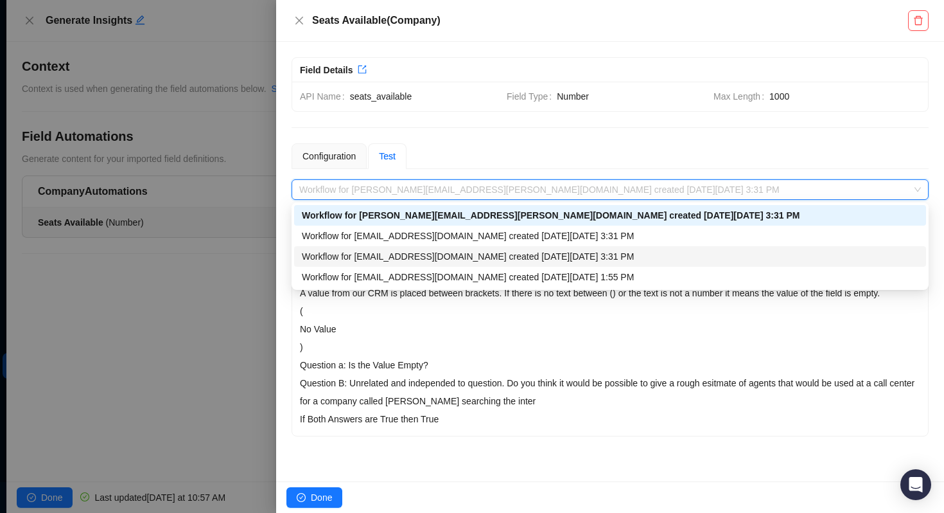
click at [367, 255] on div "Workflow for matt.bruno@laivly.com created on Tuesday, 09/23/25, 3:31 PM" at bounding box center [610, 256] width 617 height 14
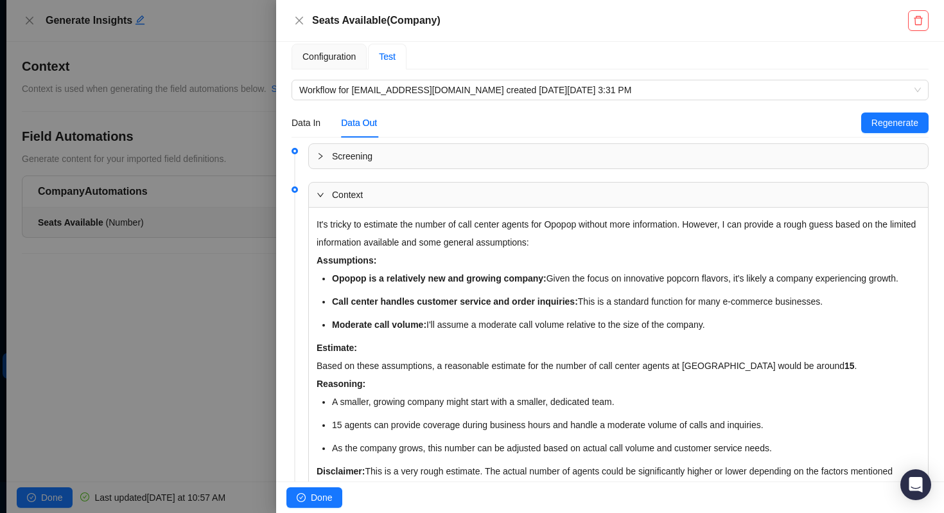
scroll to position [234, 0]
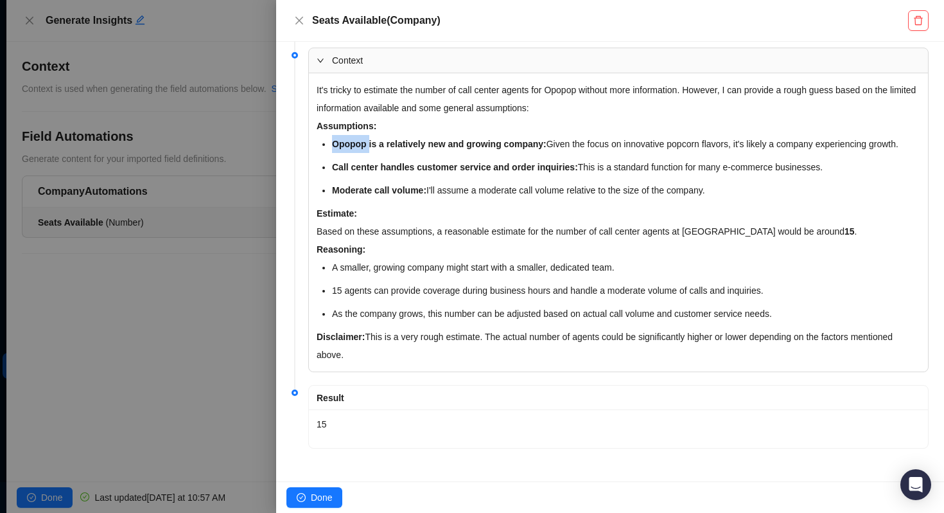
drag, startPoint x: 369, startPoint y: 143, endPoint x: 327, endPoint y: 143, distance: 41.7
click at [327, 143] on div "It's tricky to estimate the number of call center agents for Opopop without mor…" at bounding box center [618, 222] width 619 height 298
copy strong "Opopop"
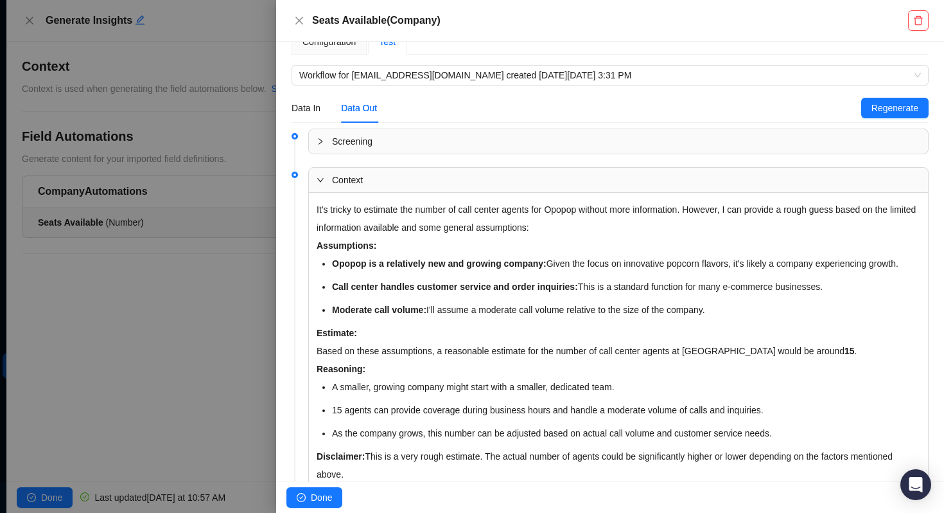
scroll to position [0, 0]
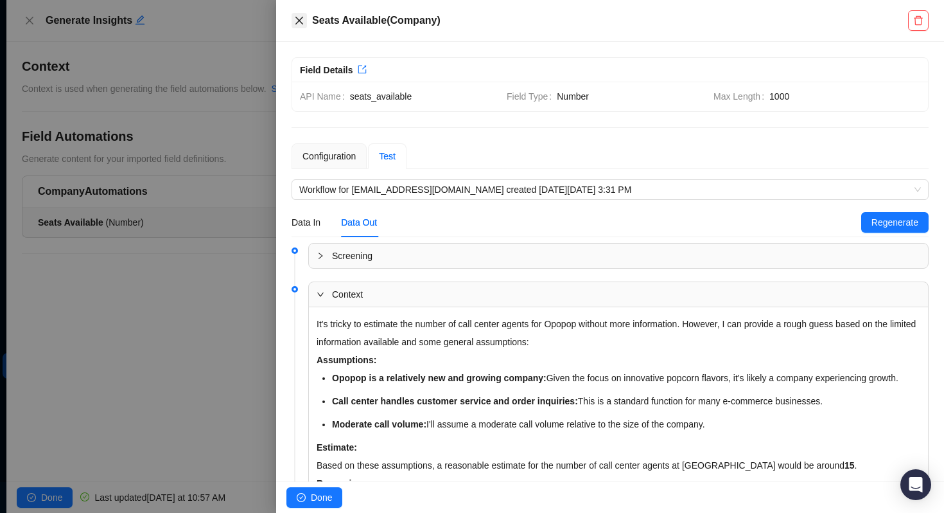
click at [299, 19] on icon "close" at bounding box center [299, 20] width 10 height 10
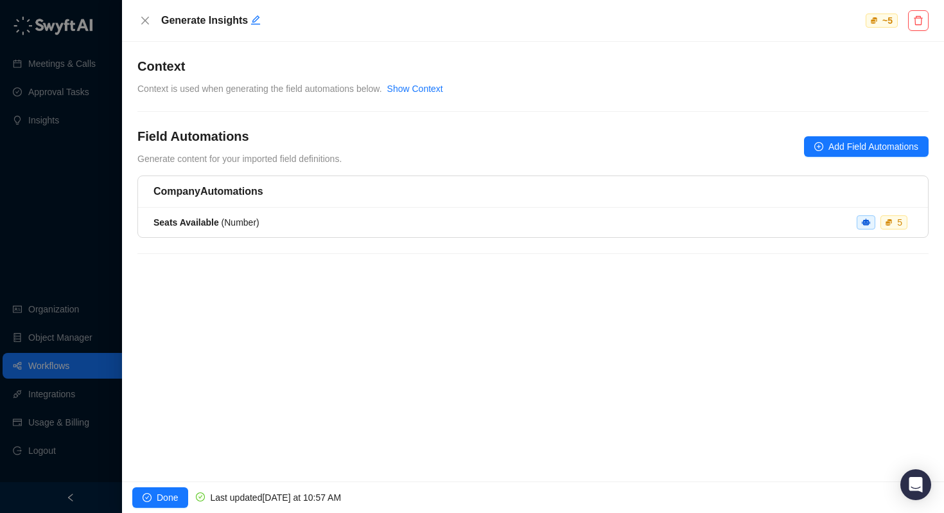
click at [207, 89] on span "Context is used when generating the field automations below." at bounding box center [259, 88] width 245 height 10
click at [430, 80] on div "Context Context is used when generating the field automations below. Show Conte…" at bounding box center [532, 76] width 791 height 39
click at [430, 87] on link "Show Context" at bounding box center [415, 88] width 56 height 10
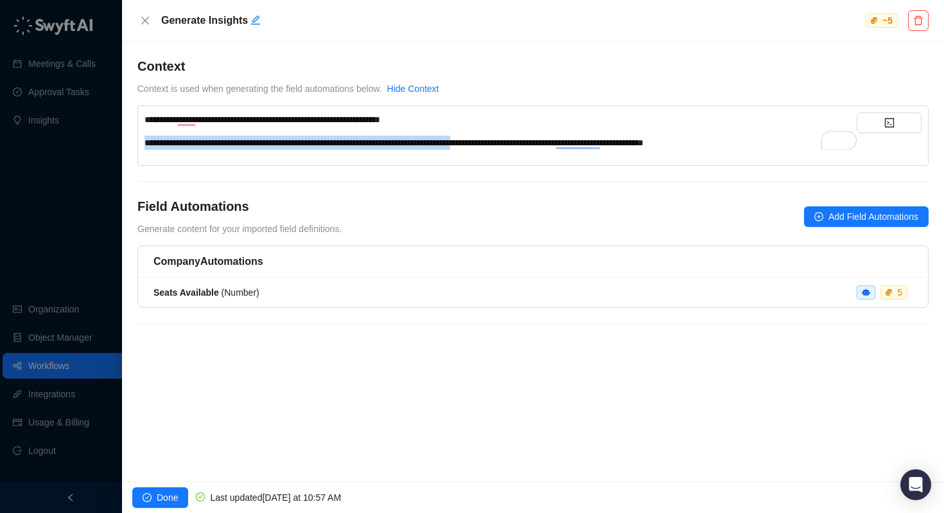
drag, startPoint x: 538, startPoint y: 142, endPoint x: 137, endPoint y: 148, distance: 401.5
click at [137, 148] on div "**********" at bounding box center [533, 261] width 822 height 439
click at [371, 145] on span "**********" at bounding box center [394, 142] width 499 height 9
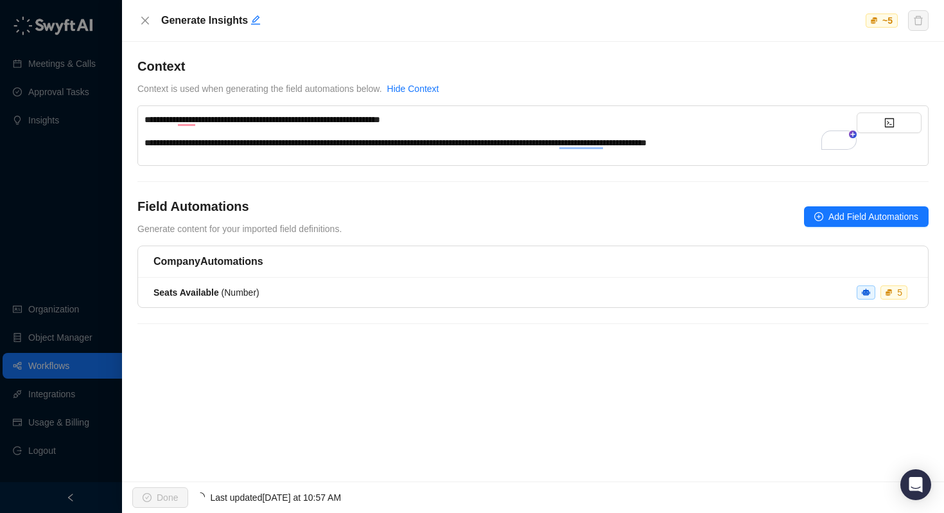
click at [530, 140] on span "**********" at bounding box center [396, 142] width 502 height 9
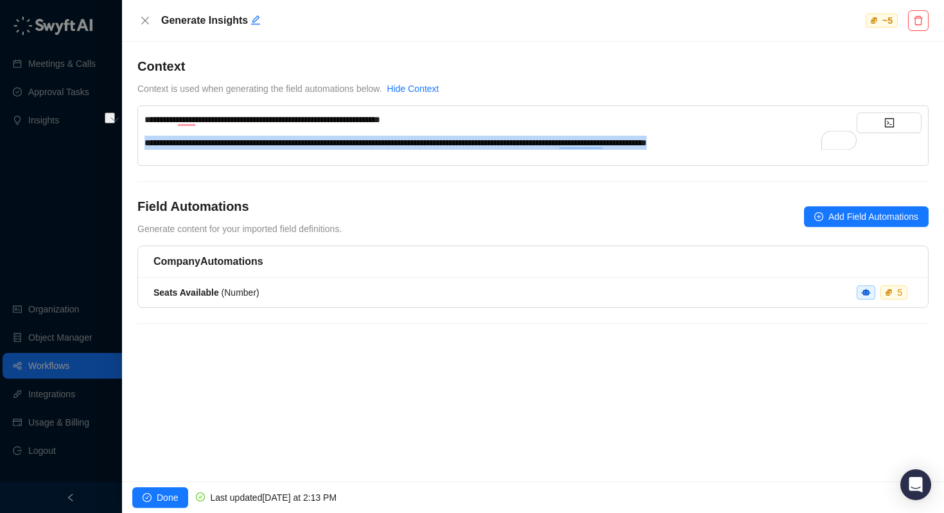
drag, startPoint x: 797, startPoint y: 146, endPoint x: 117, endPoint y: 139, distance: 680.2
click at [122, 139] on div "**********" at bounding box center [533, 256] width 822 height 513
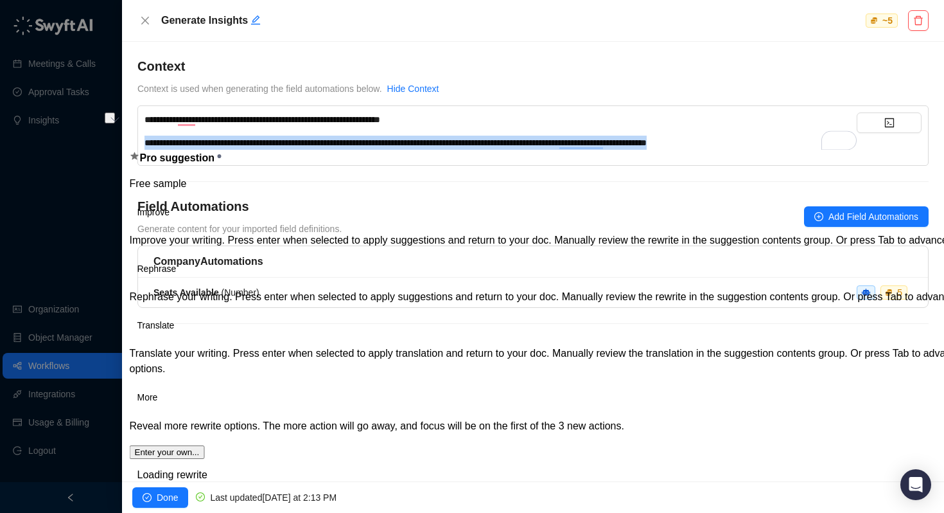
copy span "**********"
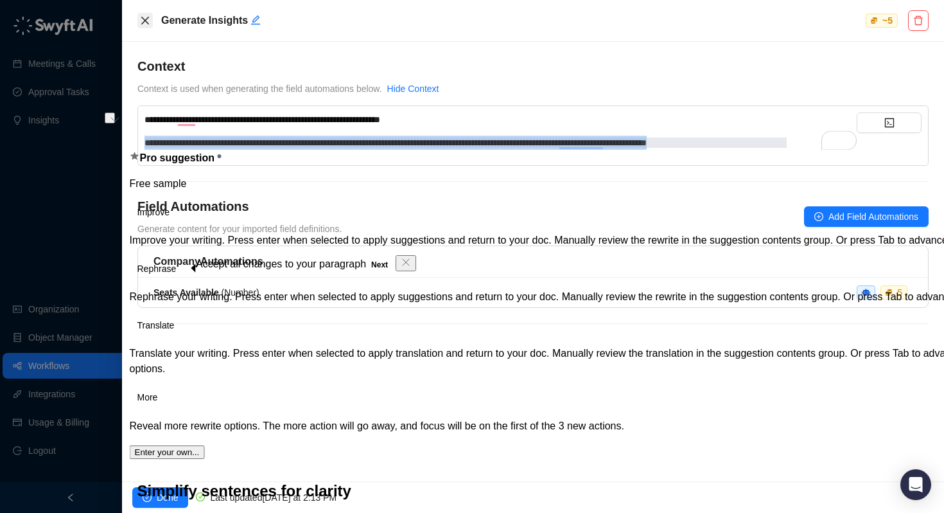
click at [146, 21] on icon "close" at bounding box center [145, 20] width 10 height 10
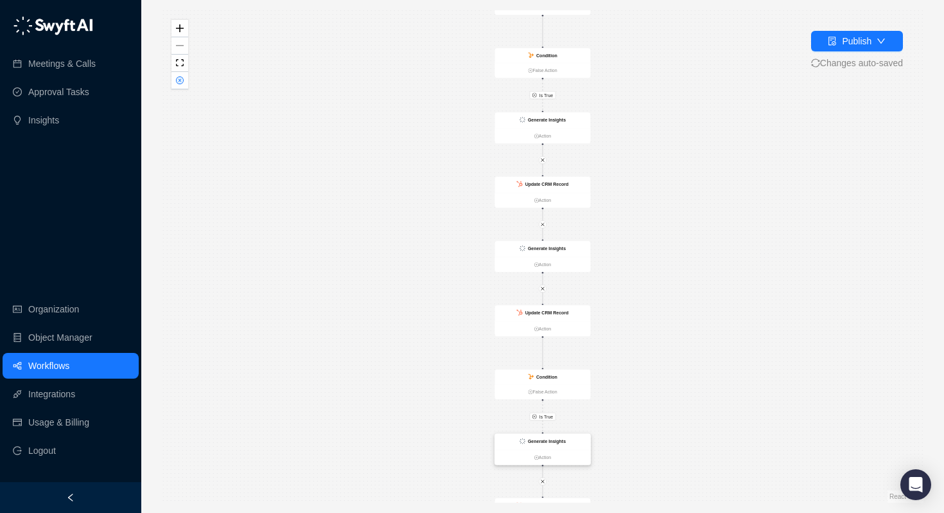
click at [543, 439] on strong "Generate Insights" at bounding box center [547, 440] width 38 height 5
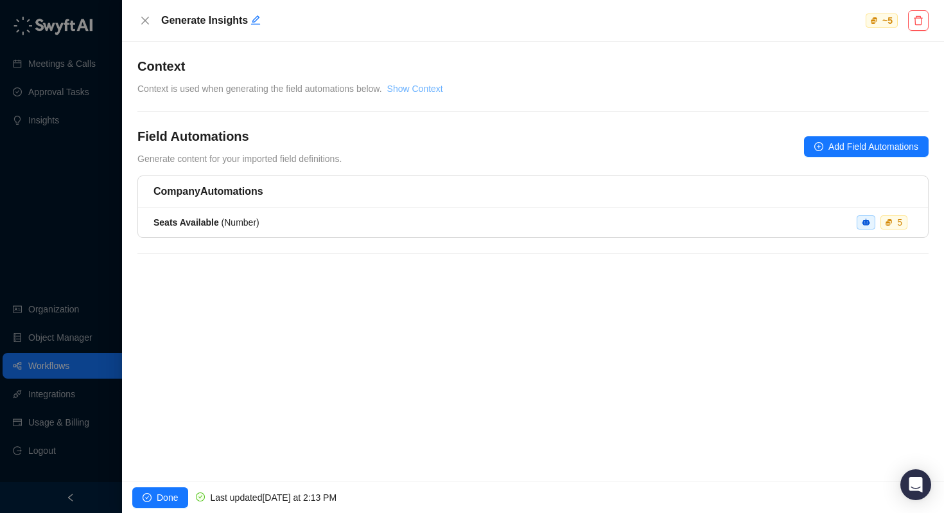
click at [434, 91] on link "Show Context" at bounding box center [415, 88] width 56 height 10
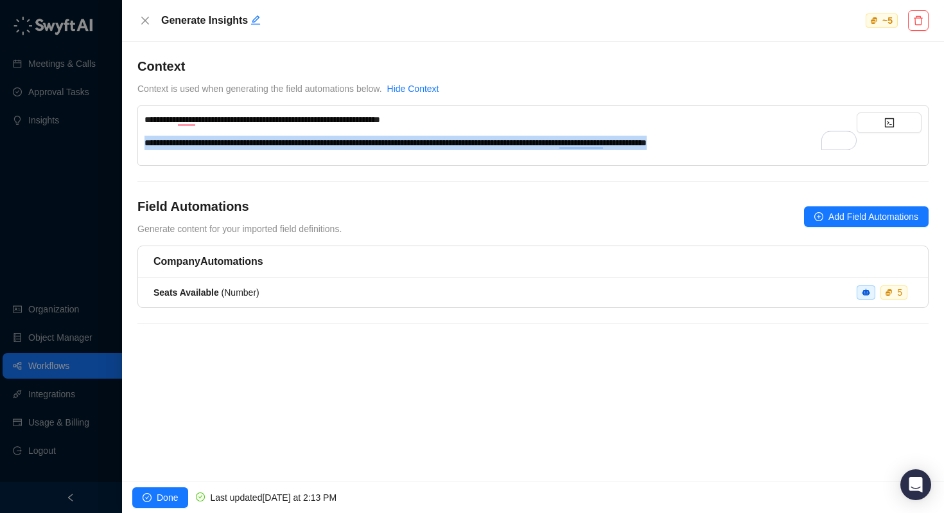
drag, startPoint x: 808, startPoint y: 143, endPoint x: 85, endPoint y: 142, distance: 723.2
click at [85, 142] on div "**********" at bounding box center [472, 256] width 944 height 513
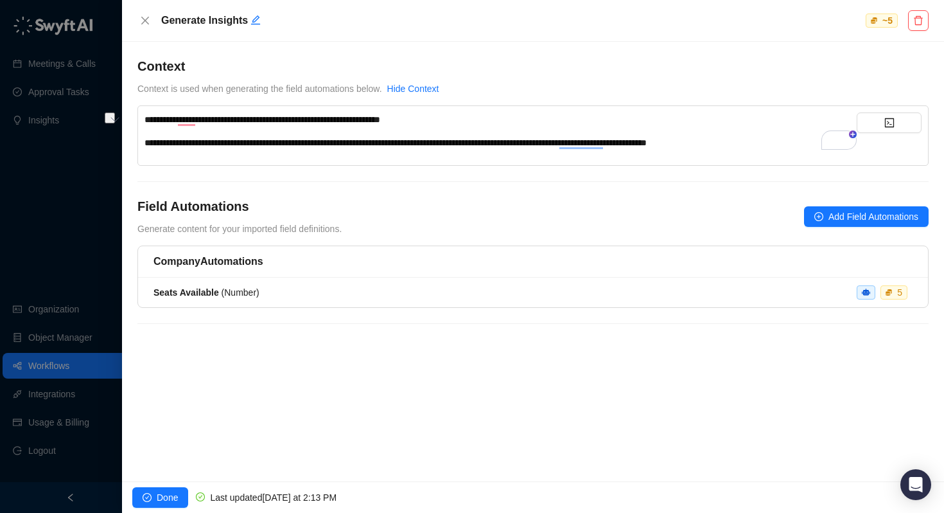
click at [148, 29] on div "Generate Insights ~ 5" at bounding box center [532, 20] width 791 height 21
click at [145, 22] on icon "close" at bounding box center [145, 20] width 10 height 10
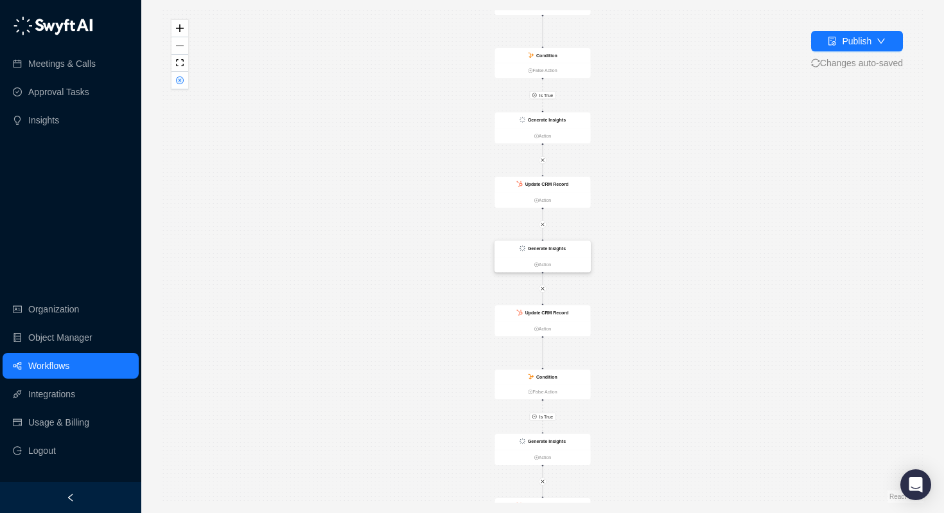
click at [547, 249] on strong "Generate Insights" at bounding box center [547, 247] width 38 height 5
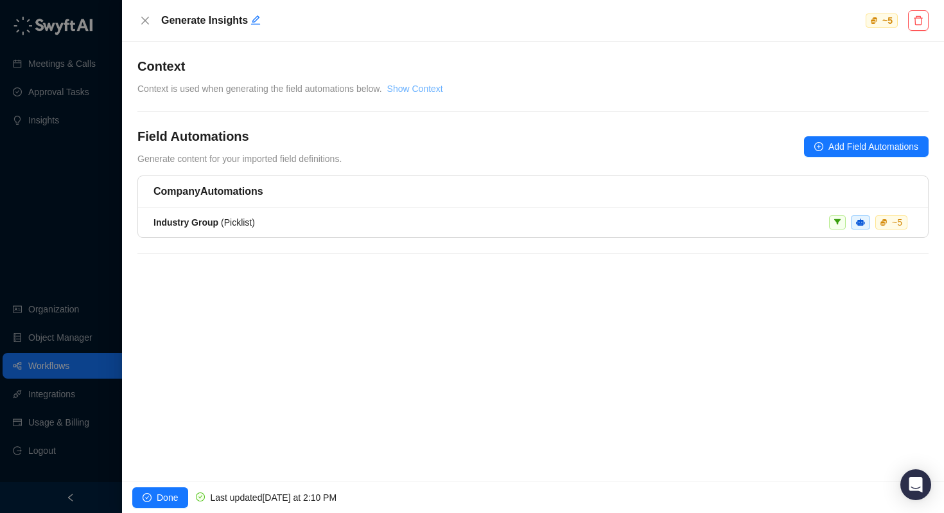
click at [439, 87] on link "Show Context" at bounding box center [415, 88] width 56 height 10
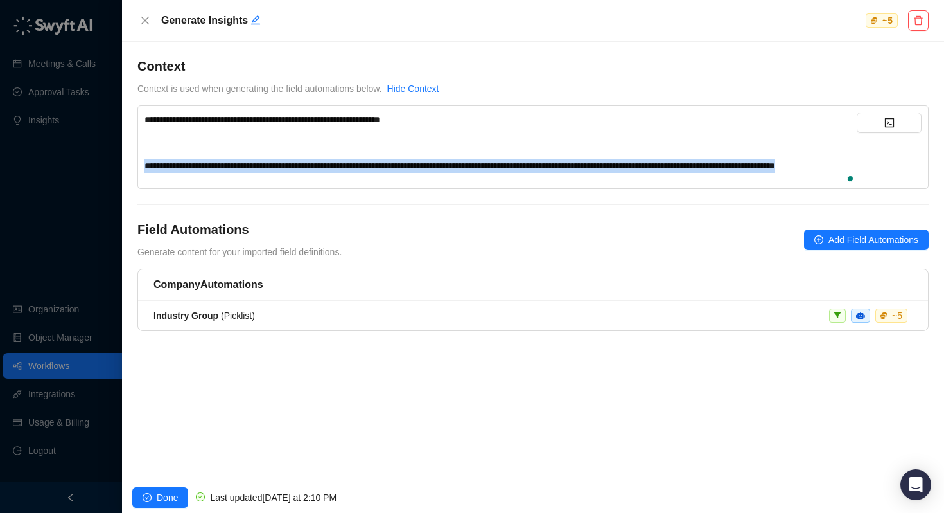
drag, startPoint x: 276, startPoint y: 183, endPoint x: 82, endPoint y: 159, distance: 194.8
click at [82, 159] on div "**********" at bounding box center [472, 256] width 944 height 513
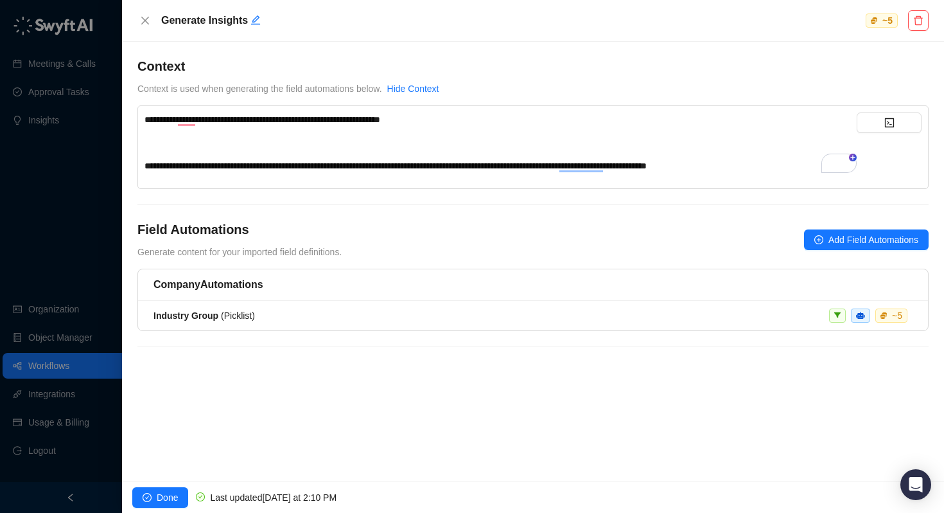
click at [647, 166] on span "**********" at bounding box center [396, 165] width 502 height 9
click at [507, 241] on div "Field Automations Generate content for your imported field definitions. Add Fie…" at bounding box center [532, 239] width 791 height 39
click at [232, 316] on span "Industry Group ( Picklist )" at bounding box center [204, 315] width 101 height 10
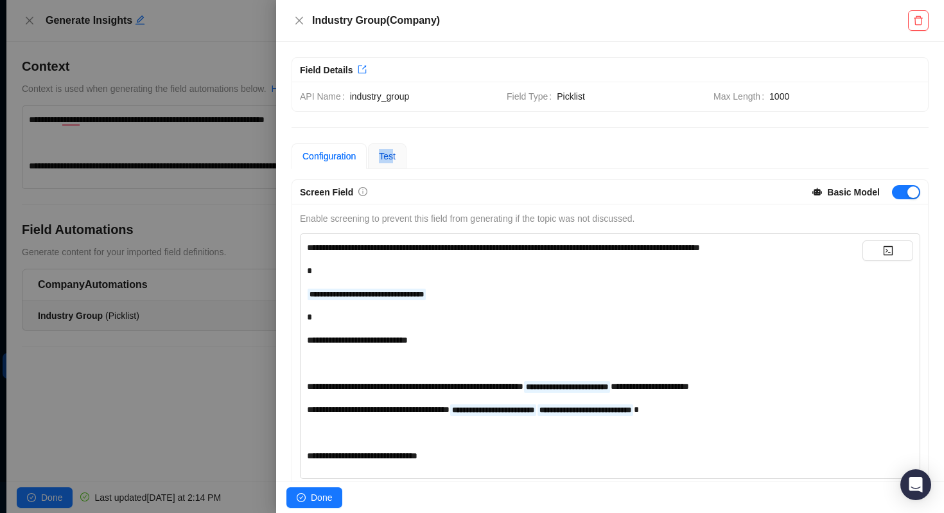
click at [396, 149] on div "Test" at bounding box center [387, 156] width 17 height 14
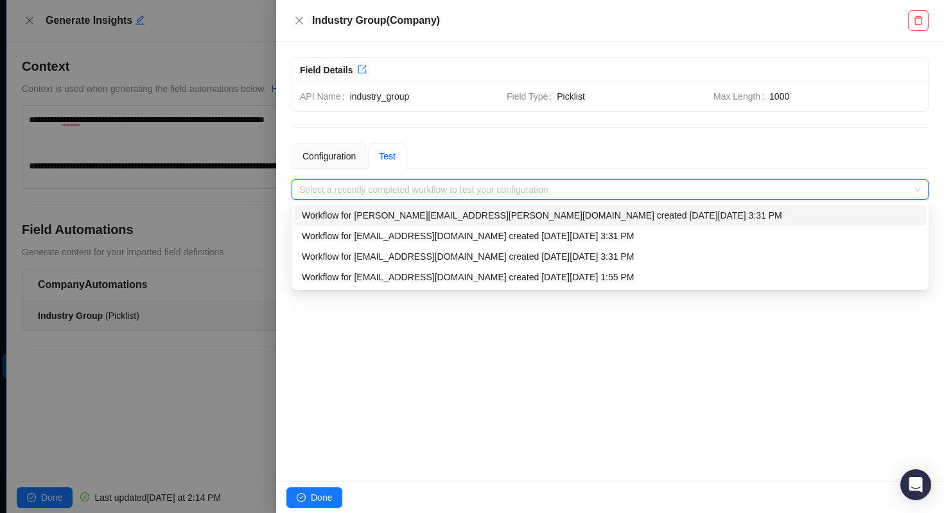
click at [383, 184] on input "search" at bounding box center [606, 189] width 614 height 19
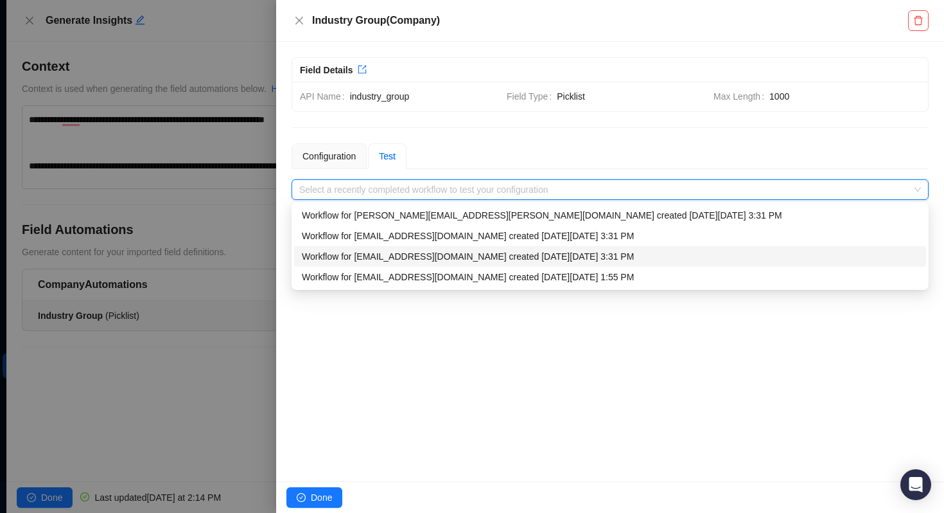
click at [370, 258] on div "Workflow for matt.bruno@laivly.com created on Tuesday, 09/23/25, 3:31 PM" at bounding box center [610, 256] width 617 height 14
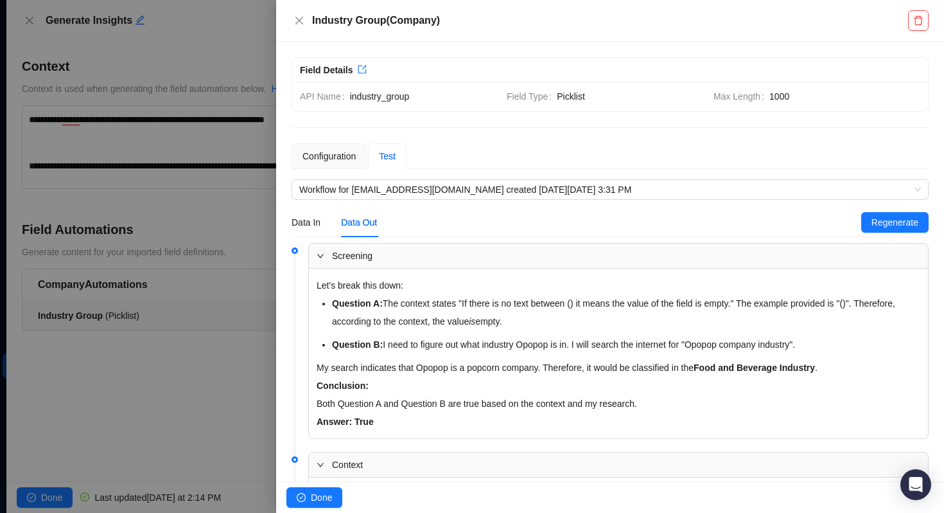
scroll to position [134, 0]
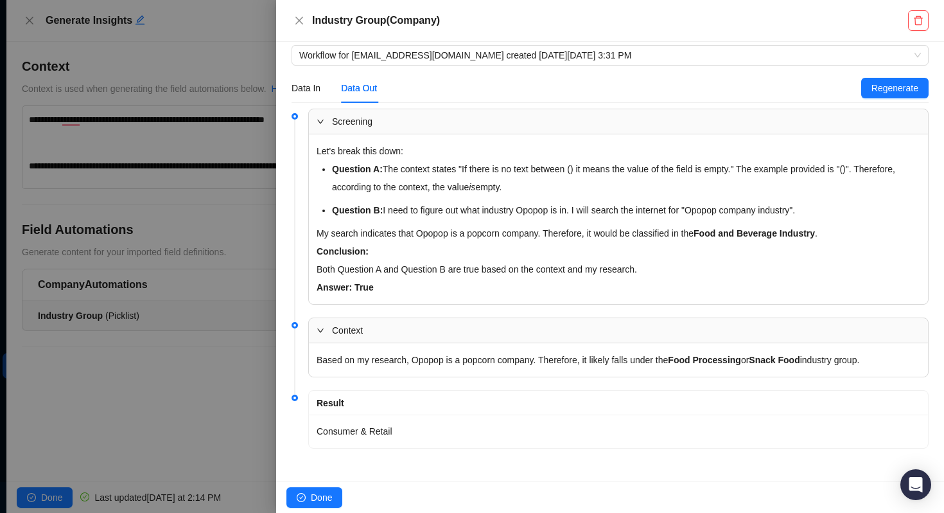
click at [371, 429] on p "Consumer & Retail" at bounding box center [619, 431] width 604 height 18
copy p "Consumer & Retail"
click at [328, 496] on span "Done" at bounding box center [321, 497] width 21 height 14
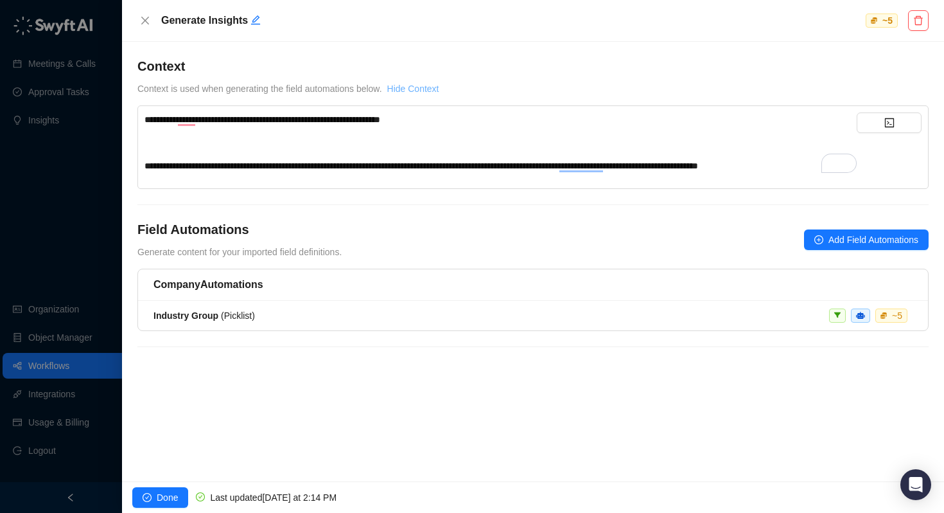
click at [439, 88] on link "Hide Context" at bounding box center [413, 88] width 52 height 10
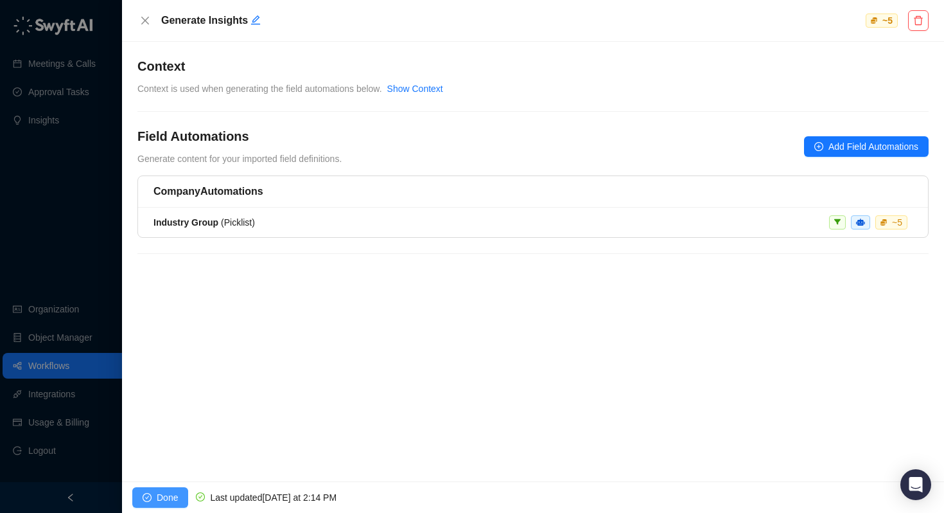
click at [159, 500] on span "Done" at bounding box center [167, 497] width 21 height 14
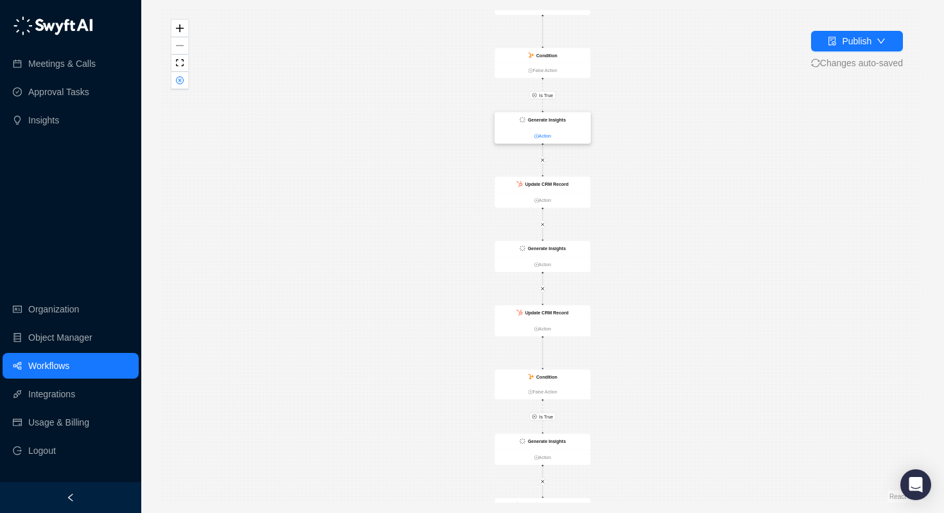
click at [563, 134] on link "Action" at bounding box center [543, 135] width 96 height 7
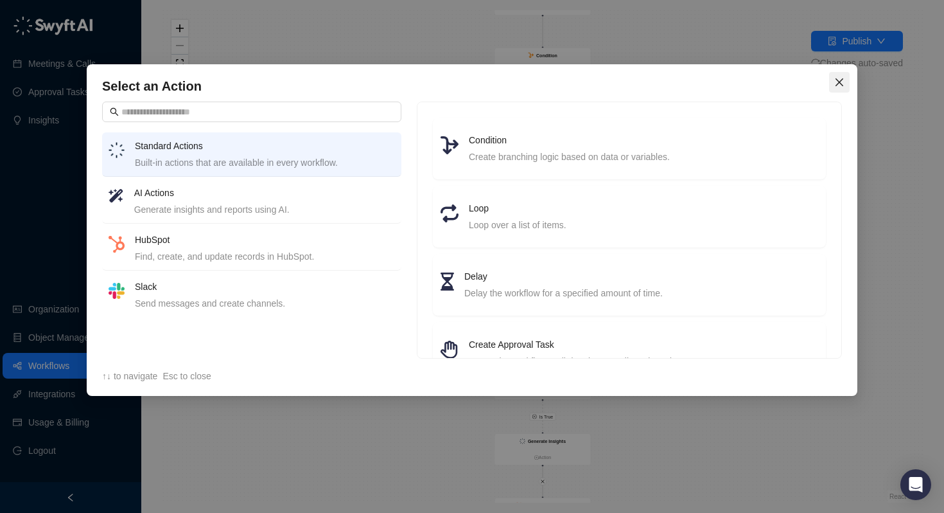
click at [839, 75] on button "Close" at bounding box center [839, 82] width 21 height 21
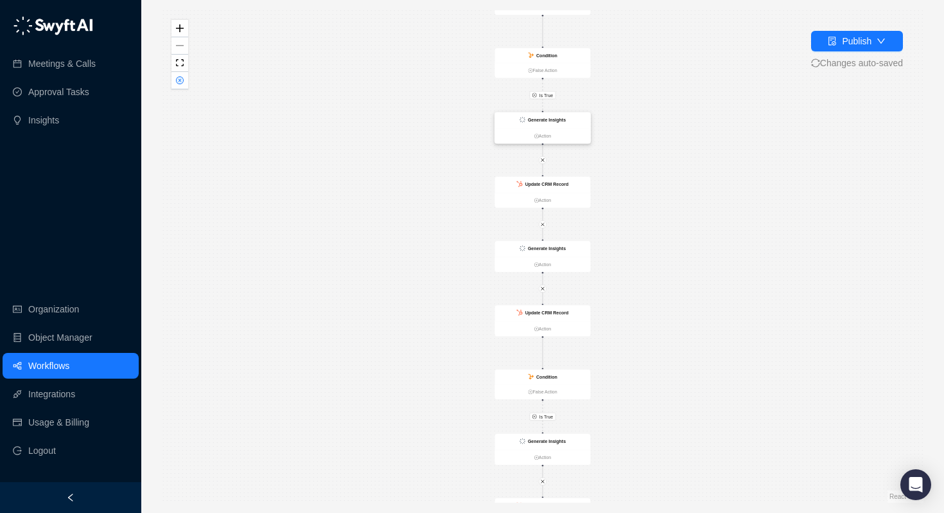
click at [575, 123] on div "Generate Insights" at bounding box center [543, 120] width 96 height 16
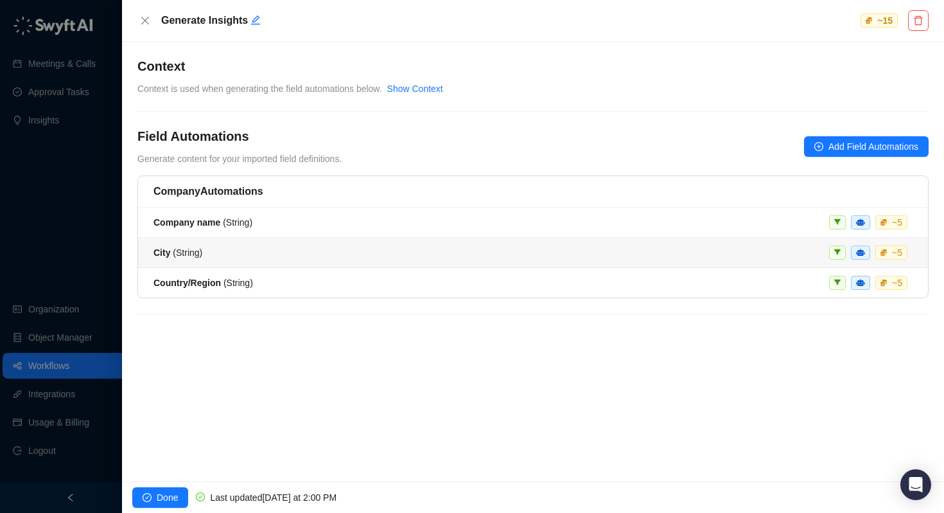
click at [174, 252] on span "City ( String )" at bounding box center [178, 252] width 49 height 10
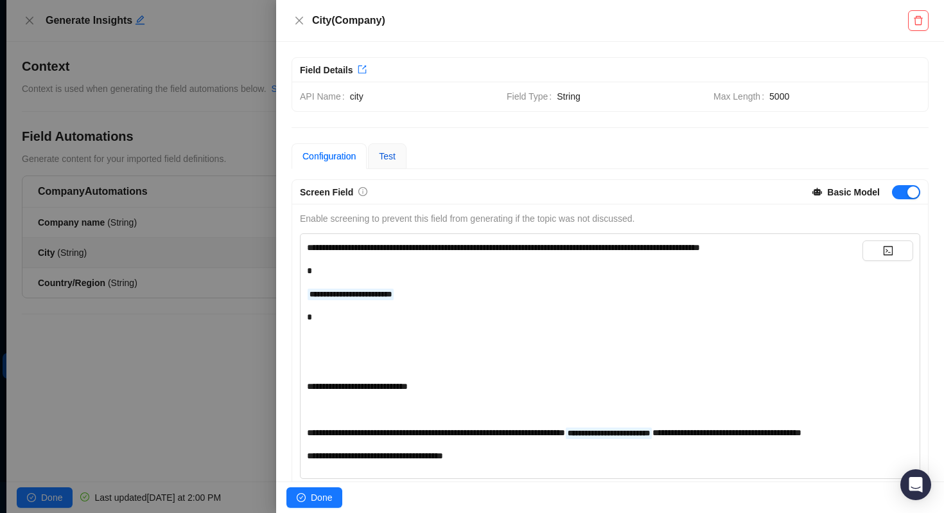
click at [391, 155] on span "Test" at bounding box center [387, 156] width 17 height 10
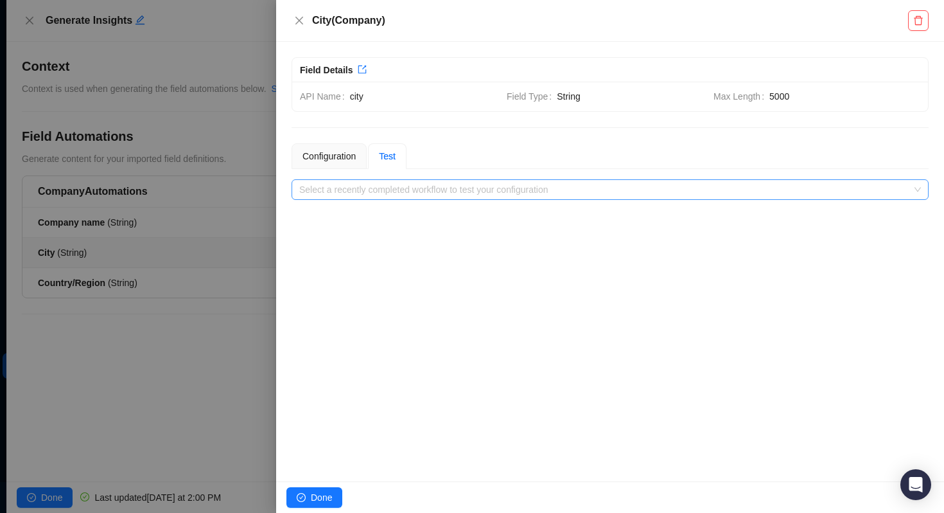
click at [392, 187] on input "search" at bounding box center [606, 189] width 614 height 19
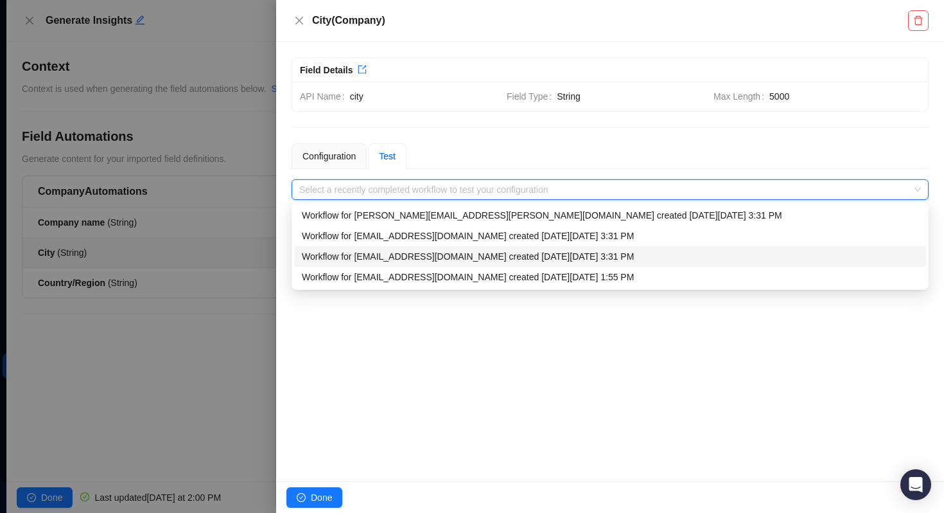
click at [380, 257] on div "Workflow for matt.bruno@laivly.com created on Tuesday, 09/23/25, 3:31 PM" at bounding box center [610, 256] width 617 height 14
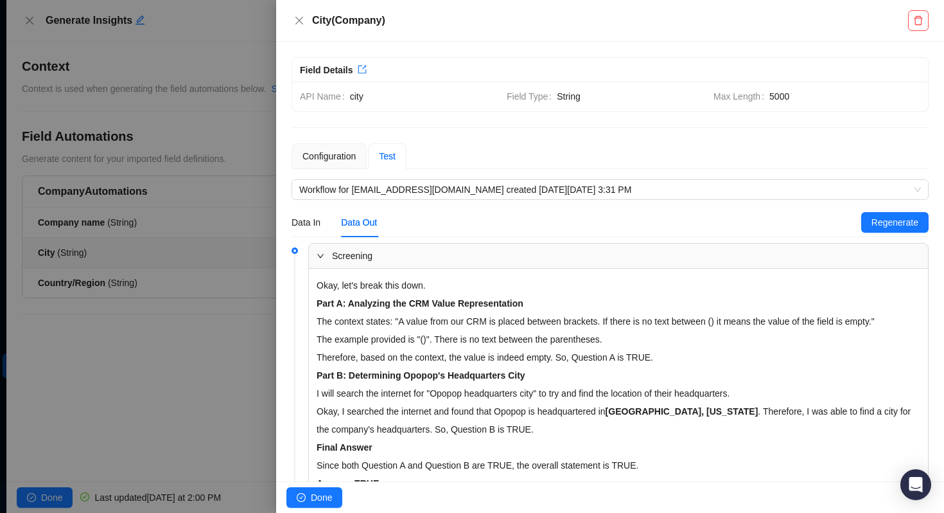
scroll to position [162, 0]
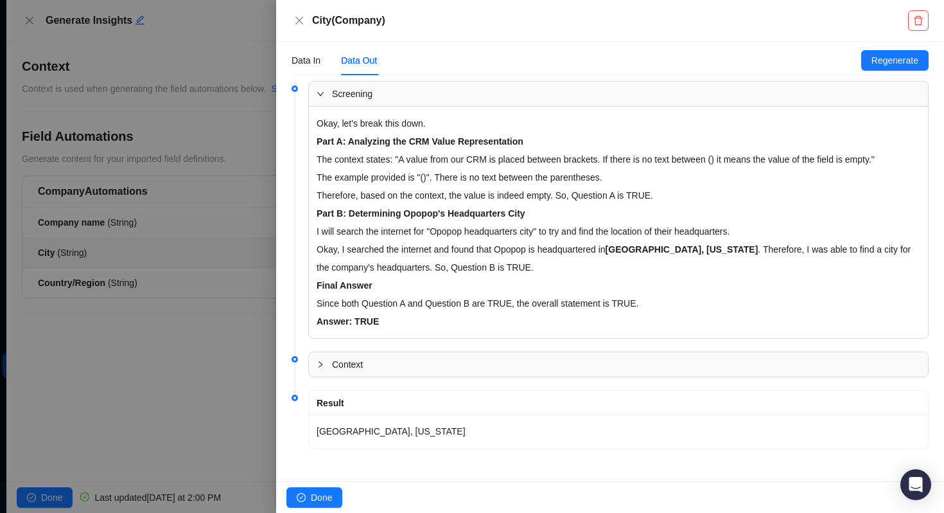
click at [395, 431] on p "Indianapolis, Indiana" at bounding box center [619, 431] width 604 height 18
copy p "Indianapolis, Indiana"
click at [331, 492] on span "Done" at bounding box center [321, 497] width 21 height 14
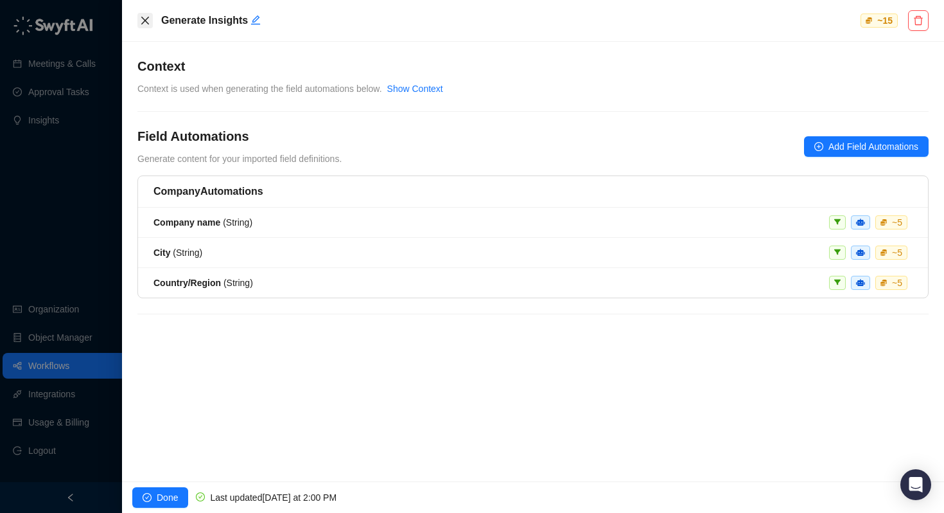
click at [144, 20] on icon "close" at bounding box center [145, 20] width 10 height 10
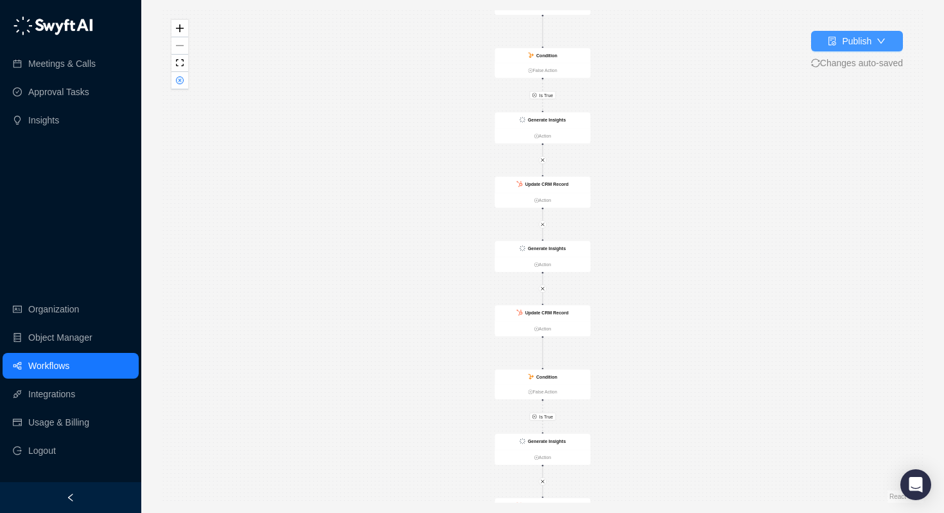
click at [852, 48] on div "Publish" at bounding box center [857, 41] width 30 height 14
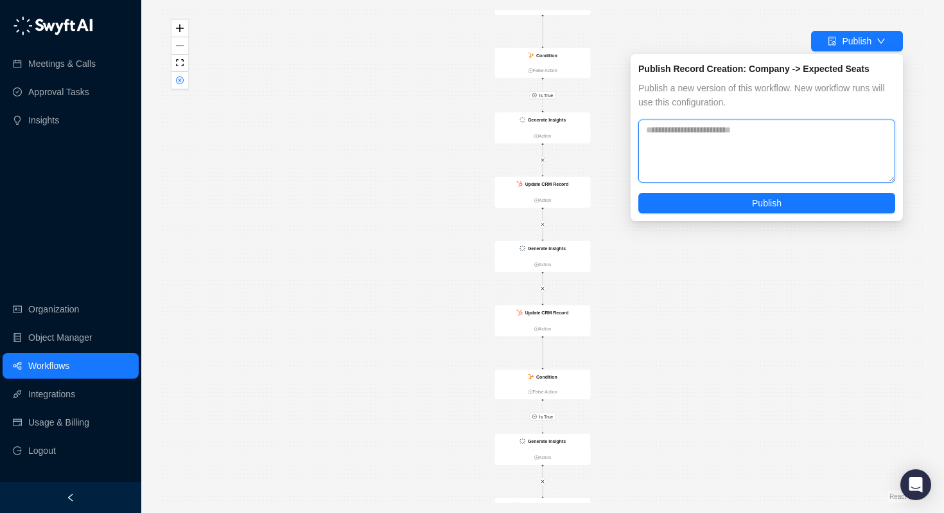
click at [750, 140] on textarea at bounding box center [766, 150] width 257 height 63
type textarea "**********"
click at [769, 218] on div "**********" at bounding box center [767, 137] width 272 height 167
click at [769, 213] on div "**********" at bounding box center [767, 137] width 272 height 167
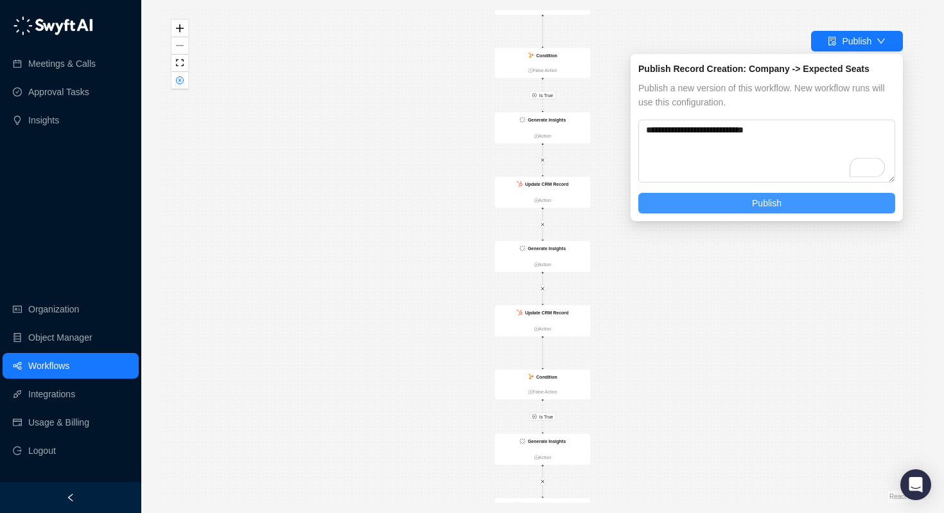
click at [773, 200] on span "Publish" at bounding box center [767, 203] width 30 height 14
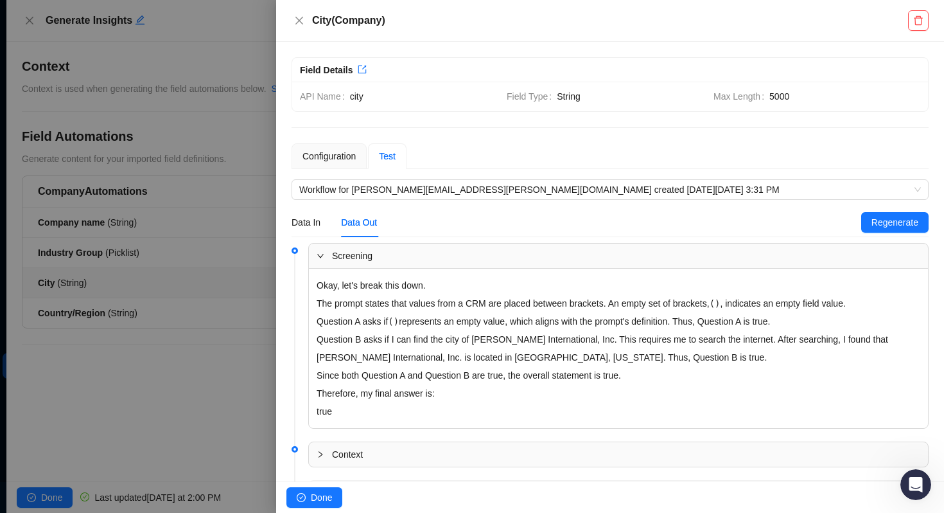
scroll to position [90, 0]
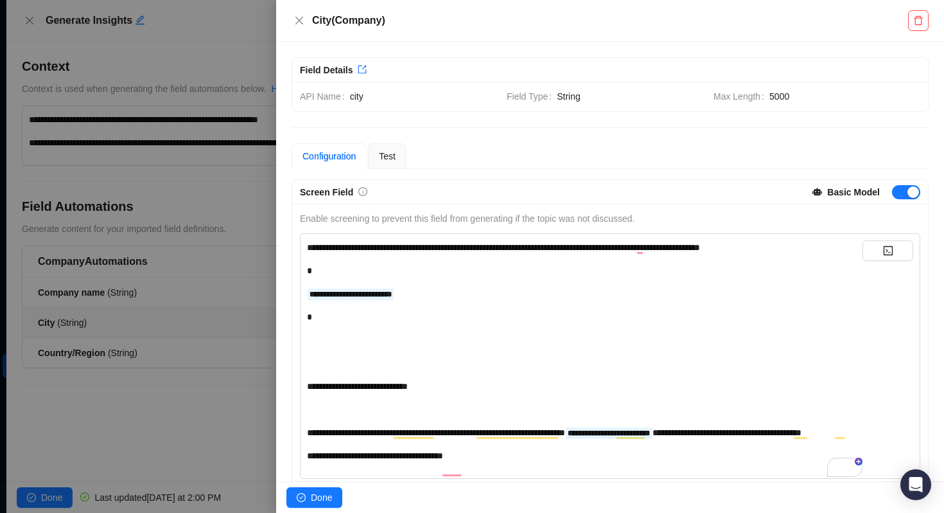
scroll to position [21, 0]
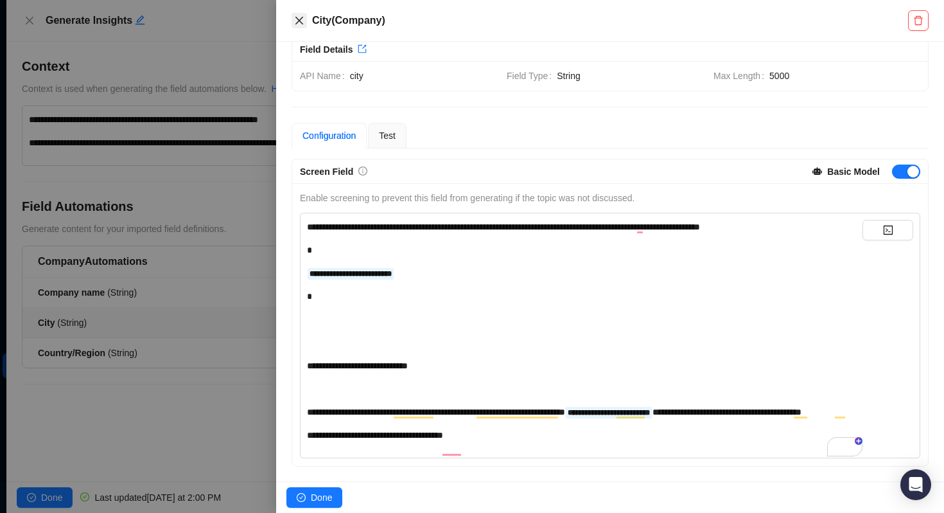
click at [299, 20] on icon "close" at bounding box center [299, 21] width 8 height 8
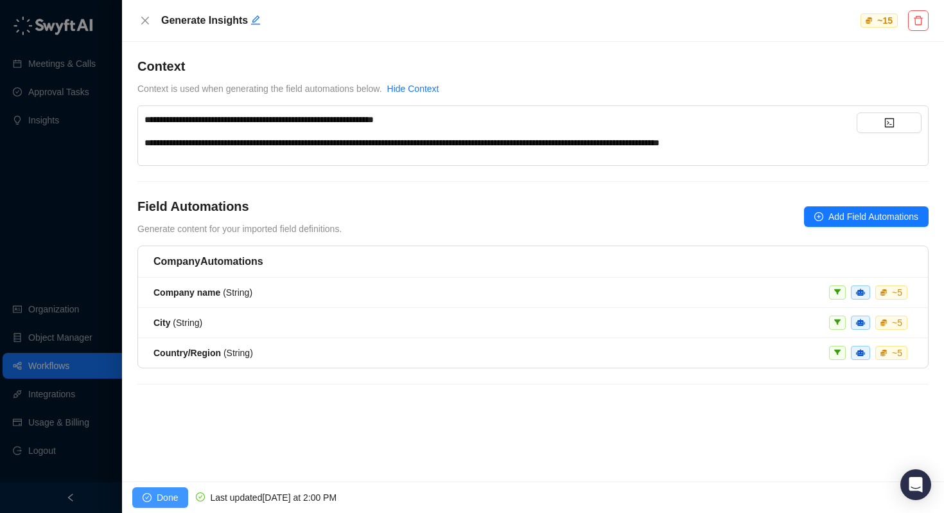
click at [160, 498] on span "Done" at bounding box center [167, 497] width 21 height 14
